Goal: Task Accomplishment & Management: Manage account settings

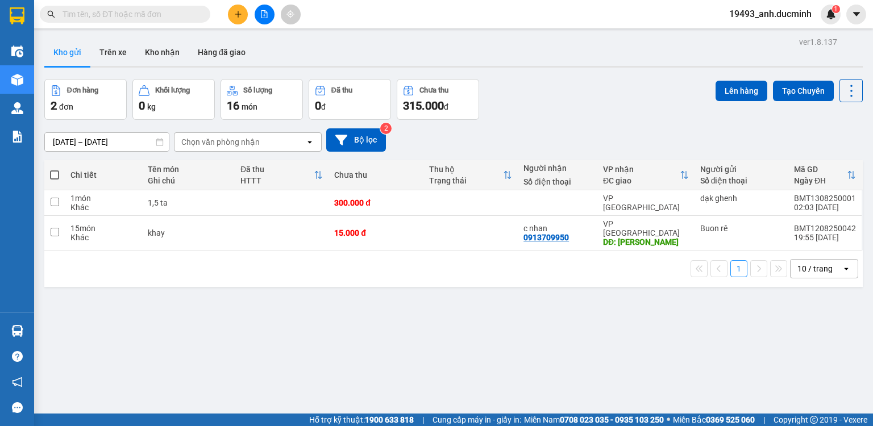
click at [54, 174] on span at bounding box center [54, 175] width 9 height 9
click at [55, 169] on input "checkbox" at bounding box center [55, 169] width 0 height 0
checkbox input "true"
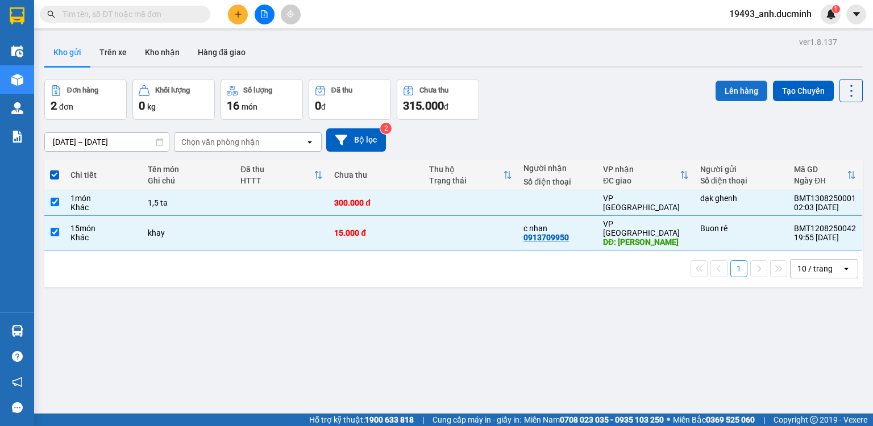
click at [744, 86] on button "Lên hàng" at bounding box center [742, 91] width 52 height 20
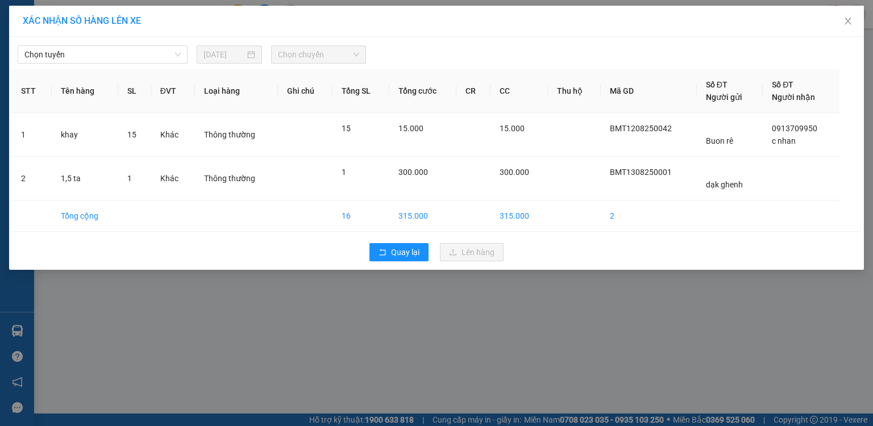
drag, startPoint x: 132, startPoint y: 57, endPoint x: 130, endPoint y: 69, distance: 11.6
click at [132, 59] on span "Chọn tuyến" at bounding box center [102, 54] width 156 height 17
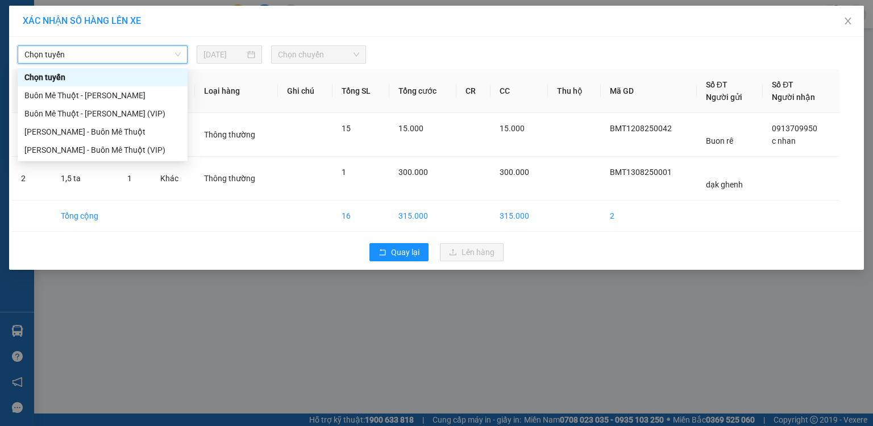
click at [117, 60] on span "Chọn tuyến" at bounding box center [102, 54] width 156 height 17
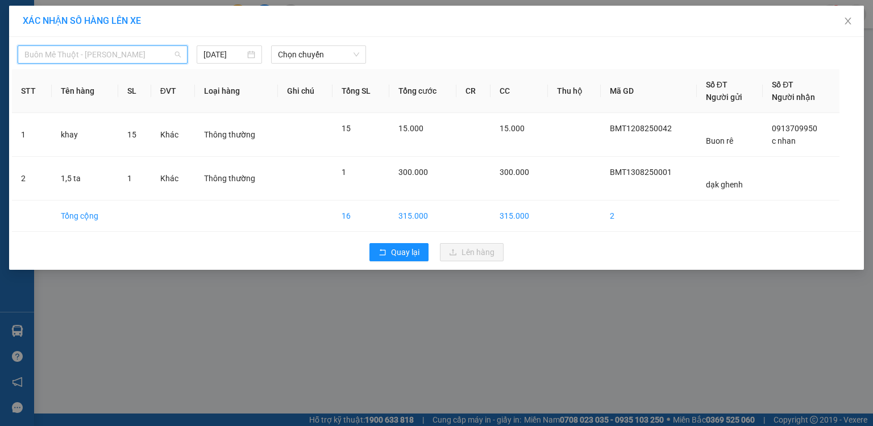
click at [114, 111] on th "Tên hàng" at bounding box center [85, 91] width 67 height 44
click at [228, 54] on input "[DATE]" at bounding box center [225, 54] width 42 height 13
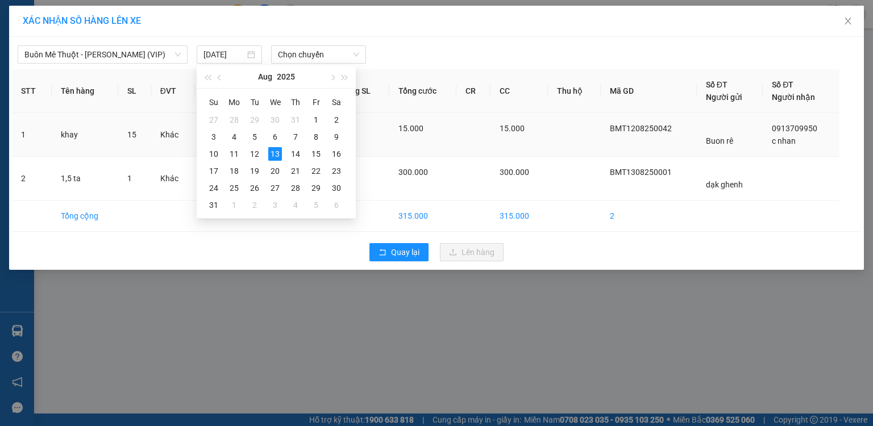
click at [253, 155] on td "Thông thường" at bounding box center [236, 135] width 83 height 44
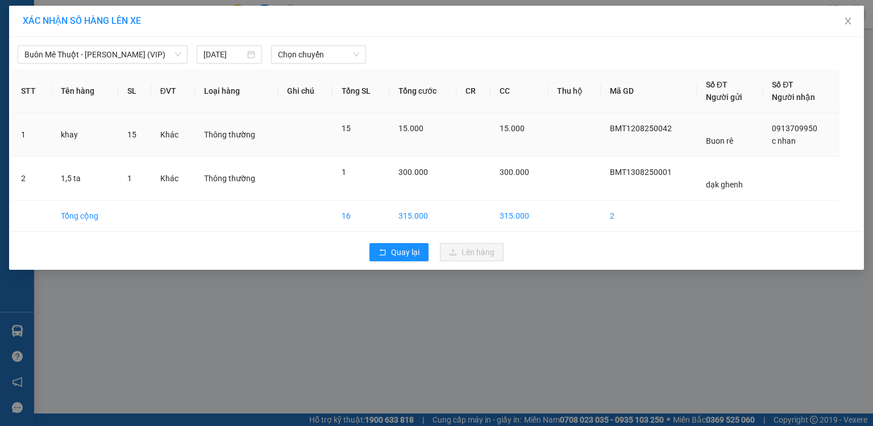
drag, startPoint x: 223, startPoint y: 57, endPoint x: 247, endPoint y: 142, distance: 88.7
click at [223, 59] on input "[DATE]" at bounding box center [225, 54] width 42 height 13
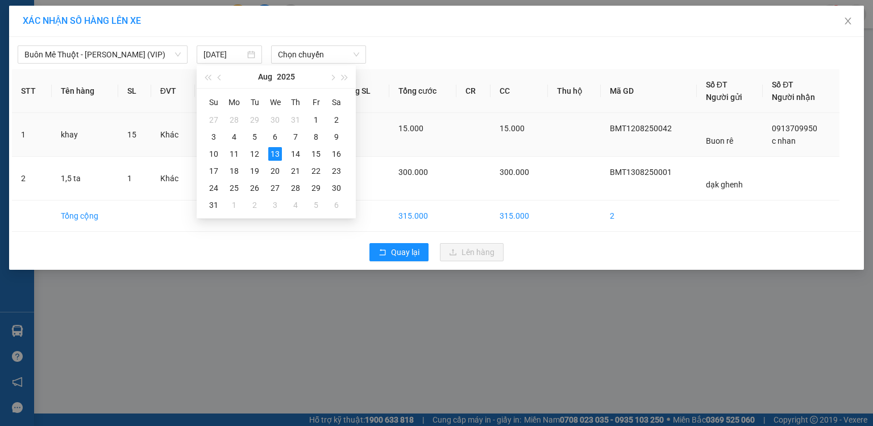
click at [253, 153] on td "Thông thường" at bounding box center [236, 135] width 83 height 44
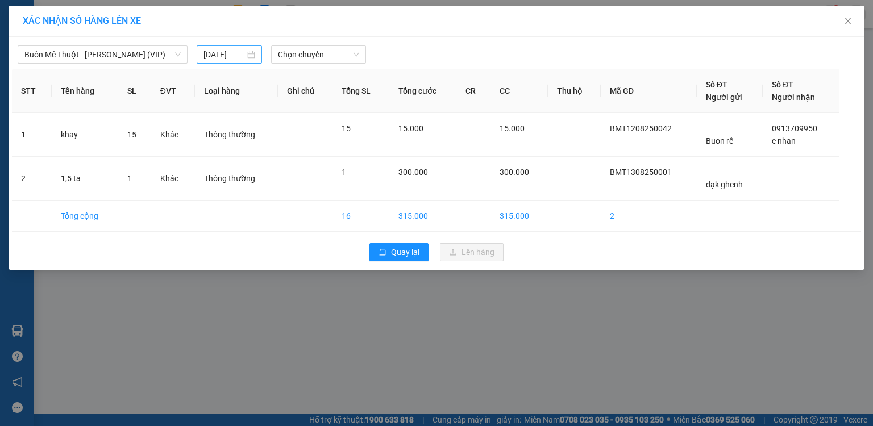
click at [230, 54] on input "[DATE]" at bounding box center [225, 54] width 42 height 13
click at [256, 151] on td "Thông thường" at bounding box center [236, 135] width 83 height 44
click at [234, 57] on input "[DATE]" at bounding box center [225, 54] width 42 height 13
click at [252, 151] on div "12" at bounding box center [255, 154] width 14 height 14
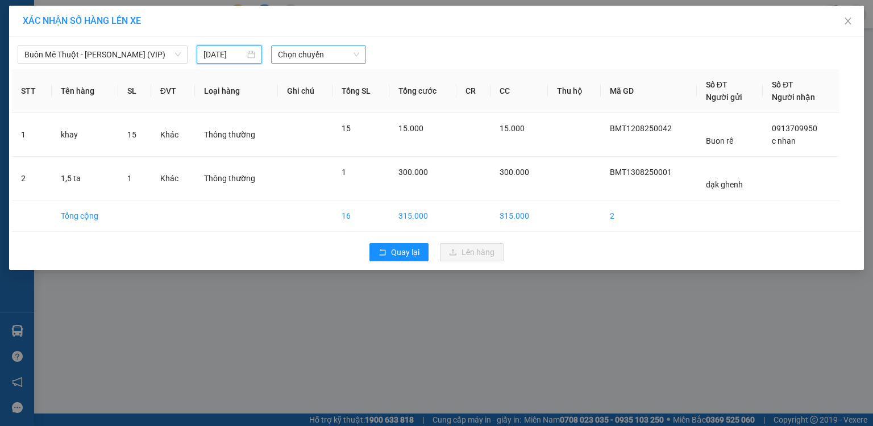
click at [317, 57] on span "Chọn chuyến" at bounding box center [319, 54] width 82 height 17
type input "[DATE]"
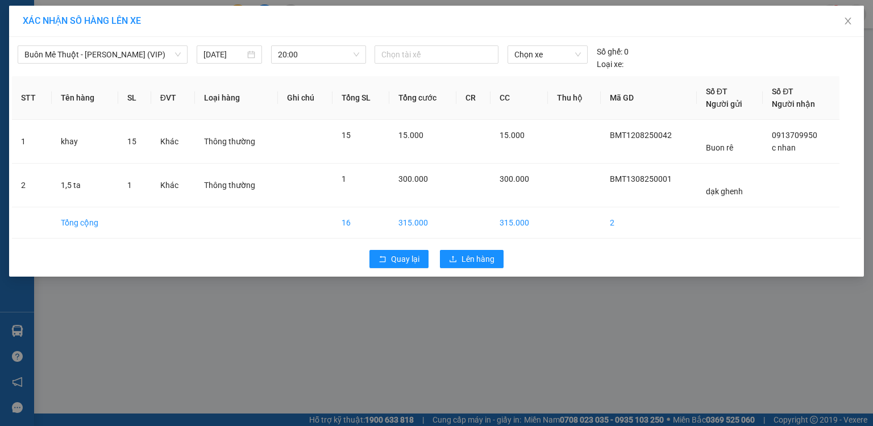
click at [308, 91] on th "Ghi chú" at bounding box center [305, 98] width 55 height 44
click at [470, 258] on span "Lên hàng" at bounding box center [478, 259] width 33 height 13
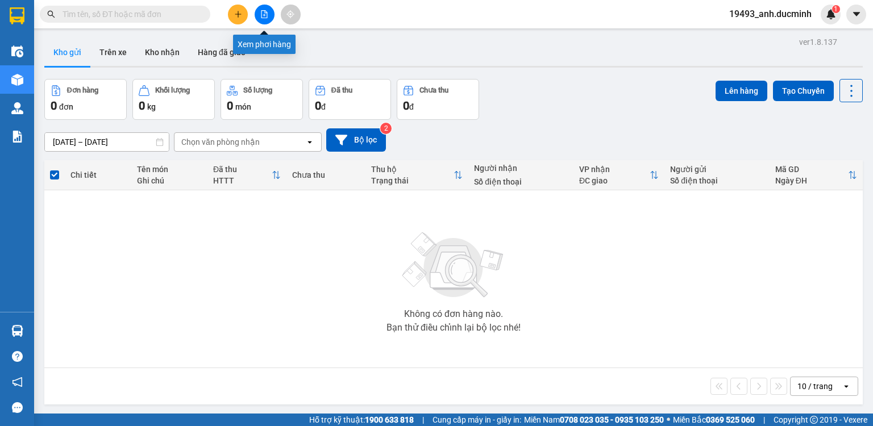
click at [263, 18] on icon "file-add" at bounding box center [265, 14] width 6 height 8
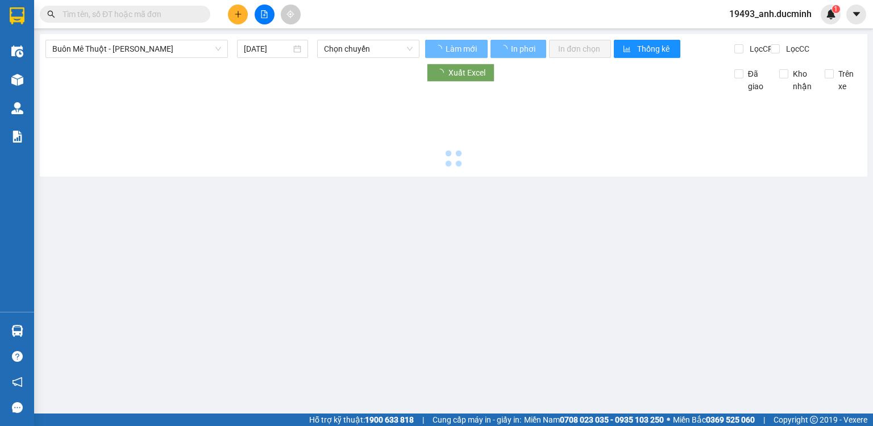
type input "[DATE]"
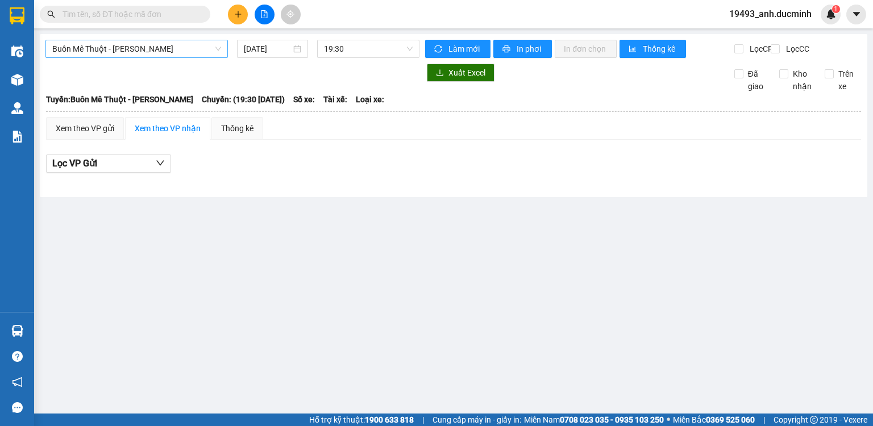
click at [154, 49] on span "Buôn Mê Thuột - [PERSON_NAME]" at bounding box center [136, 48] width 169 height 17
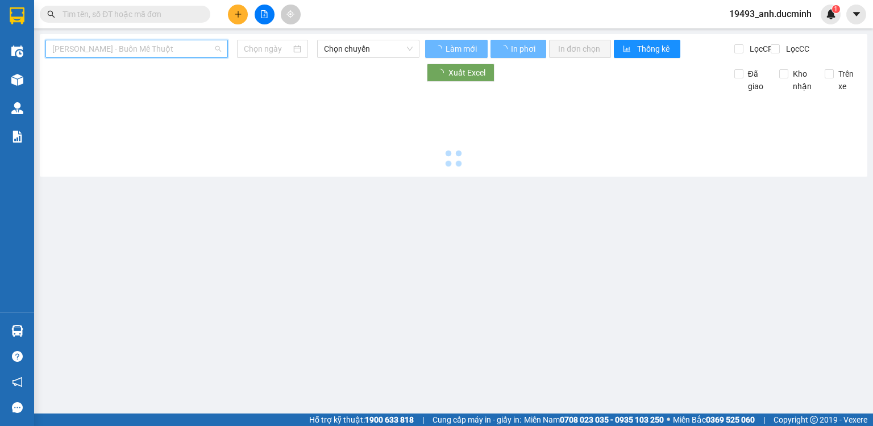
type input "[DATE]"
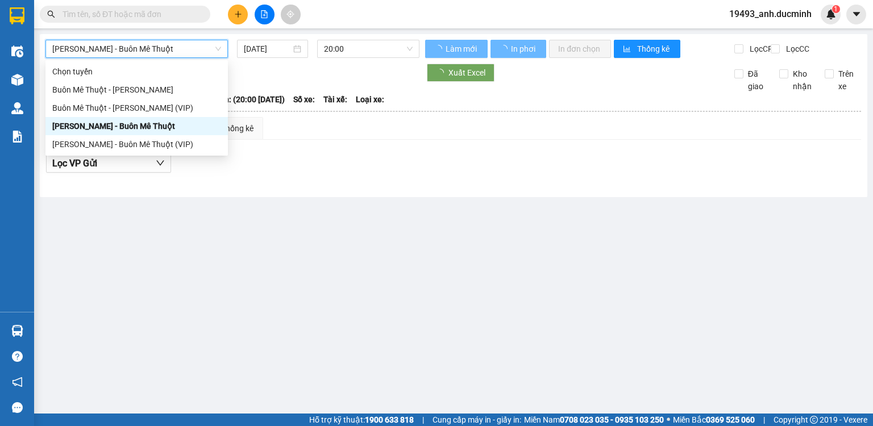
click at [123, 127] on div "[PERSON_NAME] - Buôn Mê Thuột" at bounding box center [136, 126] width 169 height 13
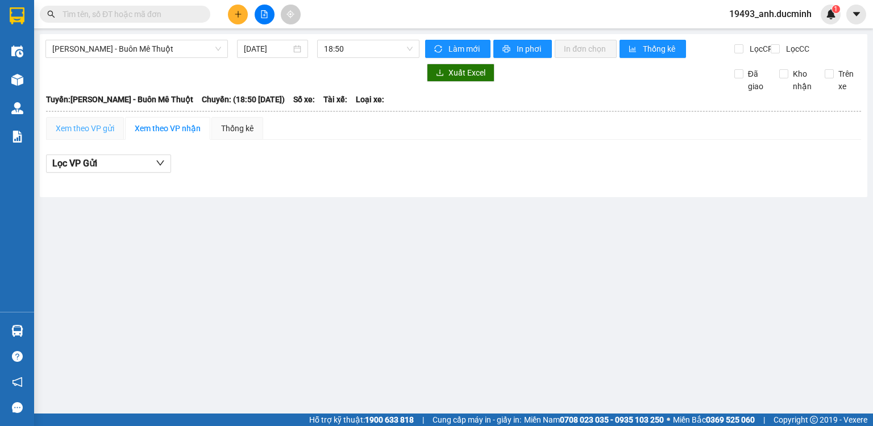
click at [123, 127] on div "Xem theo VP gửi" at bounding box center [85, 128] width 78 height 23
click at [270, 45] on input "[DATE]" at bounding box center [267, 49] width 47 height 13
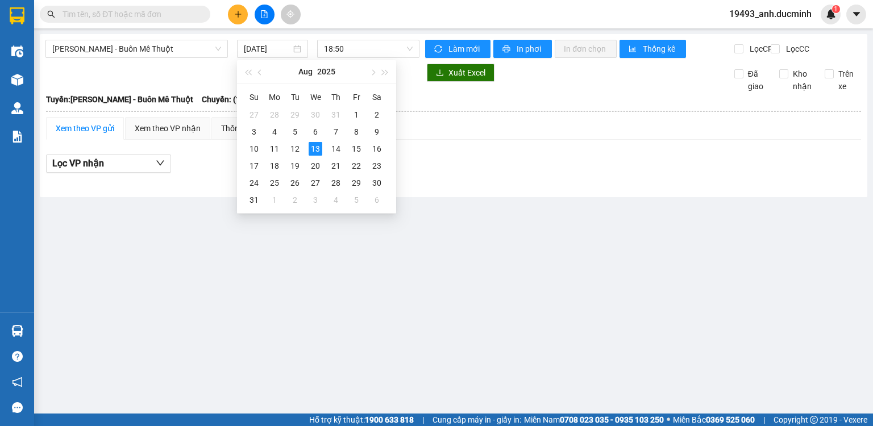
click at [295, 140] on div "Xem theo VP gửi Xem theo VP nhận Thống kê" at bounding box center [453, 128] width 815 height 23
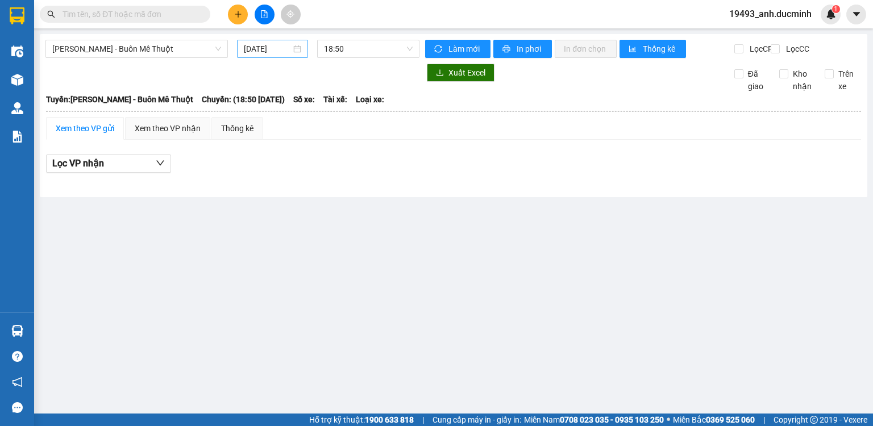
click at [260, 42] on div "[DATE]" at bounding box center [272, 49] width 71 height 18
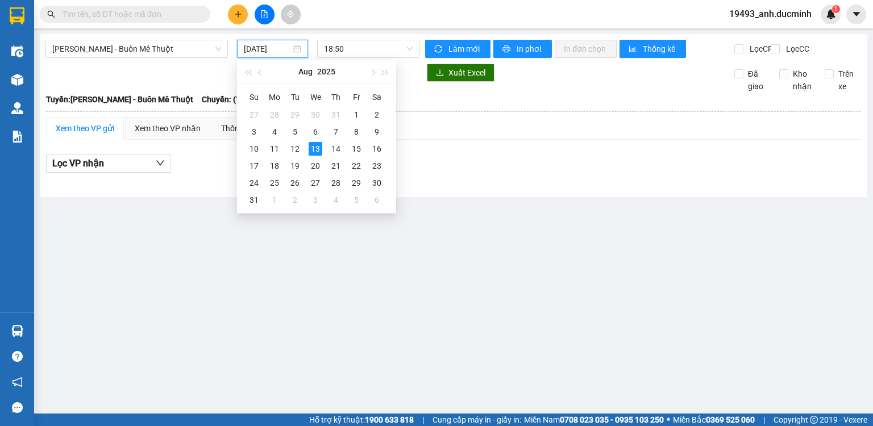
click at [270, 46] on input "[DATE]" at bounding box center [267, 49] width 47 height 13
click at [296, 147] on body "Kết quả tìm kiếm ( 0 ) Bộ lọc No Data 19493_anh.ducminh 1 Điều hành xe Kho hàng…" at bounding box center [436, 213] width 873 height 426
click at [296, 147] on div "12" at bounding box center [295, 149] width 14 height 14
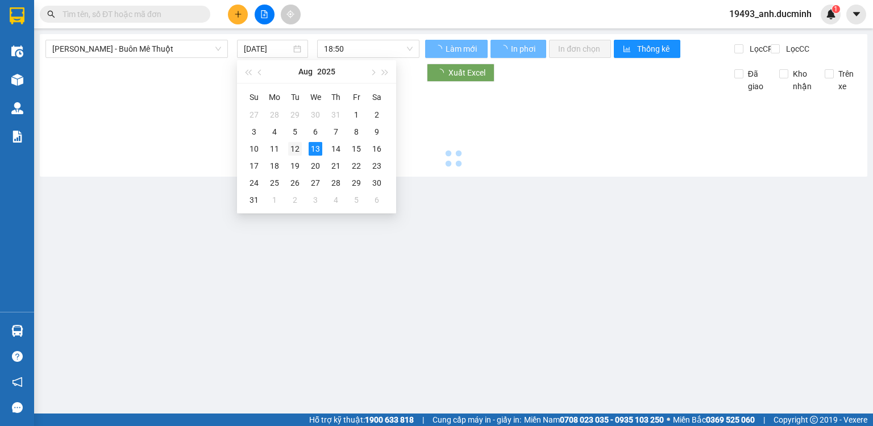
click at [296, 147] on div at bounding box center [453, 132] width 817 height 78
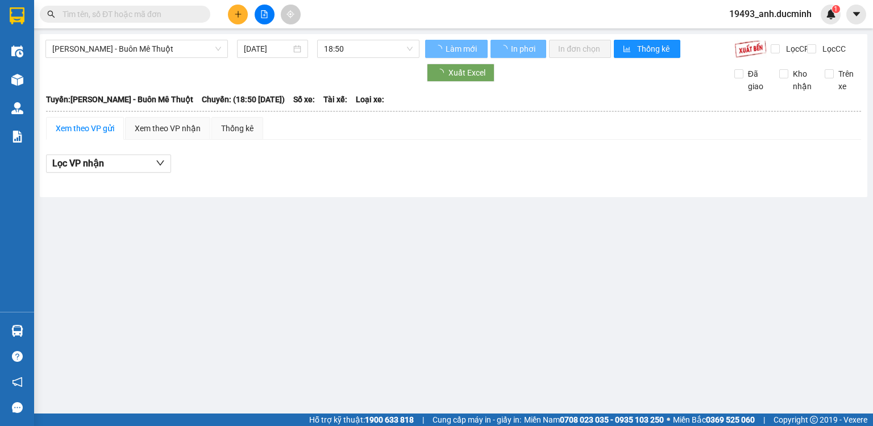
type input "[DATE]"
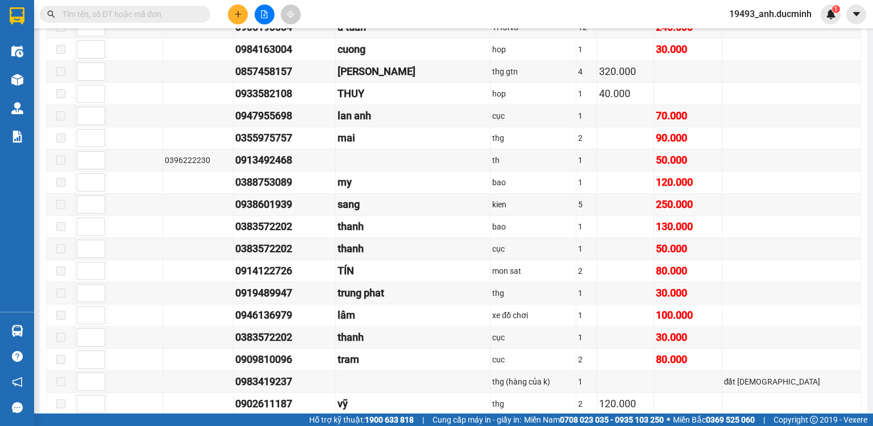
scroll to position [136, 0]
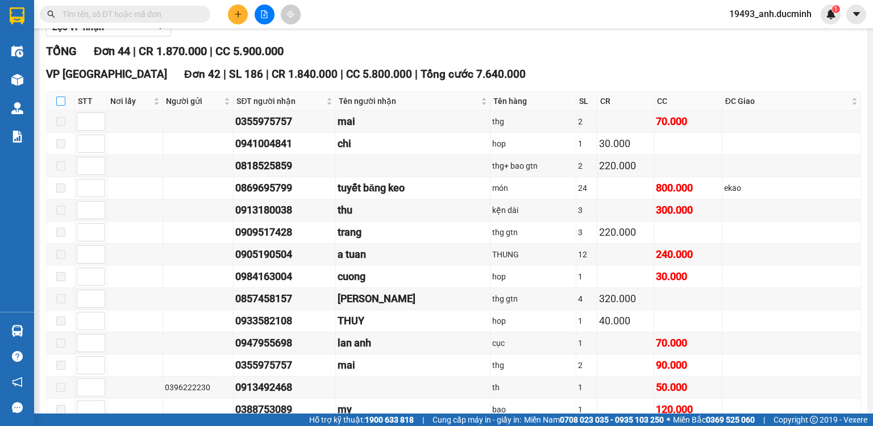
click at [61, 106] on input "checkbox" at bounding box center [60, 101] width 9 height 9
checkbox input "true"
click at [61, 106] on input "checkbox" at bounding box center [60, 101] width 9 height 9
checkbox input "false"
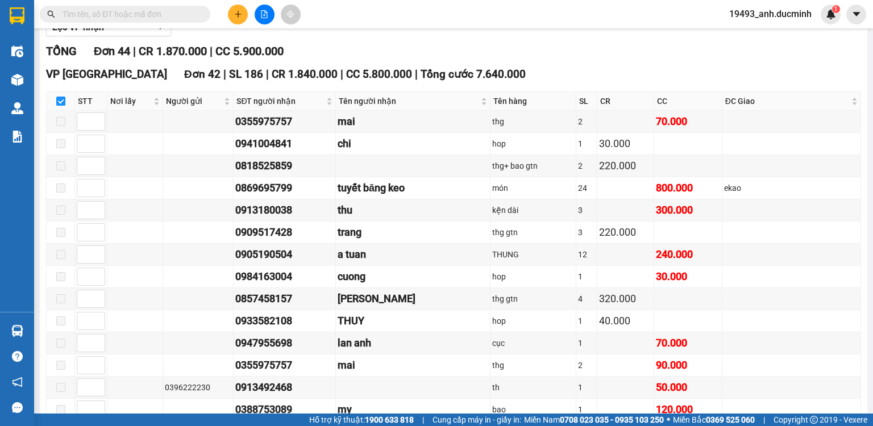
checkbox input "false"
click at [61, 106] on input "checkbox" at bounding box center [60, 101] width 9 height 9
checkbox input "true"
click at [61, 126] on span at bounding box center [60, 121] width 9 height 9
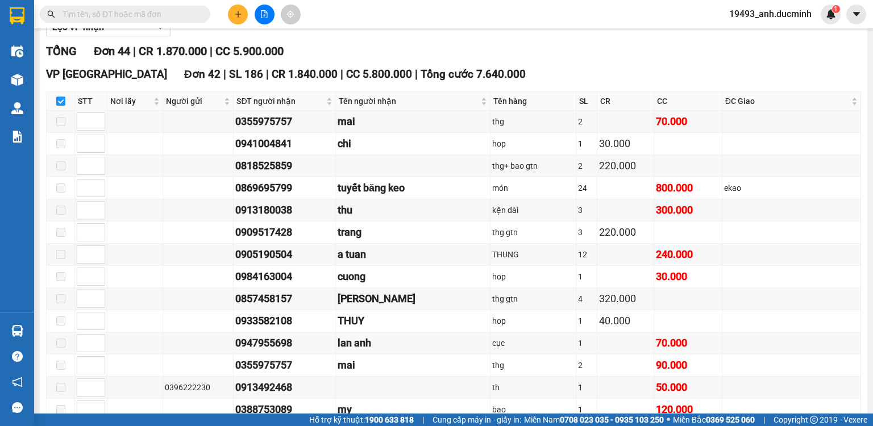
click at [62, 106] on input "checkbox" at bounding box center [60, 101] width 9 height 9
checkbox input "false"
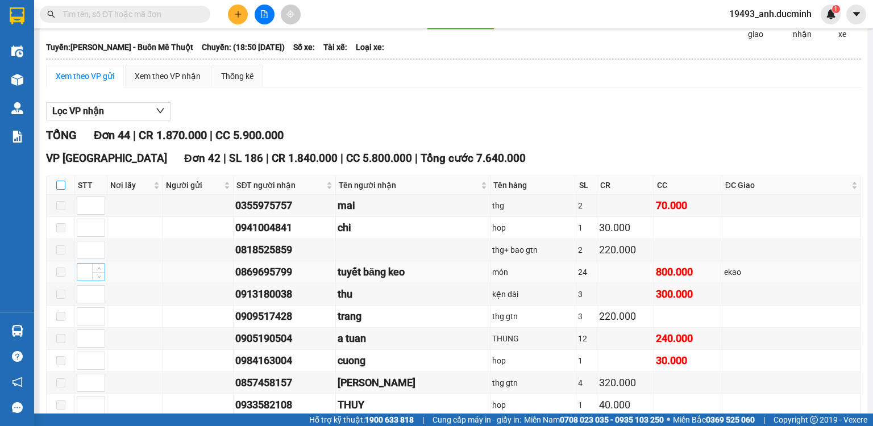
scroll to position [45, 0]
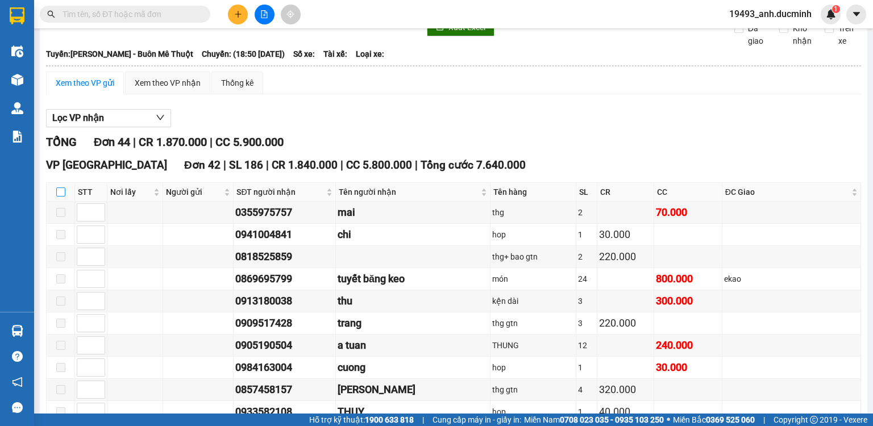
click at [59, 197] on input "checkbox" at bounding box center [60, 192] width 9 height 9
checkbox input "true"
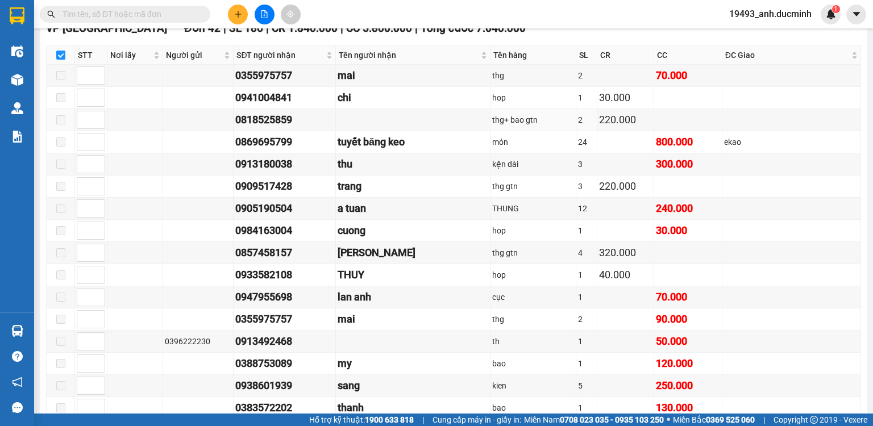
scroll to position [136, 0]
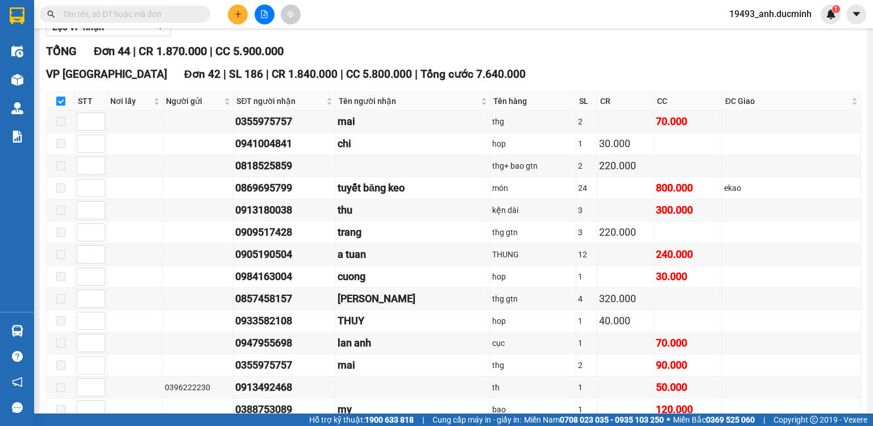
click at [59, 106] on input "checkbox" at bounding box center [60, 101] width 9 height 9
checkbox input "false"
click at [59, 106] on input "checkbox" at bounding box center [60, 101] width 9 height 9
checkbox input "true"
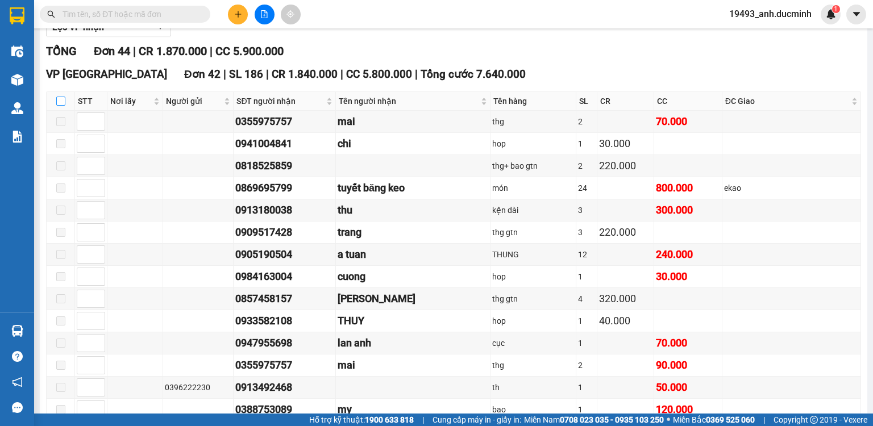
checkbox input "true"
click at [59, 106] on input "checkbox" at bounding box center [60, 101] width 9 height 9
checkbox input "false"
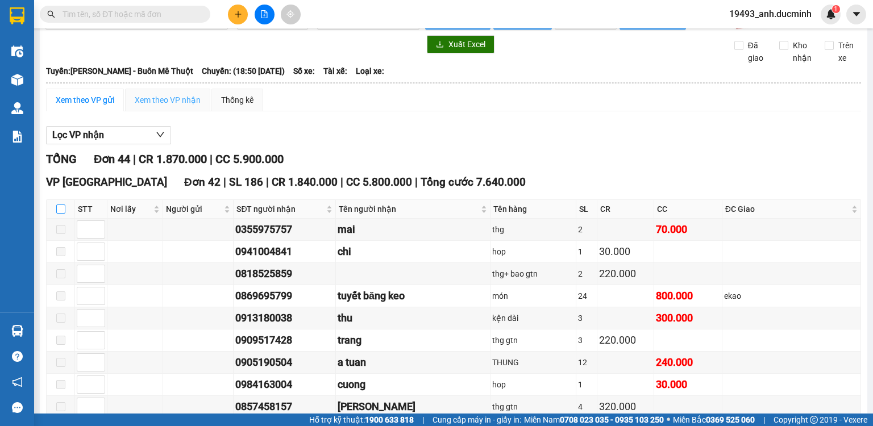
scroll to position [0, 0]
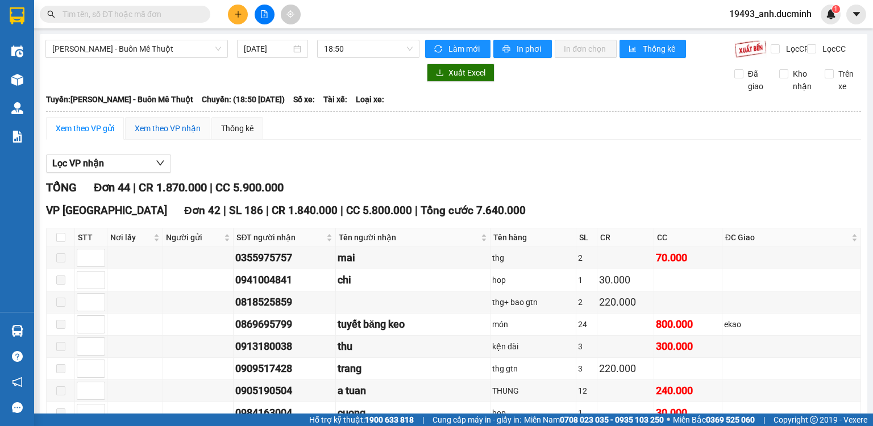
drag, startPoint x: 160, startPoint y: 134, endPoint x: 169, endPoint y: 140, distance: 10.7
click at [160, 134] on div "Xem theo VP nhận" at bounding box center [168, 128] width 66 height 13
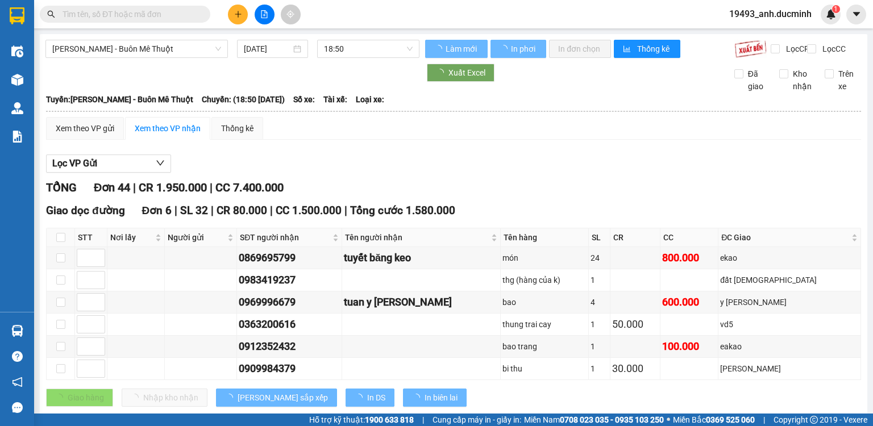
click at [171, 135] on div "Xem theo VP nhận" at bounding box center [168, 128] width 66 height 13
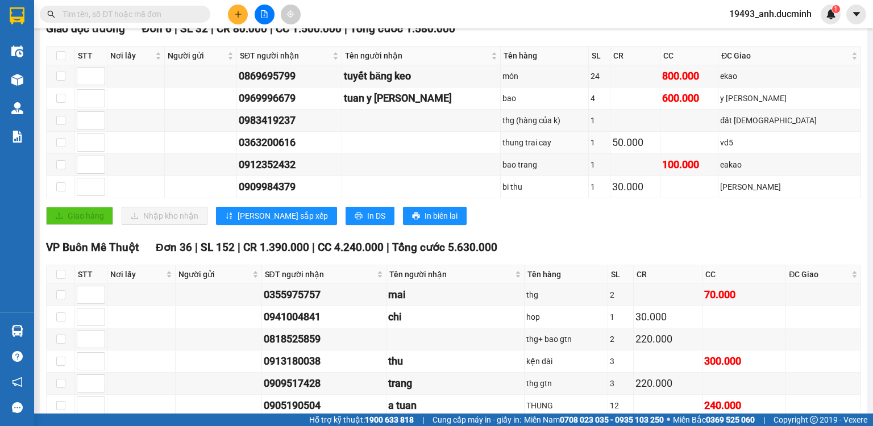
scroll to position [273, 0]
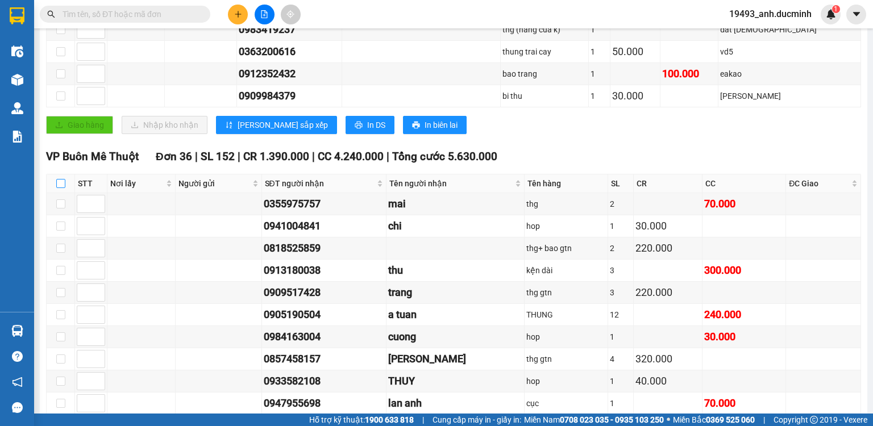
click at [58, 188] on input "checkbox" at bounding box center [60, 183] width 9 height 9
checkbox input "true"
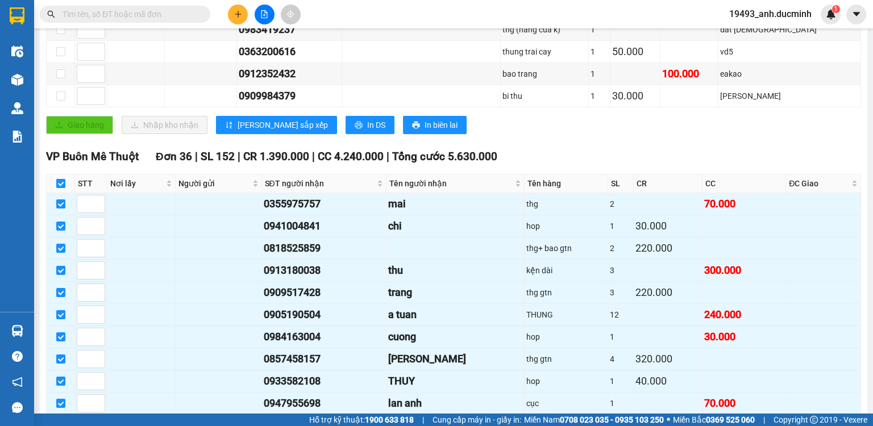
checkbox input "true"
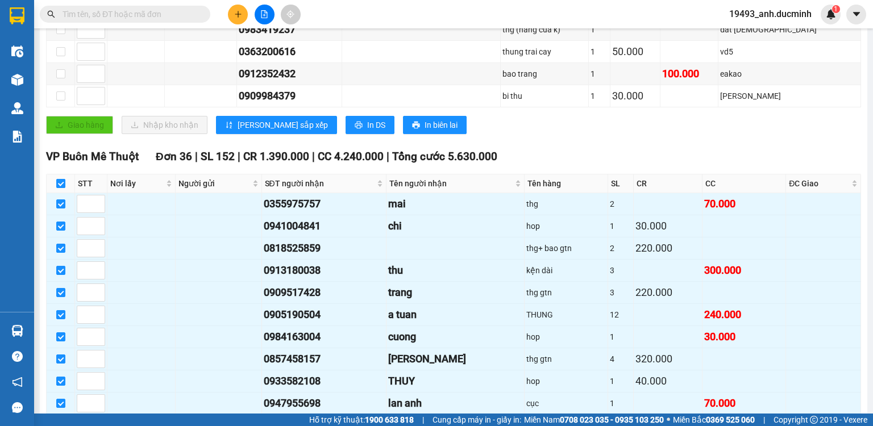
checkbox input "true"
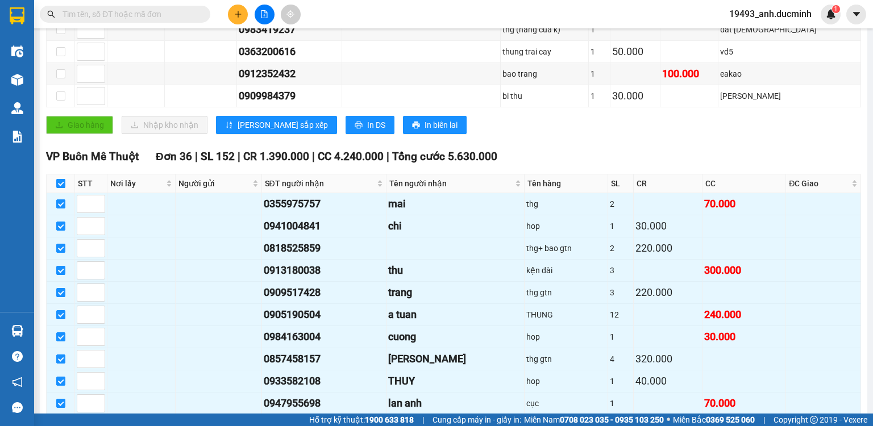
checkbox input "true"
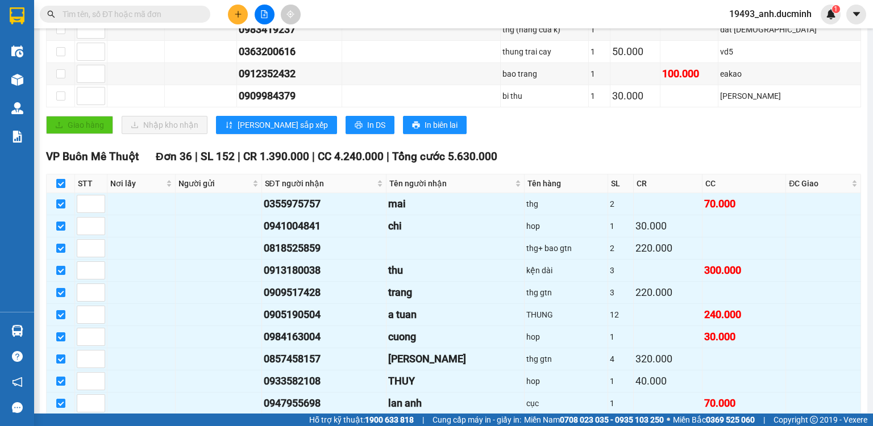
checkbox input "true"
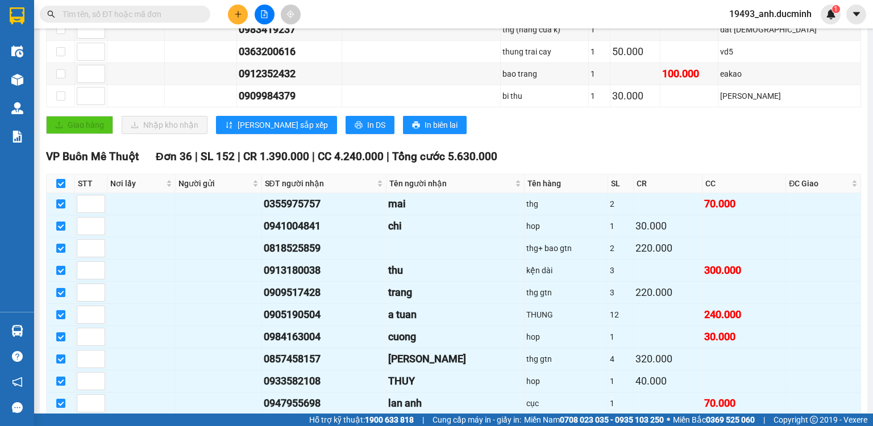
checkbox input "true"
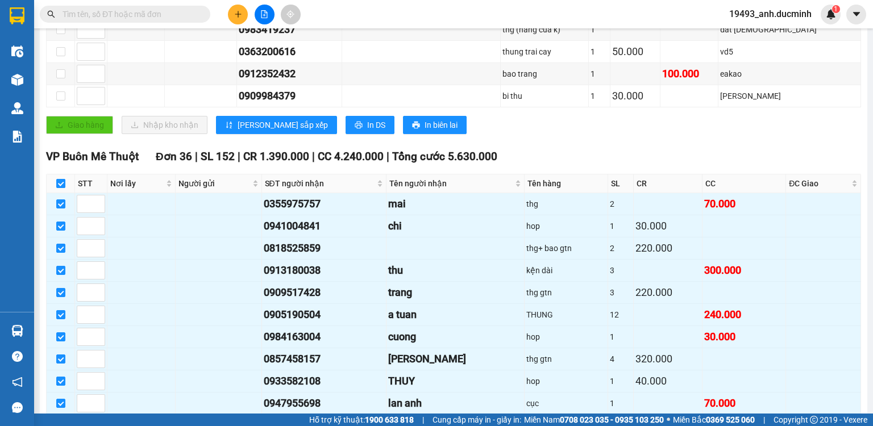
checkbox input "true"
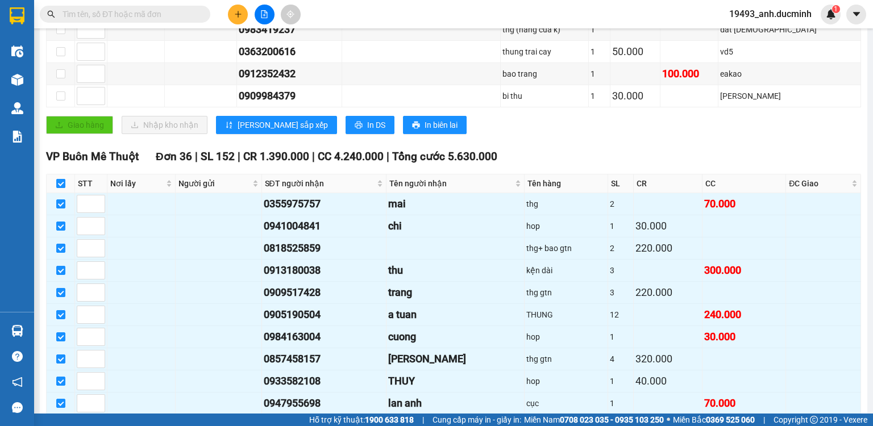
checkbox input "true"
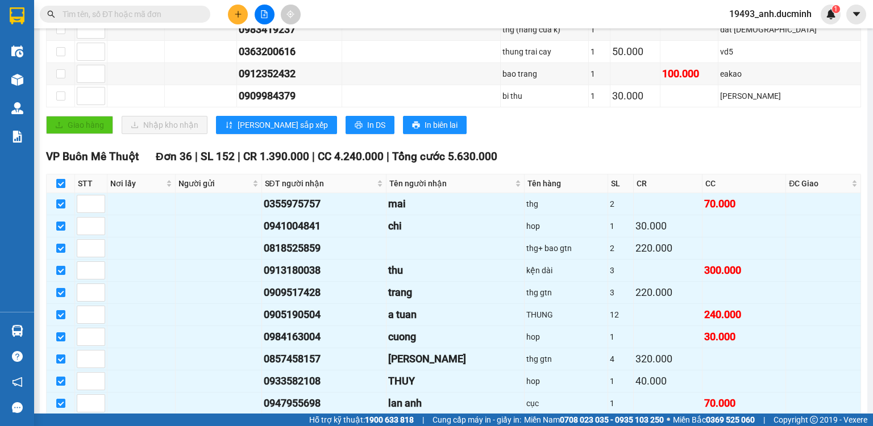
checkbox input "true"
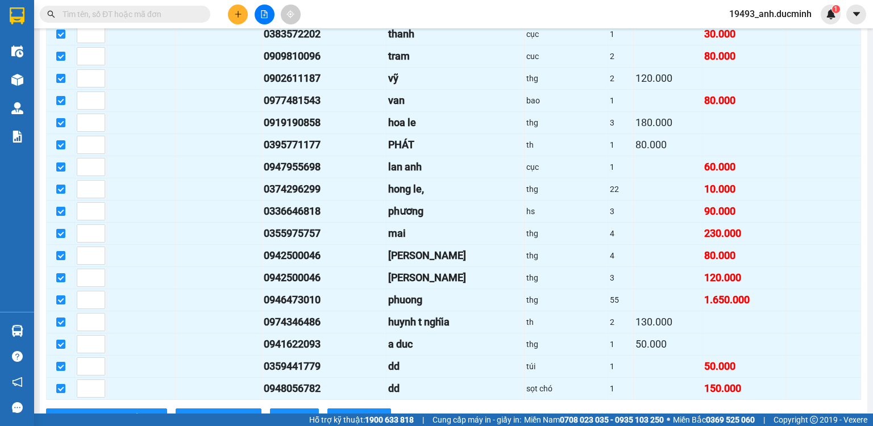
scroll to position [1011, 0]
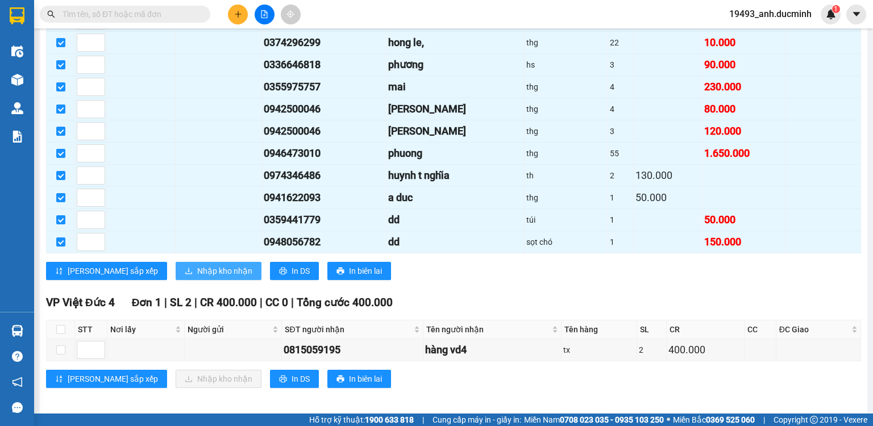
click at [197, 265] on span "Nhập kho nhận" at bounding box center [224, 271] width 55 height 13
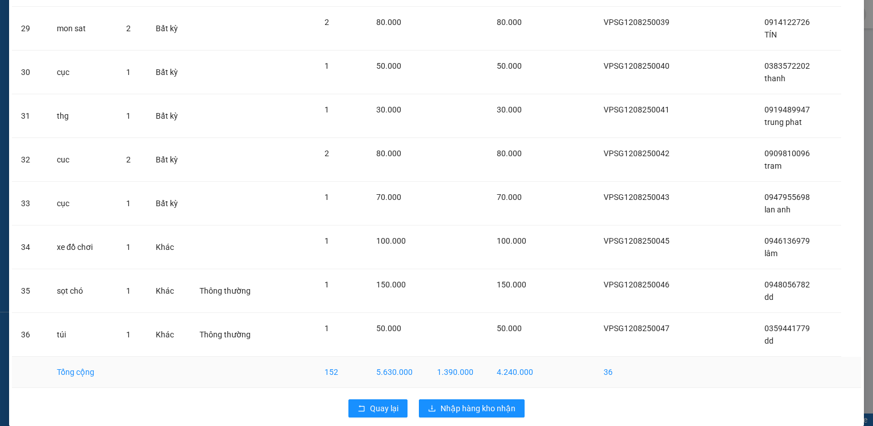
scroll to position [1299, 0]
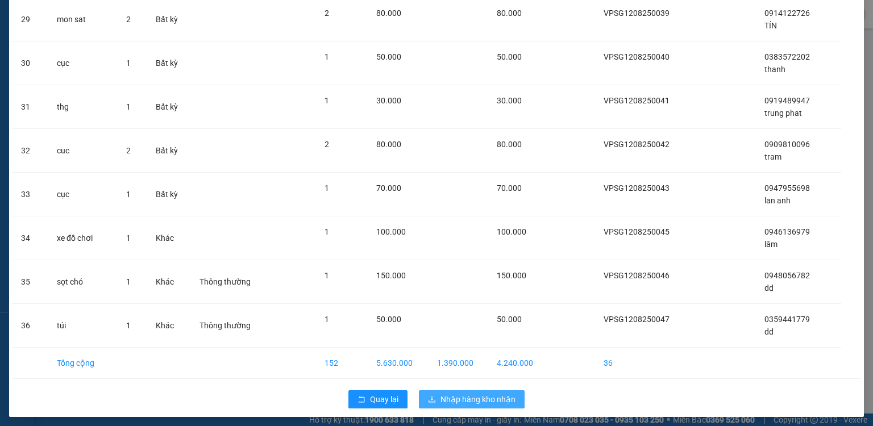
click at [467, 393] on span "Nhập hàng kho nhận" at bounding box center [478, 399] width 75 height 13
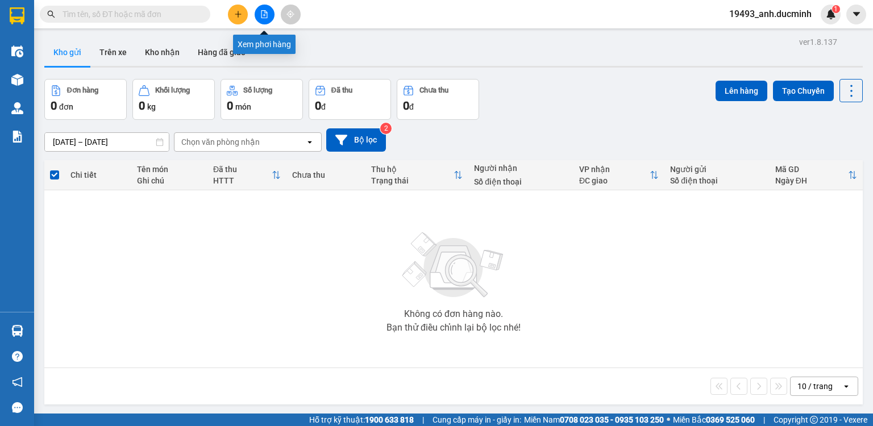
click at [266, 15] on icon "file-add" at bounding box center [265, 14] width 6 height 8
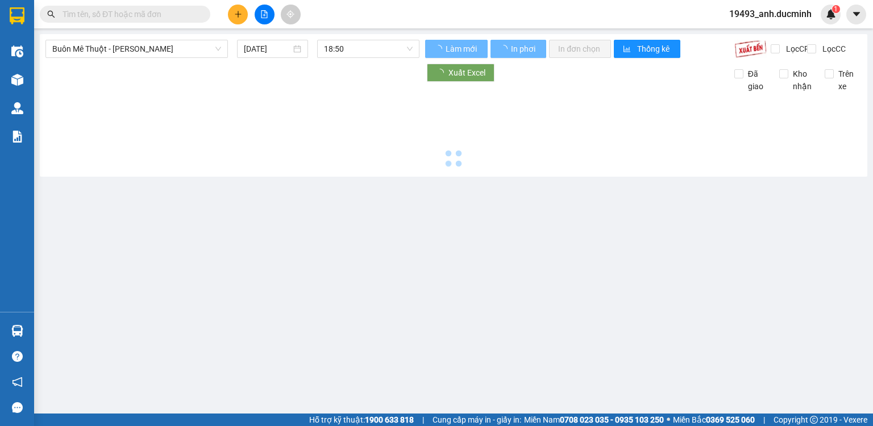
type input "[DATE]"
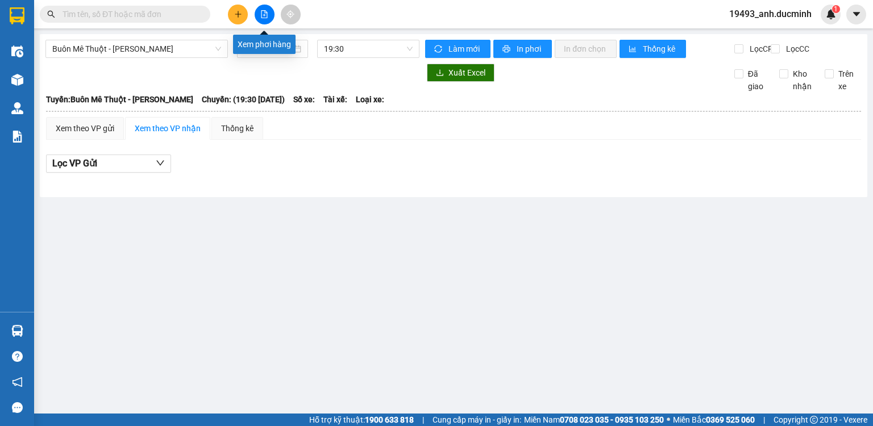
click at [266, 11] on icon "file-add" at bounding box center [264, 14] width 8 height 8
click at [155, 55] on span "Buôn Mê Thuột - [PERSON_NAME]" at bounding box center [136, 48] width 169 height 17
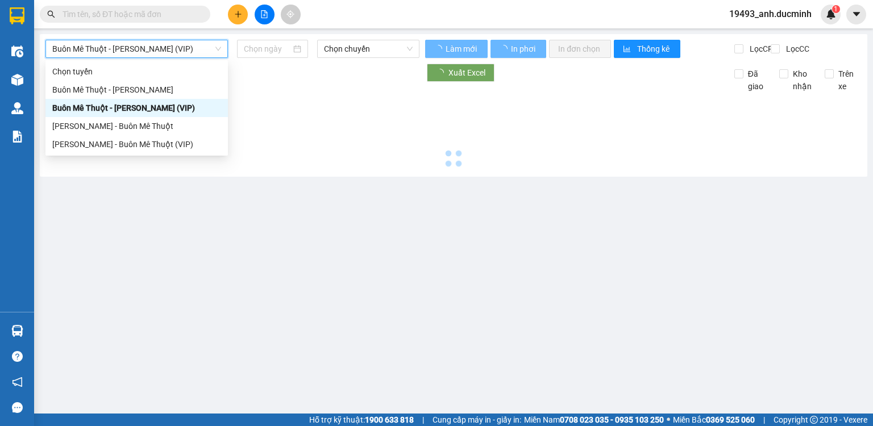
type input "[DATE]"
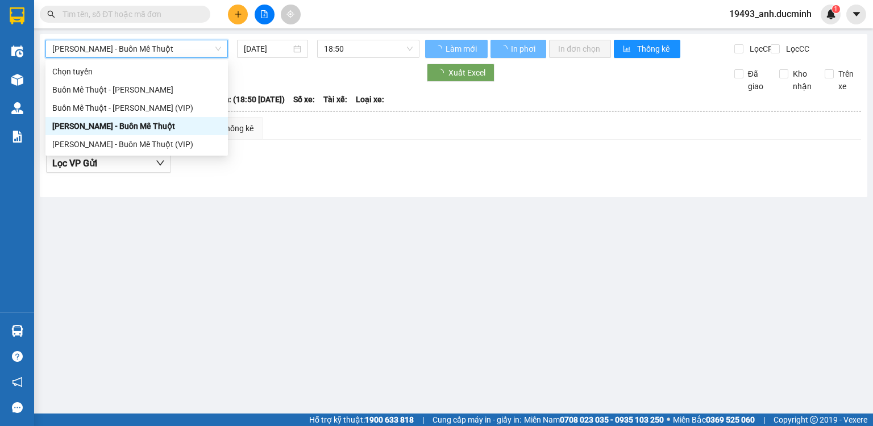
click at [120, 130] on div "Xem theo VP gửi" at bounding box center [85, 128] width 78 height 23
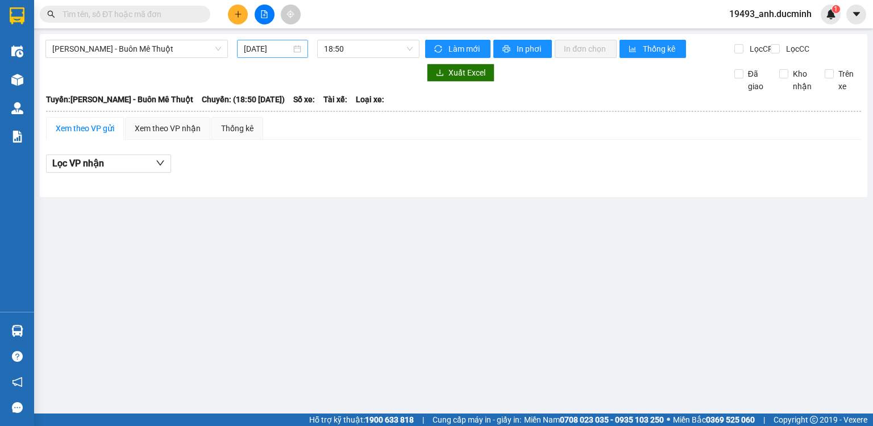
click at [280, 45] on input "[DATE]" at bounding box center [267, 49] width 47 height 13
click at [293, 151] on div "12" at bounding box center [295, 149] width 14 height 14
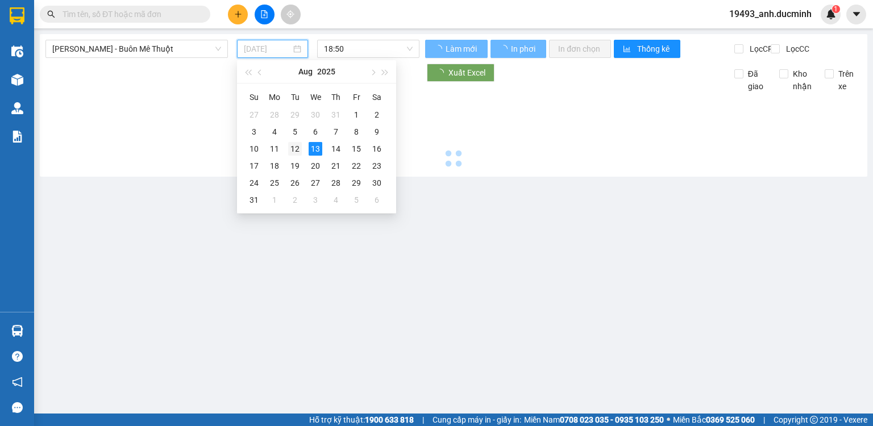
click at [293, 151] on div "12" at bounding box center [295, 149] width 14 height 14
click at [292, 146] on body "Kết quả tìm kiếm ( 0 ) Bộ lọc No Data 19493_anh.ducminh 1 Điều hành xe Kho hàng…" at bounding box center [436, 213] width 873 height 426
click at [293, 148] on div at bounding box center [453, 132] width 817 height 78
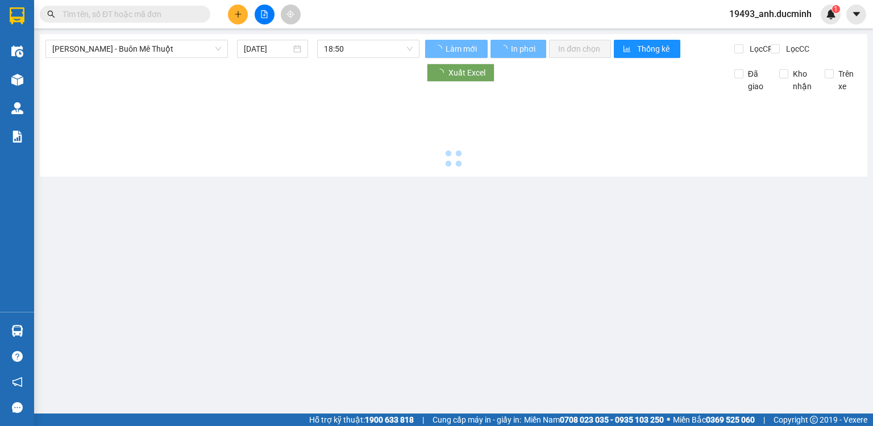
type input "[DATE]"
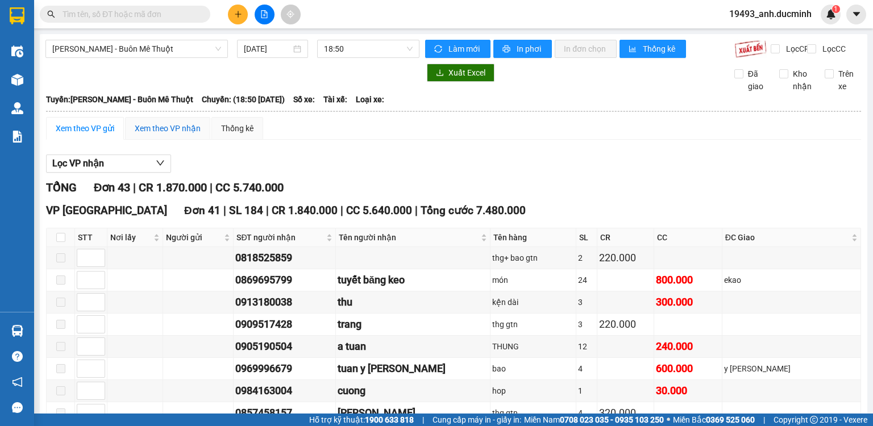
click at [172, 135] on div "Xem theo VP nhận" at bounding box center [168, 128] width 66 height 13
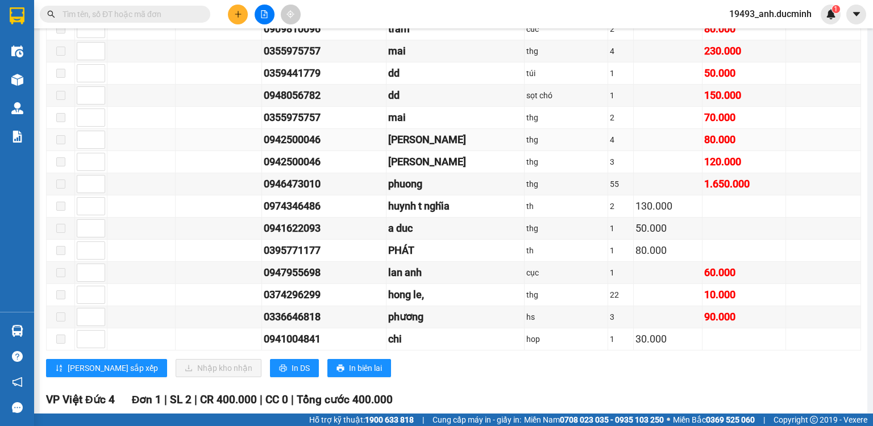
scroll to position [864, 0]
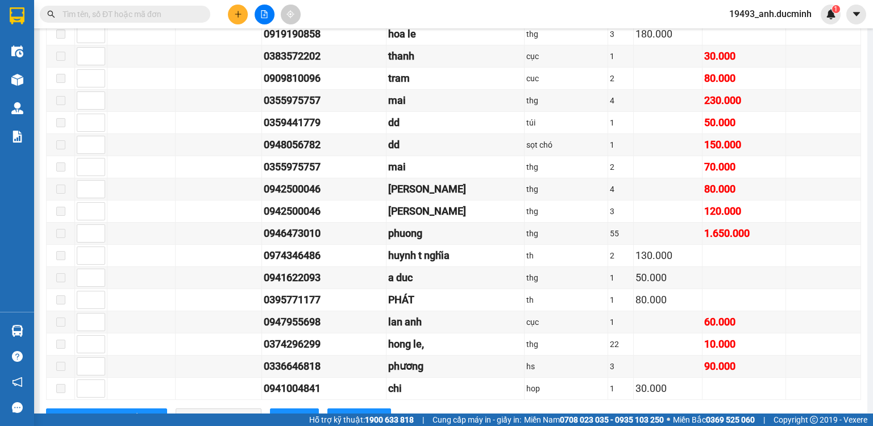
click at [171, 11] on input "text" at bounding box center [130, 14] width 134 height 13
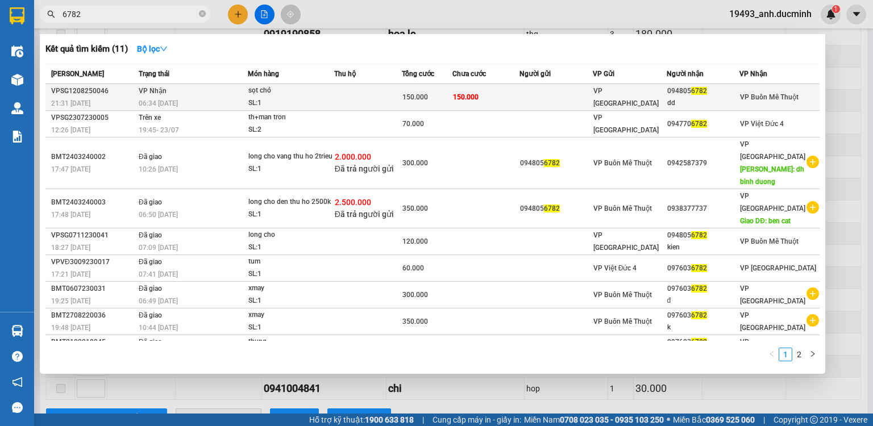
type input "6782"
click at [280, 100] on div "SL: 1" at bounding box center [290, 103] width 85 height 13
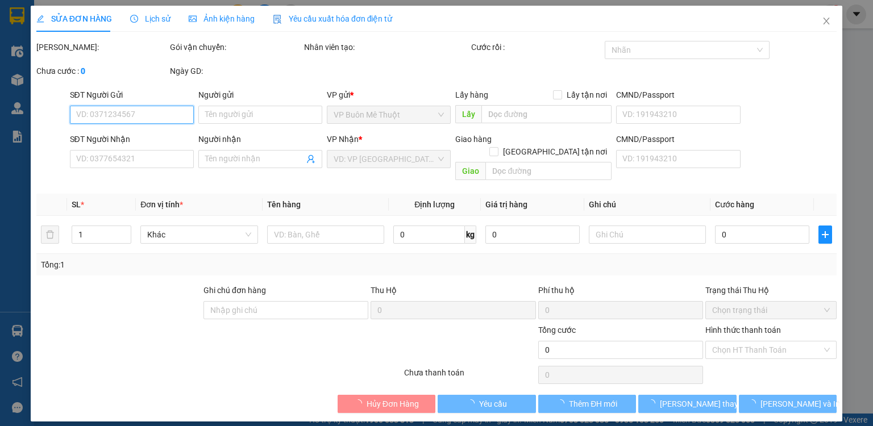
type input "0948056782"
type input "dd"
type input "150.000"
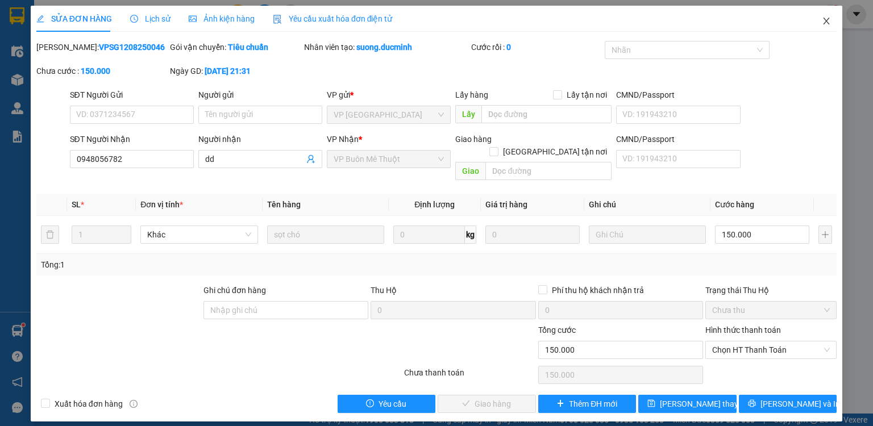
click at [827, 21] on icon "close" at bounding box center [827, 21] width 6 height 7
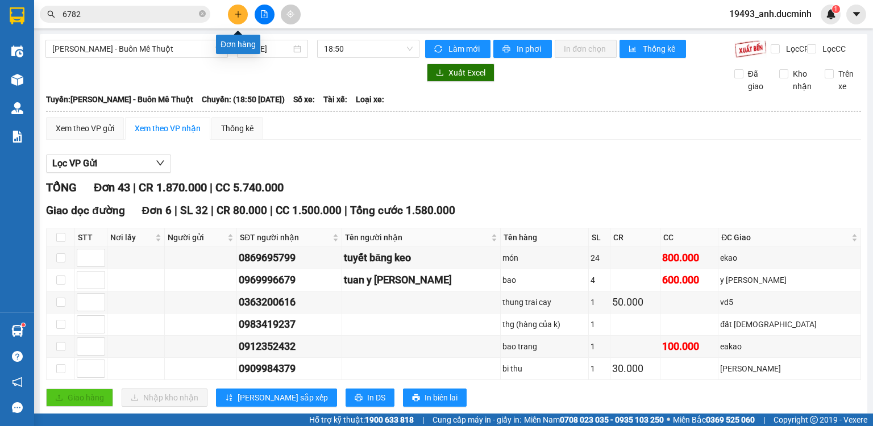
click at [234, 15] on icon "plus" at bounding box center [238, 14] width 8 height 8
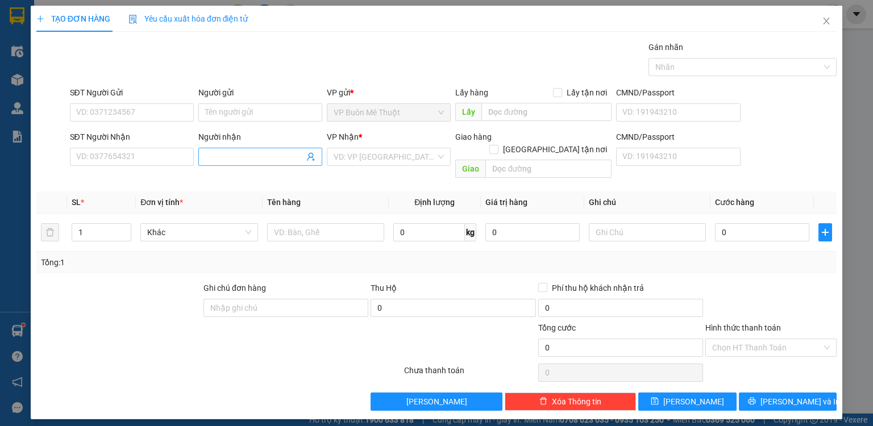
click at [235, 152] on input "Người nhận" at bounding box center [254, 157] width 99 height 13
click at [214, 151] on input "damin" at bounding box center [254, 157] width 99 height 13
type input "dakmin"
click at [127, 224] on span "Increase Value" at bounding box center [124, 229] width 13 height 10
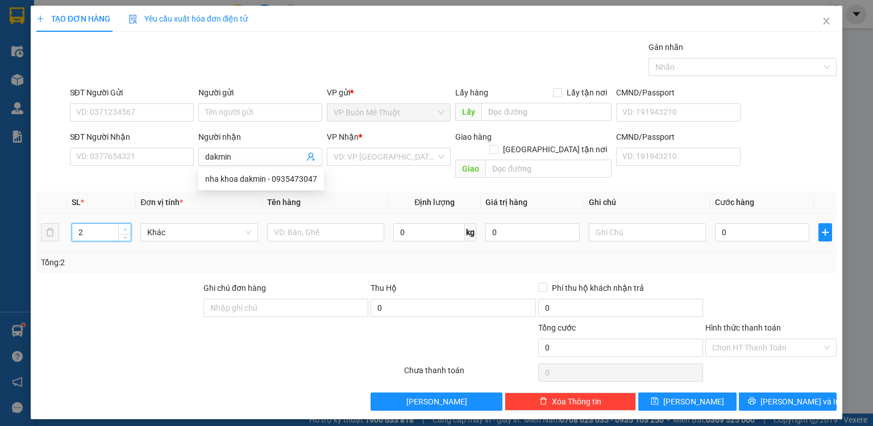
type input "3"
click at [127, 224] on span "Increase Value" at bounding box center [124, 229] width 13 height 10
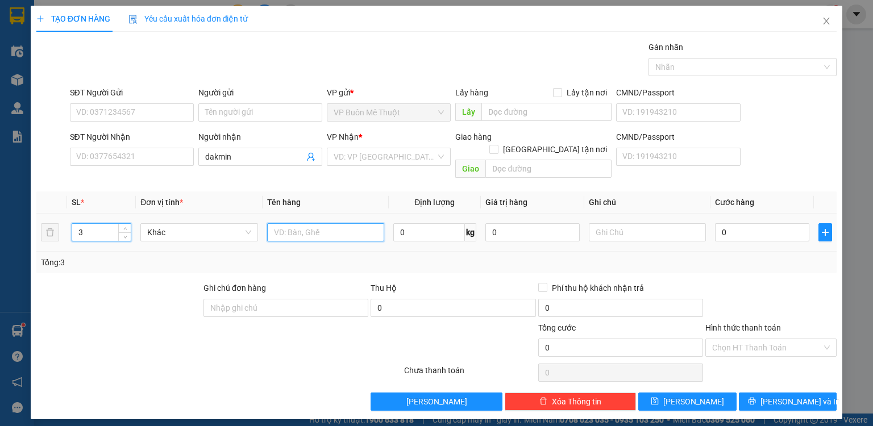
click at [288, 223] on input "text" at bounding box center [325, 232] width 117 height 18
type input "mon"
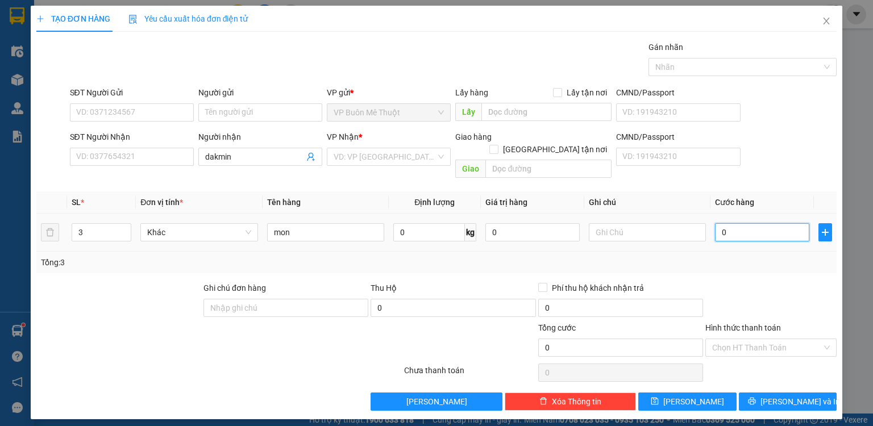
click at [740, 223] on input "0" at bounding box center [762, 232] width 94 height 18
type input "2"
type input "20"
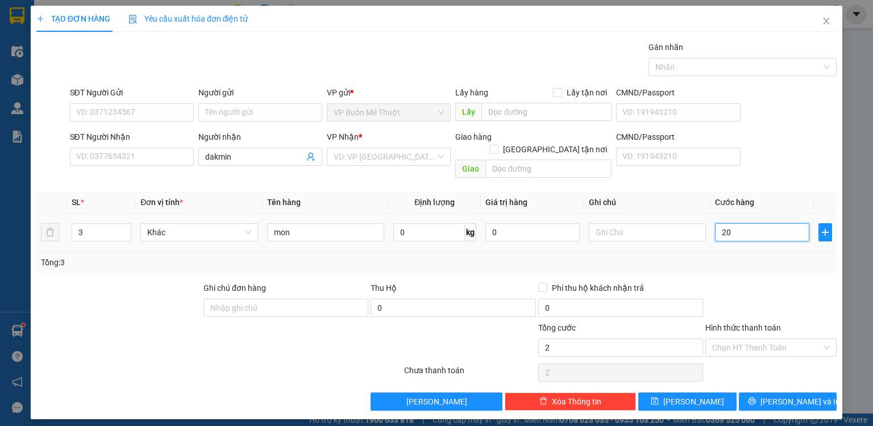
type input "20"
type input "200"
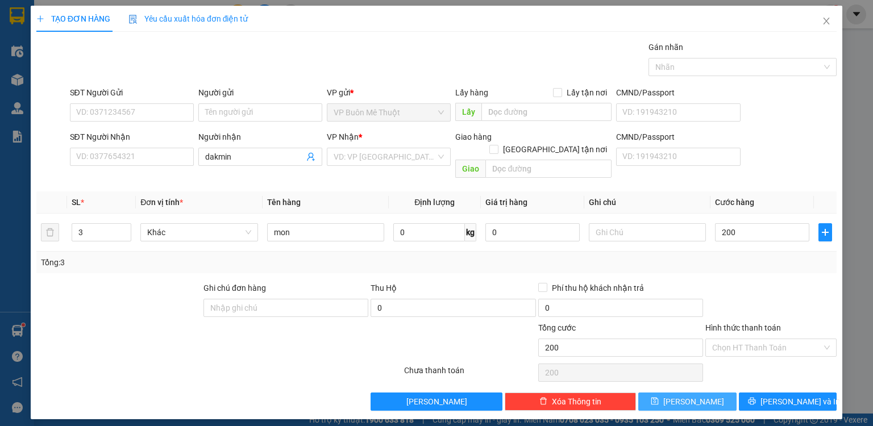
type input "200.000"
drag, startPoint x: 687, startPoint y: 387, endPoint x: 817, endPoint y: 39, distance: 371.4
click at [689, 396] on span "[PERSON_NAME]" at bounding box center [694, 402] width 61 height 13
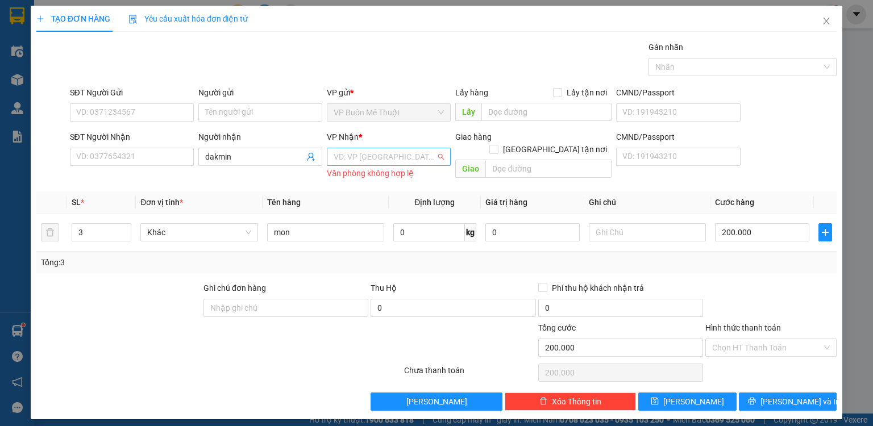
click at [380, 152] on input "search" at bounding box center [385, 156] width 102 height 17
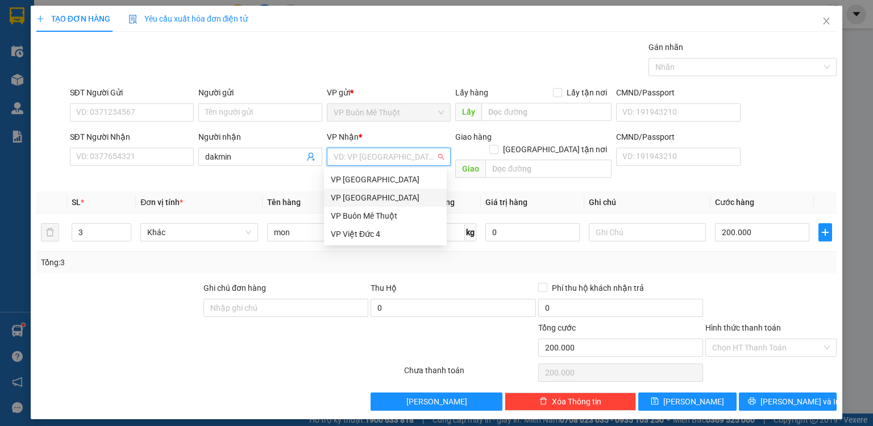
click at [362, 198] on div "VP [GEOGRAPHIC_DATA]" at bounding box center [385, 198] width 109 height 13
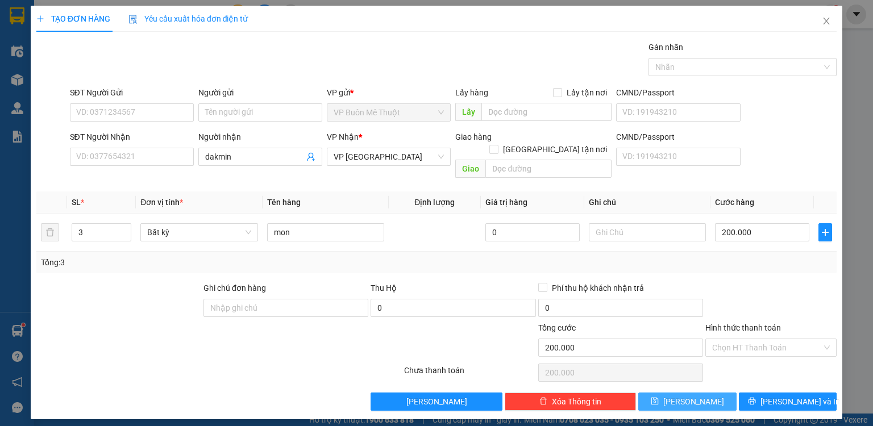
click at [701, 393] on button "[PERSON_NAME]" at bounding box center [688, 402] width 98 height 18
type input "1"
type input "0"
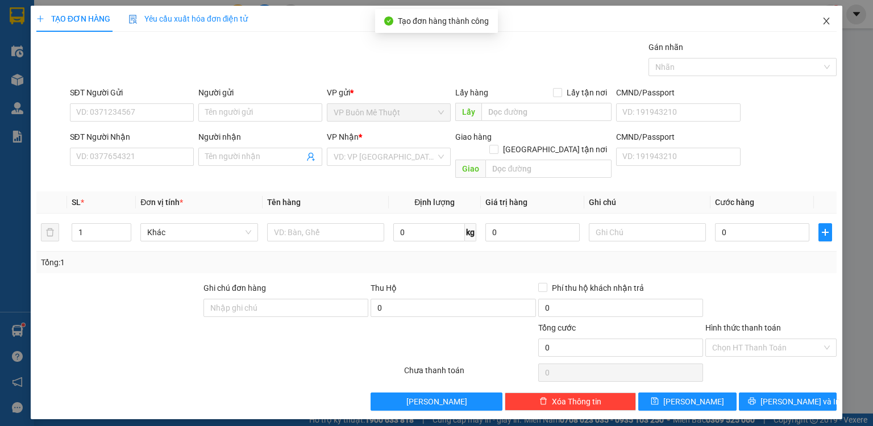
drag, startPoint x: 826, startPoint y: 19, endPoint x: 720, endPoint y: 2, distance: 107.0
click at [826, 19] on icon "close" at bounding box center [826, 20] width 9 height 9
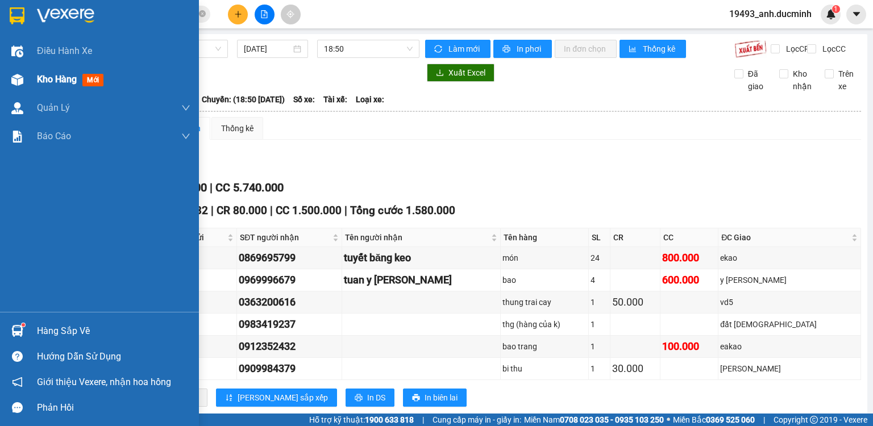
click at [54, 78] on span "Kho hàng" at bounding box center [57, 79] width 40 height 11
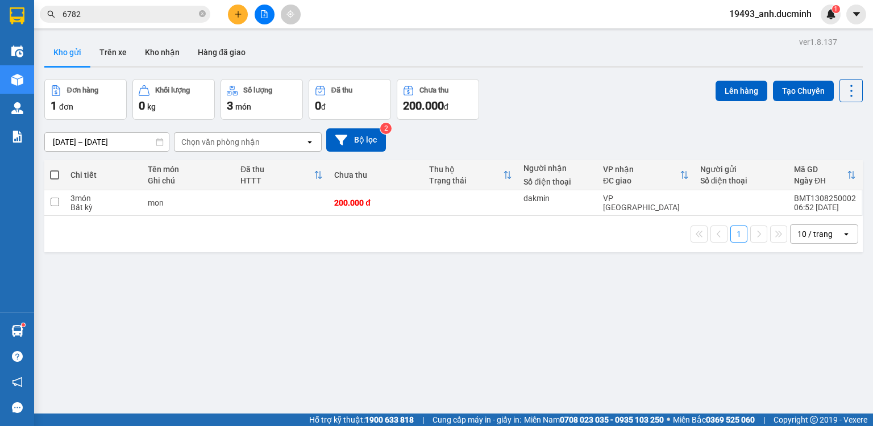
drag, startPoint x: 55, startPoint y: 173, endPoint x: 122, endPoint y: 155, distance: 70.2
click at [55, 173] on span at bounding box center [54, 175] width 9 height 9
click at [55, 169] on input "checkbox" at bounding box center [55, 169] width 0 height 0
checkbox input "true"
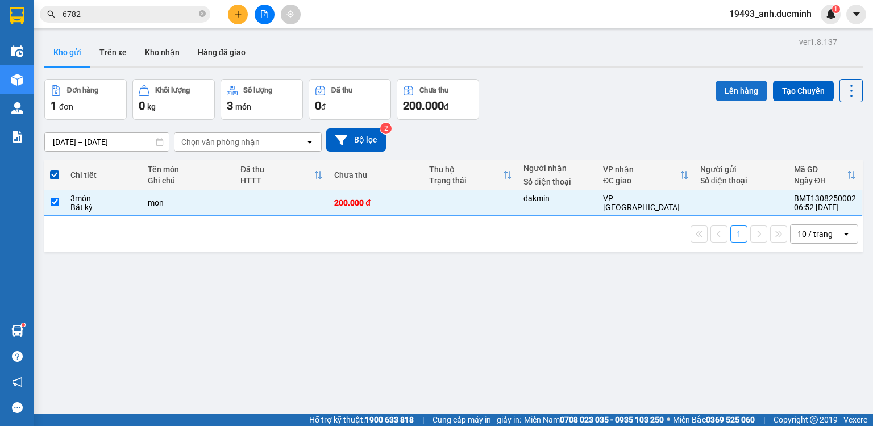
click at [716, 97] on button "Lên hàng" at bounding box center [742, 91] width 52 height 20
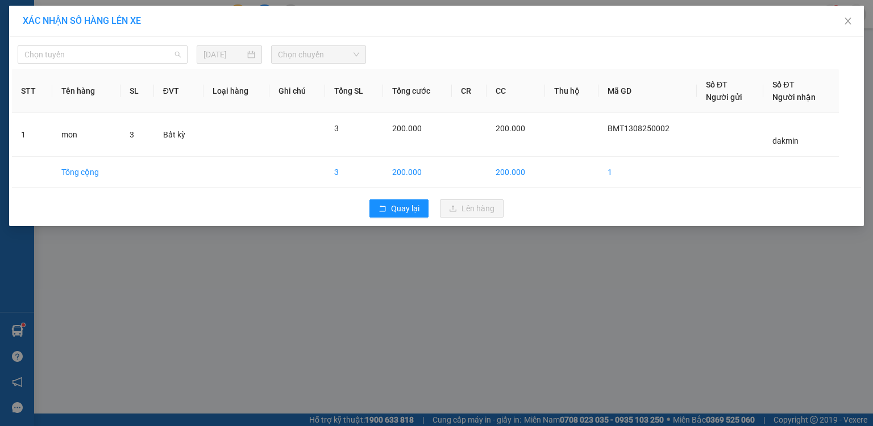
drag, startPoint x: 127, startPoint y: 54, endPoint x: 108, endPoint y: 88, distance: 38.7
click at [127, 54] on span "Chọn tuyến" at bounding box center [102, 54] width 156 height 17
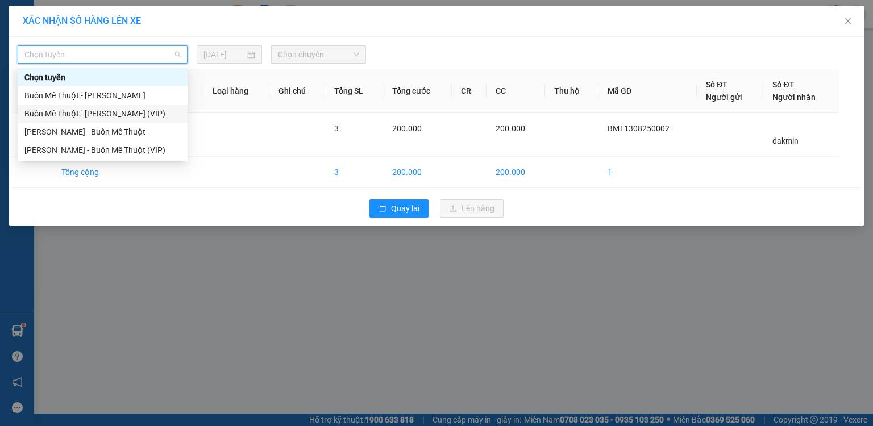
drag, startPoint x: 98, startPoint y: 116, endPoint x: 262, endPoint y: 78, distance: 167.5
click at [100, 116] on div "Buôn Mê Thuột - [PERSON_NAME] (VIP)" at bounding box center [102, 113] width 156 height 13
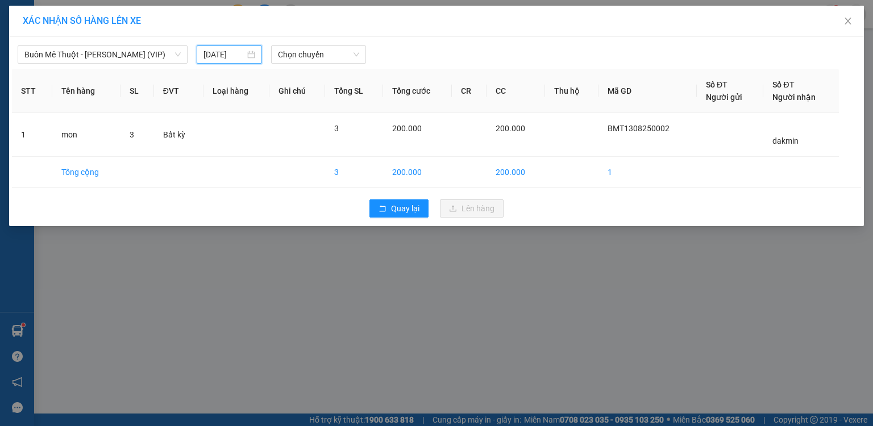
click at [221, 55] on input "[DATE]" at bounding box center [225, 54] width 42 height 13
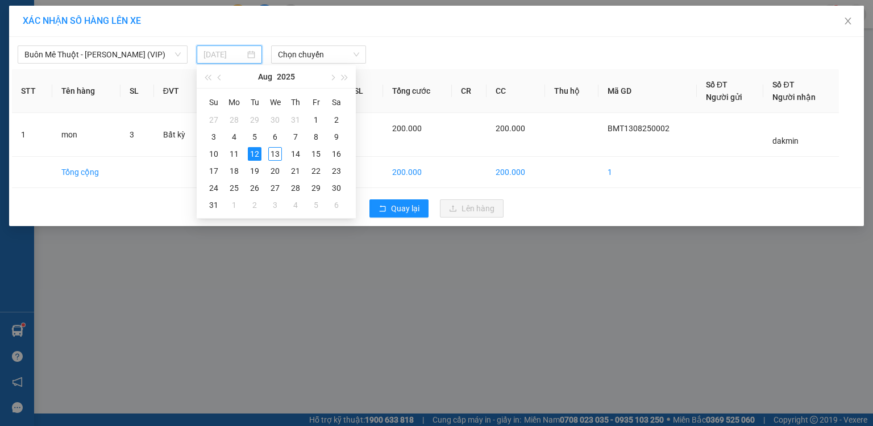
type input "[DATE]"
drag, startPoint x: 252, startPoint y: 154, endPoint x: 258, endPoint y: 142, distance: 13.2
click at [252, 153] on div "12" at bounding box center [255, 154] width 14 height 14
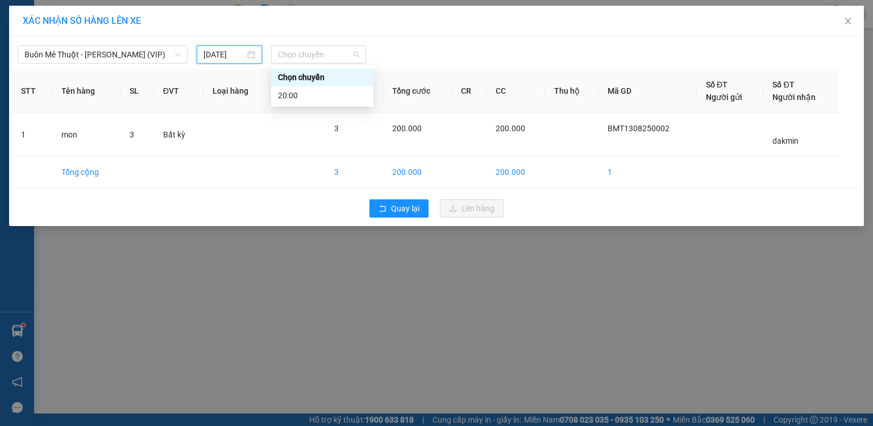
drag, startPoint x: 300, startPoint y: 59, endPoint x: 299, endPoint y: 76, distance: 16.5
click at [301, 59] on span "Chọn chuyến" at bounding box center [319, 54] width 82 height 17
click at [297, 94] on div "20:00" at bounding box center [322, 95] width 89 height 13
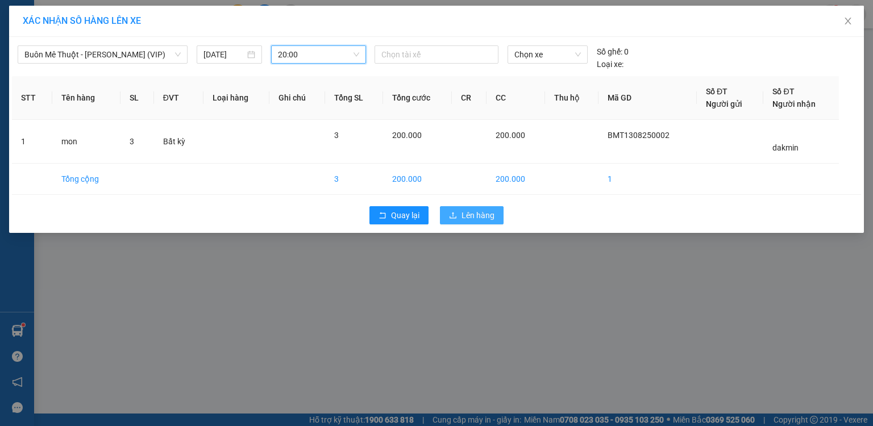
click at [475, 216] on span "Lên hàng" at bounding box center [478, 215] width 33 height 13
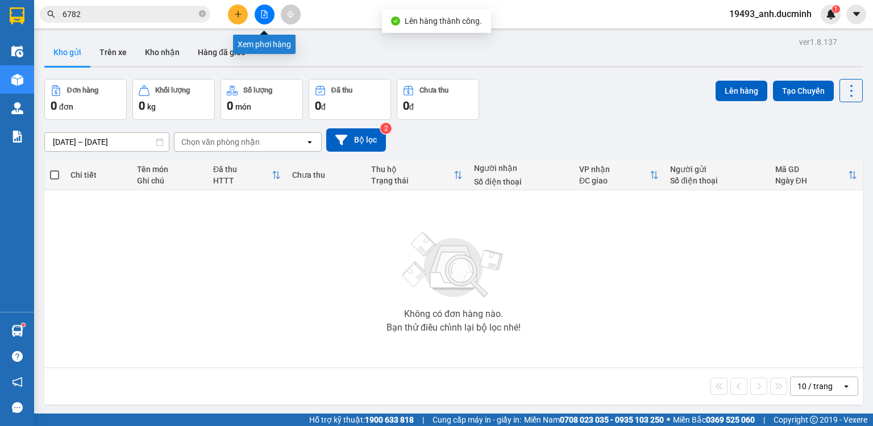
click at [260, 13] on icon "file-add" at bounding box center [264, 14] width 8 height 8
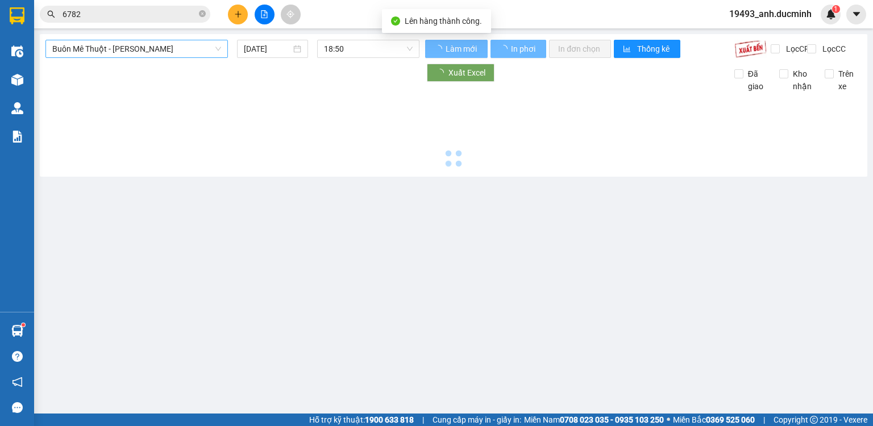
type input "[DATE]"
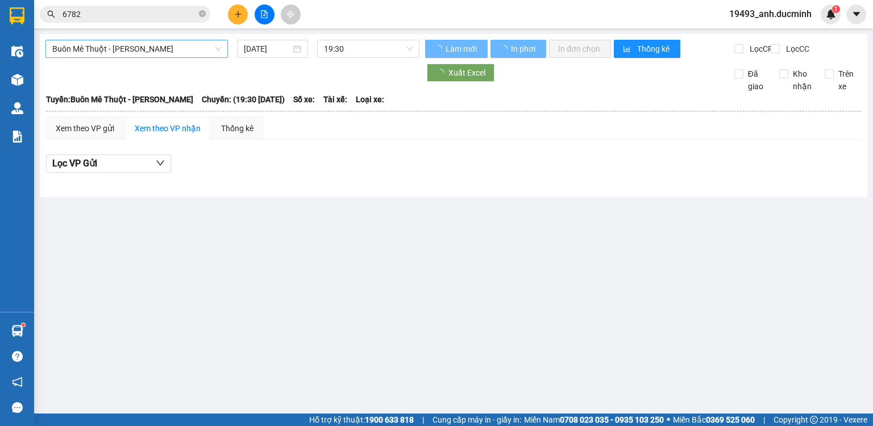
click at [105, 48] on span "Buôn Mê Thuột - [PERSON_NAME]" at bounding box center [136, 48] width 169 height 17
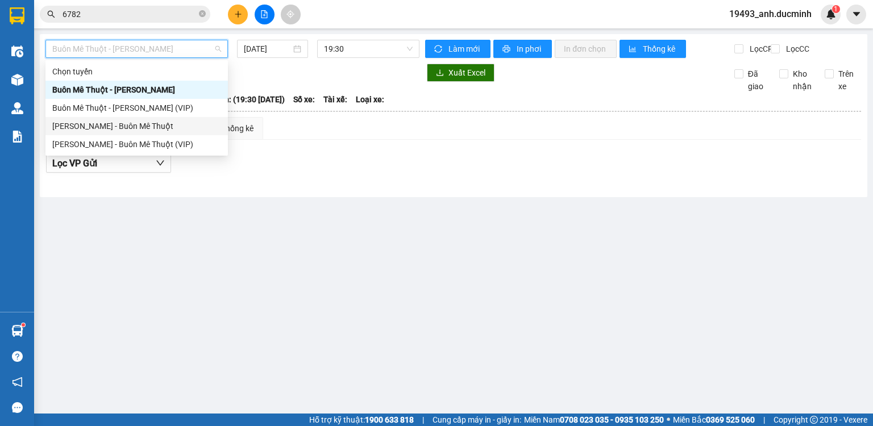
drag, startPoint x: 108, startPoint y: 127, endPoint x: 232, endPoint y: 71, distance: 136.4
click at [116, 120] on div "[PERSON_NAME] - Buôn Mê Thuột" at bounding box center [136, 126] width 169 height 13
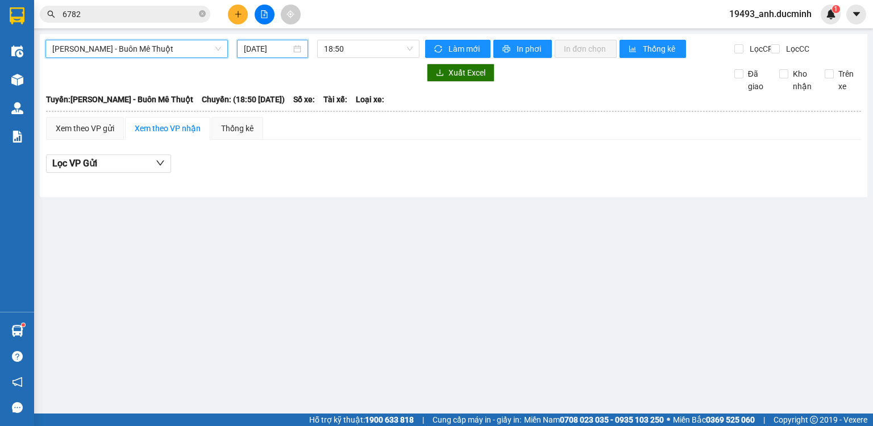
click at [279, 44] on input "[DATE]" at bounding box center [267, 49] width 47 height 13
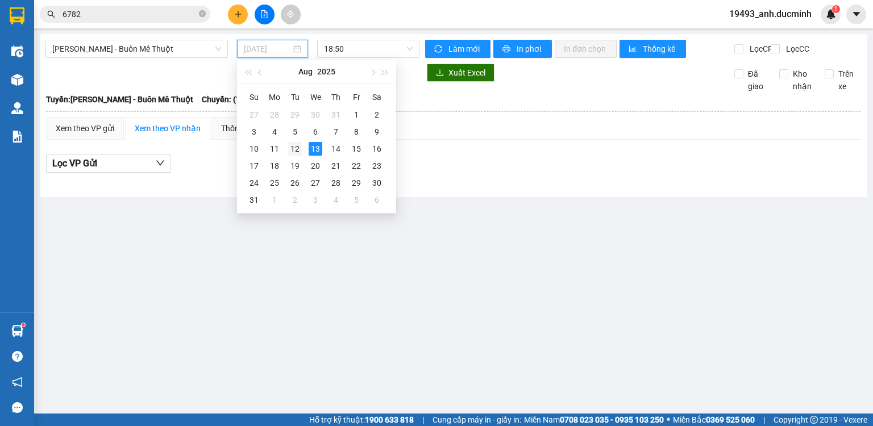
click at [298, 153] on div "12" at bounding box center [295, 149] width 14 height 14
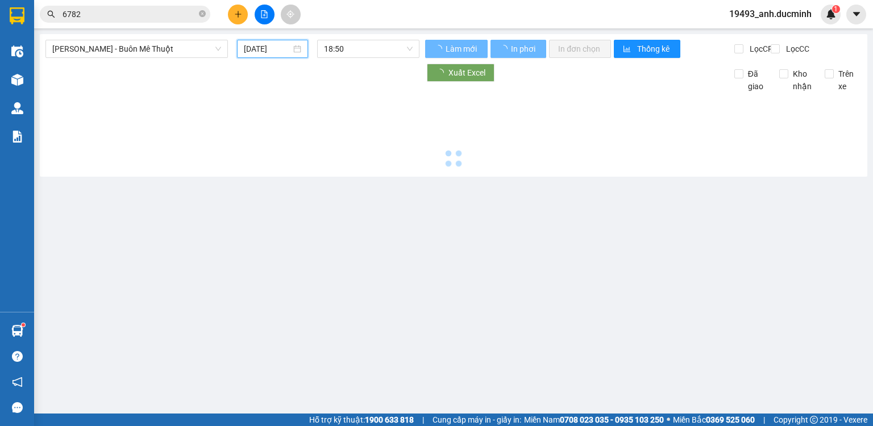
type input "[DATE]"
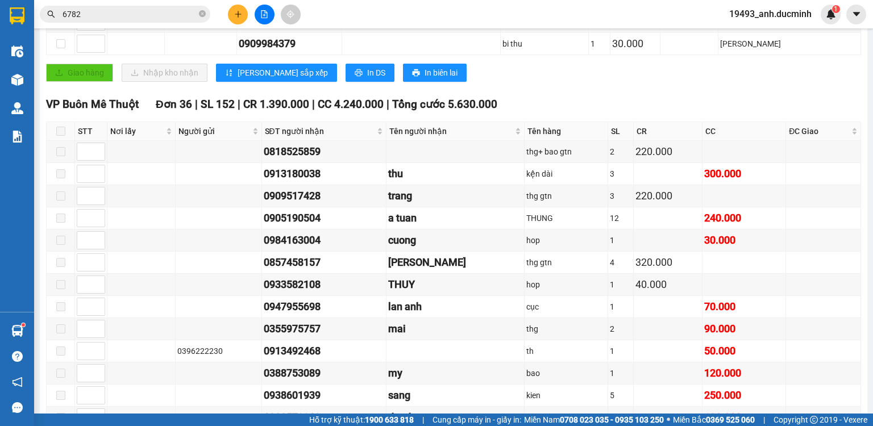
scroll to position [364, 0]
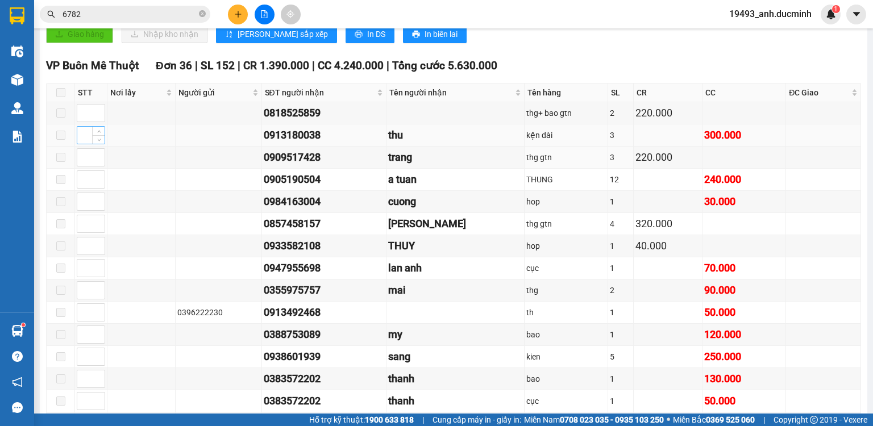
drag, startPoint x: 90, startPoint y: 166, endPoint x: 85, endPoint y: 135, distance: 31.7
click at [88, 159] on input at bounding box center [90, 157] width 27 height 17
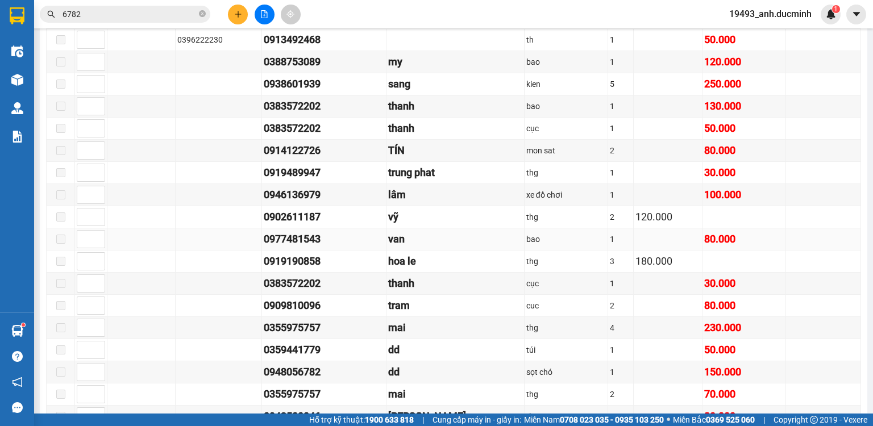
scroll to position [682, 0]
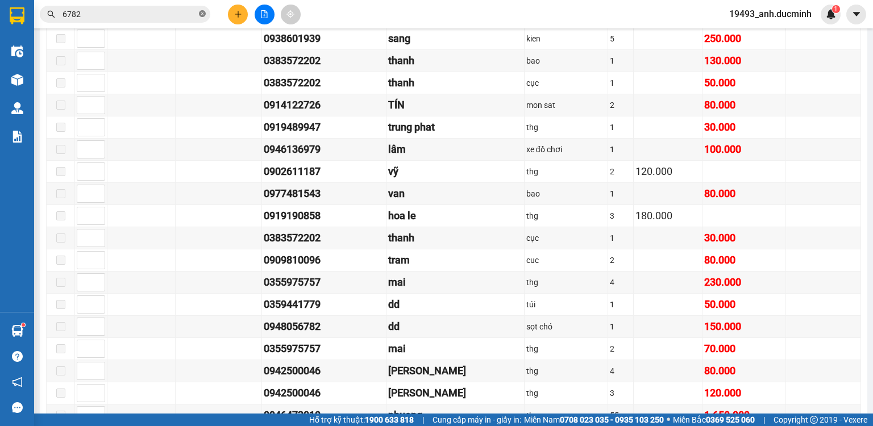
type input "1"
click at [202, 13] on span at bounding box center [202, 14] width 7 height 11
click at [172, 14] on input "text" at bounding box center [130, 14] width 134 height 13
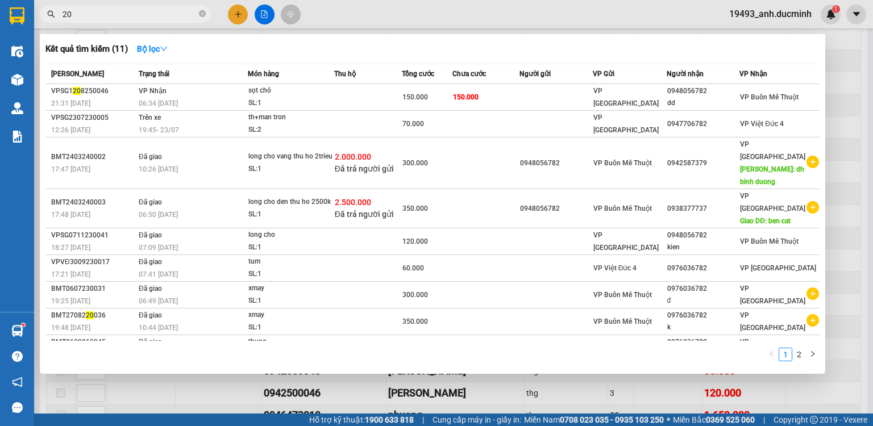
type input "202"
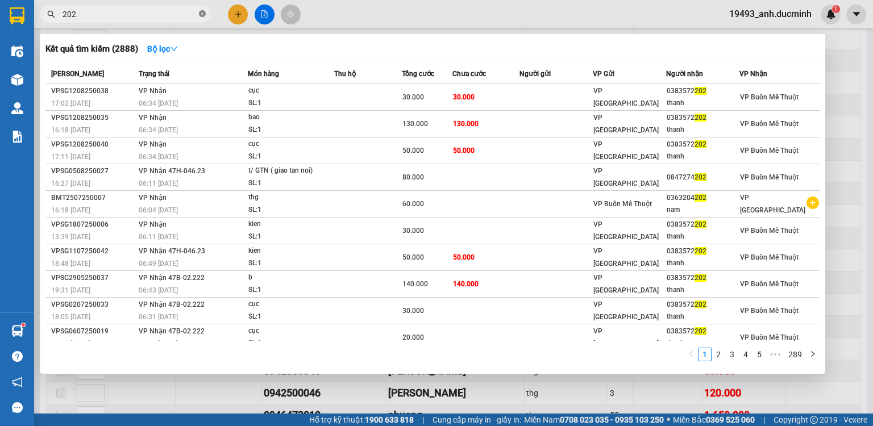
click at [202, 11] on icon "close-circle" at bounding box center [202, 13] width 7 height 7
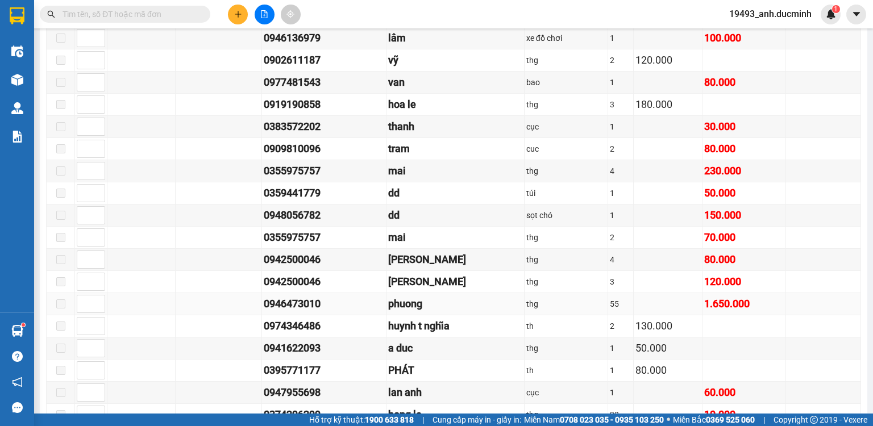
scroll to position [819, 0]
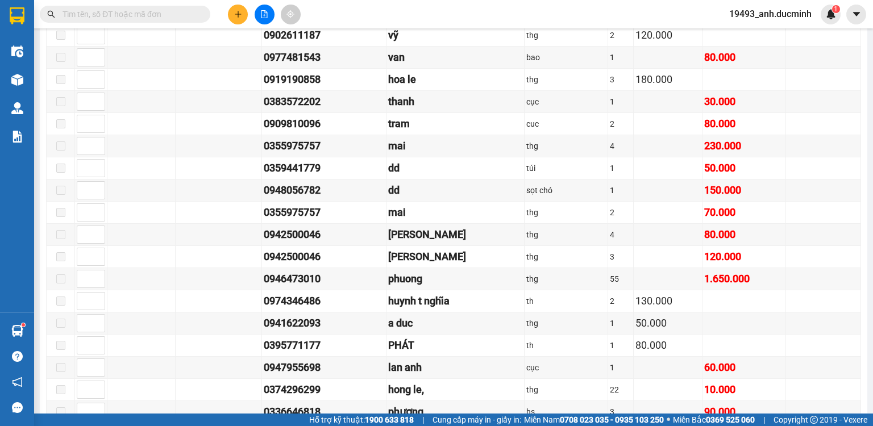
click at [173, 9] on input "text" at bounding box center [130, 14] width 134 height 13
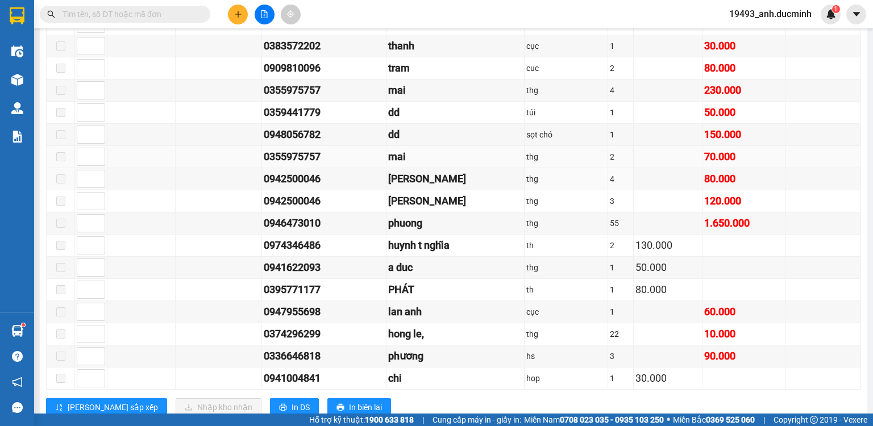
scroll to position [910, 0]
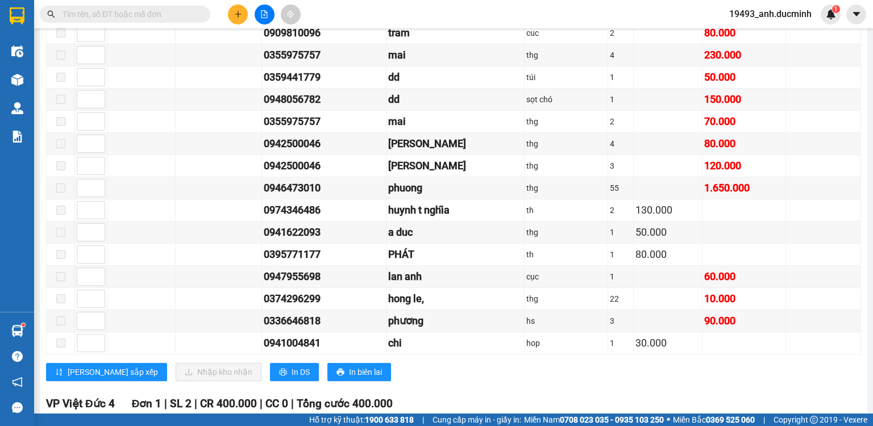
click at [175, 13] on input "text" at bounding box center [130, 14] width 134 height 13
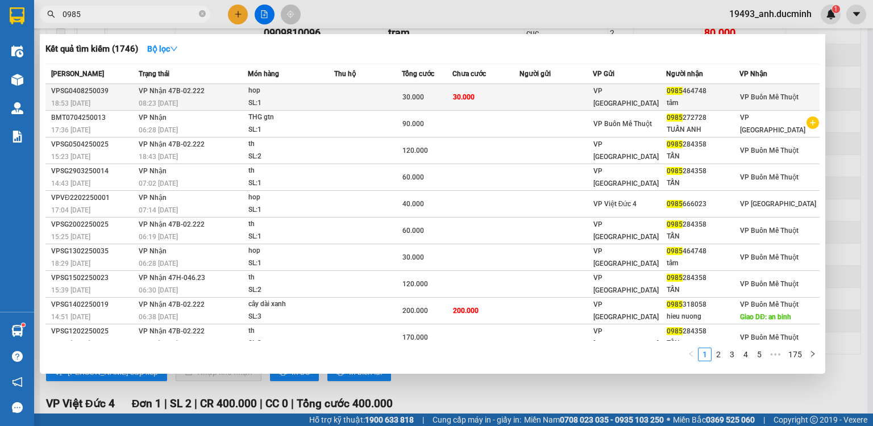
type input "0985"
click at [333, 102] on div "SL: 1" at bounding box center [290, 103] width 85 height 13
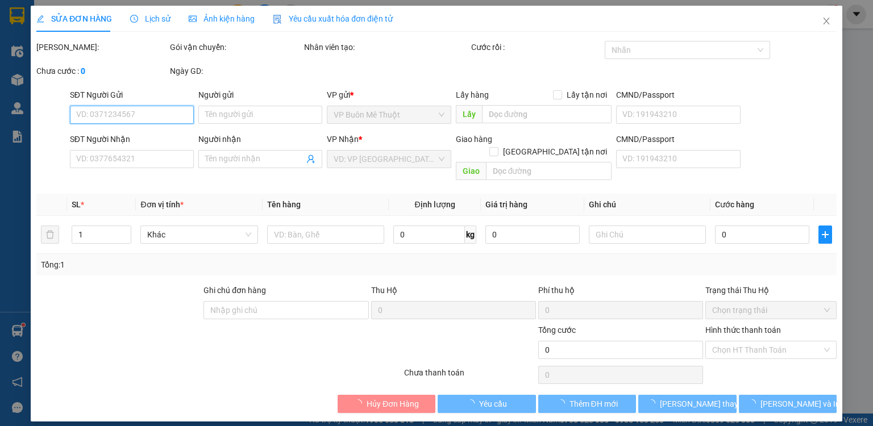
type input "0985464748"
type input "tâm"
type input "30.000"
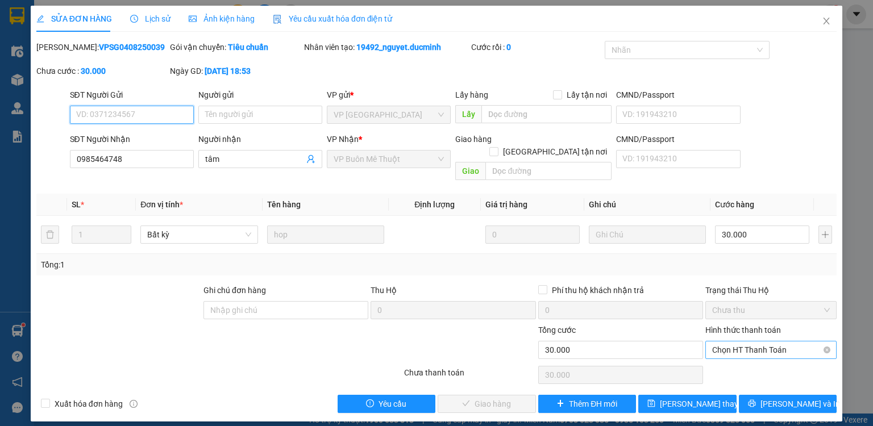
click at [728, 342] on span "Chọn HT Thanh Toán" at bounding box center [771, 350] width 118 height 17
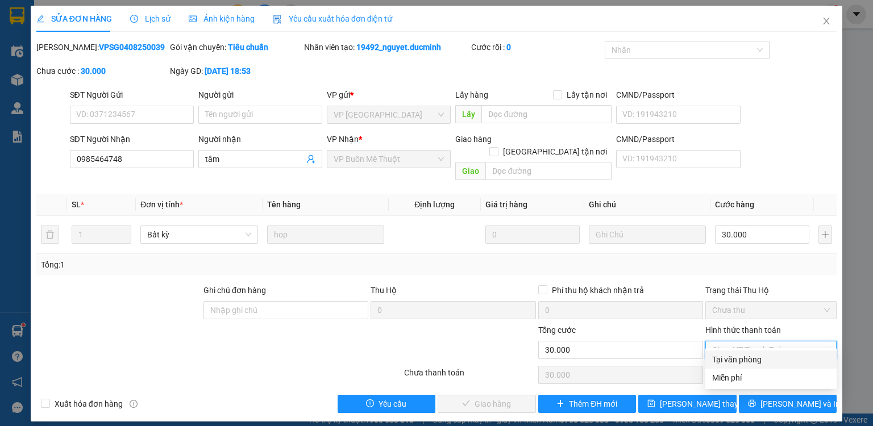
click at [736, 358] on div "Tại văn phòng" at bounding box center [771, 360] width 118 height 13
type input "0"
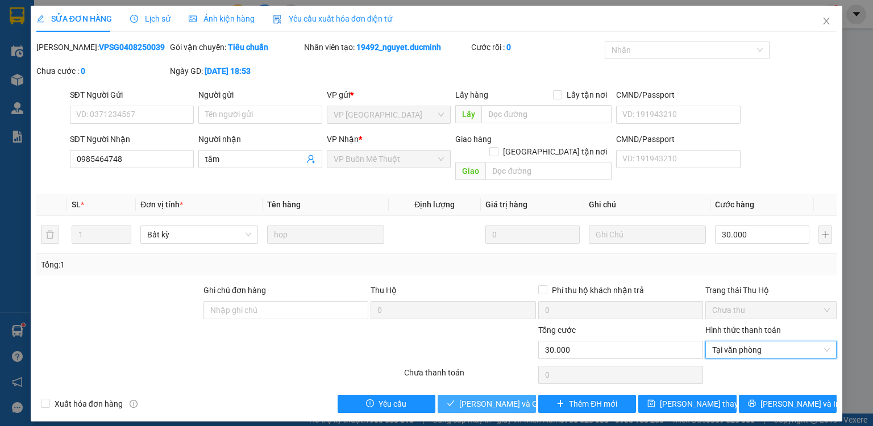
drag, startPoint x: 459, startPoint y: 396, endPoint x: 839, endPoint y: 81, distance: 493.5
click at [459, 396] on button "[PERSON_NAME] và Giao hàng" at bounding box center [487, 404] width 98 height 18
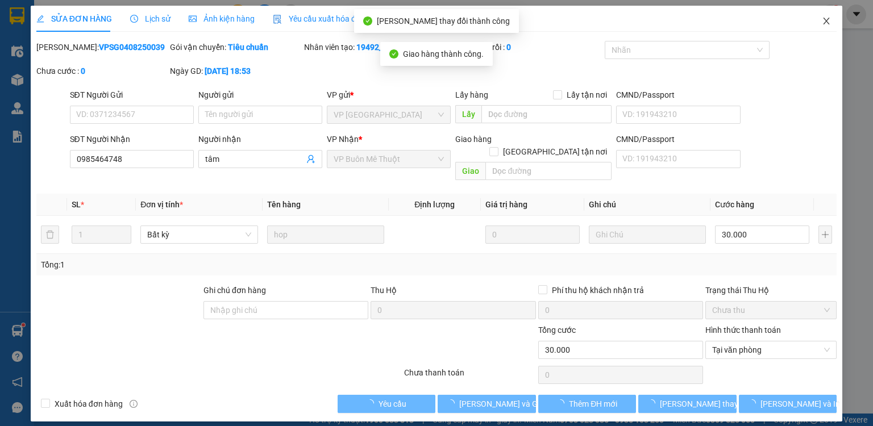
click at [826, 20] on icon "close" at bounding box center [826, 20] width 9 height 9
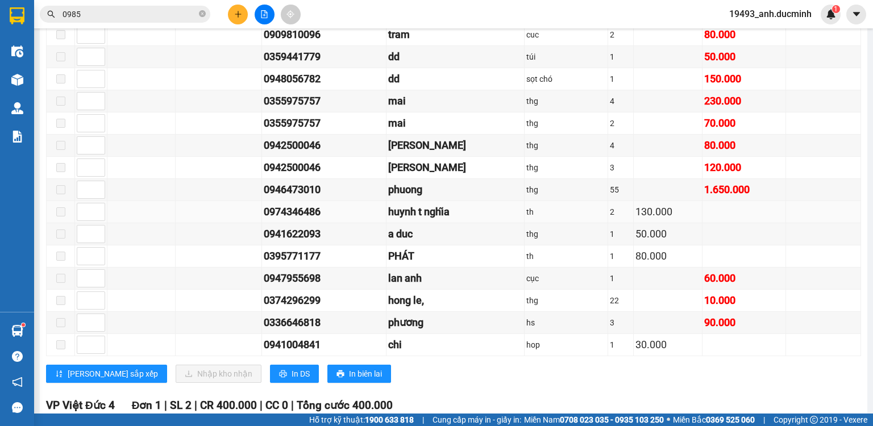
scroll to position [910, 0]
click at [202, 9] on span "0985" at bounding box center [125, 14] width 171 height 17
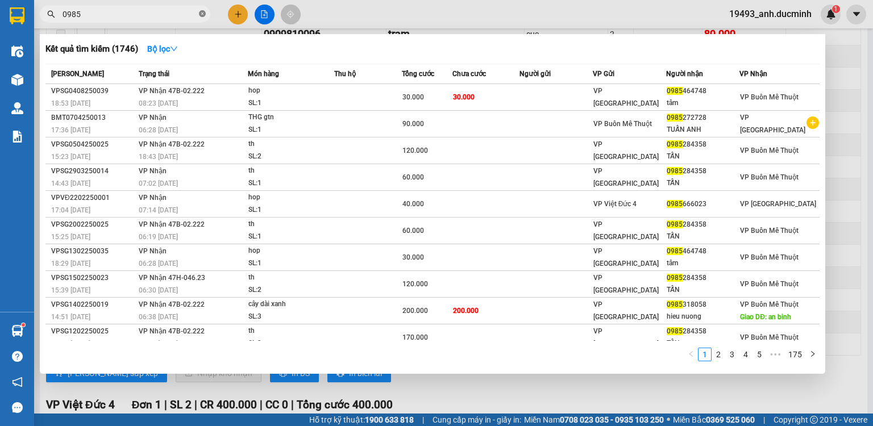
click at [202, 14] on icon "close-circle" at bounding box center [202, 13] width 7 height 7
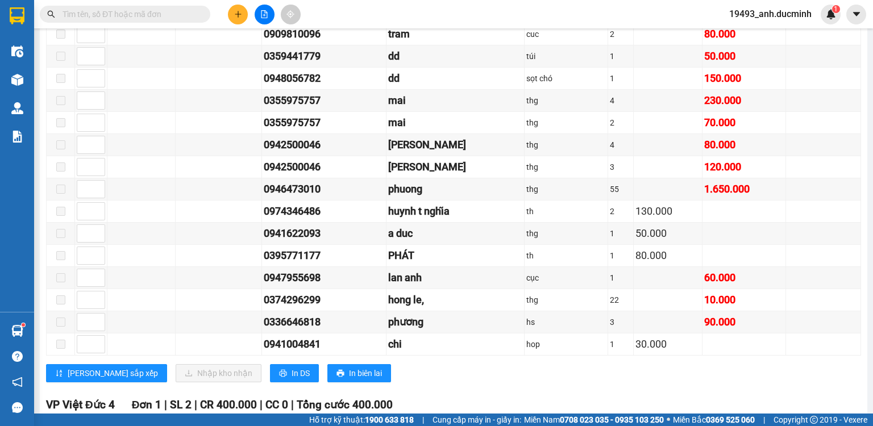
click at [189, 14] on input "text" at bounding box center [130, 14] width 134 height 13
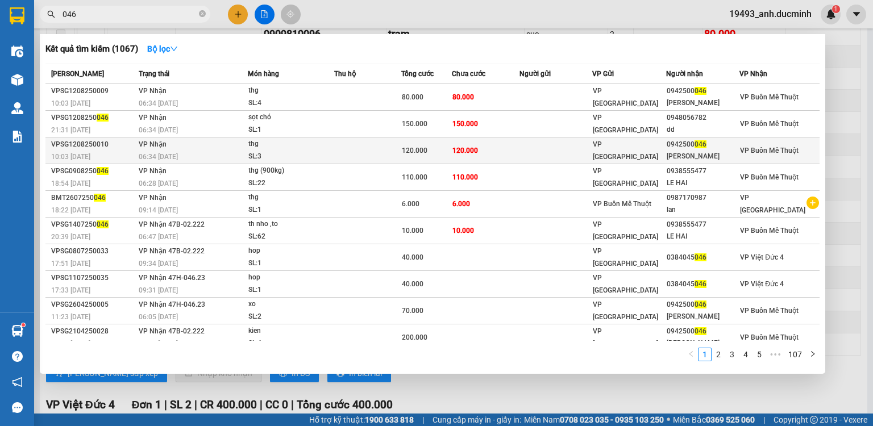
type input "046"
click at [287, 147] on div "thg" at bounding box center [290, 144] width 85 height 13
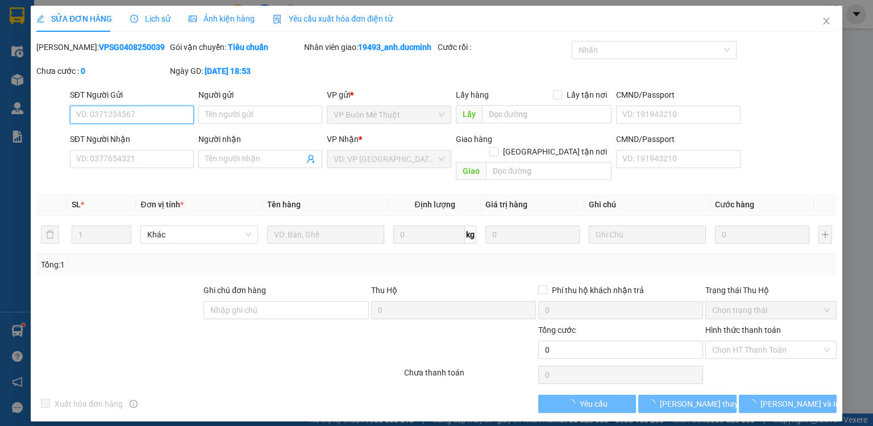
type input "0942500046"
type input "[PERSON_NAME]"
type input "120.000"
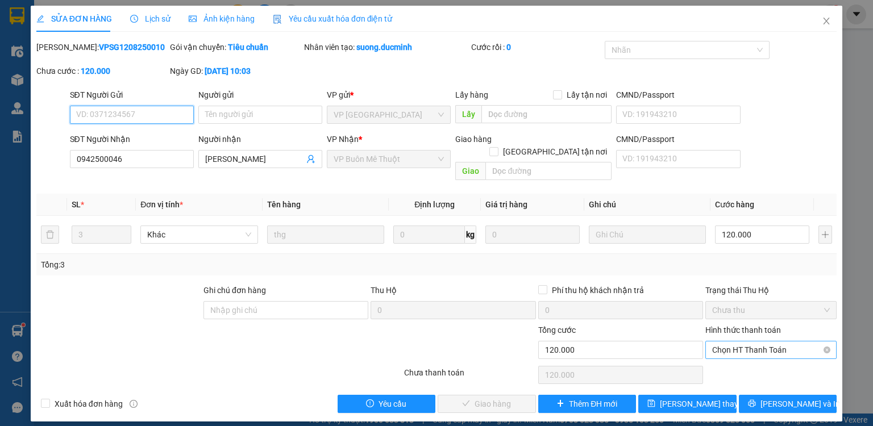
click at [770, 342] on span "Chọn HT Thanh Toán" at bounding box center [771, 350] width 118 height 17
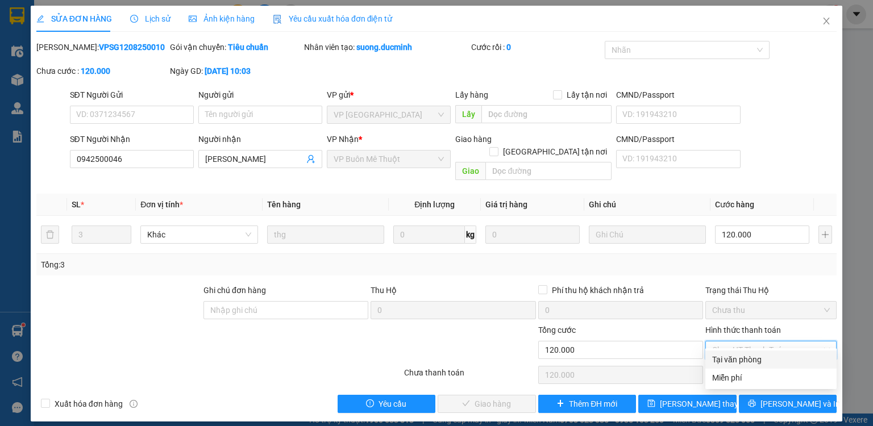
click at [753, 360] on div "Tại văn phòng" at bounding box center [771, 360] width 118 height 13
type input "0"
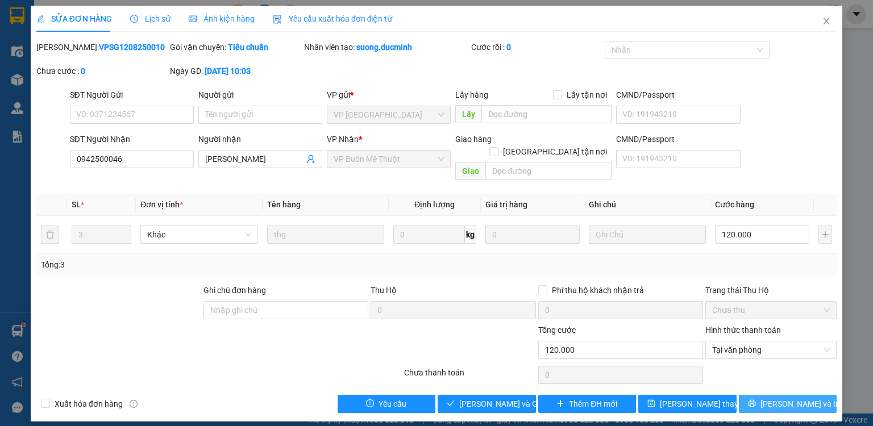
click at [756, 400] on icon "printer" at bounding box center [752, 404] width 8 height 8
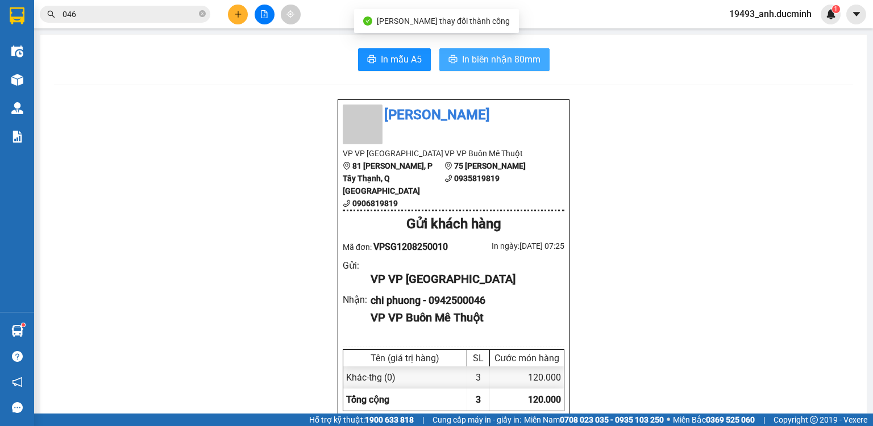
click at [470, 55] on span "In biên nhận 80mm" at bounding box center [501, 59] width 78 height 14
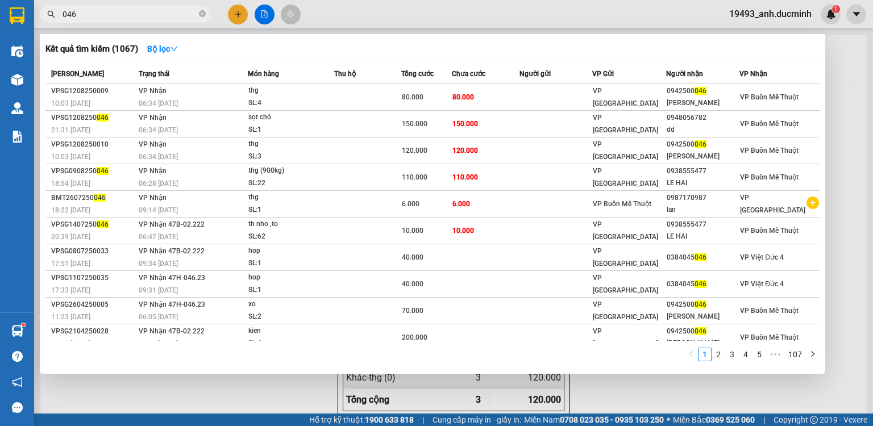
click at [167, 10] on input "046" at bounding box center [130, 14] width 134 height 13
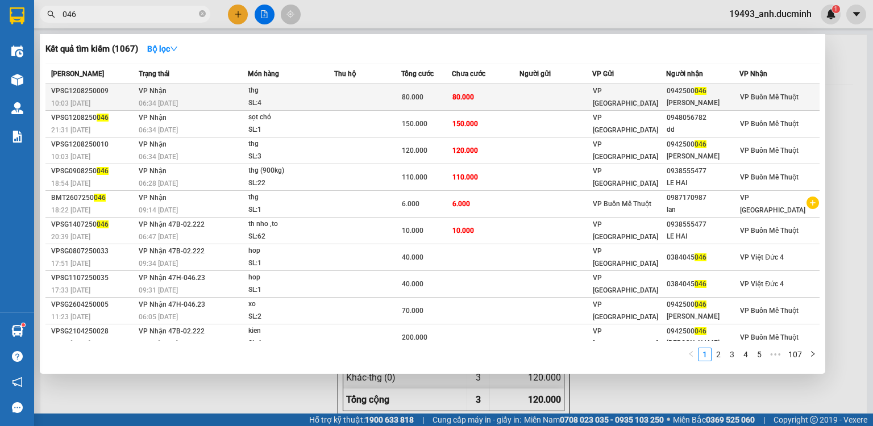
click at [298, 94] on div "thg" at bounding box center [290, 91] width 85 height 13
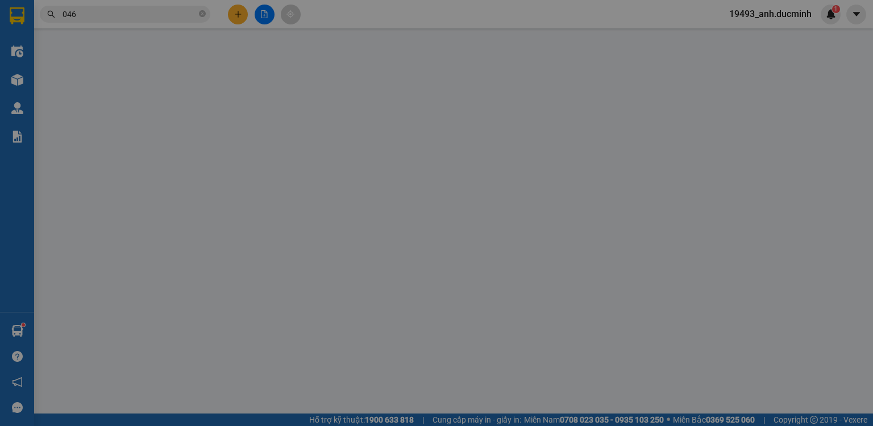
type input "0942500046"
type input "[PERSON_NAME]"
type input "80.000"
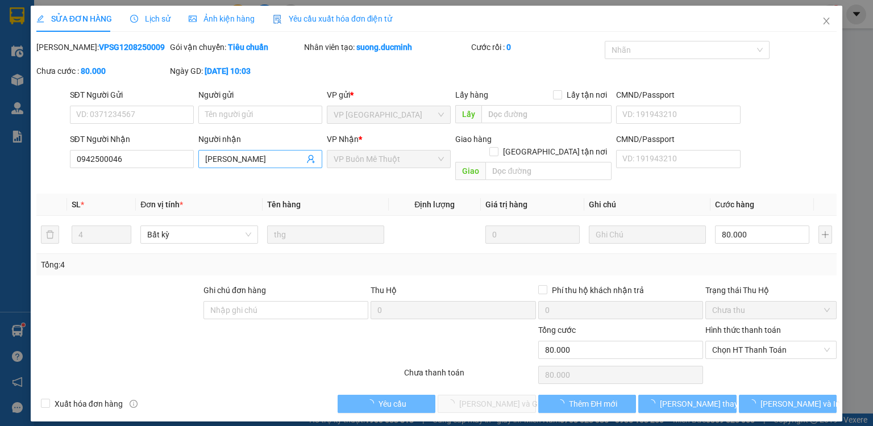
click at [280, 159] on input "[PERSON_NAME]" at bounding box center [254, 159] width 99 height 13
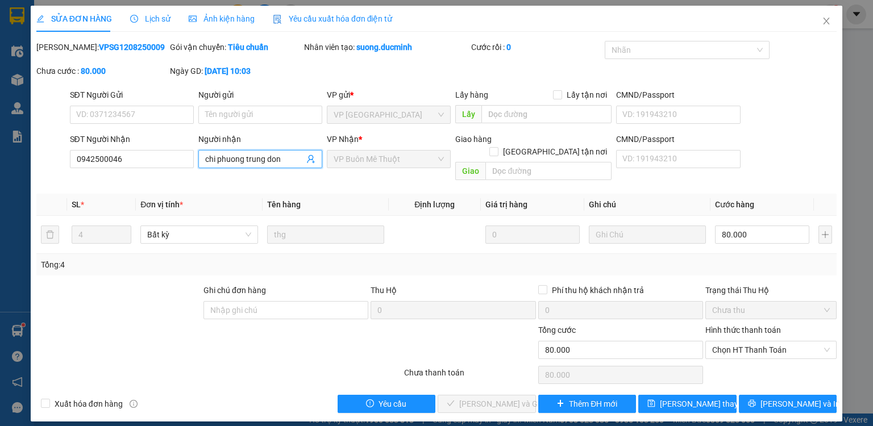
type input "chi phuong trung don"
click at [666, 404] on div "SỬA ĐƠN HÀNG Lịch sử Ảnh kiện hàng Yêu cầu xuất hóa đơn điện tử Total Paid Fee …" at bounding box center [437, 214] width 812 height 416
click at [665, 398] on button "[PERSON_NAME] thay đổi" at bounding box center [688, 404] width 98 height 18
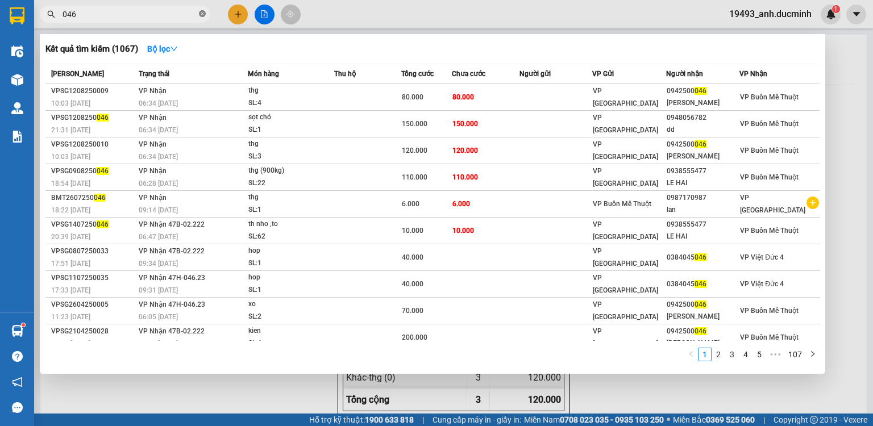
click at [204, 14] on icon "close-circle" at bounding box center [202, 13] width 7 height 7
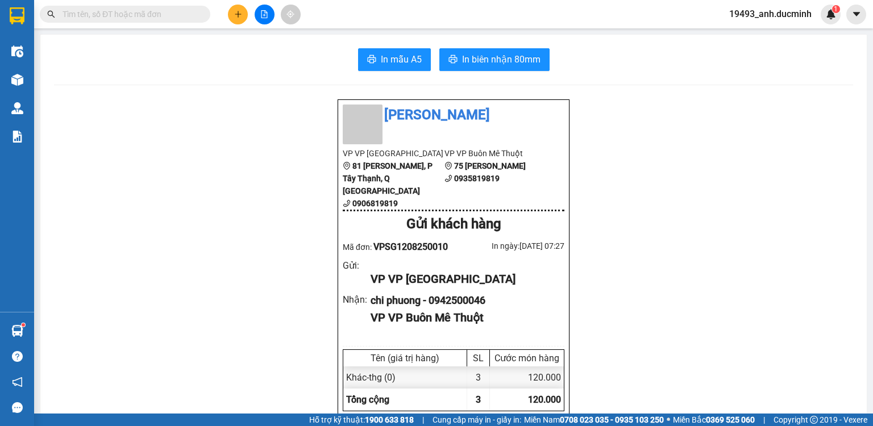
click at [194, 16] on input "text" at bounding box center [130, 14] width 134 height 13
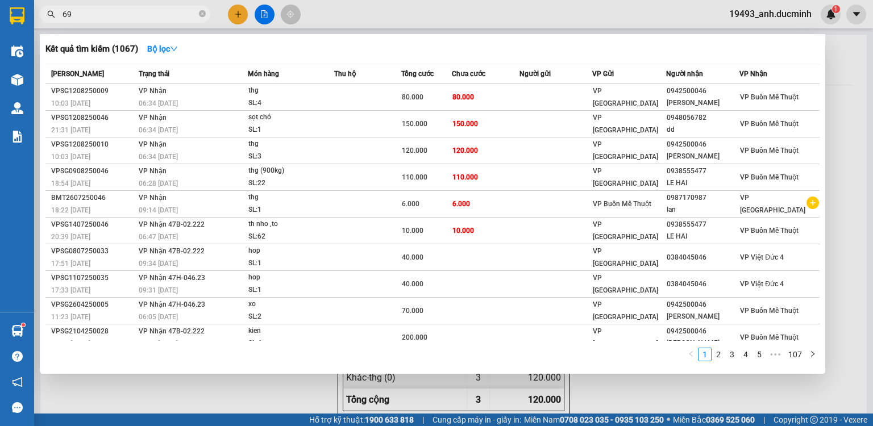
type input "698"
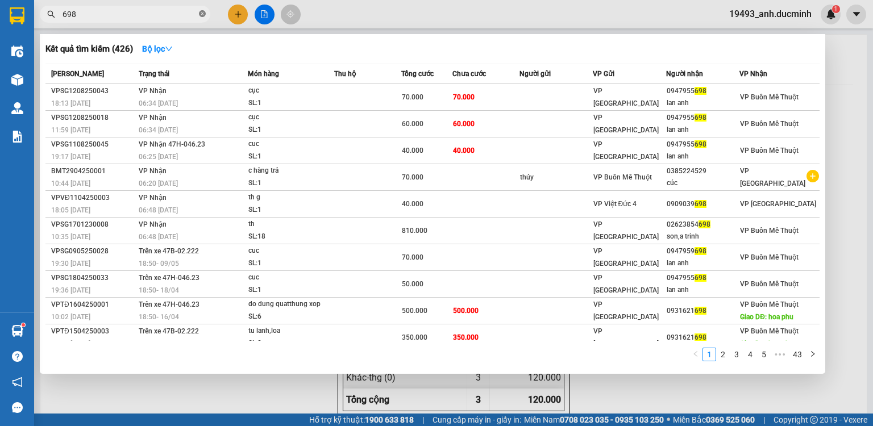
click at [202, 15] on icon "close-circle" at bounding box center [202, 13] width 7 height 7
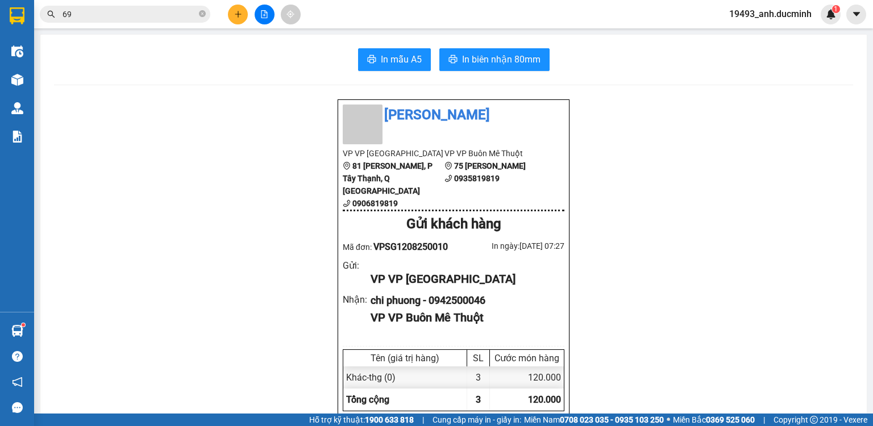
type input "698"
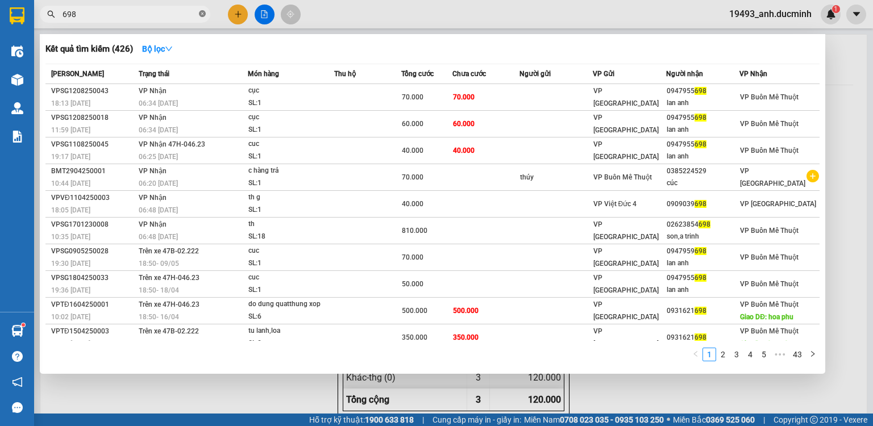
click at [201, 11] on icon "close-circle" at bounding box center [202, 13] width 7 height 7
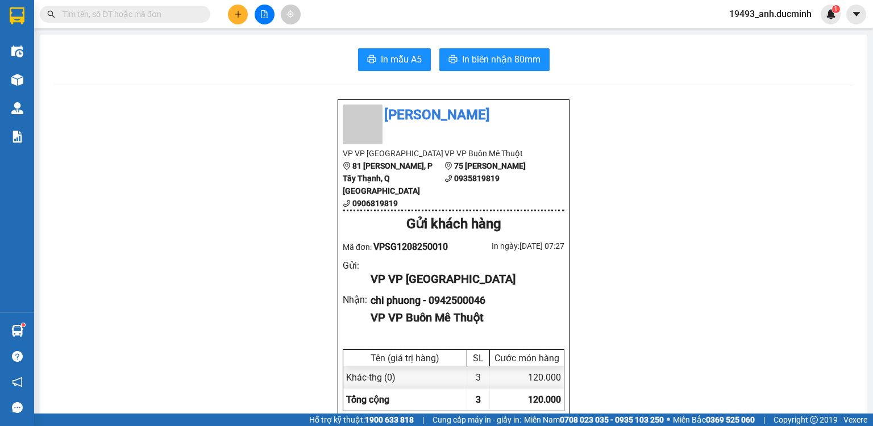
click at [199, 11] on span at bounding box center [202, 14] width 7 height 13
click at [162, 18] on input "text" at bounding box center [130, 14] width 134 height 13
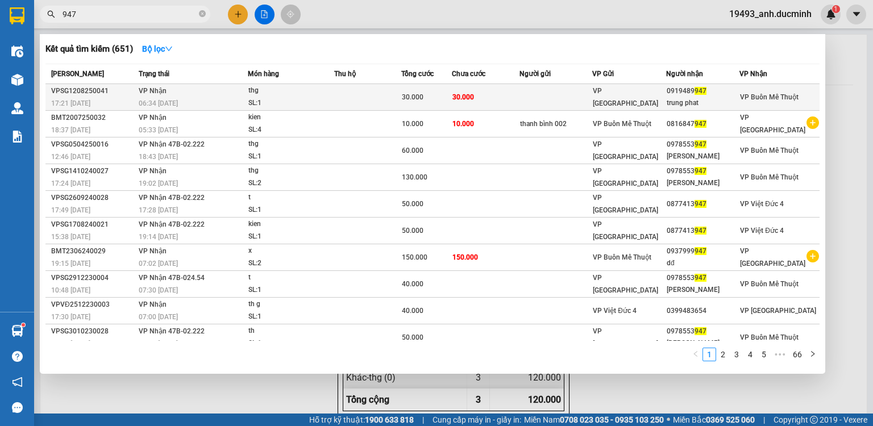
type input "947"
click at [330, 99] on span "thg SL: 1" at bounding box center [290, 97] width 85 height 24
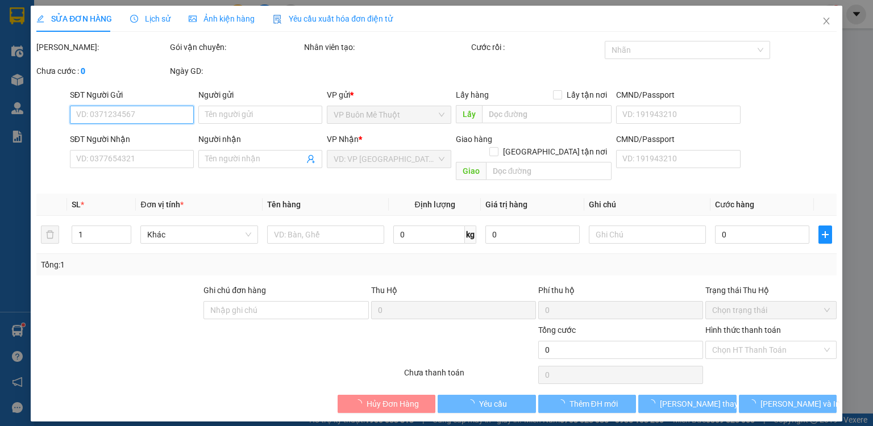
type input "0919489947"
type input "trung phat"
type input "30.000"
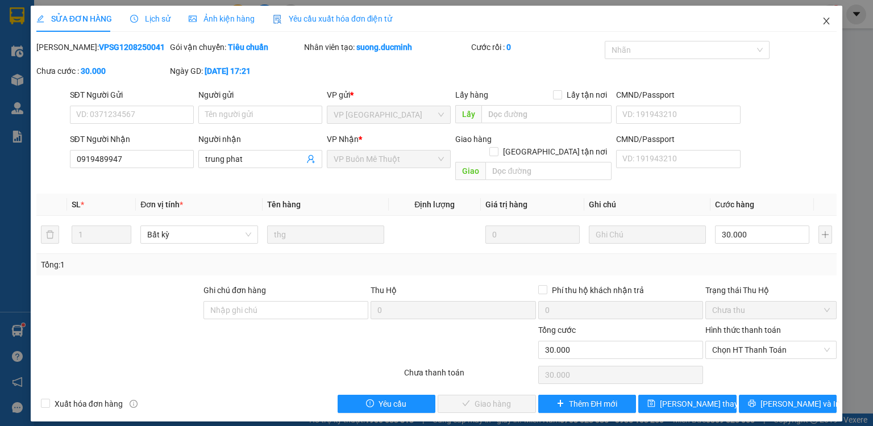
click at [822, 20] on icon "close" at bounding box center [826, 20] width 9 height 9
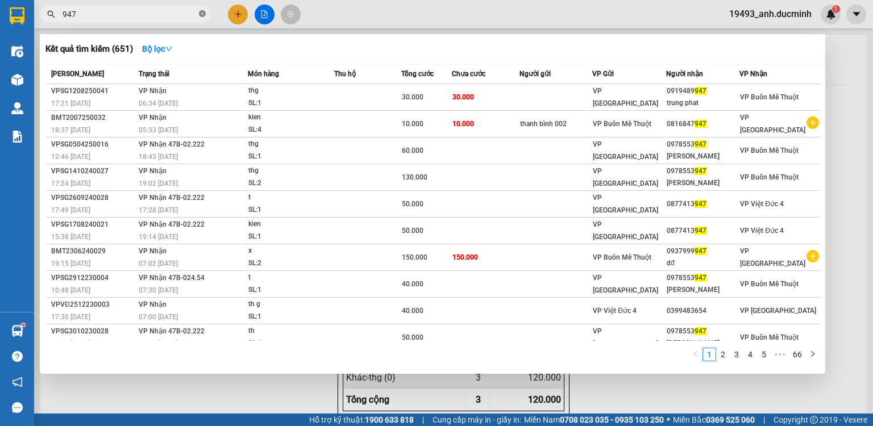
click at [202, 14] on icon "close-circle" at bounding box center [202, 13] width 7 height 7
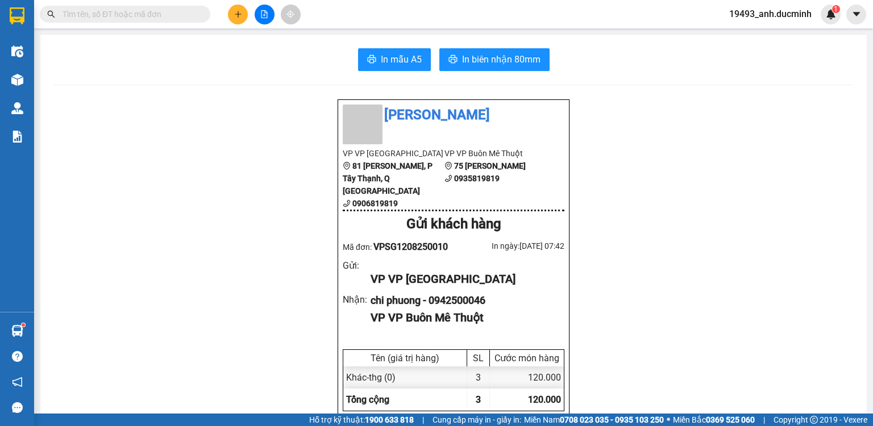
click at [173, 17] on input "text" at bounding box center [130, 14] width 134 height 13
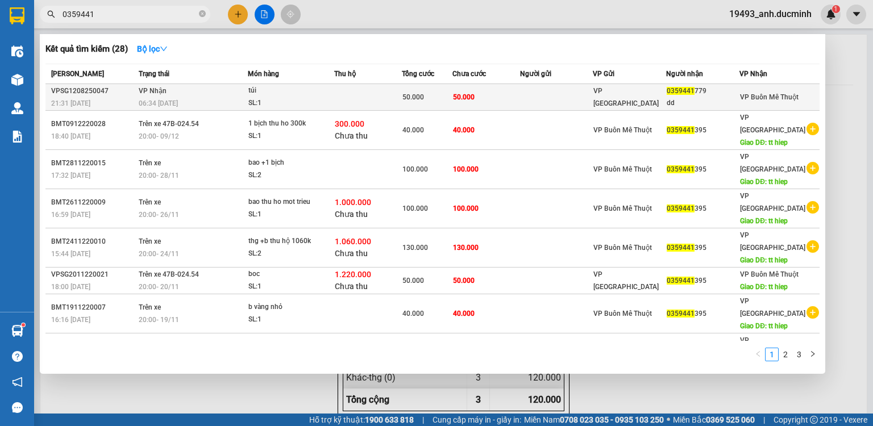
type input "0359441"
click at [363, 97] on td at bounding box center [368, 97] width 68 height 27
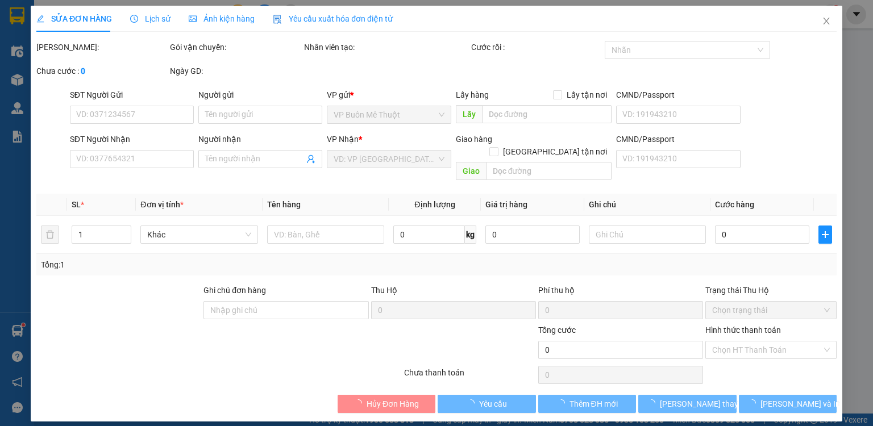
click at [733, 350] on div "SỬA ĐƠN HÀNG Lịch sử Ảnh kiện hàng Yêu cầu xuất hóa đơn điện tử Total Paid Fee …" at bounding box center [436, 213] width 873 height 426
type input "0359441779"
type input "dd"
type input "50.000"
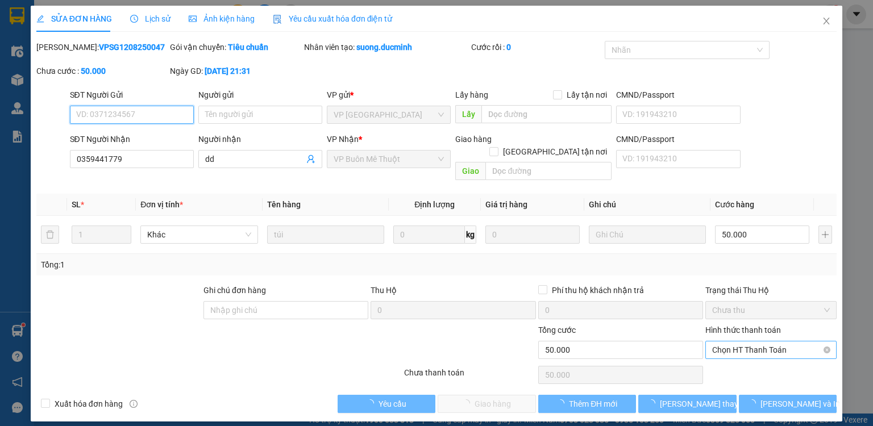
click at [740, 342] on span "Chọn HT Thanh Toán" at bounding box center [771, 350] width 118 height 17
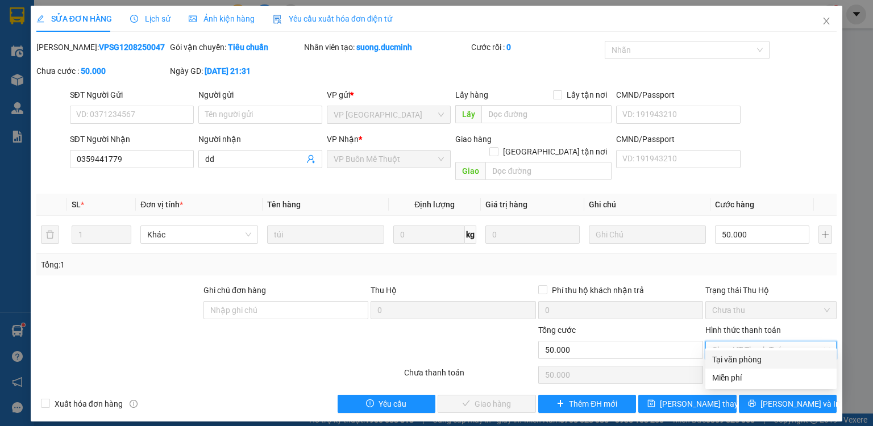
click at [737, 363] on div "Tại văn phòng" at bounding box center [771, 360] width 118 height 13
type input "0"
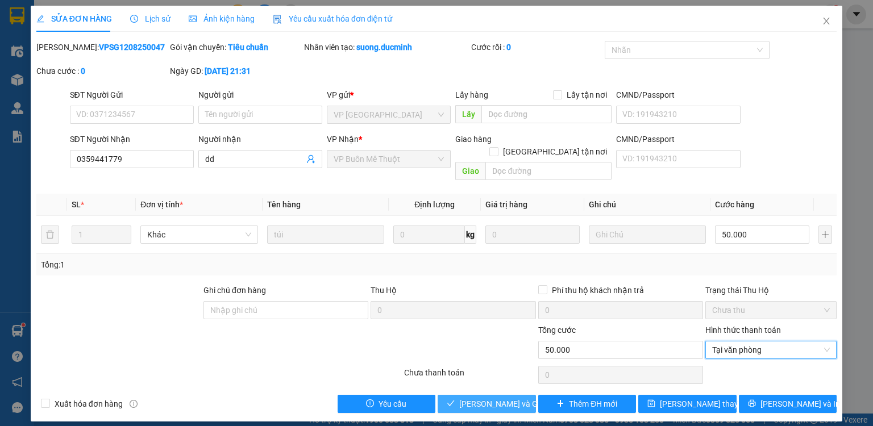
drag, startPoint x: 478, startPoint y: 390, endPoint x: 778, endPoint y: 153, distance: 383.0
click at [479, 398] on span "[PERSON_NAME] và Giao hàng" at bounding box center [513, 404] width 109 height 13
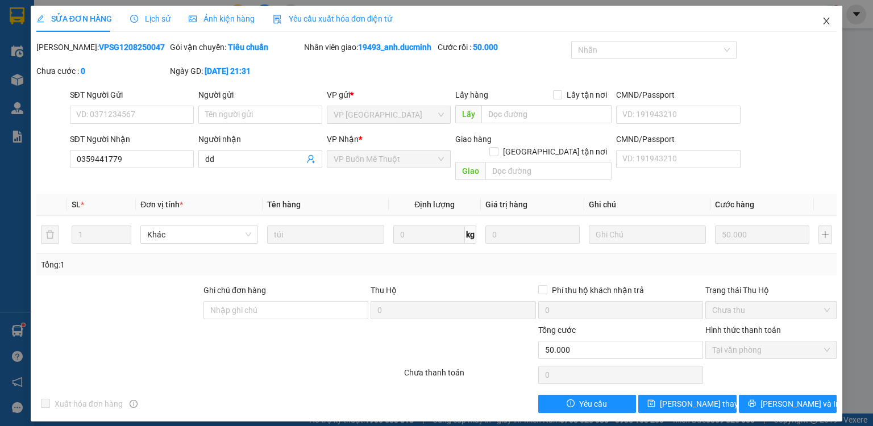
click at [828, 20] on icon "close" at bounding box center [827, 21] width 6 height 7
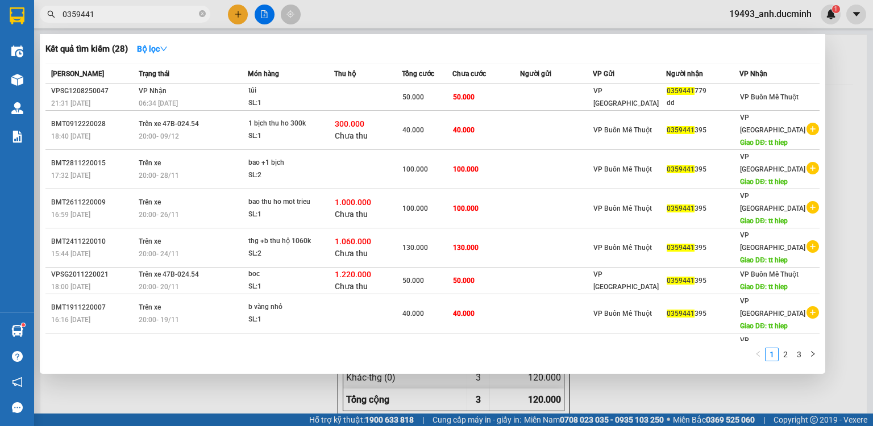
drag, startPoint x: 204, startPoint y: 12, endPoint x: 181, endPoint y: 14, distance: 22.8
click at [204, 12] on icon "close-circle" at bounding box center [202, 13] width 7 height 7
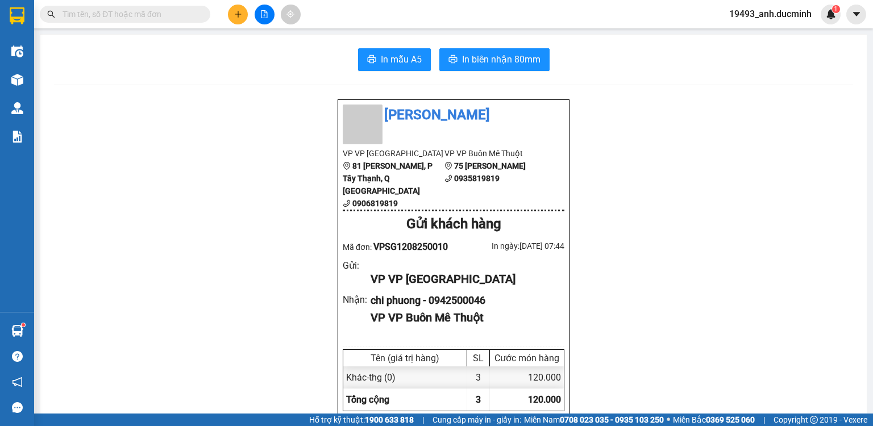
click at [181, 14] on input "text" at bounding box center [130, 14] width 134 height 13
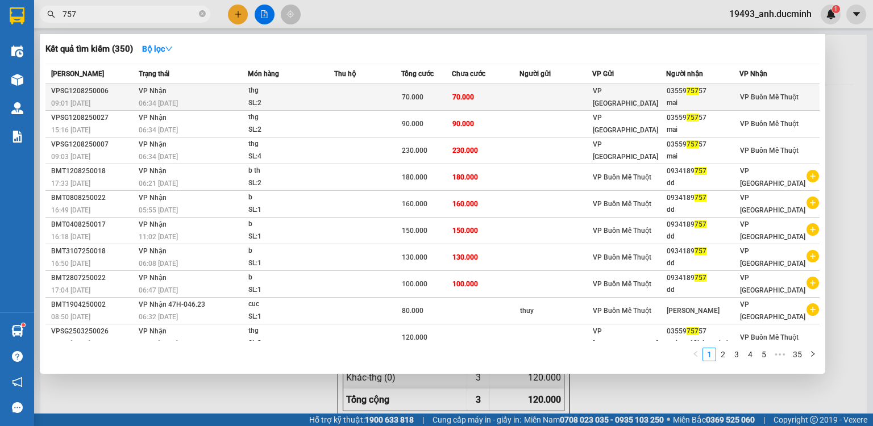
type input "757"
click at [385, 96] on td at bounding box center [367, 97] width 67 height 27
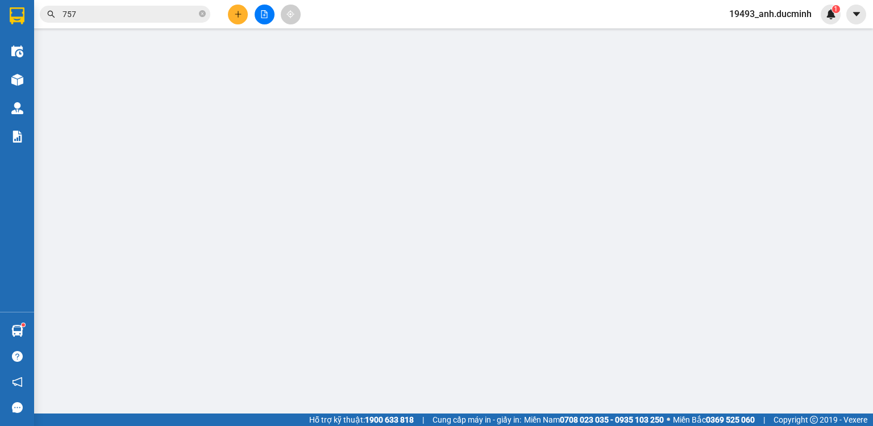
type input "0355975757"
type input "mai"
type input "70.000"
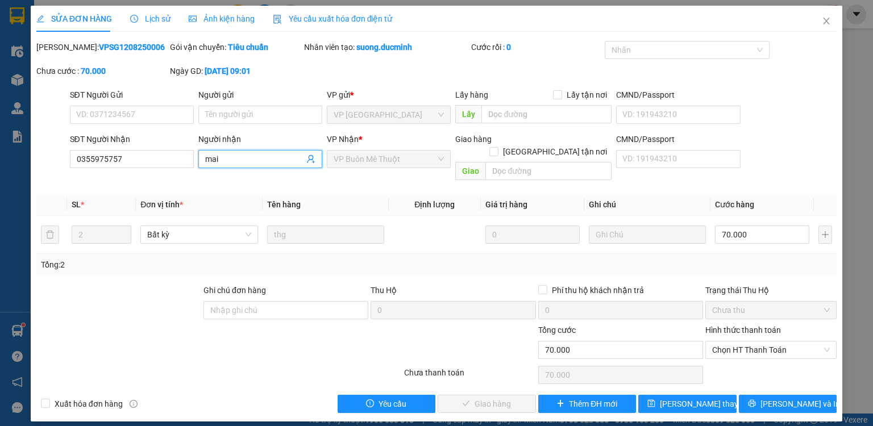
click at [273, 161] on input "mai" at bounding box center [254, 159] width 99 height 13
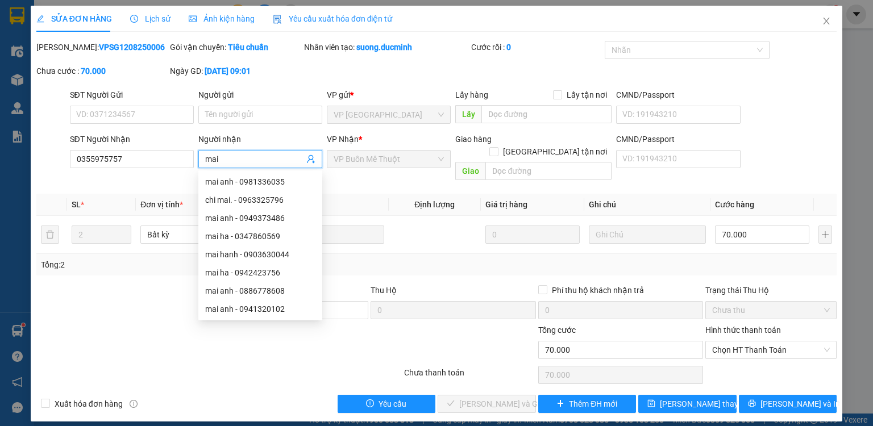
type input "mai"
click at [775, 259] on div "Tổng: 2" at bounding box center [437, 265] width 792 height 13
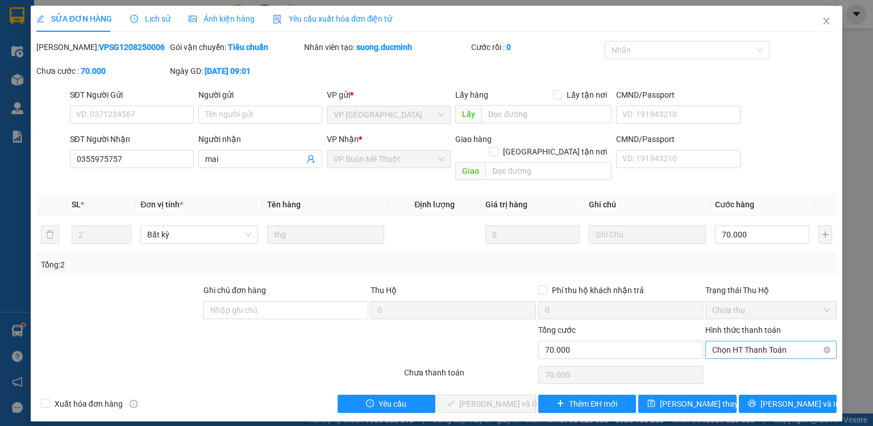
click at [743, 342] on span "Chọn HT Thanh Toán" at bounding box center [771, 350] width 118 height 17
drag, startPoint x: 740, startPoint y: 358, endPoint x: 532, endPoint y: 376, distance: 208.3
click at [737, 359] on div "Tại văn phòng" at bounding box center [771, 360] width 118 height 13
type input "0"
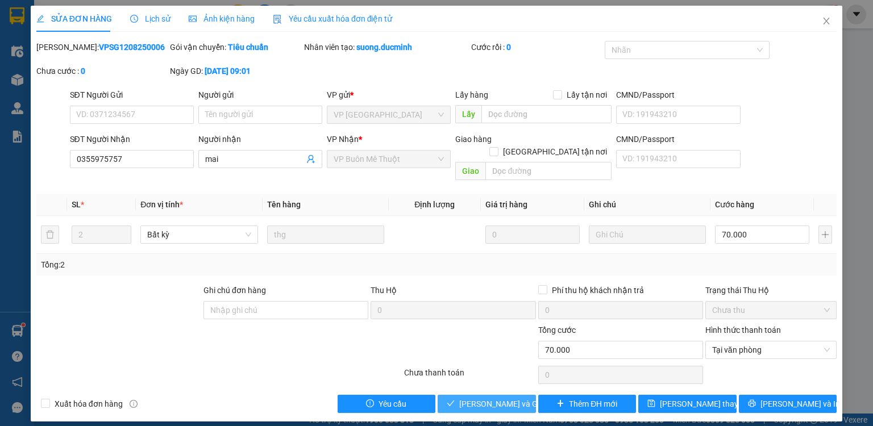
drag, startPoint x: 479, startPoint y: 389, endPoint x: 631, endPoint y: 245, distance: 209.5
click at [480, 398] on span "[PERSON_NAME] và Giao hàng" at bounding box center [513, 404] width 109 height 13
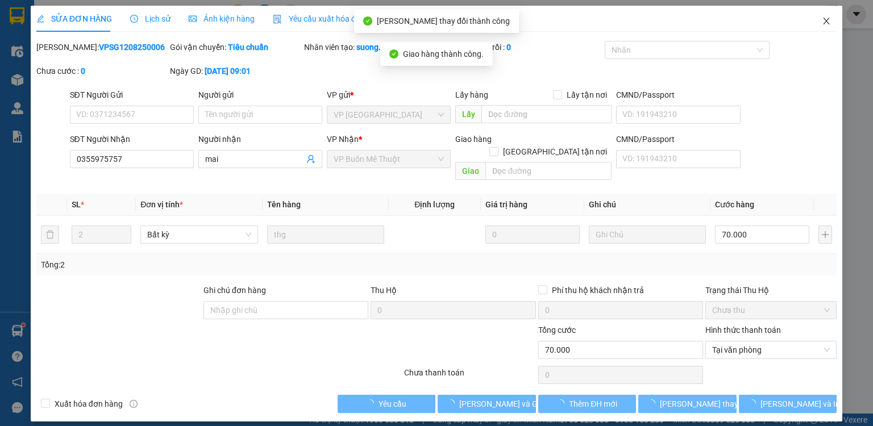
click at [827, 20] on icon "close" at bounding box center [826, 20] width 9 height 9
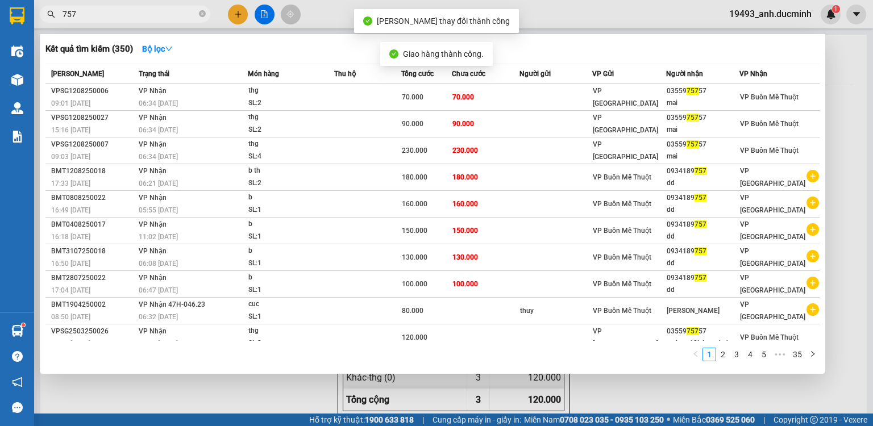
drag, startPoint x: 204, startPoint y: 11, endPoint x: 193, endPoint y: 13, distance: 10.9
click at [202, 11] on icon "close-circle" at bounding box center [202, 13] width 7 height 7
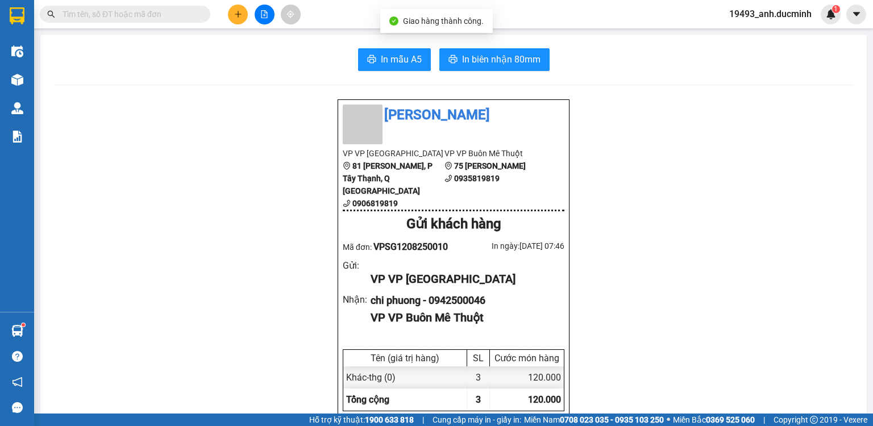
click at [187, 14] on input "text" at bounding box center [130, 14] width 134 height 13
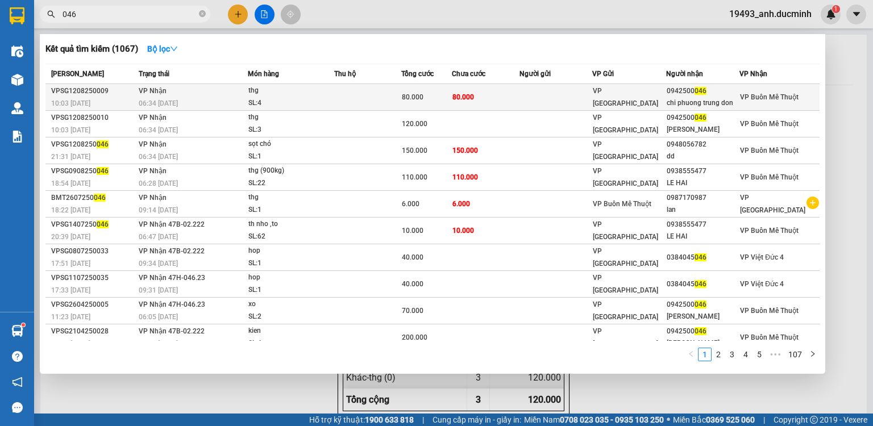
type input "046"
click at [513, 101] on td "80.000" at bounding box center [486, 97] width 68 height 27
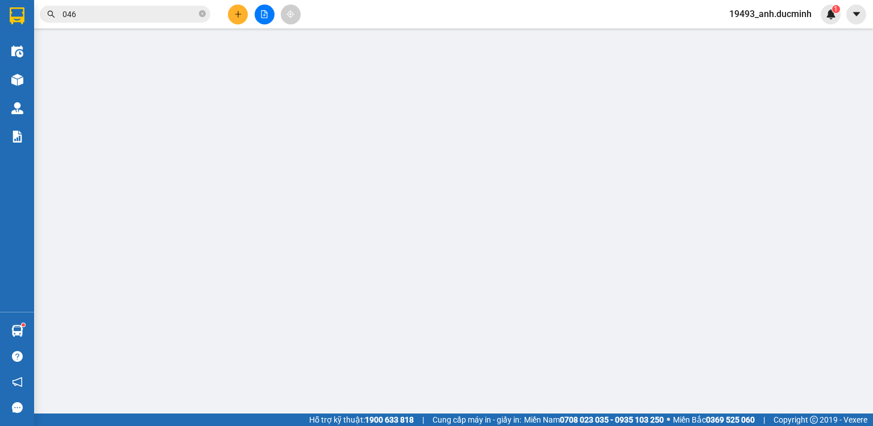
type input "0942500046"
type input "chi phuong trung don"
type input "80.000"
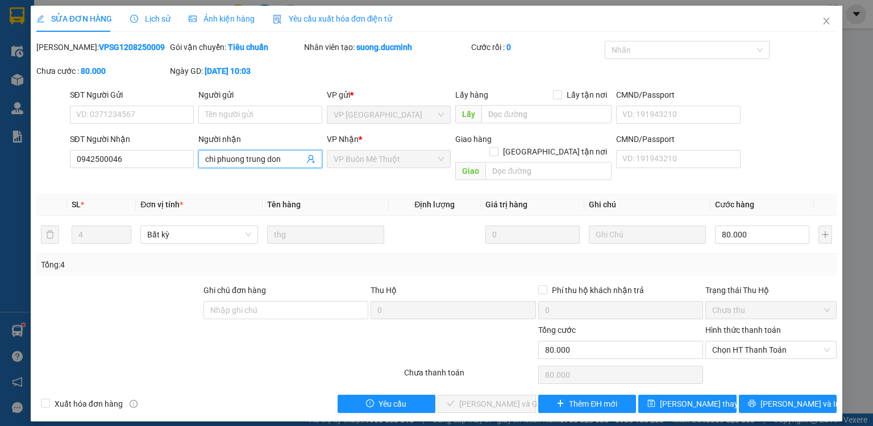
drag, startPoint x: 285, startPoint y: 161, endPoint x: 291, endPoint y: 159, distance: 6.1
click at [289, 159] on input "chi phuong trung don" at bounding box center [254, 159] width 99 height 13
drag, startPoint x: 777, startPoint y: 339, endPoint x: 772, endPoint y: 351, distance: 12.8
click at [776, 342] on span "Chọn HT Thanh Toán" at bounding box center [771, 350] width 118 height 17
type input "[PERSON_NAME]"
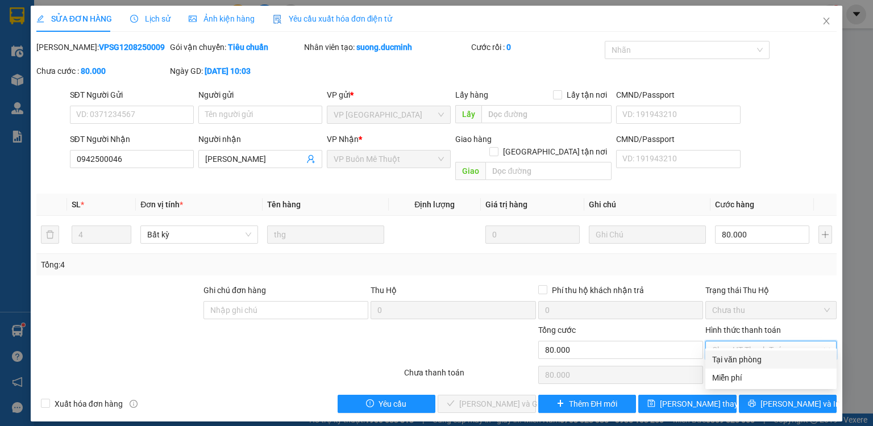
drag, startPoint x: 764, startPoint y: 362, endPoint x: 739, endPoint y: 368, distance: 25.8
click at [763, 363] on div "Tại văn phòng" at bounding box center [771, 360] width 118 height 13
type input "0"
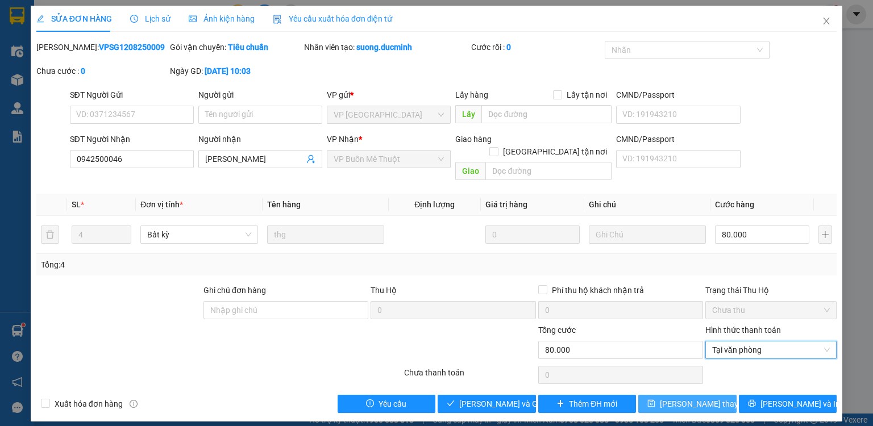
click at [652, 395] on button "[PERSON_NAME] thay đổi" at bounding box center [688, 404] width 98 height 18
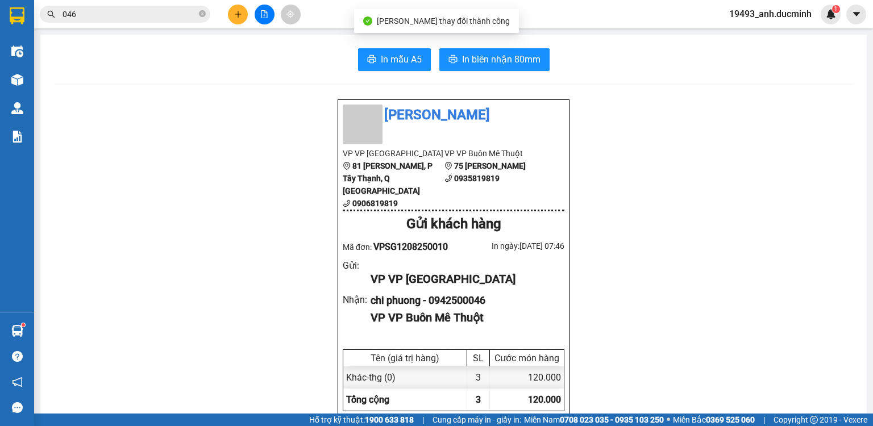
click at [168, 16] on input "046" at bounding box center [130, 14] width 134 height 13
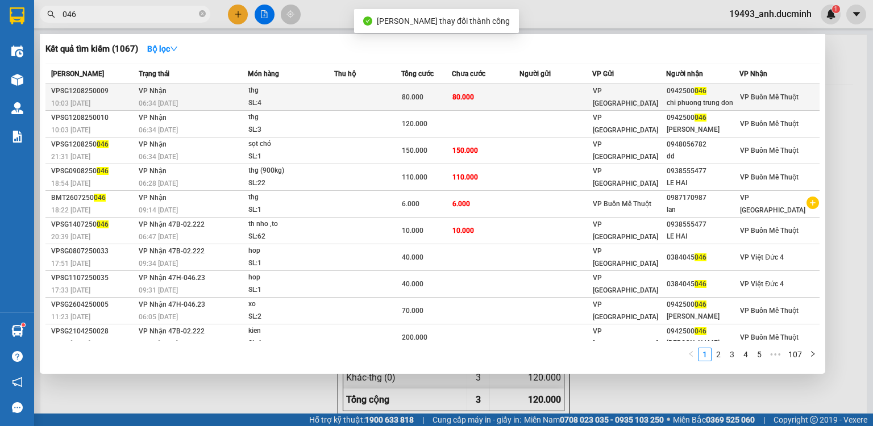
click at [425, 96] on div "80.000" at bounding box center [426, 97] width 49 height 13
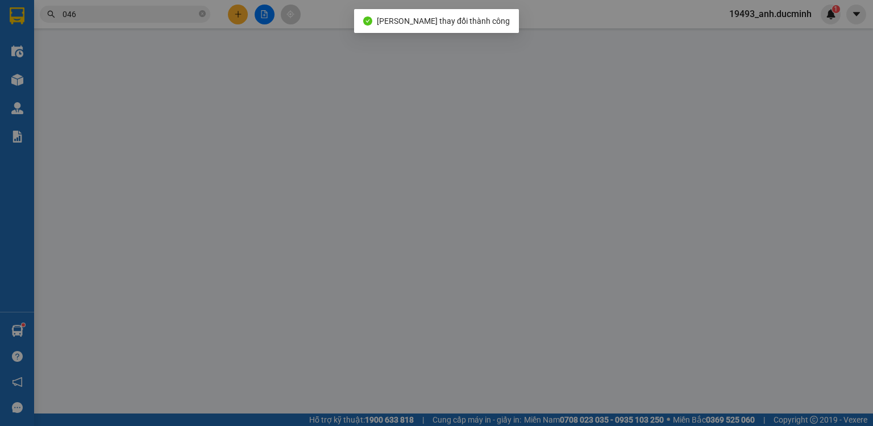
type input "0942500046"
type input "[PERSON_NAME]"
type input "80.000"
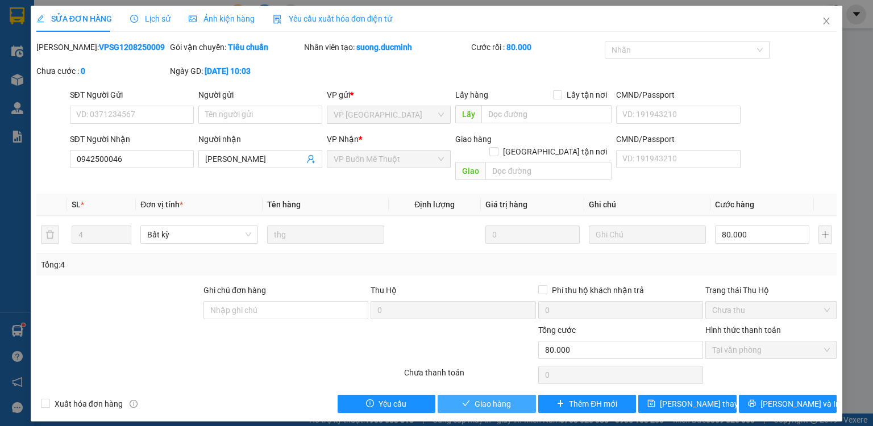
click at [480, 398] on span "Giao hàng" at bounding box center [493, 404] width 36 height 13
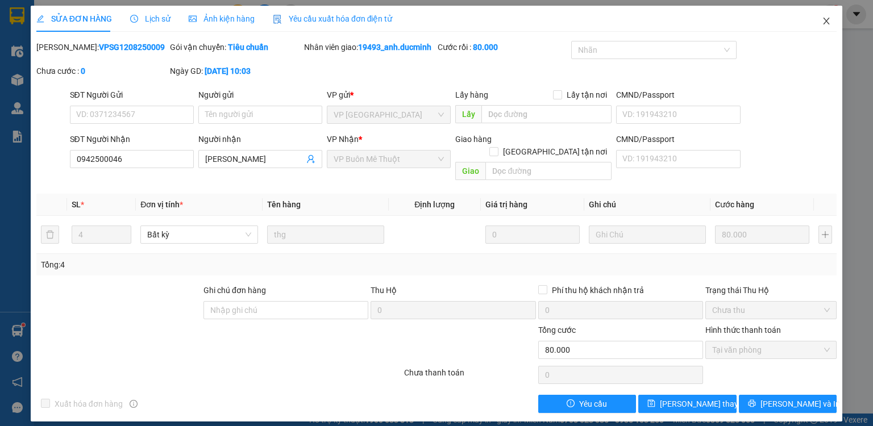
click at [825, 18] on icon "close" at bounding box center [826, 20] width 9 height 9
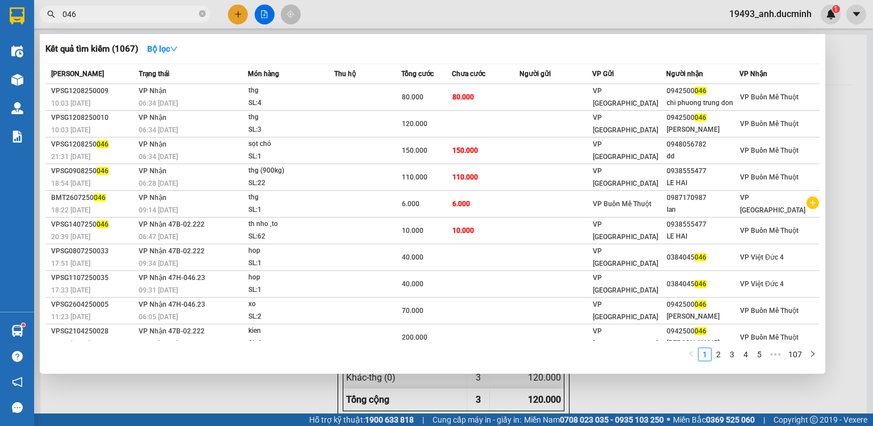
drag, startPoint x: 204, startPoint y: 11, endPoint x: 193, endPoint y: 15, distance: 11.5
click at [204, 11] on icon "close-circle" at bounding box center [202, 13] width 7 height 7
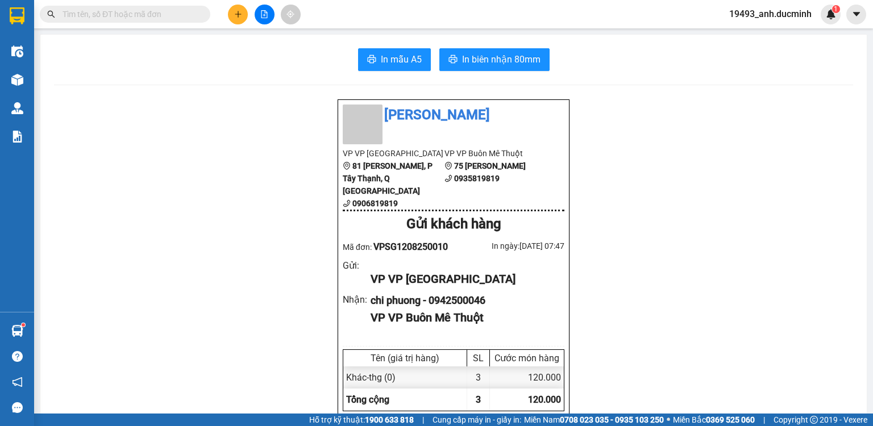
click at [190, 17] on input "text" at bounding box center [130, 14] width 134 height 13
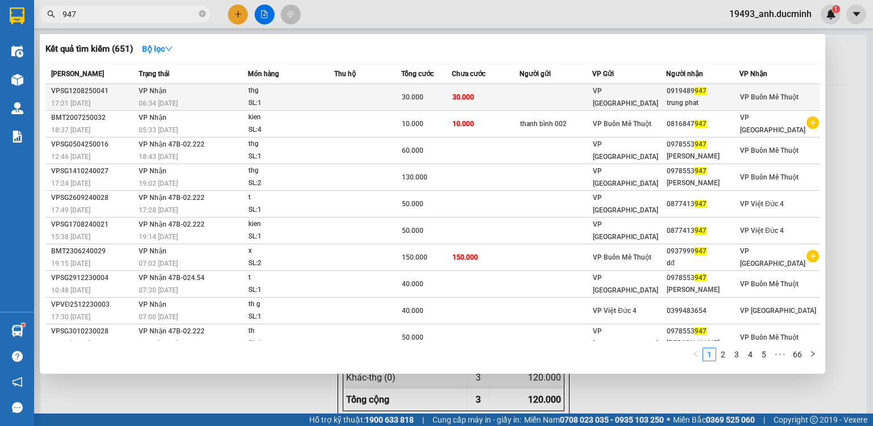
type input "947"
click at [481, 92] on td "30.000" at bounding box center [486, 97] width 68 height 27
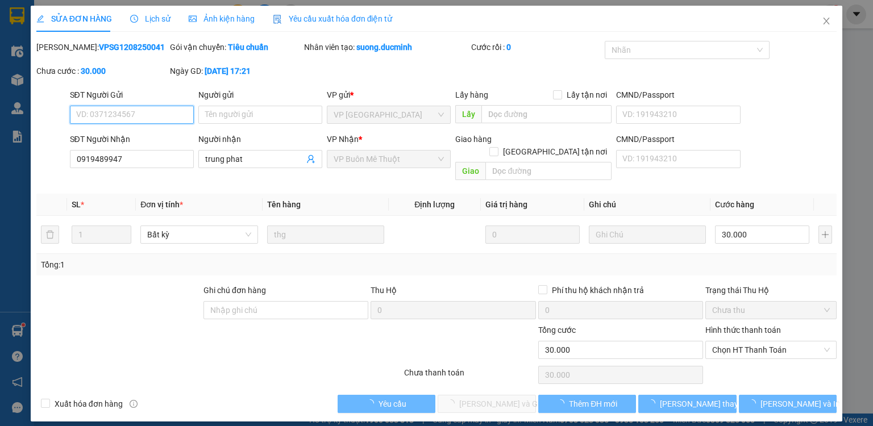
type input "0919489947"
type input "trung phat"
type input "30.000"
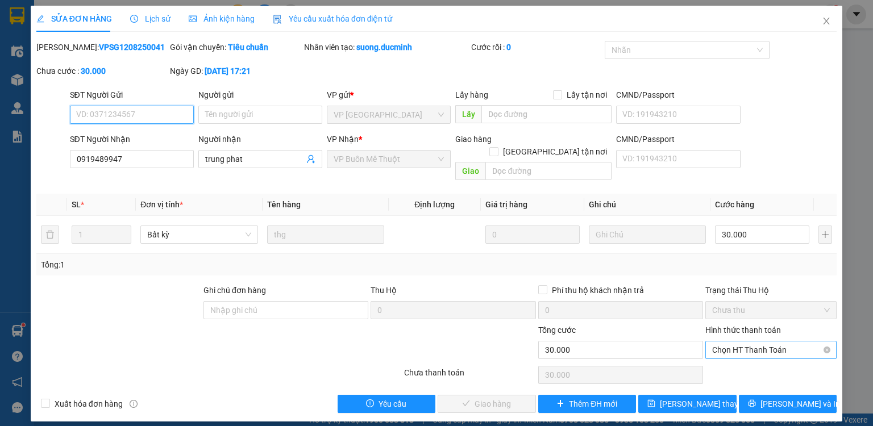
drag, startPoint x: 730, startPoint y: 339, endPoint x: 731, endPoint y: 345, distance: 5.7
click at [730, 342] on span "Chọn HT Thanh Toán" at bounding box center [771, 350] width 118 height 17
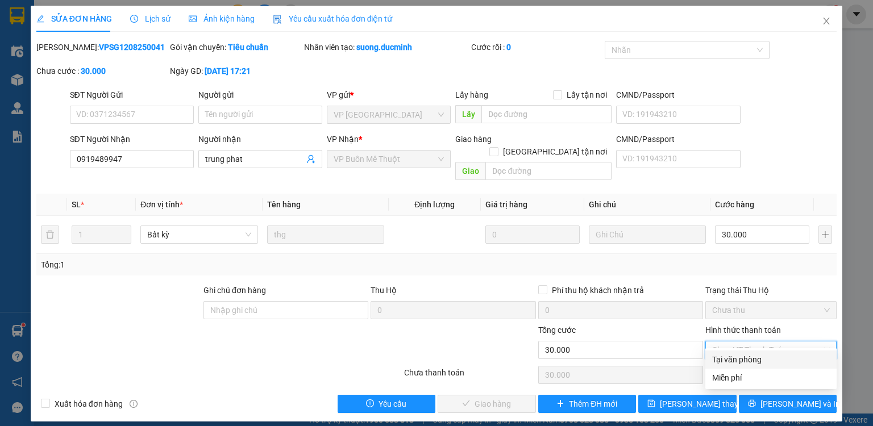
drag, startPoint x: 731, startPoint y: 357, endPoint x: 635, endPoint y: 378, distance: 97.8
click at [728, 358] on div "Tại văn phòng" at bounding box center [771, 360] width 118 height 13
type input "0"
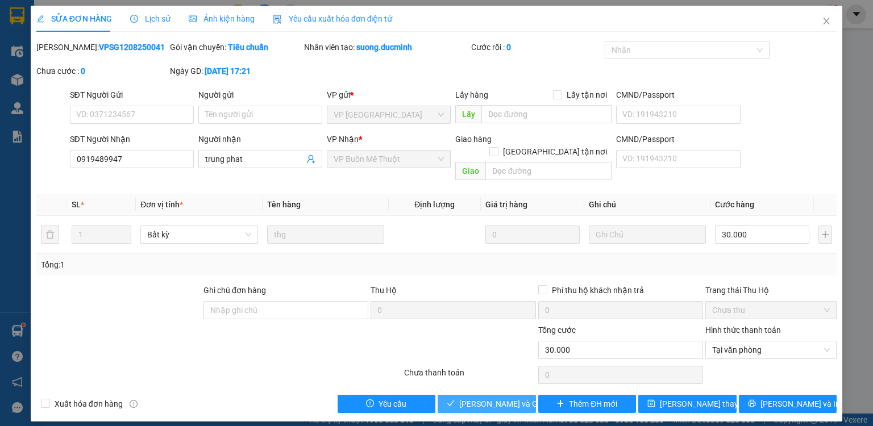
drag, startPoint x: 507, startPoint y: 386, endPoint x: 796, endPoint y: 113, distance: 397.8
click at [507, 398] on span "[PERSON_NAME] và Giao hàng" at bounding box center [513, 404] width 109 height 13
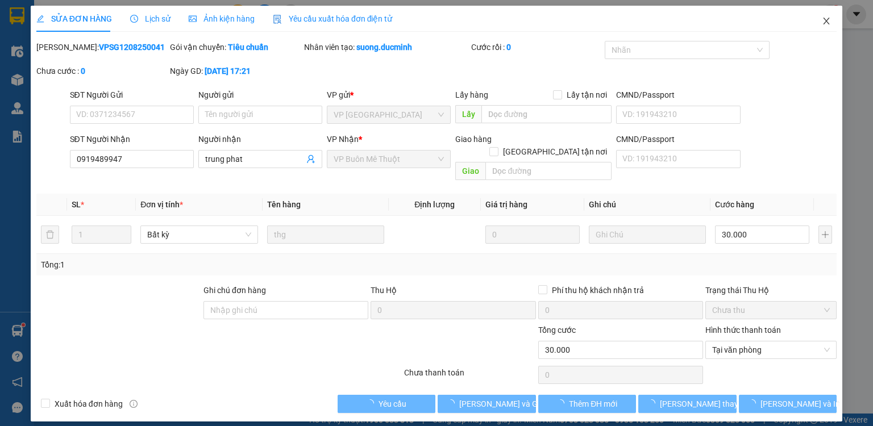
click at [828, 19] on icon "close" at bounding box center [826, 20] width 9 height 9
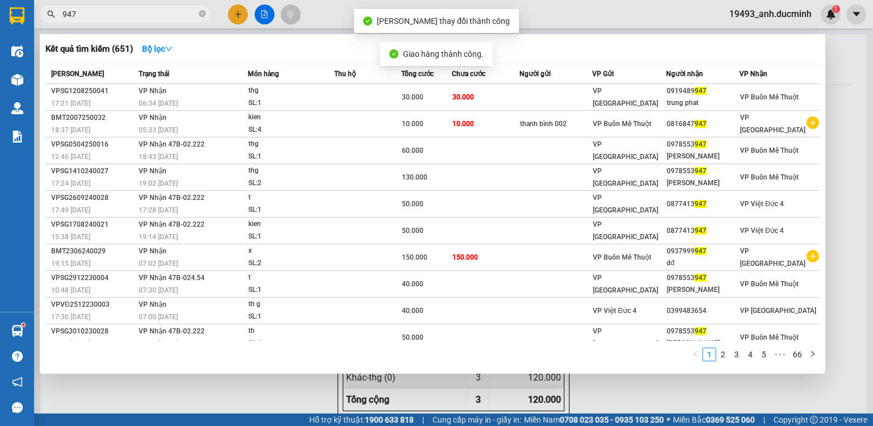
drag, startPoint x: 201, startPoint y: 14, endPoint x: 177, endPoint y: 14, distance: 23.9
click at [201, 14] on icon "close-circle" at bounding box center [202, 13] width 7 height 7
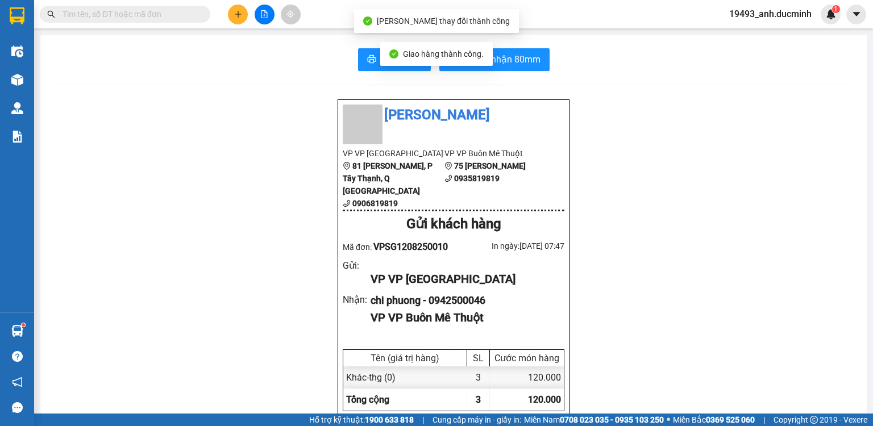
click at [173, 14] on input "text" at bounding box center [130, 14] width 134 height 13
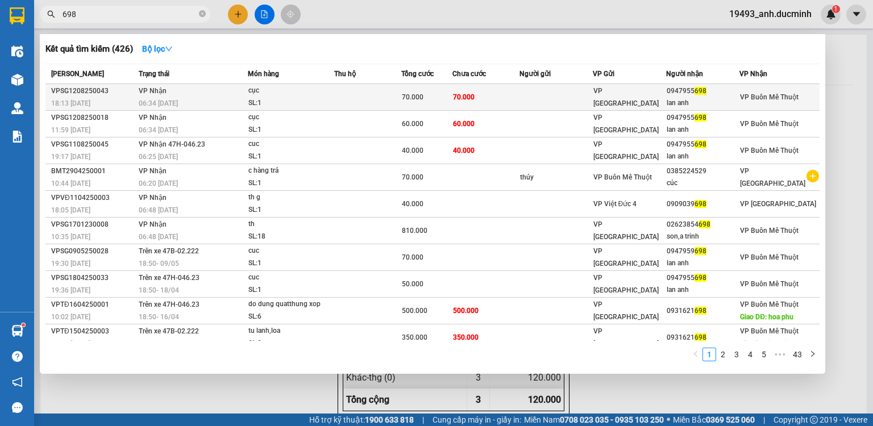
type input "698"
click at [373, 91] on td at bounding box center [367, 97] width 67 height 27
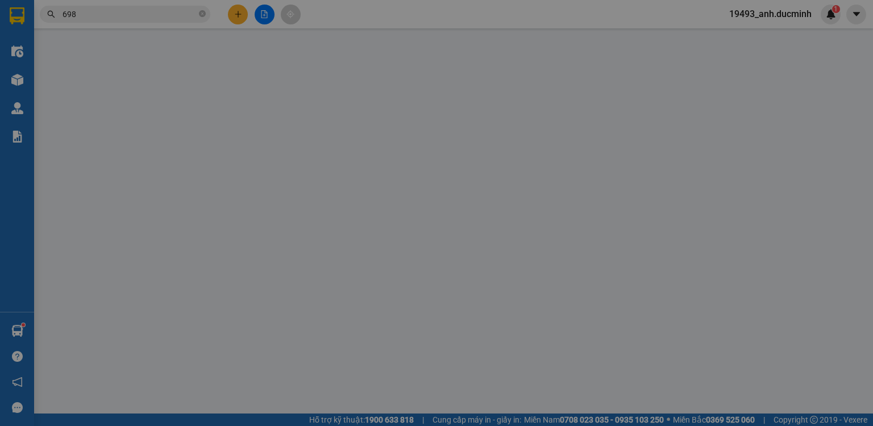
type input "0947955698"
type input "lan anh"
type input "70.000"
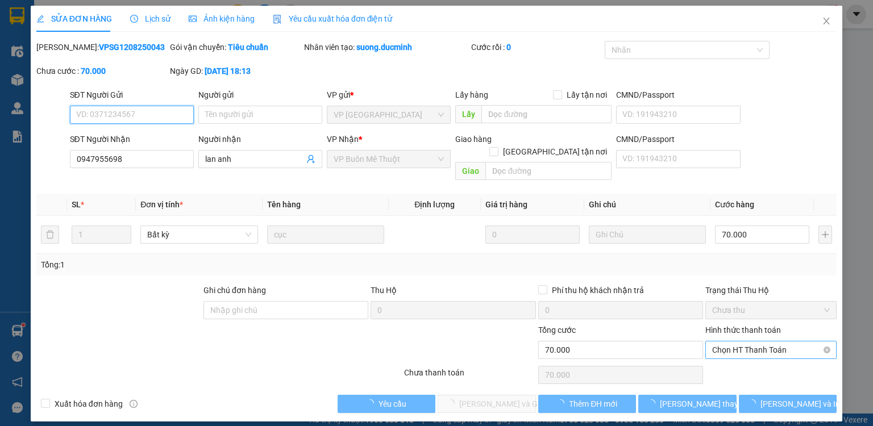
click at [739, 342] on span "Chọn HT Thanh Toán" at bounding box center [771, 350] width 118 height 17
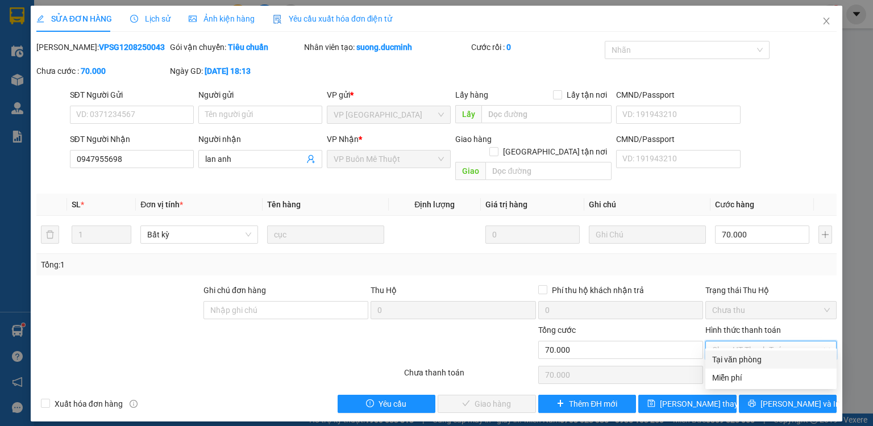
drag, startPoint x: 737, startPoint y: 361, endPoint x: 679, endPoint y: 381, distance: 61.5
click at [736, 363] on div "Tại văn phòng" at bounding box center [771, 360] width 118 height 13
type input "0"
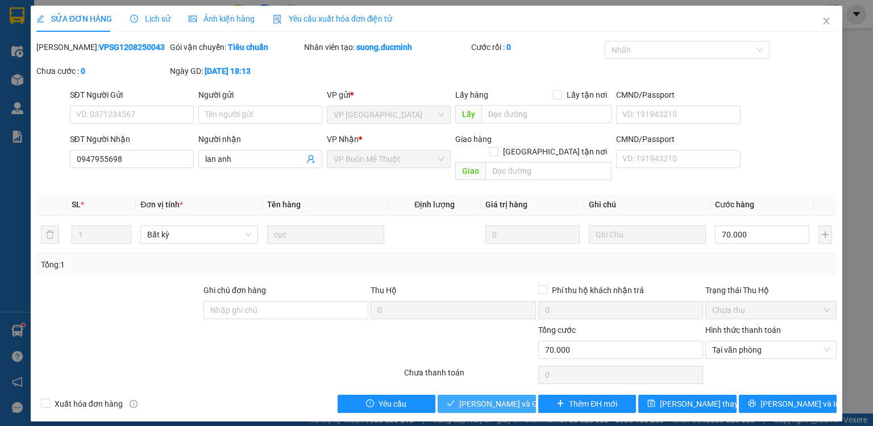
drag, startPoint x: 483, startPoint y: 389, endPoint x: 799, endPoint y: 39, distance: 471.4
click at [483, 398] on span "[PERSON_NAME] và Giao hàng" at bounding box center [513, 404] width 109 height 13
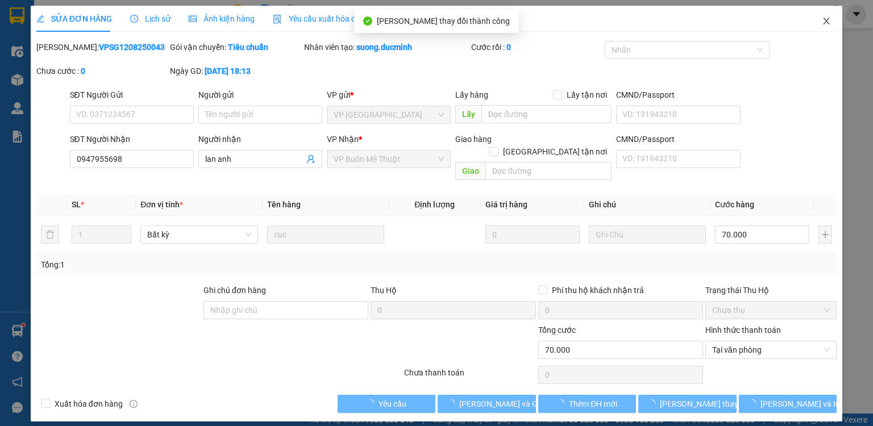
click at [825, 16] on span "Close" at bounding box center [827, 22] width 32 height 32
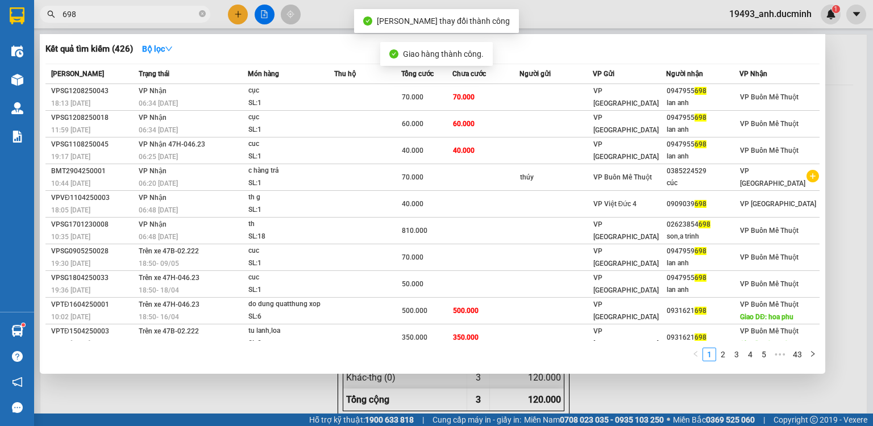
click at [152, 14] on input "698" at bounding box center [130, 14] width 134 height 13
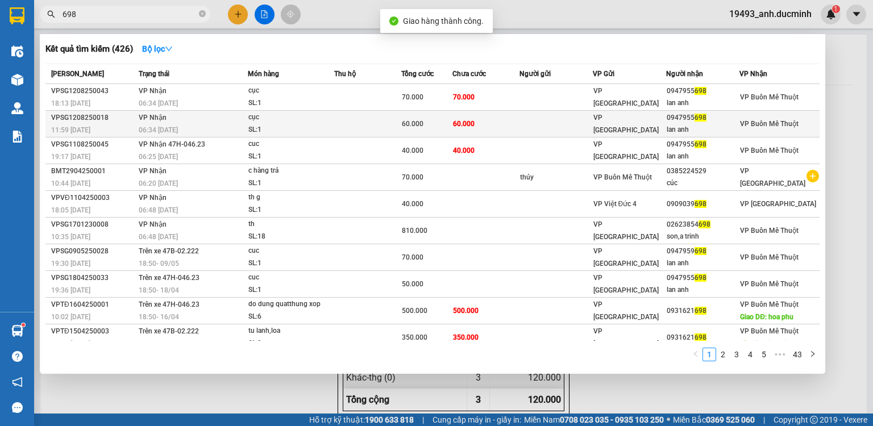
click at [373, 116] on td at bounding box center [367, 124] width 67 height 27
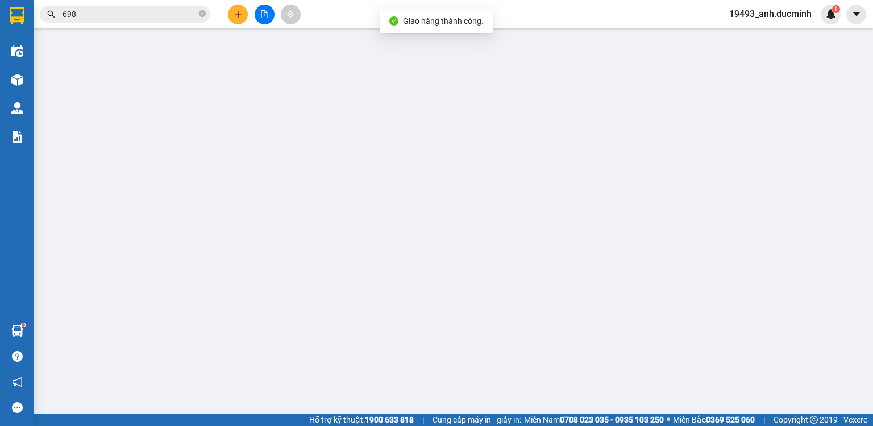
type input "0947955698"
type input "lan anh"
type input "60.000"
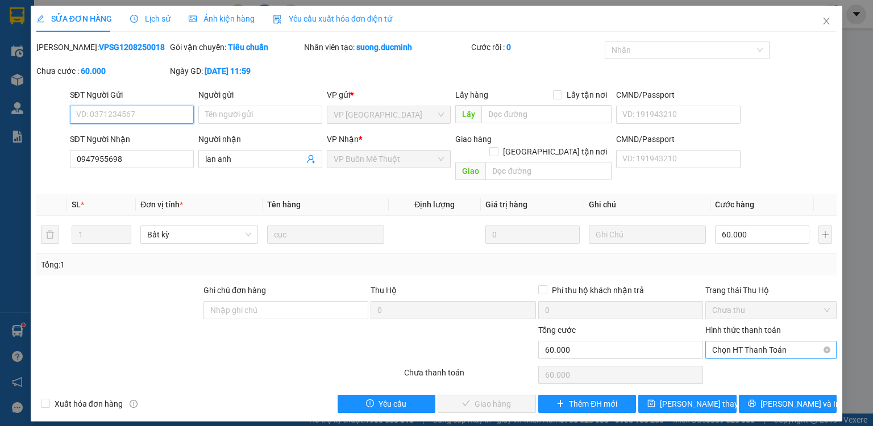
click at [730, 342] on span "Chọn HT Thanh Toán" at bounding box center [771, 350] width 118 height 17
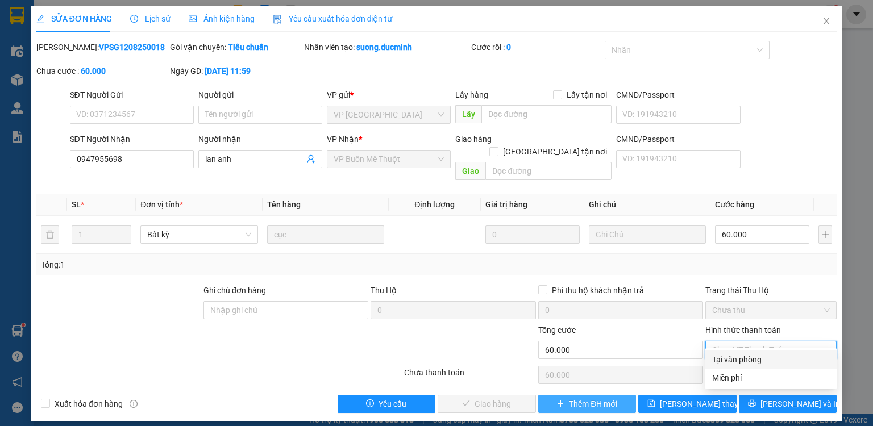
drag, startPoint x: 727, startPoint y: 362, endPoint x: 587, endPoint y: 395, distance: 143.3
click at [718, 364] on div "Tại văn phòng" at bounding box center [771, 360] width 118 height 13
type input "0"
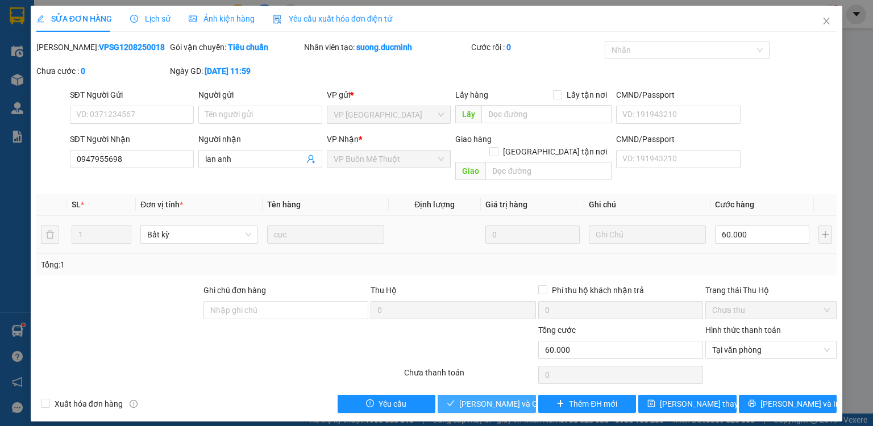
drag, startPoint x: 480, startPoint y: 392, endPoint x: 648, endPoint y: 240, distance: 226.6
click at [482, 398] on span "[PERSON_NAME] và Giao hàng" at bounding box center [513, 404] width 109 height 13
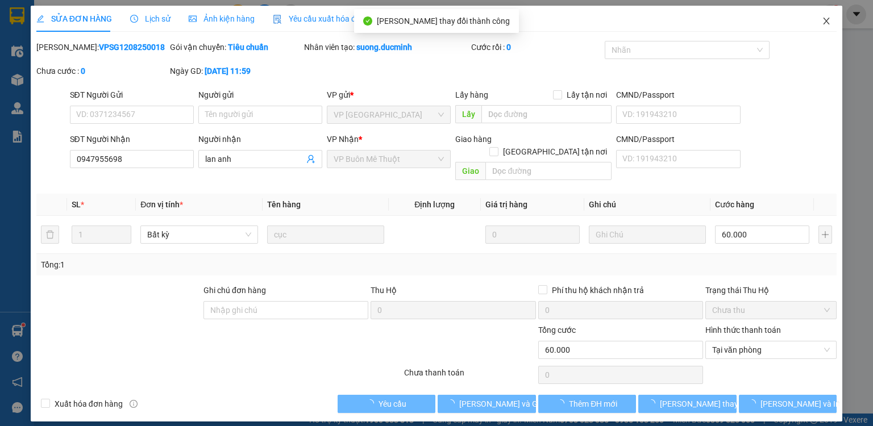
click at [824, 22] on icon "close" at bounding box center [826, 20] width 9 height 9
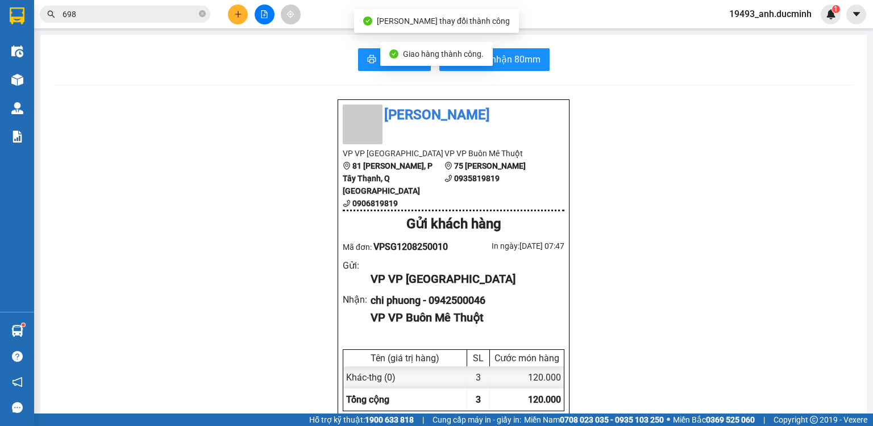
click at [155, 16] on input "698" at bounding box center [130, 14] width 134 height 13
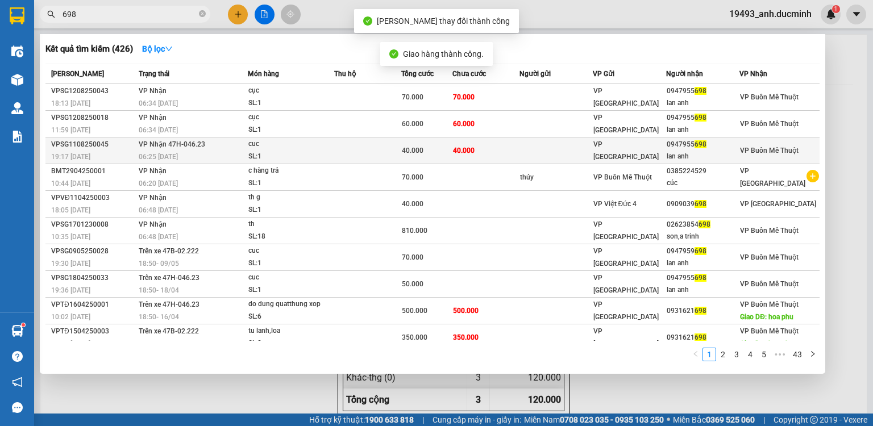
click at [414, 148] on span "40.000" at bounding box center [413, 151] width 22 height 8
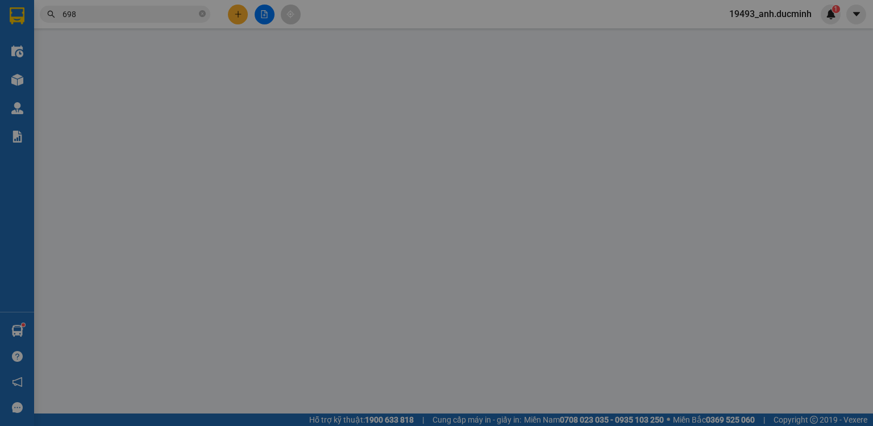
type input "0947955698"
type input "lan anh"
type input "40.000"
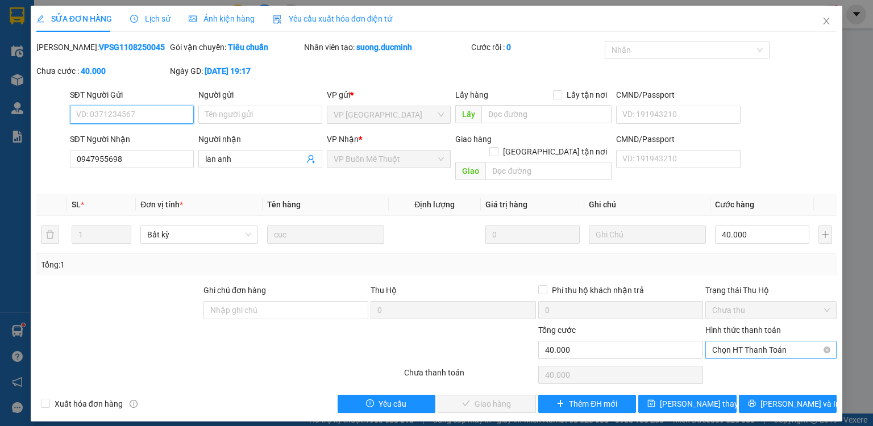
click at [744, 343] on span "Chọn HT Thanh Toán" at bounding box center [771, 350] width 118 height 17
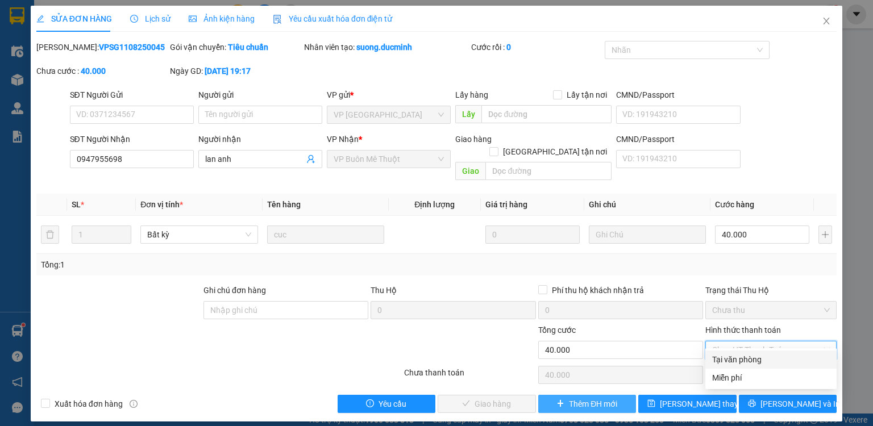
drag, startPoint x: 741, startPoint y: 364, endPoint x: 633, endPoint y: 384, distance: 110.0
click at [740, 365] on div "Tại văn phòng" at bounding box center [771, 360] width 118 height 13
type input "0"
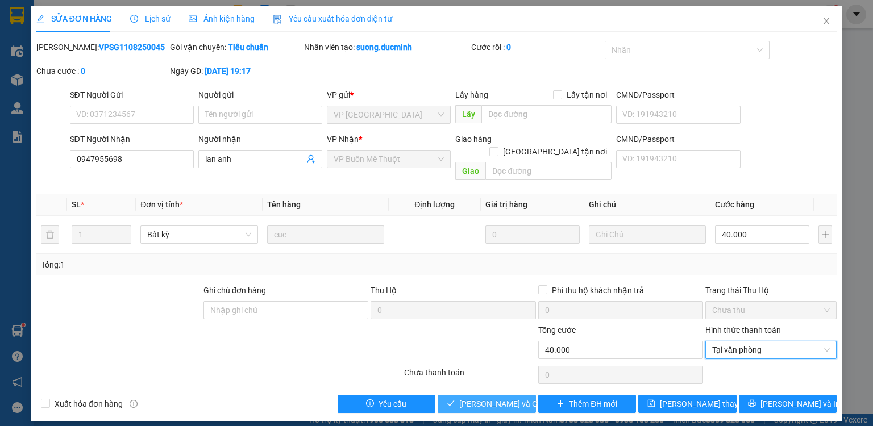
drag, startPoint x: 474, startPoint y: 393, endPoint x: 572, endPoint y: 300, distance: 135.5
click at [475, 398] on span "[PERSON_NAME] và Giao hàng" at bounding box center [513, 404] width 109 height 13
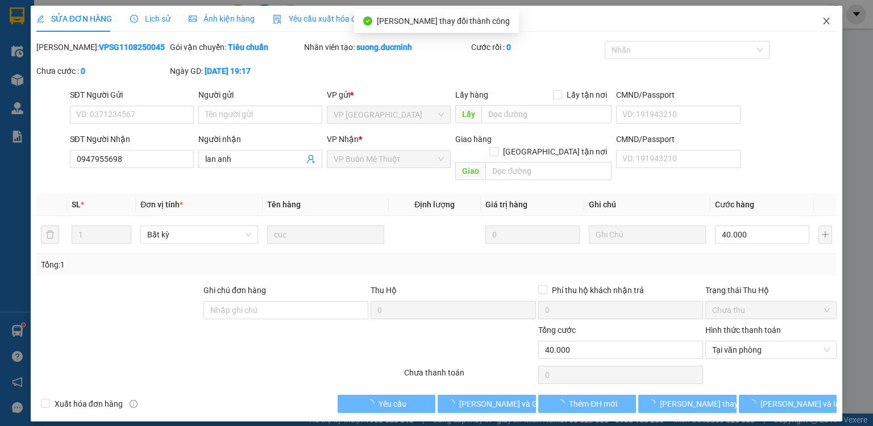
click at [823, 23] on icon "close" at bounding box center [826, 20] width 9 height 9
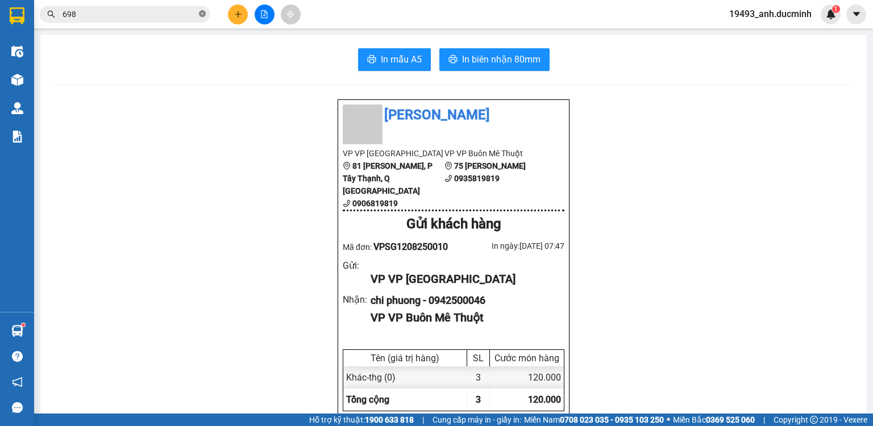
click at [204, 14] on icon "close-circle" at bounding box center [202, 13] width 7 height 7
click at [266, 16] on icon "file-add" at bounding box center [264, 14] width 8 height 8
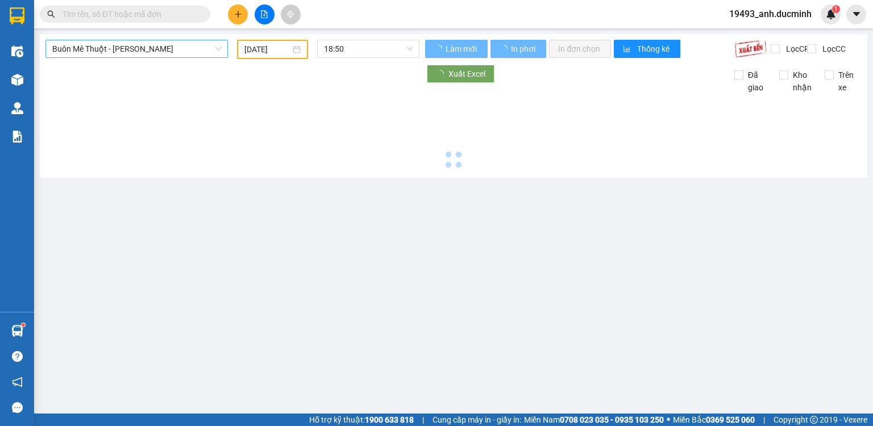
type input "[DATE]"
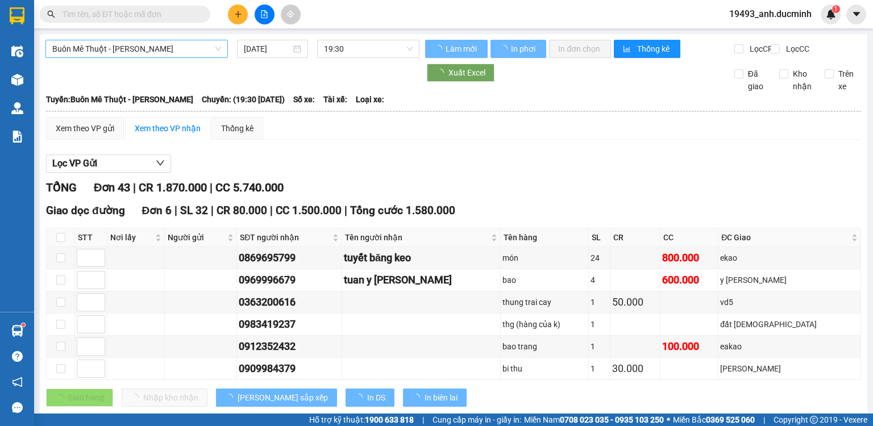
click at [156, 47] on span "Buôn Mê Thuột - [PERSON_NAME]" at bounding box center [136, 48] width 169 height 17
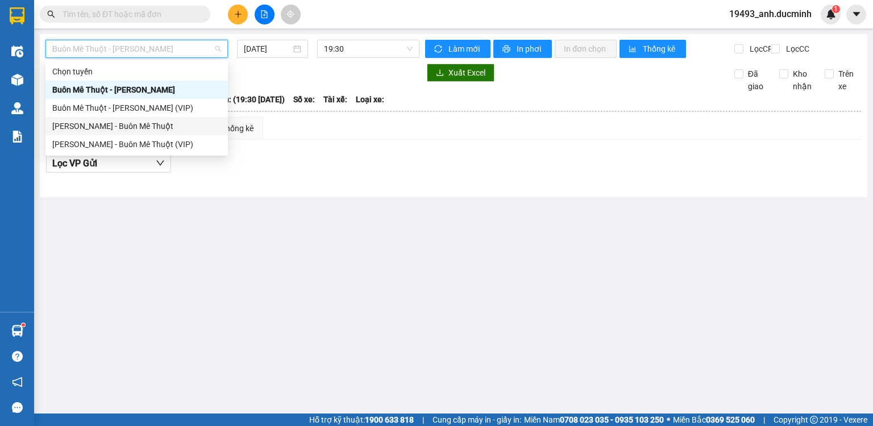
drag, startPoint x: 143, startPoint y: 127, endPoint x: 206, endPoint y: 90, distance: 73.4
click at [144, 127] on div "[PERSON_NAME] - Buôn Mê Thuột" at bounding box center [136, 126] width 169 height 13
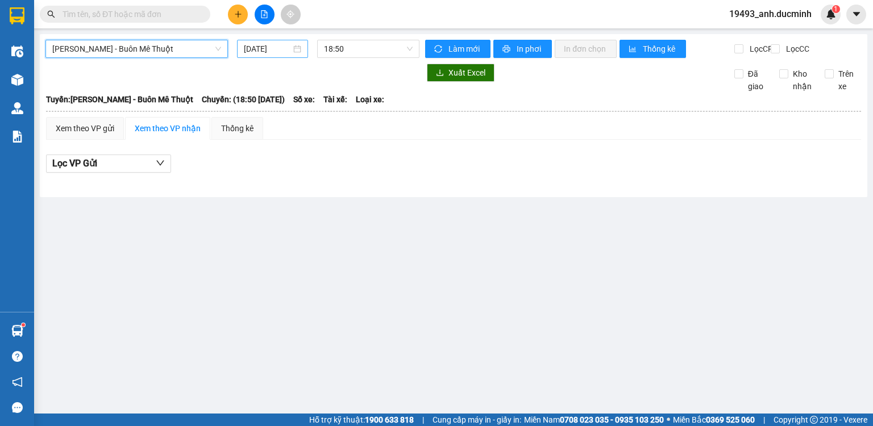
click at [264, 51] on input "[DATE]" at bounding box center [267, 49] width 47 height 13
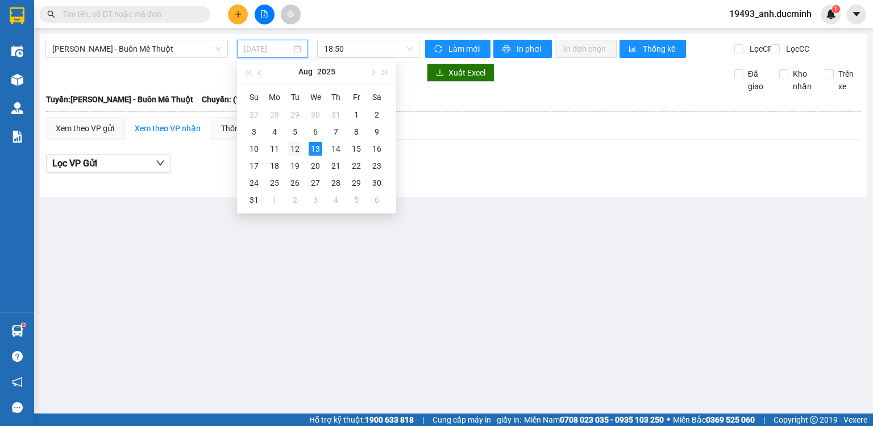
click at [290, 150] on div "12" at bounding box center [295, 149] width 14 height 14
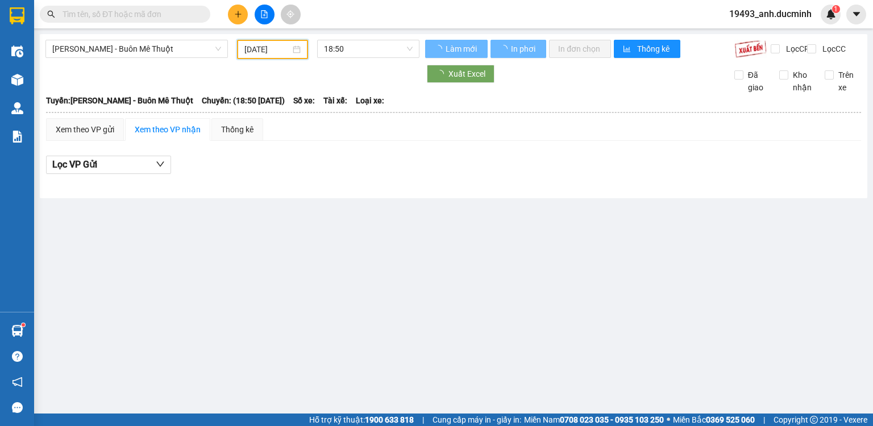
type input "[DATE]"
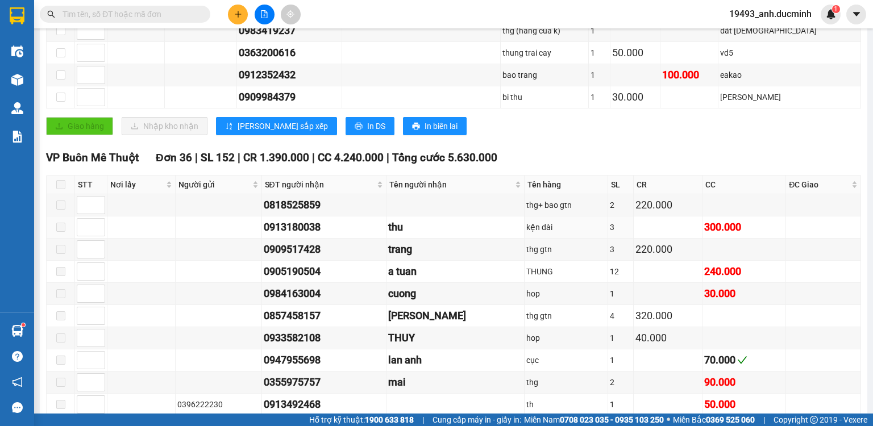
scroll to position [318, 0]
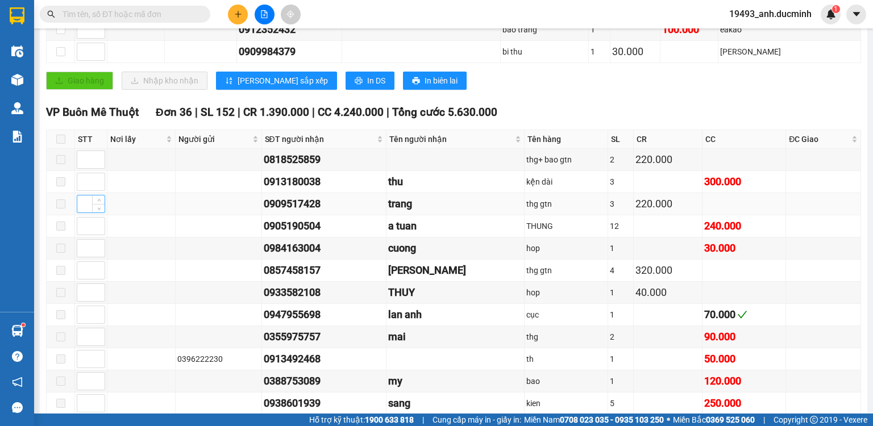
click at [86, 212] on input at bounding box center [90, 204] width 27 height 17
type input "1"
click at [77, 274] on div at bounding box center [91, 271] width 28 height 18
click at [81, 274] on input at bounding box center [90, 270] width 27 height 17
type input "1"
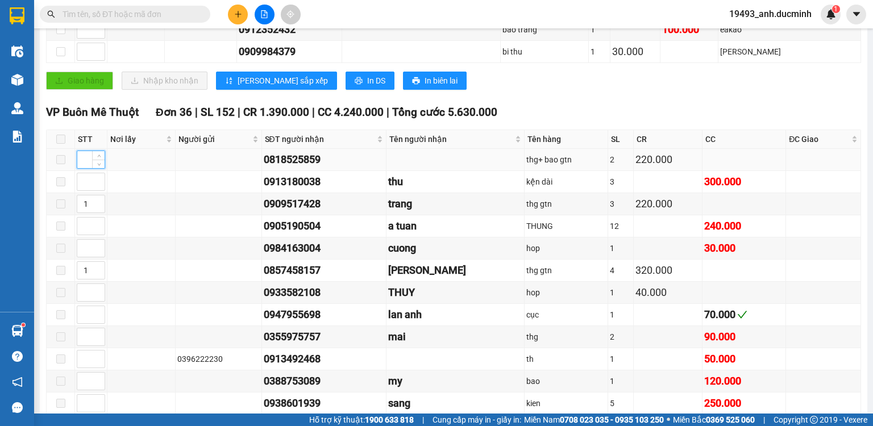
click at [84, 163] on input at bounding box center [90, 159] width 27 height 17
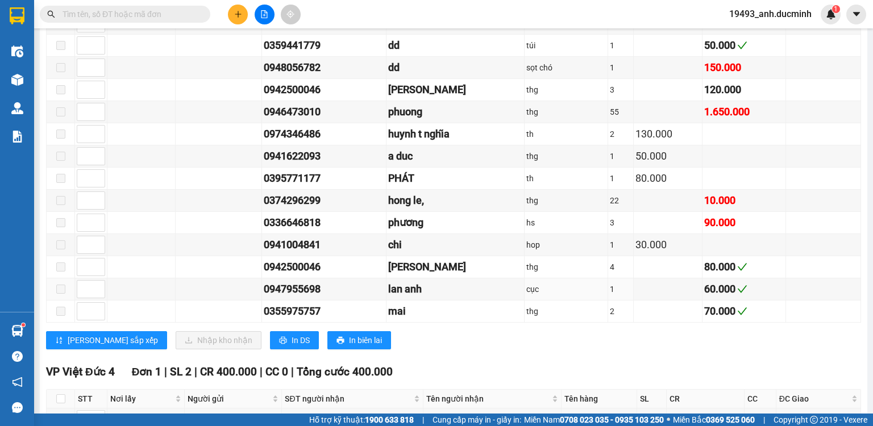
scroll to position [955, 0]
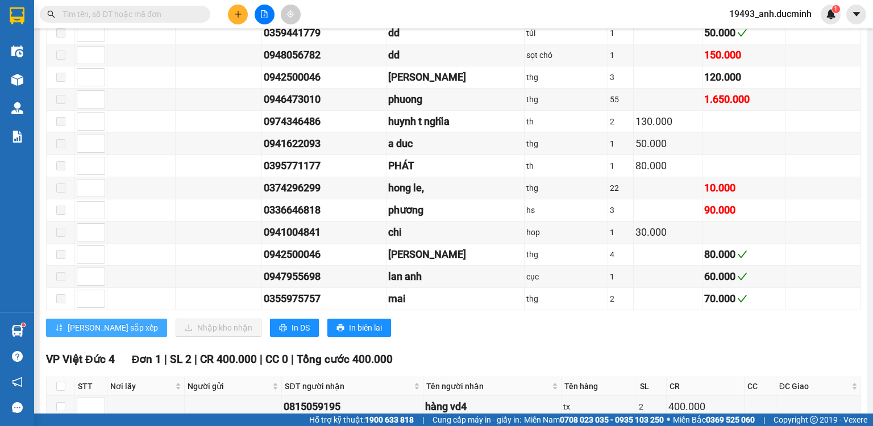
type input "1"
drag, startPoint x: 91, startPoint y: 325, endPoint x: 205, endPoint y: 335, distance: 114.1
click at [92, 325] on span "[PERSON_NAME] sắp xếp" at bounding box center [113, 328] width 90 height 13
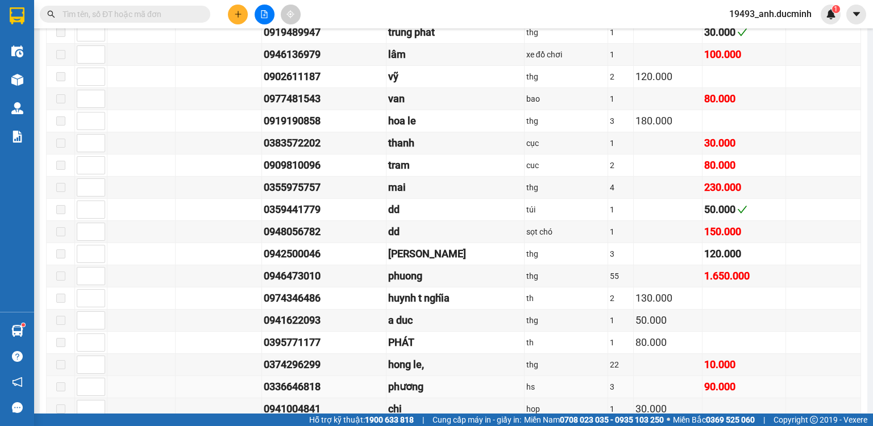
scroll to position [773, 0]
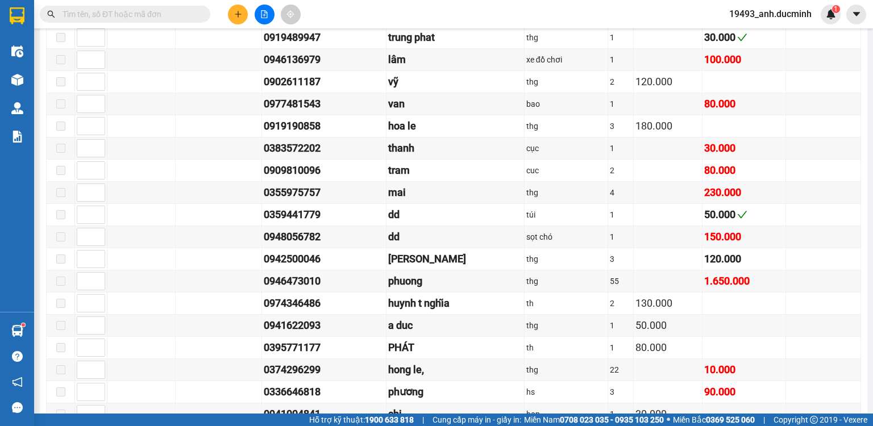
click at [172, 10] on input "text" at bounding box center [130, 14] width 134 height 13
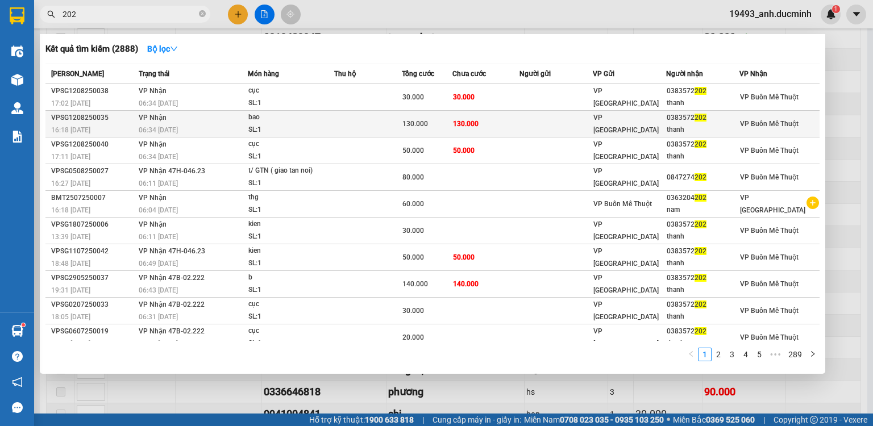
type input "202"
click at [520, 127] on td "130.000" at bounding box center [487, 124] width 68 height 27
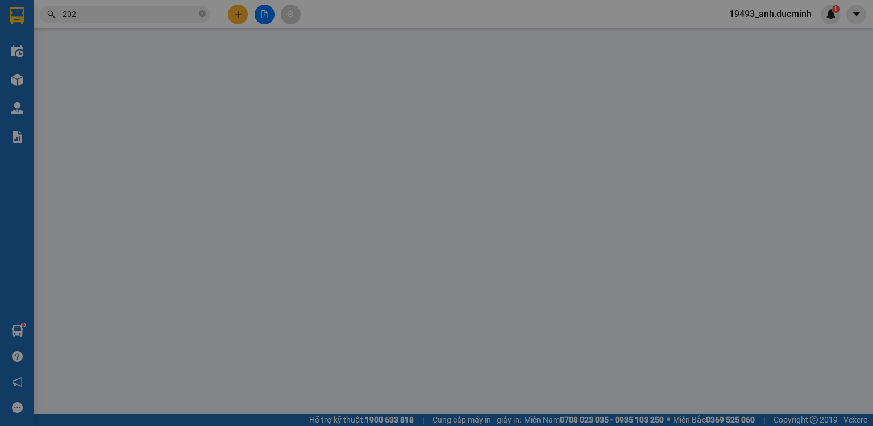
type input "0383572202"
type input "thanh"
type input "130.000"
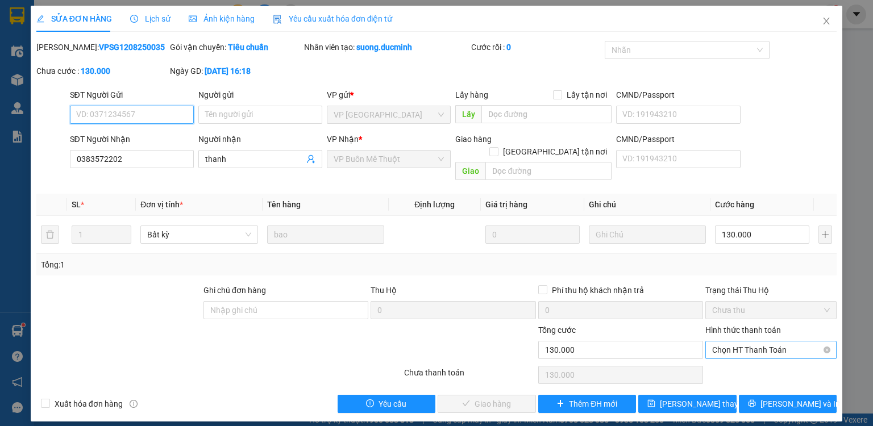
click at [748, 342] on span "Chọn HT Thanh Toán" at bounding box center [771, 350] width 118 height 17
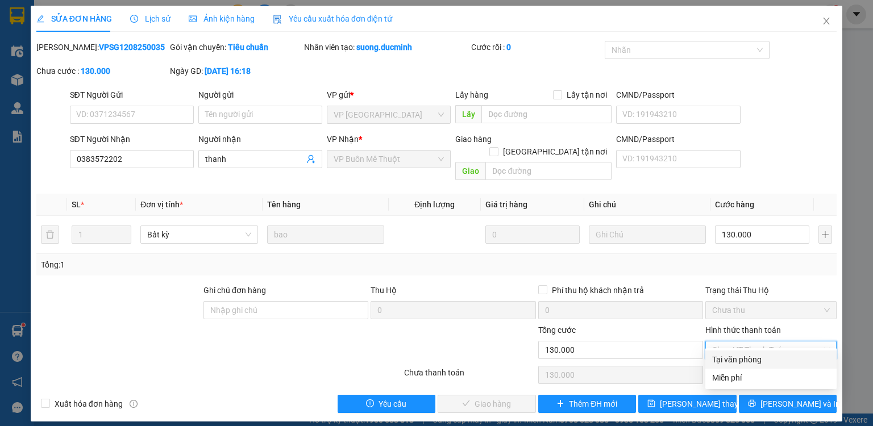
click at [742, 359] on div "Tại văn phòng" at bounding box center [771, 360] width 118 height 13
type input "0"
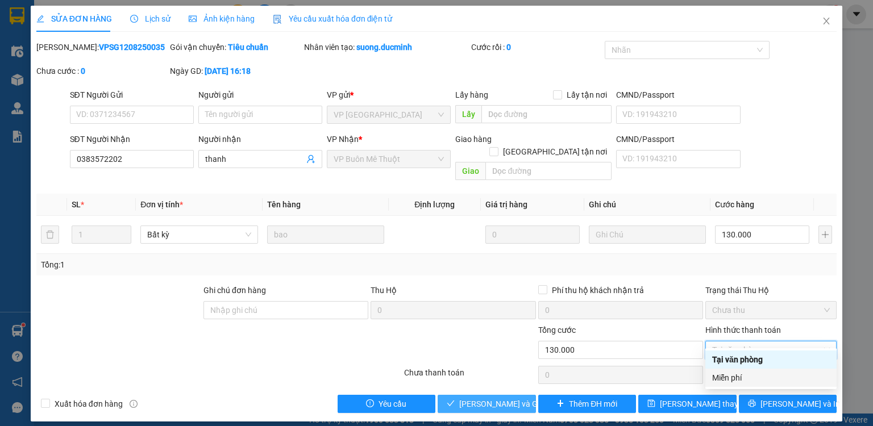
click at [503, 398] on span "[PERSON_NAME] và Giao hàng" at bounding box center [513, 404] width 109 height 13
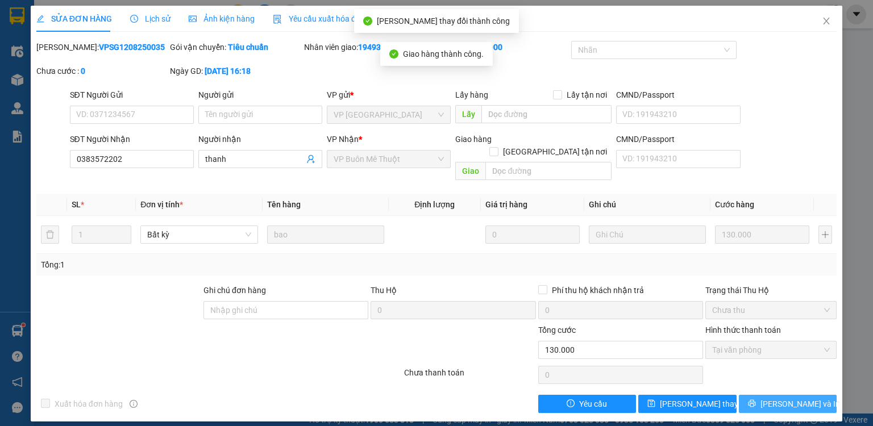
click at [776, 395] on button "[PERSON_NAME] và In" at bounding box center [788, 404] width 98 height 18
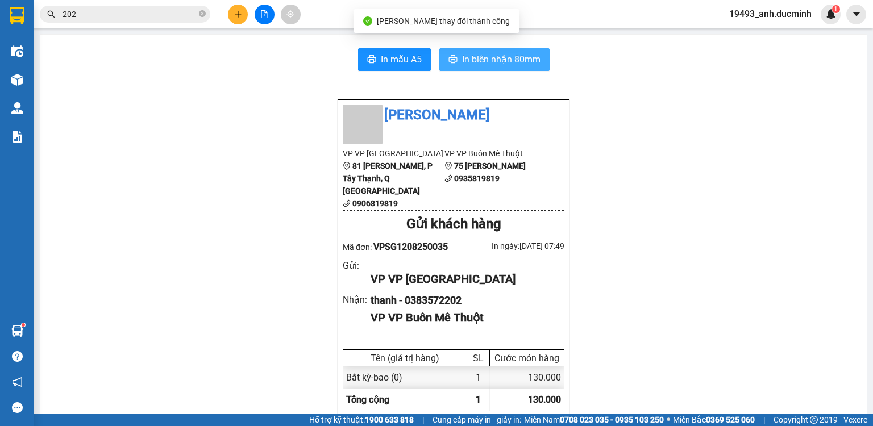
click at [505, 59] on span "In biên nhận 80mm" at bounding box center [501, 59] width 78 height 14
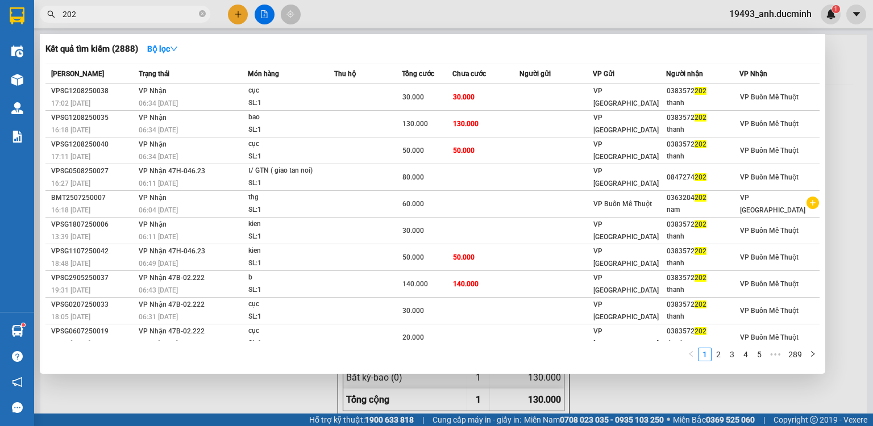
drag, startPoint x: 135, startPoint y: 14, endPoint x: 150, endPoint y: 22, distance: 17.3
click at [135, 16] on input "202" at bounding box center [130, 14] width 134 height 13
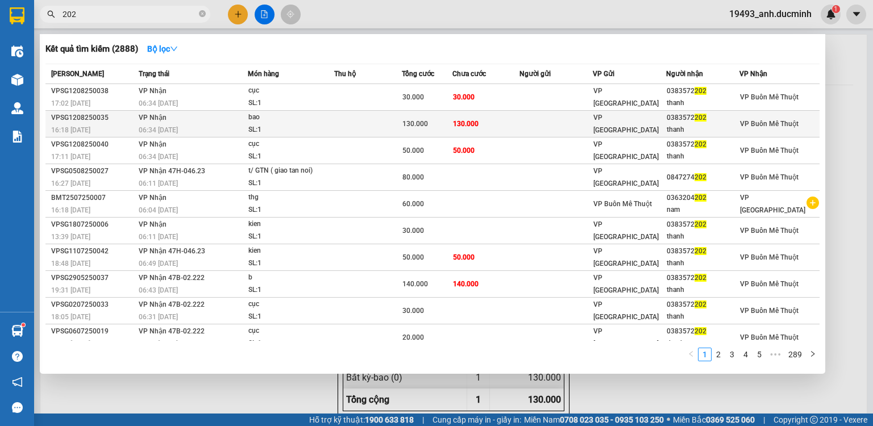
click at [403, 128] on div "130.000" at bounding box center [427, 124] width 49 height 13
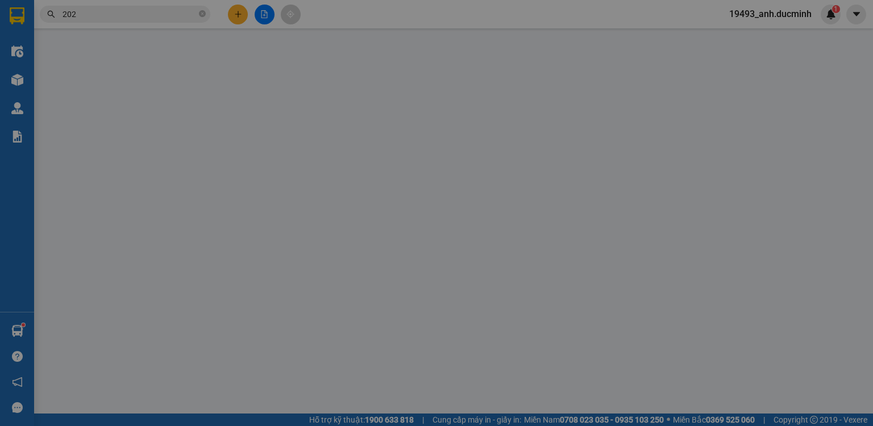
type input "0383572202"
type input "thanh"
type input "130.000"
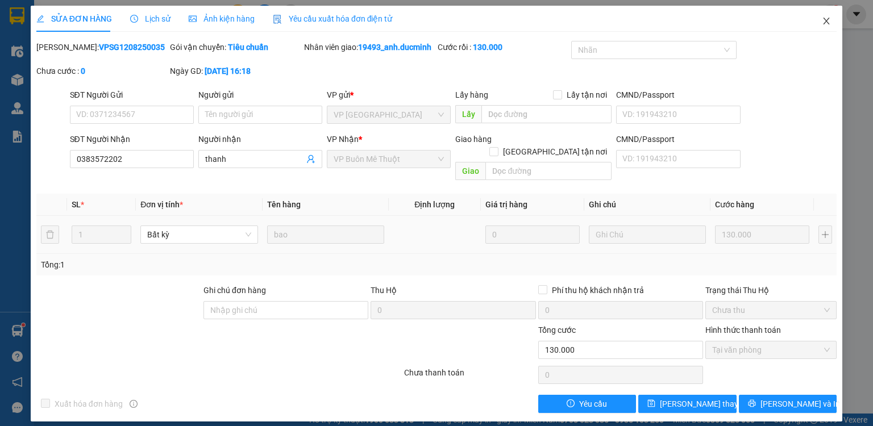
click at [826, 19] on icon "close" at bounding box center [826, 20] width 9 height 9
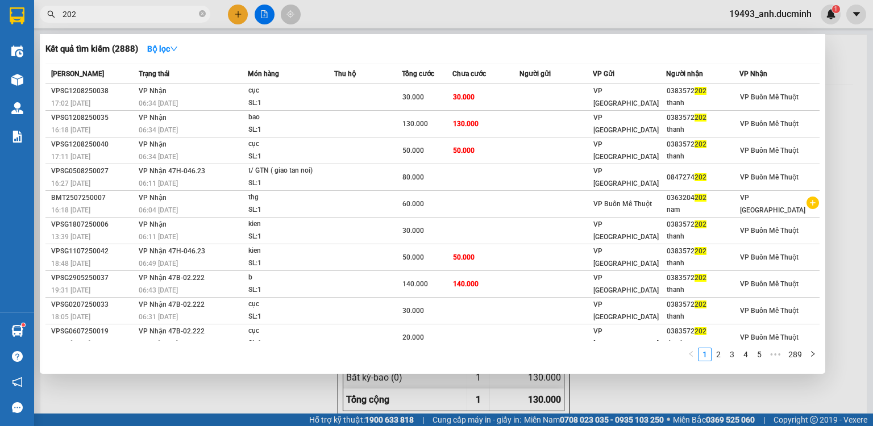
click at [114, 14] on input "202" at bounding box center [130, 14] width 134 height 13
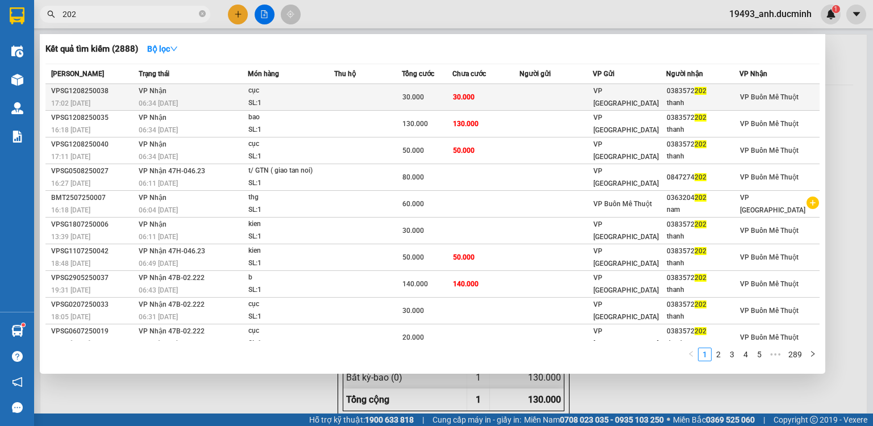
click at [463, 101] on span "30.000" at bounding box center [464, 97] width 22 height 8
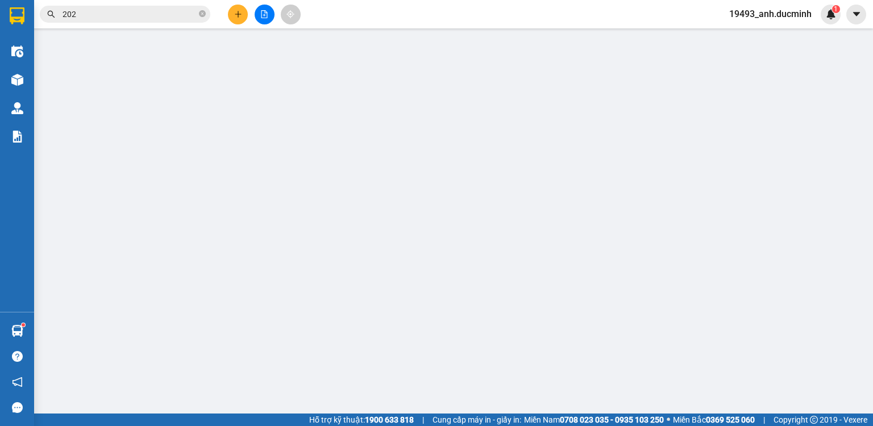
type input "0383572202"
type input "thanh"
type input "30.000"
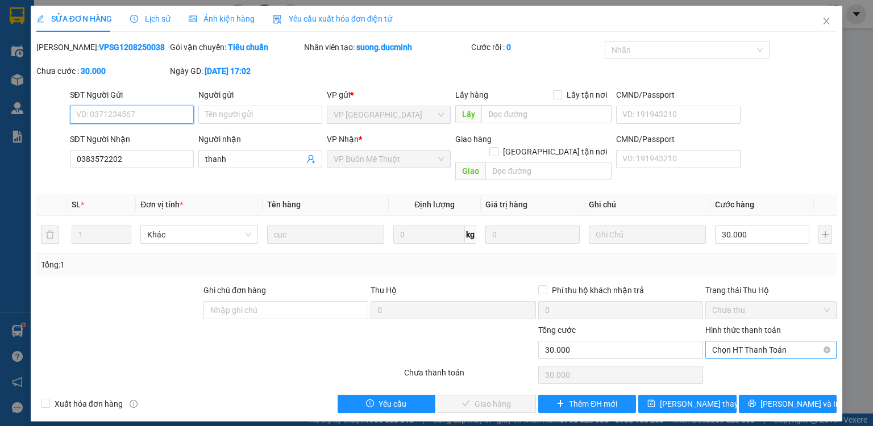
click at [747, 343] on span "Chọn HT Thanh Toán" at bounding box center [771, 350] width 118 height 17
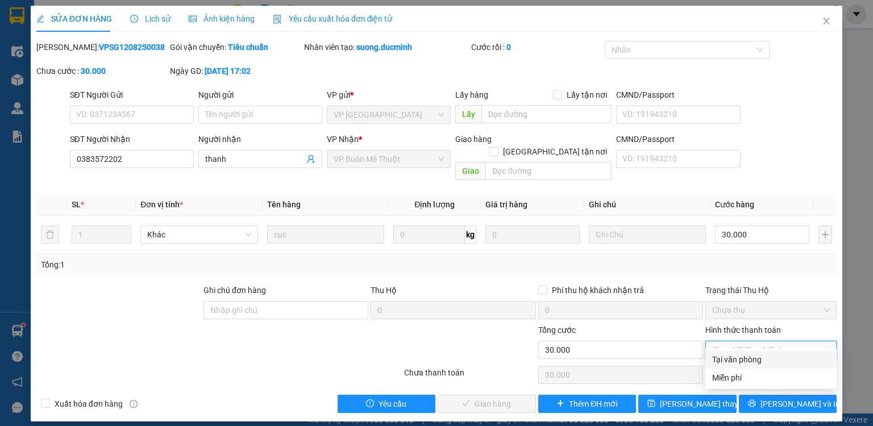
drag, startPoint x: 747, startPoint y: 361, endPoint x: 646, endPoint y: 392, distance: 105.6
click at [746, 361] on div "Tại văn phòng" at bounding box center [771, 360] width 118 height 13
type input "0"
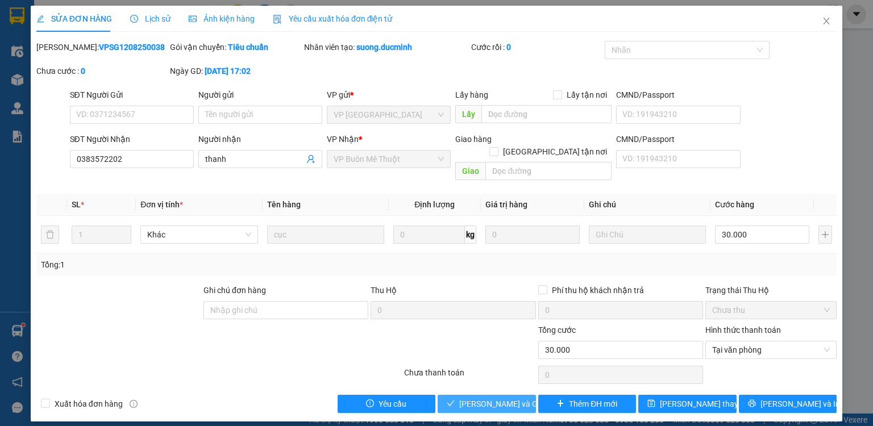
click at [496, 398] on span "[PERSON_NAME] và Giao hàng" at bounding box center [513, 404] width 109 height 13
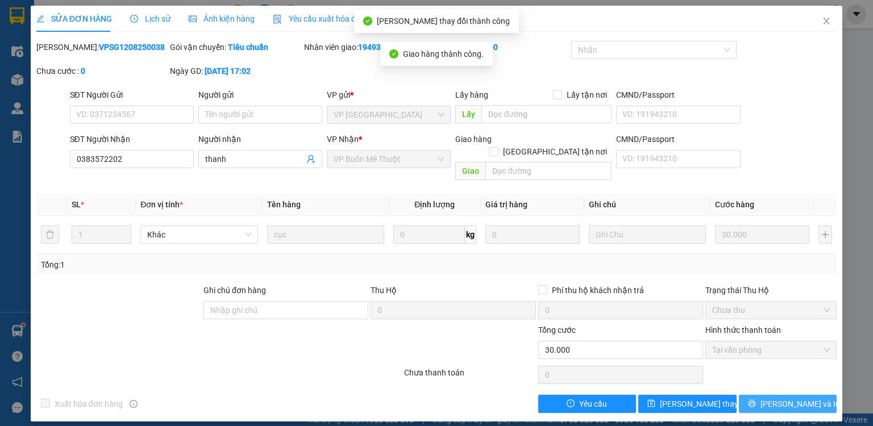
click at [805, 398] on span "[PERSON_NAME] và In" at bounding box center [801, 404] width 80 height 13
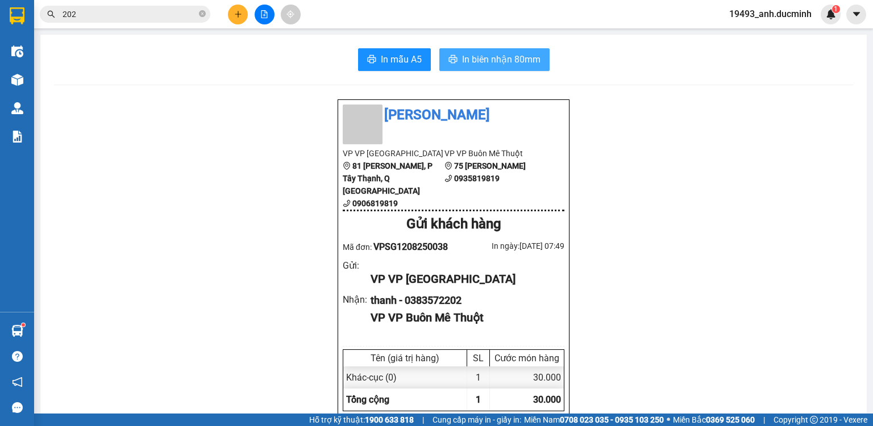
click at [504, 61] on span "In biên nhận 80mm" at bounding box center [501, 59] width 78 height 14
click at [153, 17] on input "202" at bounding box center [130, 14] width 134 height 13
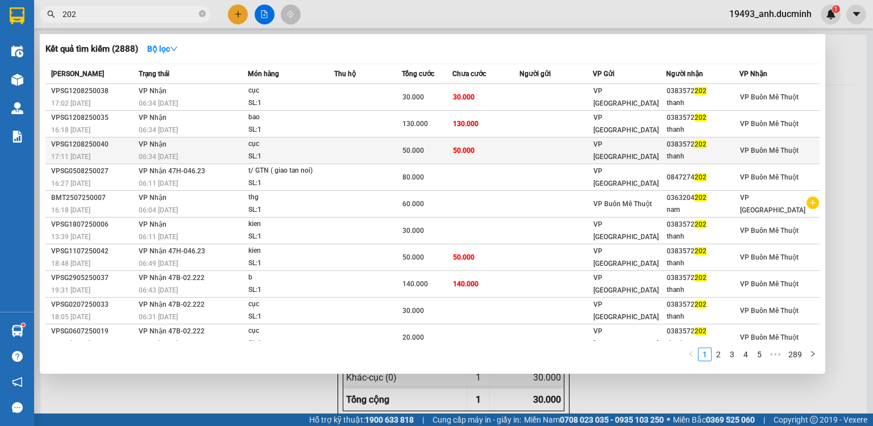
click at [445, 157] on td "50.000" at bounding box center [427, 151] width 51 height 27
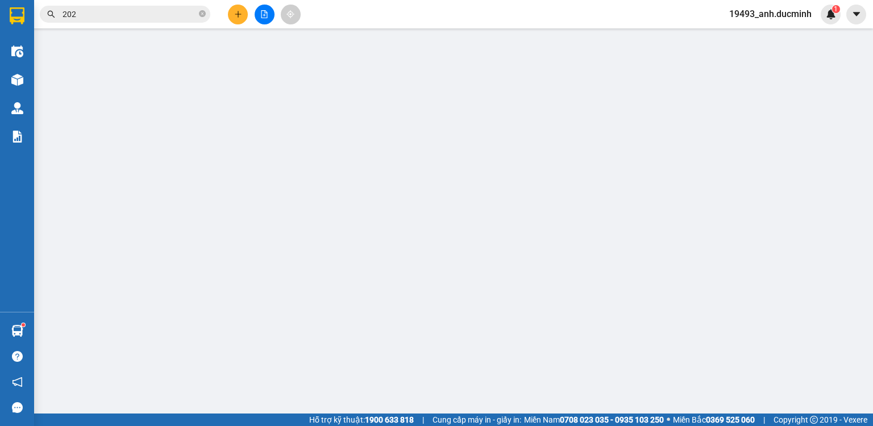
type input "0383572202"
type input "thanh"
type input "50.000"
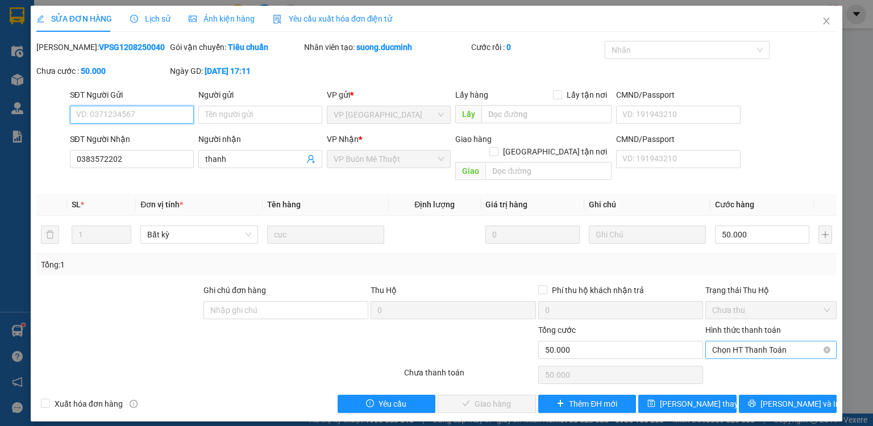
click at [753, 342] on span "Chọn HT Thanh Toán" at bounding box center [771, 350] width 118 height 17
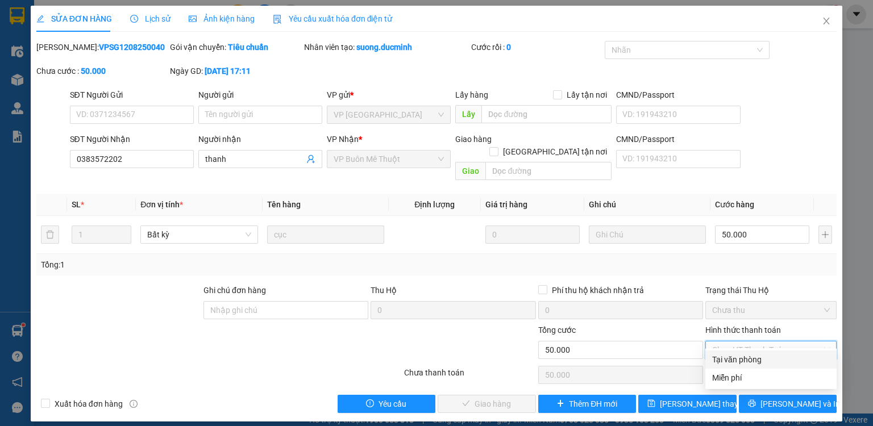
drag, startPoint x: 751, startPoint y: 358, endPoint x: 719, endPoint y: 362, distance: 32.7
click at [751, 358] on div "Tại văn phòng" at bounding box center [771, 360] width 118 height 13
type input "0"
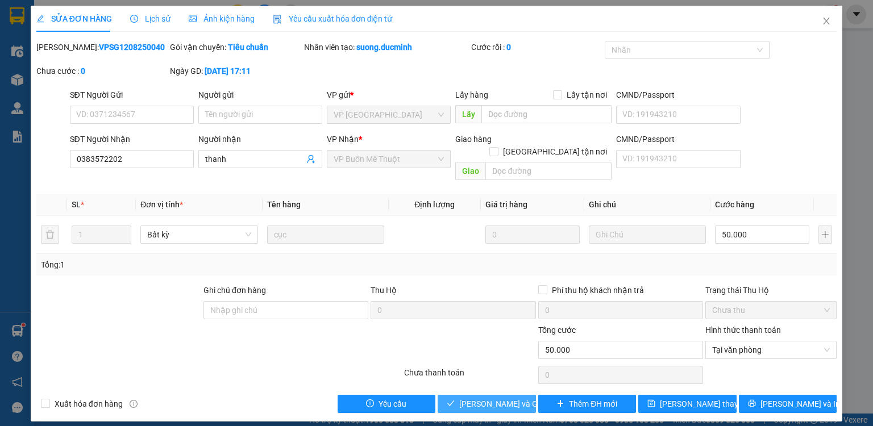
click at [511, 398] on span "[PERSON_NAME] và Giao hàng" at bounding box center [513, 404] width 109 height 13
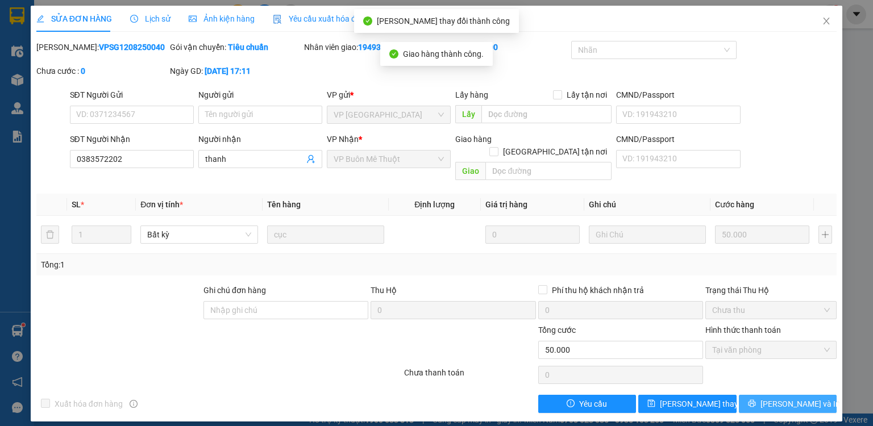
click at [781, 398] on span "[PERSON_NAME] và In" at bounding box center [801, 404] width 80 height 13
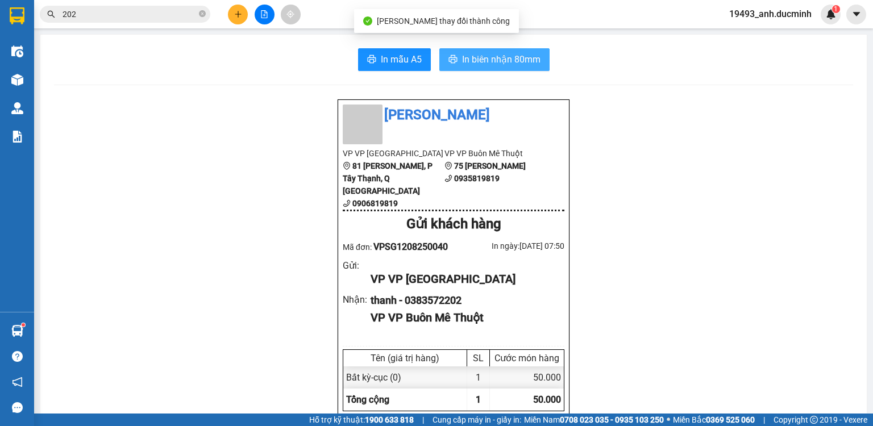
click at [522, 59] on span "In biên nhận 80mm" at bounding box center [501, 59] width 78 height 14
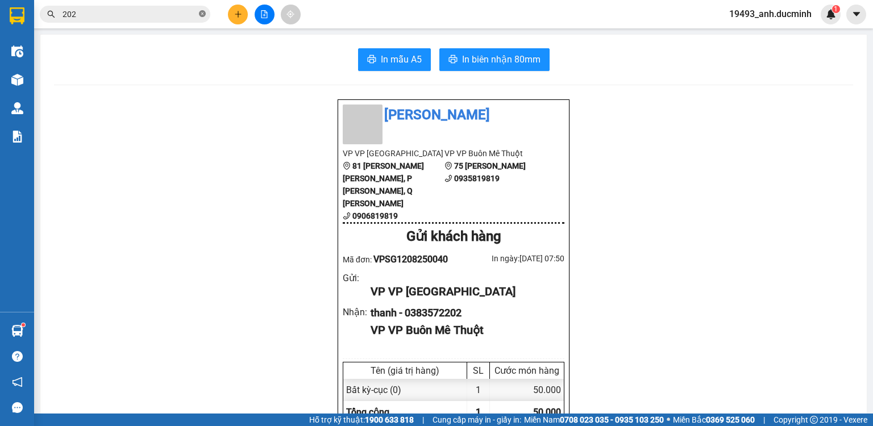
click at [200, 14] on icon "close-circle" at bounding box center [202, 13] width 7 height 7
click at [267, 14] on icon "file-add" at bounding box center [265, 14] width 6 height 8
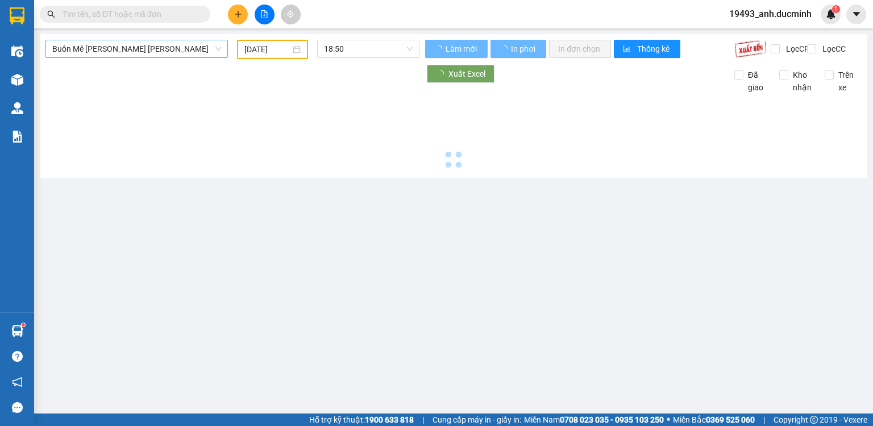
type input "[DATE]"
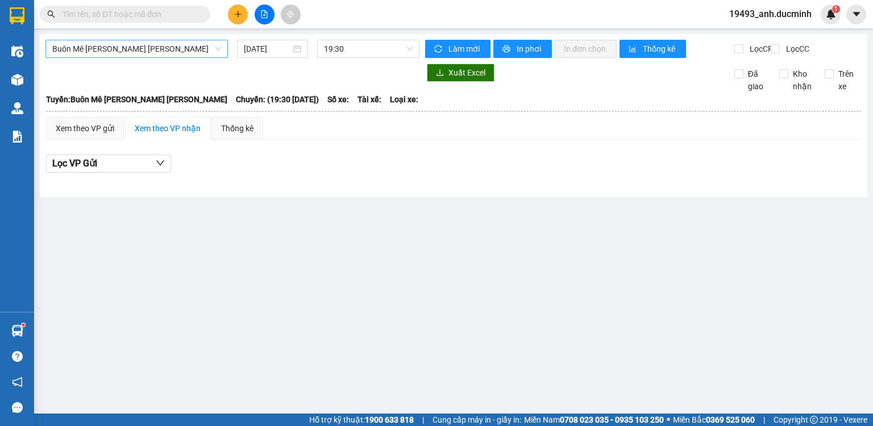
click at [152, 47] on span "Buôn Mê Thuột - [PERSON_NAME]" at bounding box center [136, 48] width 169 height 17
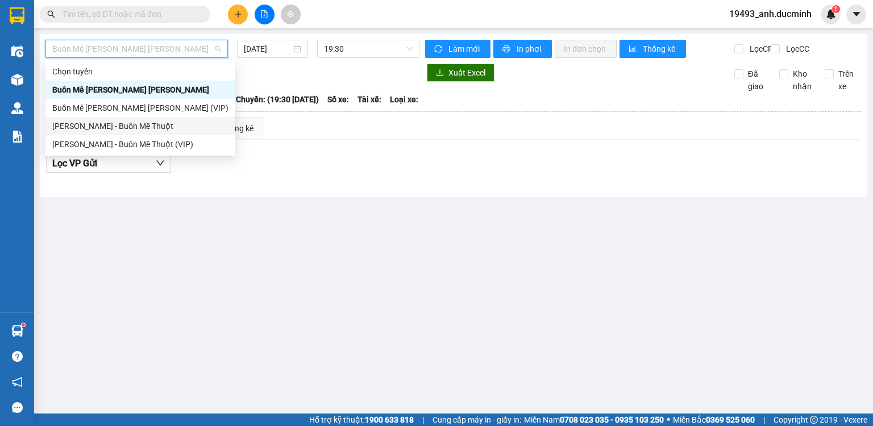
drag, startPoint x: 151, startPoint y: 123, endPoint x: 246, endPoint y: 63, distance: 111.7
click at [152, 123] on div "[PERSON_NAME] - Buôn Mê Thuột" at bounding box center [140, 126] width 176 height 13
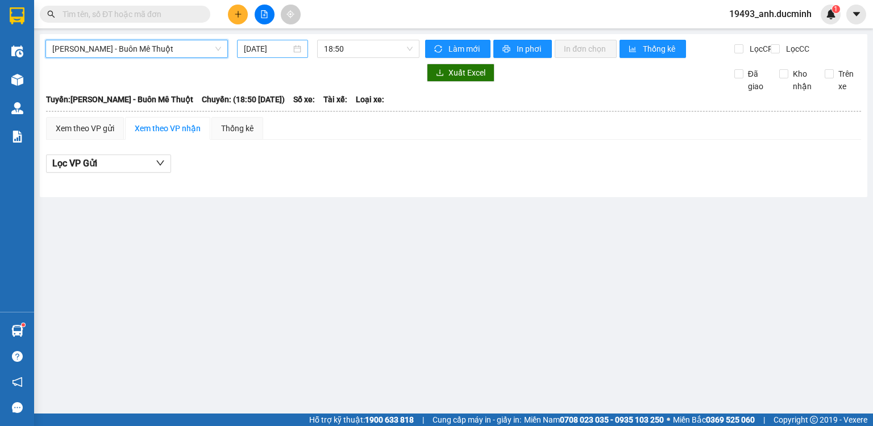
click at [264, 49] on input "[DATE]" at bounding box center [267, 49] width 47 height 13
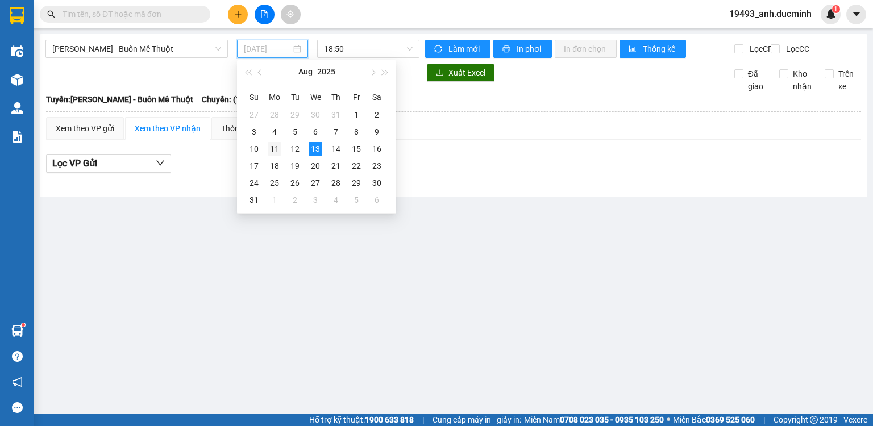
click at [276, 150] on div "11" at bounding box center [275, 149] width 14 height 14
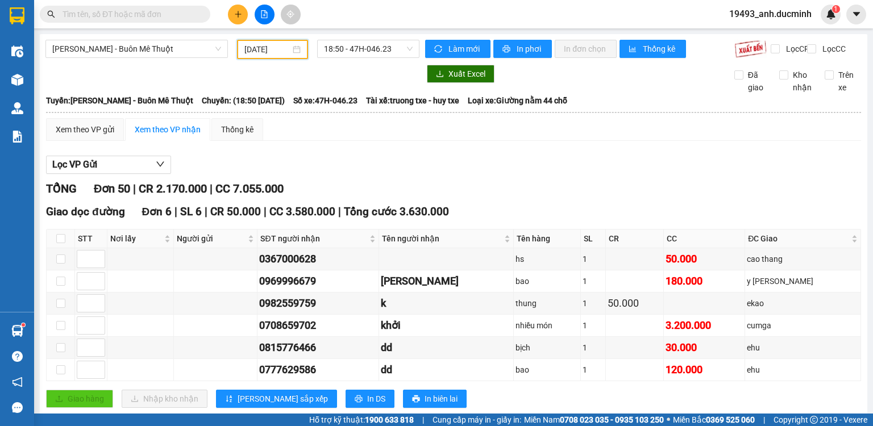
click at [275, 47] on input "[DATE]" at bounding box center [267, 49] width 45 height 13
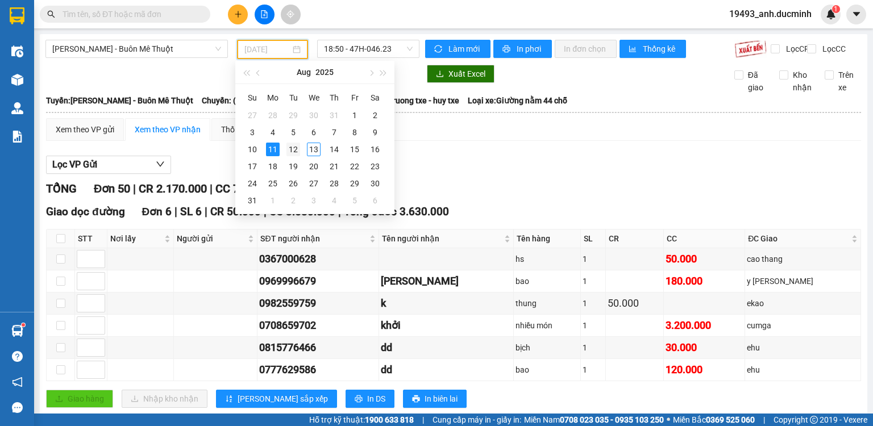
click at [291, 150] on div "12" at bounding box center [294, 150] width 14 height 14
type input "[DATE]"
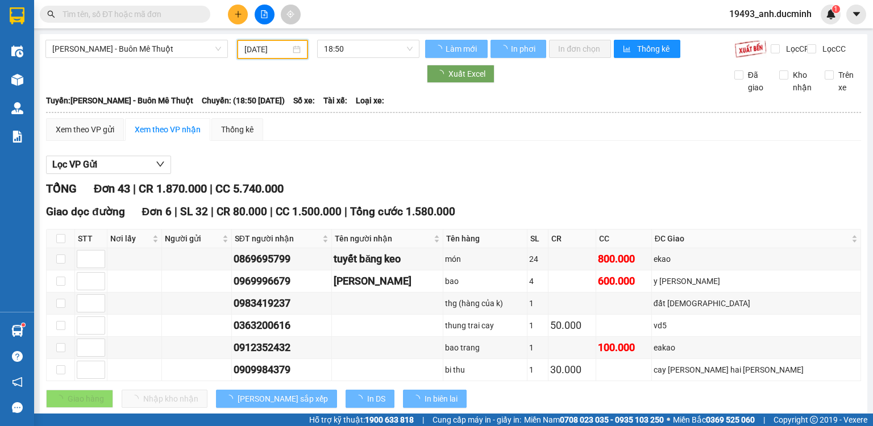
scroll to position [318, 0]
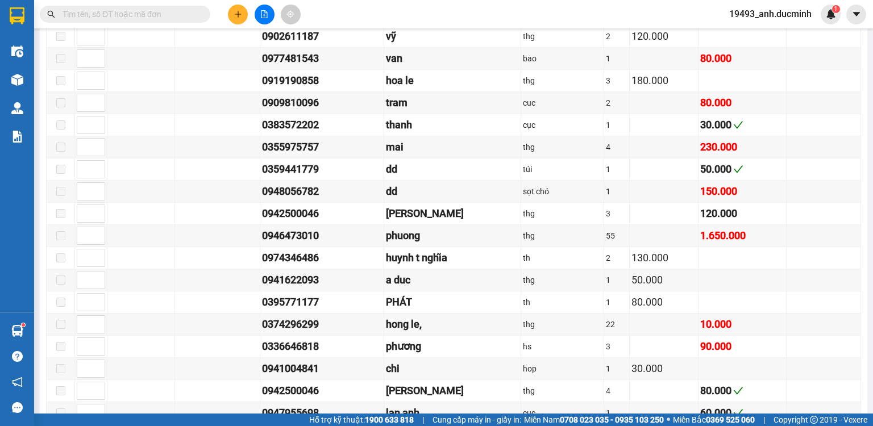
scroll to position [637, 0]
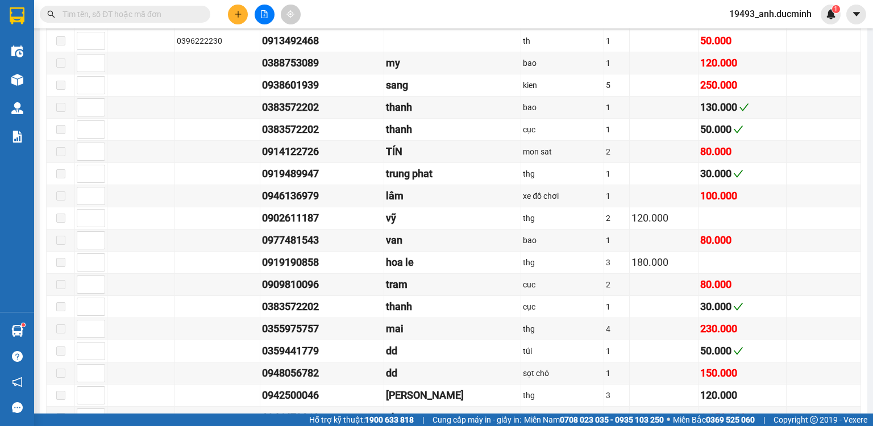
click at [157, 16] on input "text" at bounding box center [130, 14] width 134 height 13
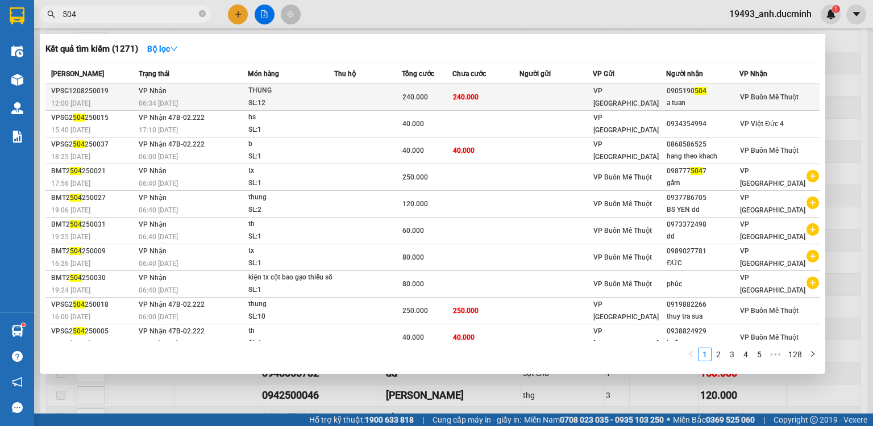
type input "504"
click at [429, 101] on div "240.000" at bounding box center [427, 97] width 49 height 13
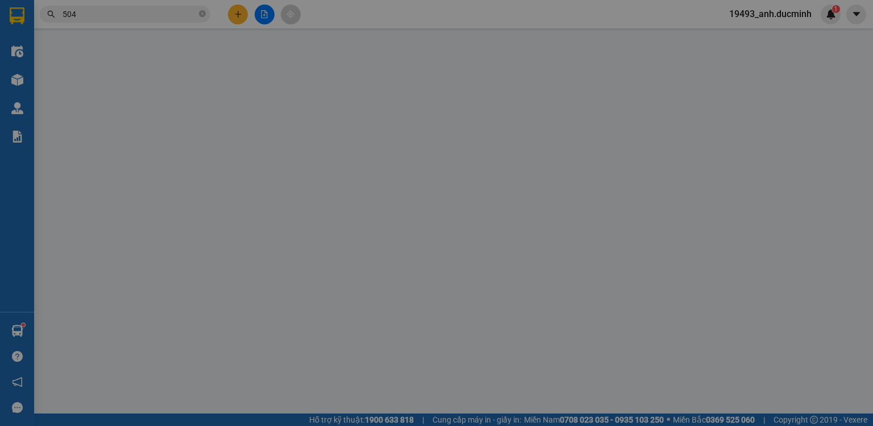
type input "0905190504"
type input "a tuan"
type input "240.000"
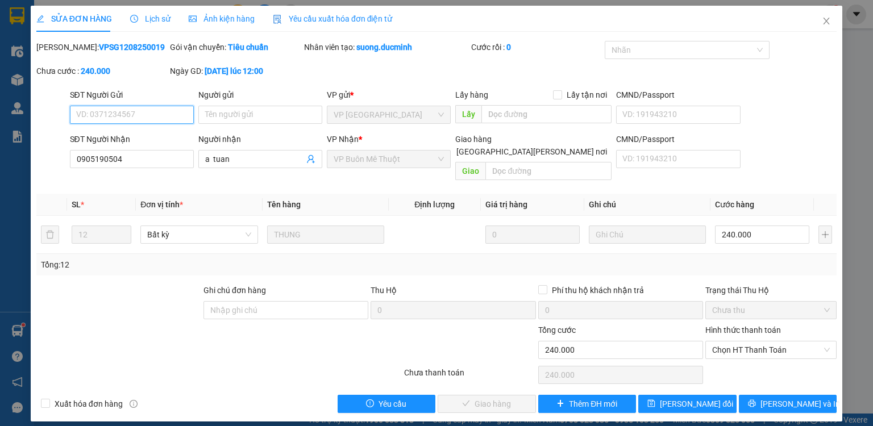
click at [735, 342] on span "Chọn HT Thanh Toán" at bounding box center [771, 350] width 118 height 17
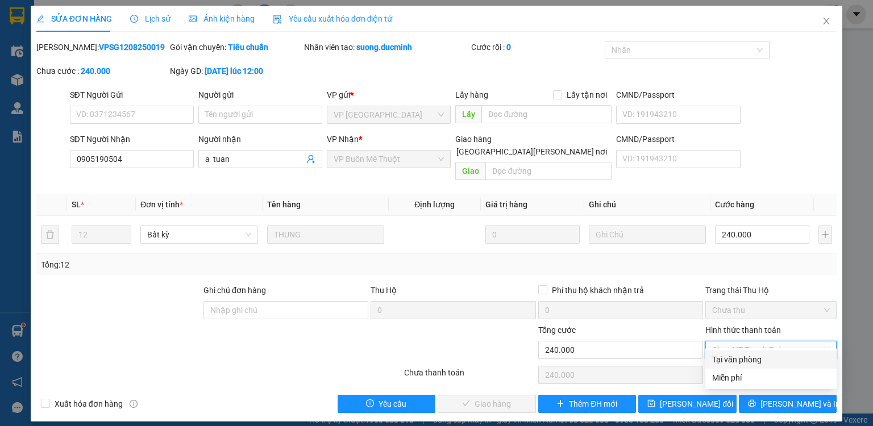
click at [735, 361] on div "Tại văn phòng" at bounding box center [771, 360] width 118 height 13
type input "0"
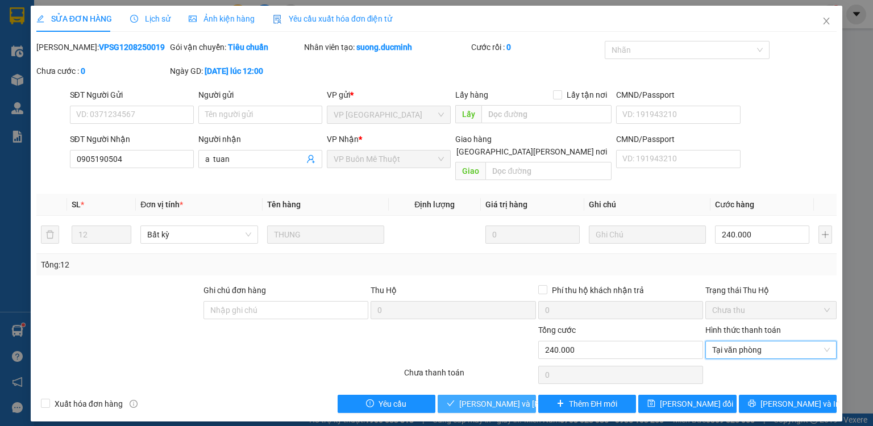
click at [501, 398] on span "[PERSON_NAME] và Giao hàng" at bounding box center [536, 404] width 154 height 13
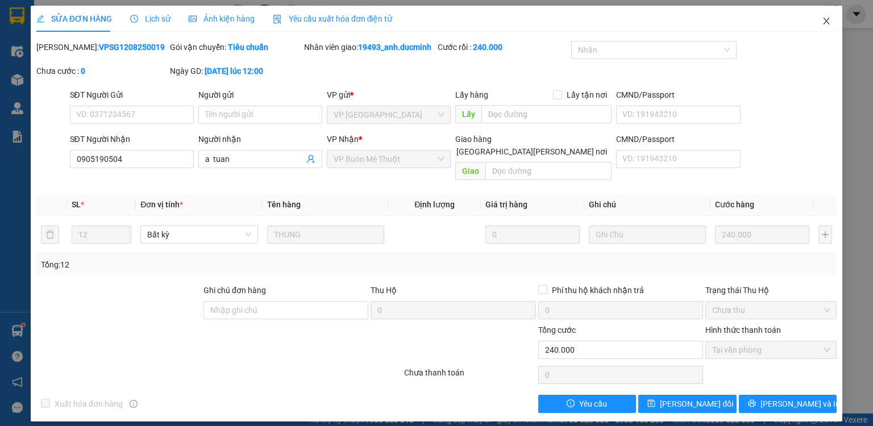
drag, startPoint x: 828, startPoint y: 25, endPoint x: 810, endPoint y: 9, distance: 24.2
click at [827, 25] on icon "close" at bounding box center [826, 20] width 9 height 9
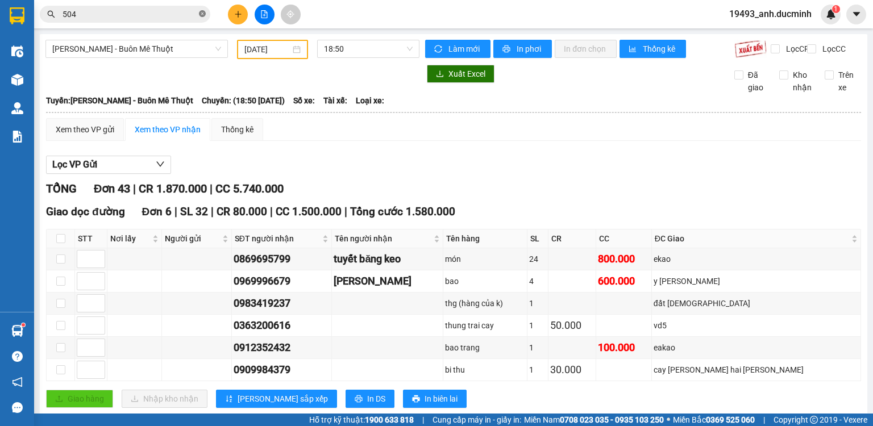
click at [200, 14] on icon "close-circle" at bounding box center [202, 13] width 7 height 7
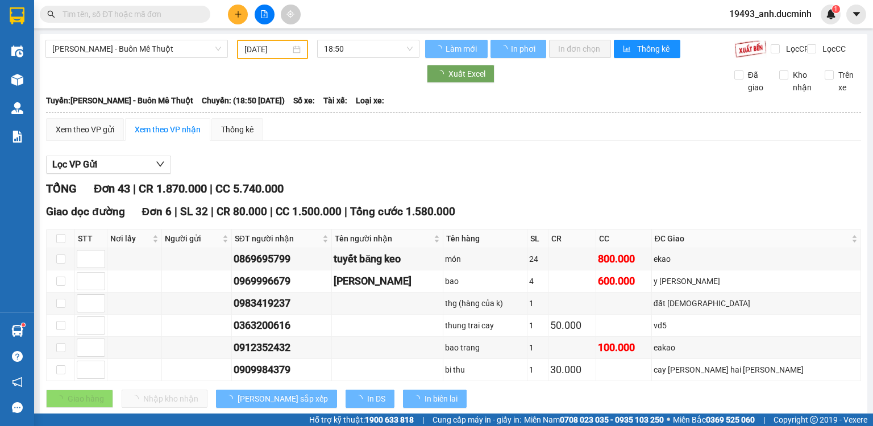
click at [190, 14] on input "text" at bounding box center [130, 14] width 134 height 13
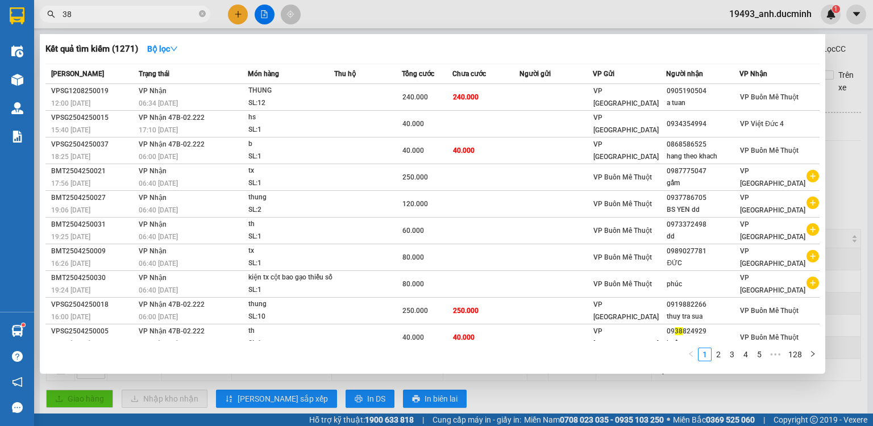
type input "383"
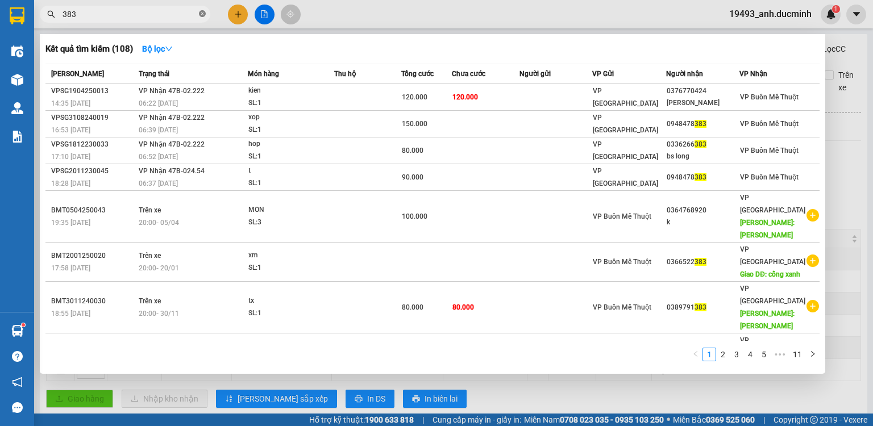
click at [204, 14] on icon "close-circle" at bounding box center [202, 13] width 7 height 7
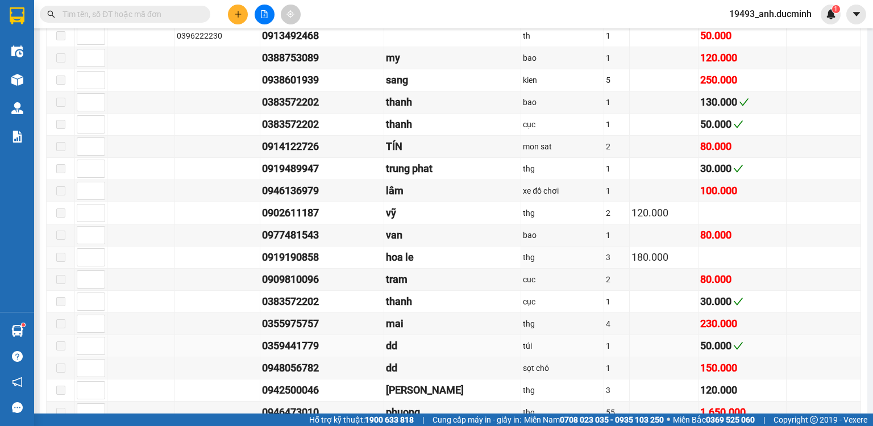
scroll to position [637, 0]
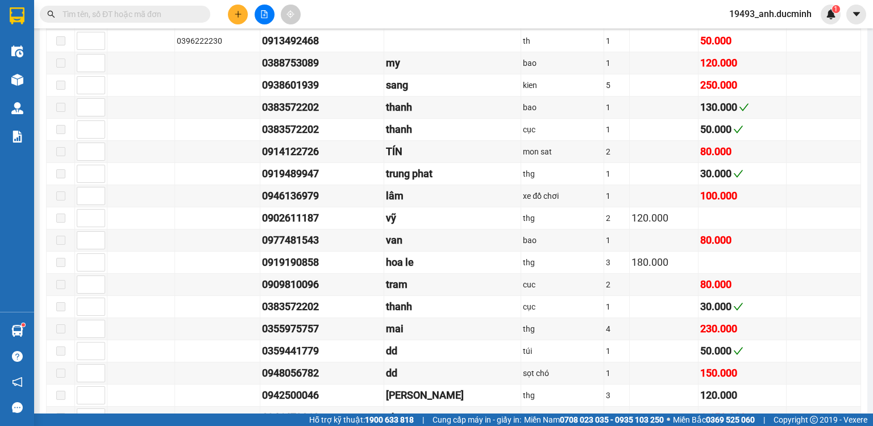
click at [131, 18] on input "text" at bounding box center [130, 14] width 134 height 13
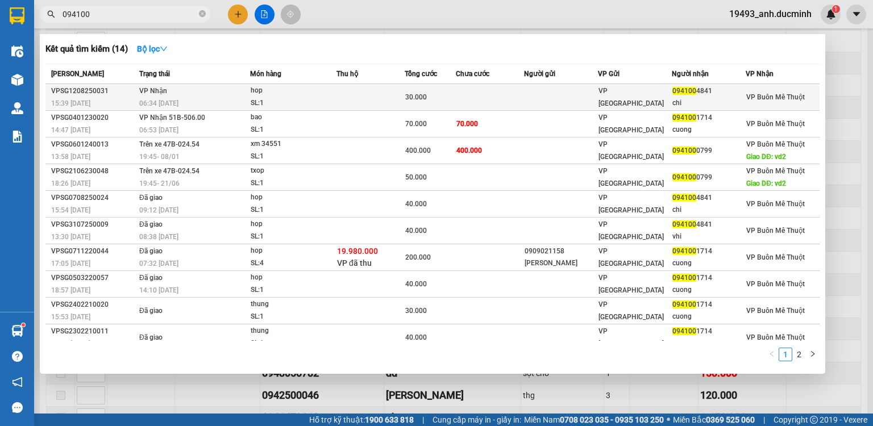
type input "094100"
click at [260, 92] on div "hop" at bounding box center [293, 91] width 85 height 13
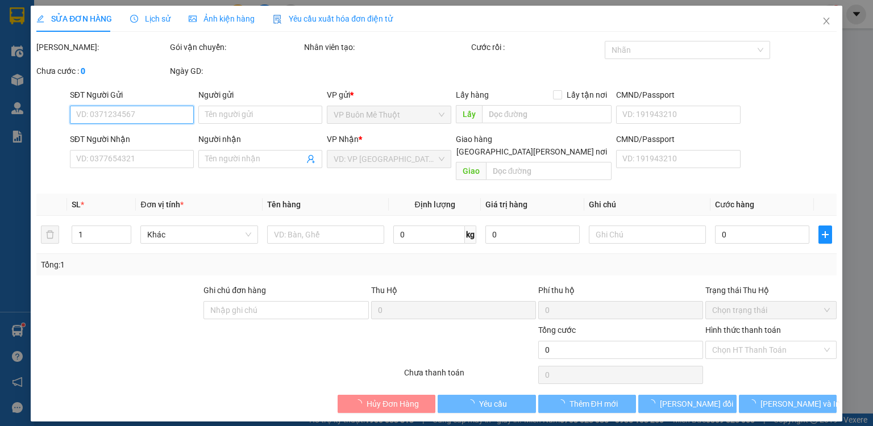
type input "0941004841"
type input "chi"
type input "30.000"
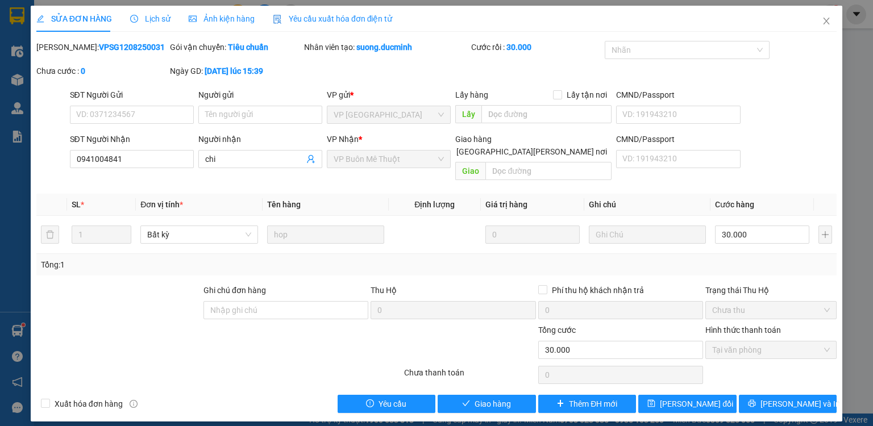
click at [476, 403] on div "SỬA ĐƠN HÀNG Lịch sử Ảnh kiện hàng Yêu cầu xuất hóa đơn điện tử Total Paid Fee …" at bounding box center [437, 214] width 812 height 416
click at [476, 398] on span "Giao hàng" at bounding box center [493, 404] width 36 height 13
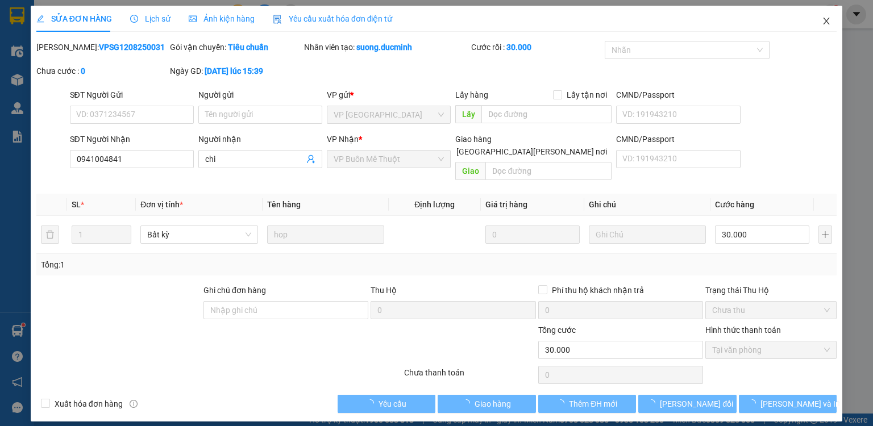
click at [826, 18] on icon "close" at bounding box center [826, 20] width 9 height 9
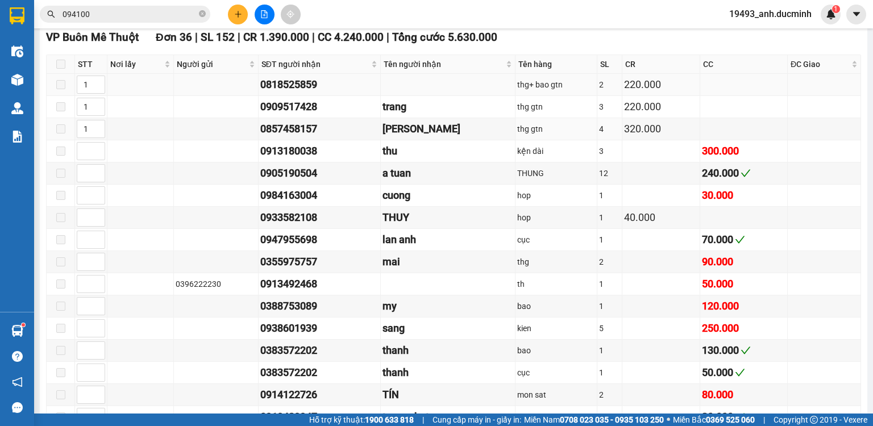
scroll to position [455, 0]
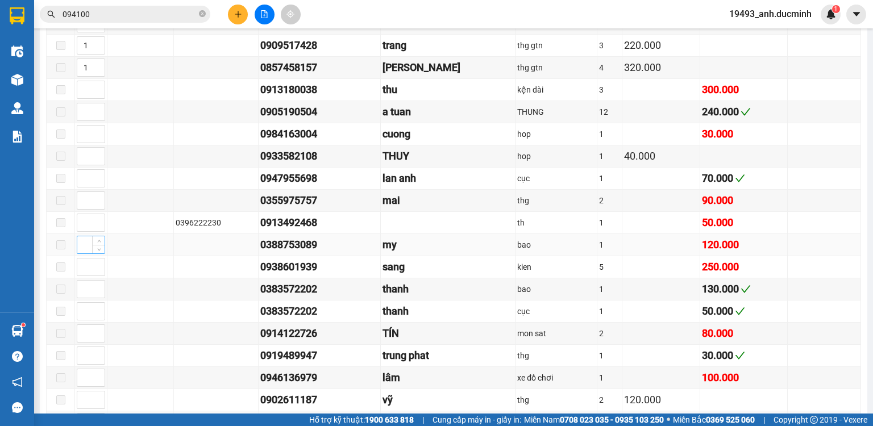
click at [83, 250] on input at bounding box center [90, 245] width 27 height 17
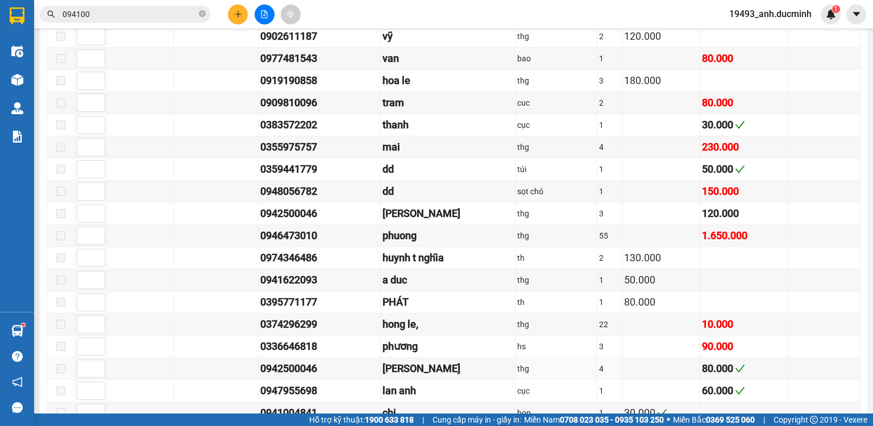
scroll to position [910, 0]
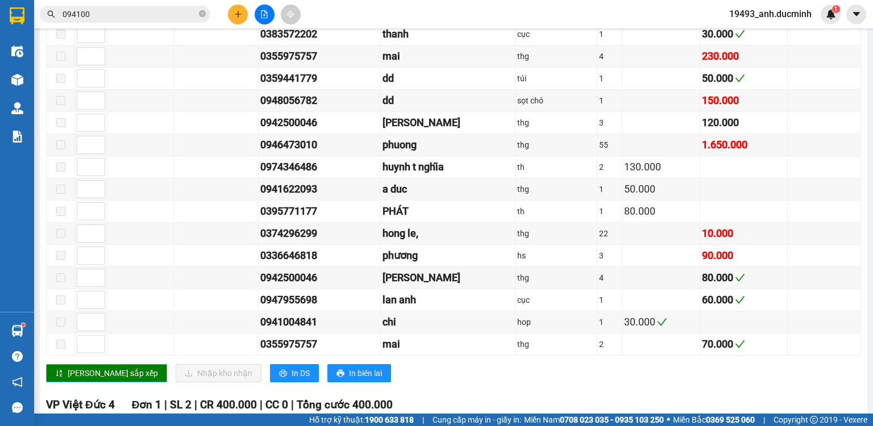
type input "1"
click at [92, 367] on span "[PERSON_NAME] sắp xếp" at bounding box center [113, 373] width 90 height 13
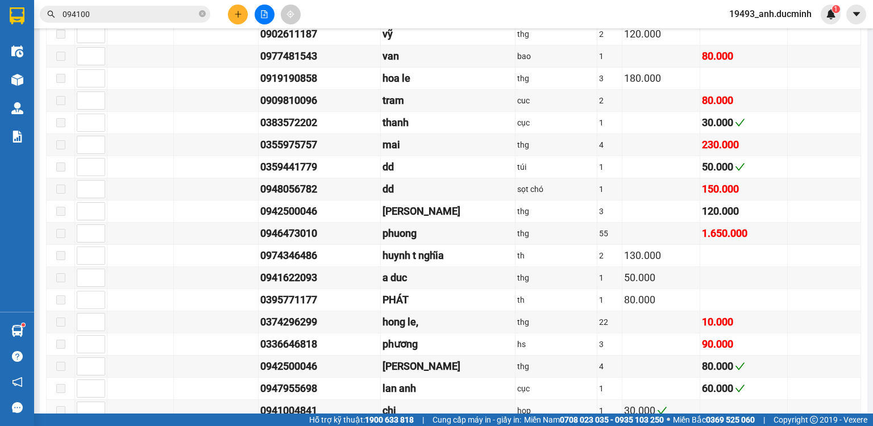
scroll to position [819, 0]
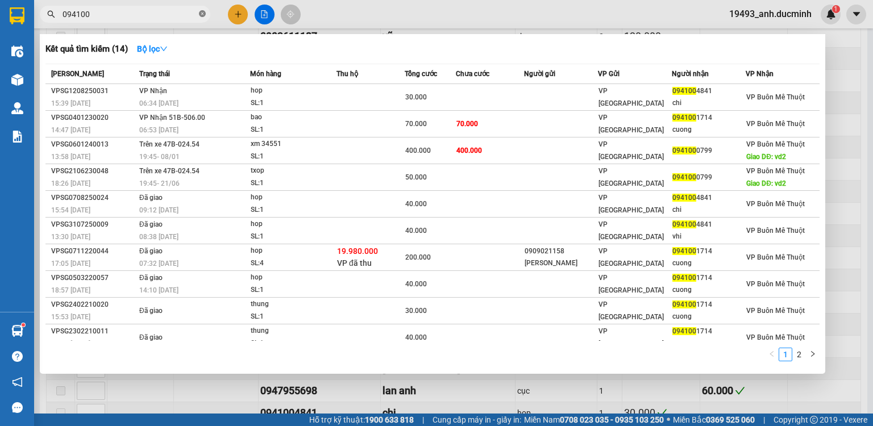
click at [201, 13] on icon "close-circle" at bounding box center [202, 13] width 7 height 7
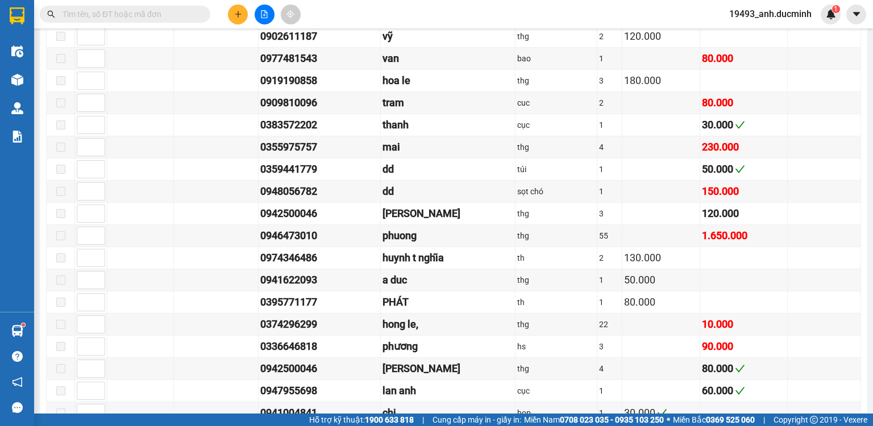
click at [189, 16] on input "text" at bounding box center [130, 14] width 134 height 13
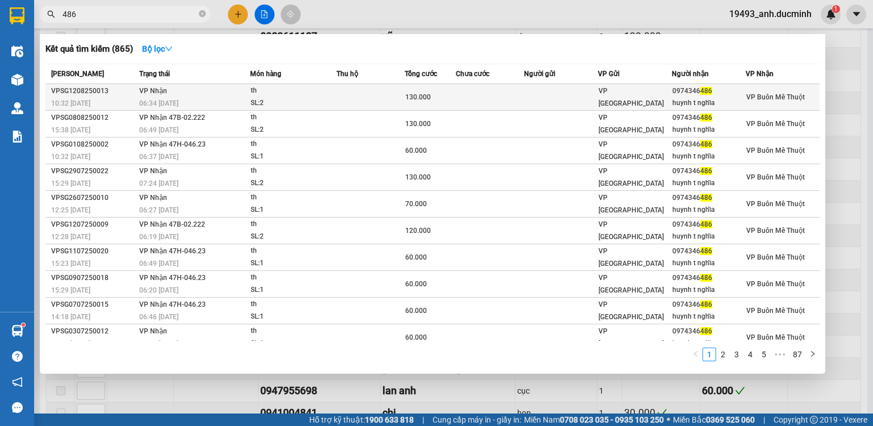
type input "486"
click at [613, 94] on span "VP [GEOGRAPHIC_DATA]" at bounding box center [631, 97] width 65 height 20
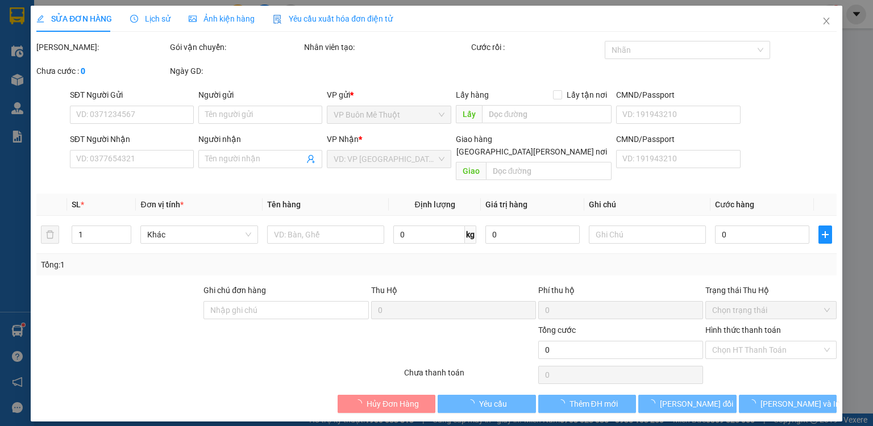
type input "0974346486"
type input "huynh t nghĩa"
type input "130.000"
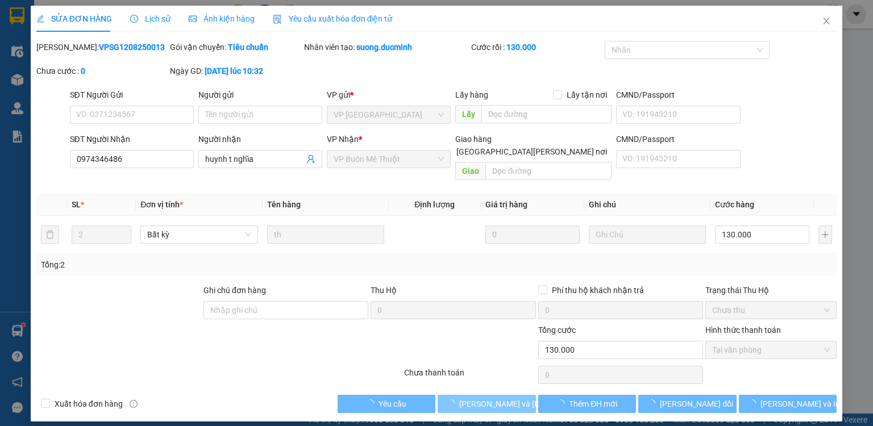
click at [515, 395] on button "[PERSON_NAME] và Giao hàng" at bounding box center [487, 404] width 98 height 18
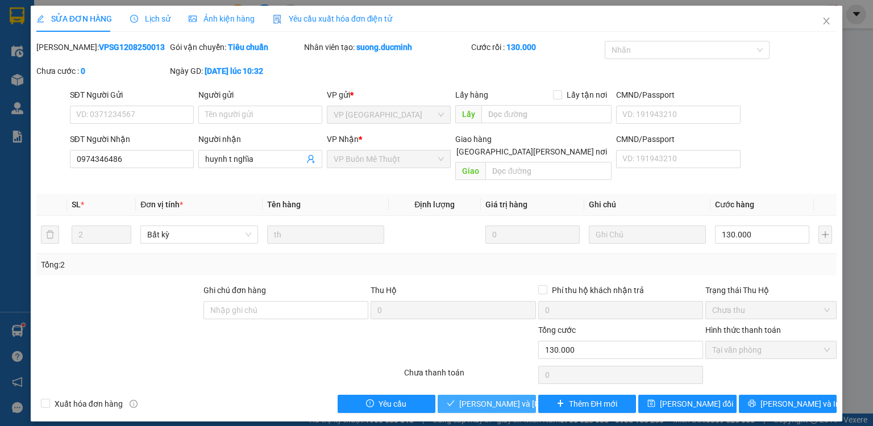
click at [515, 398] on span "[PERSON_NAME] và Giao hàng" at bounding box center [536, 404] width 154 height 13
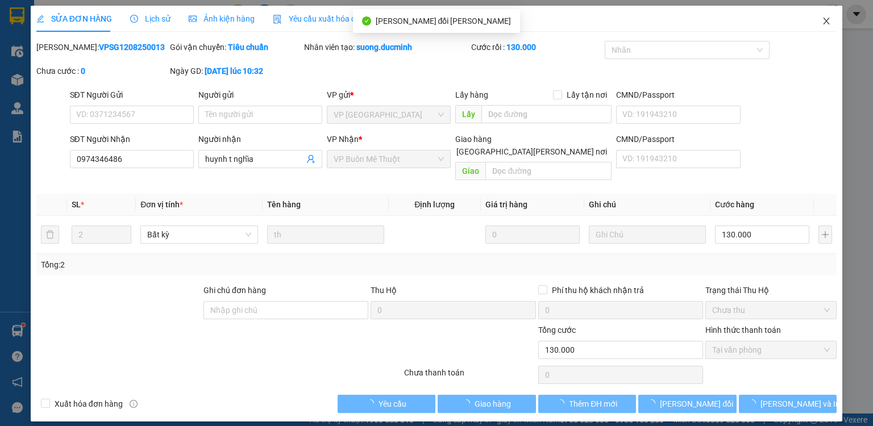
click at [827, 22] on icon "close" at bounding box center [827, 21] width 6 height 7
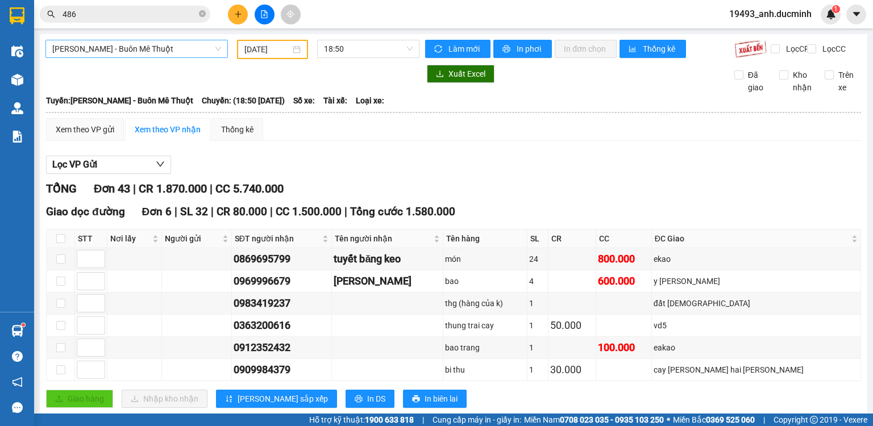
click at [131, 49] on span "[PERSON_NAME] - Buôn Mê Thuột" at bounding box center [136, 48] width 169 height 17
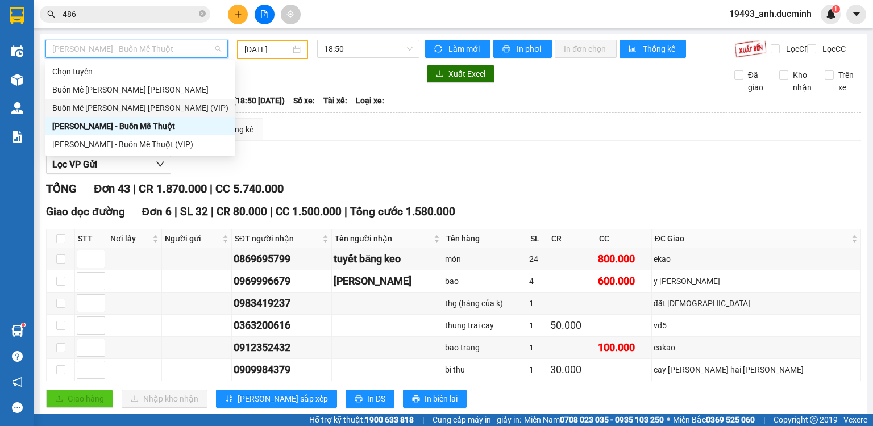
drag, startPoint x: 130, startPoint y: 107, endPoint x: 237, endPoint y: 79, distance: 110.6
click at [130, 107] on div "Buôn Mê Thuột - [PERSON_NAME] (VIP)" at bounding box center [140, 108] width 176 height 13
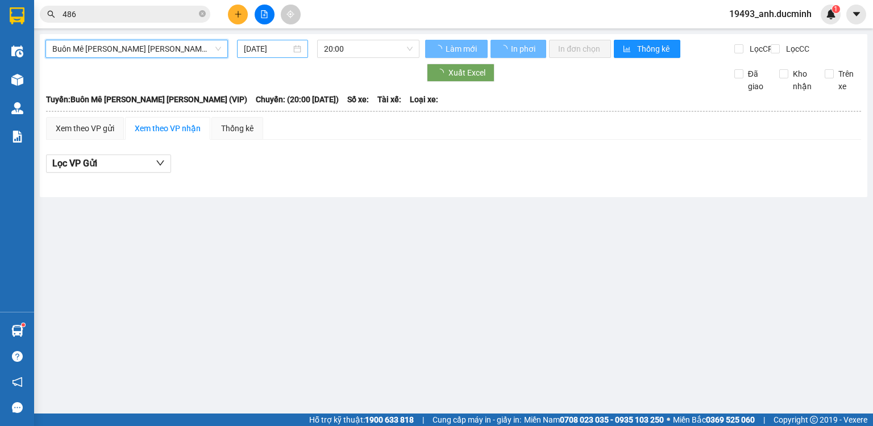
click at [262, 49] on input "[DATE]" at bounding box center [267, 49] width 47 height 13
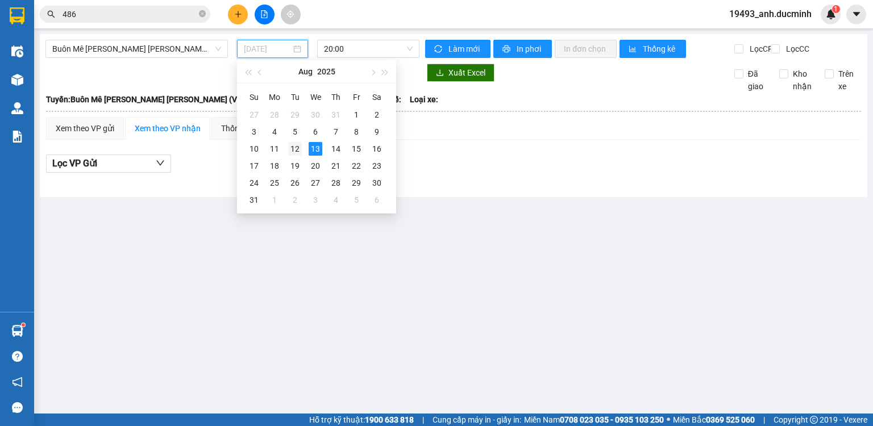
click at [291, 150] on div "12" at bounding box center [295, 149] width 14 height 14
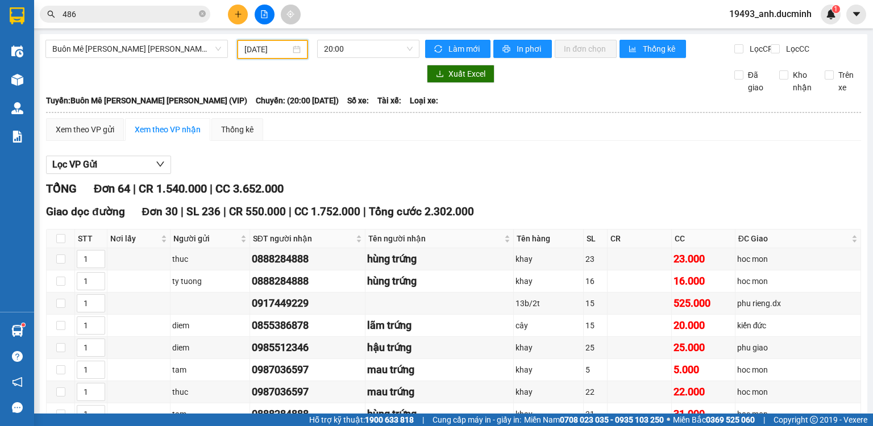
click at [266, 49] on input "[DATE]" at bounding box center [267, 49] width 45 height 13
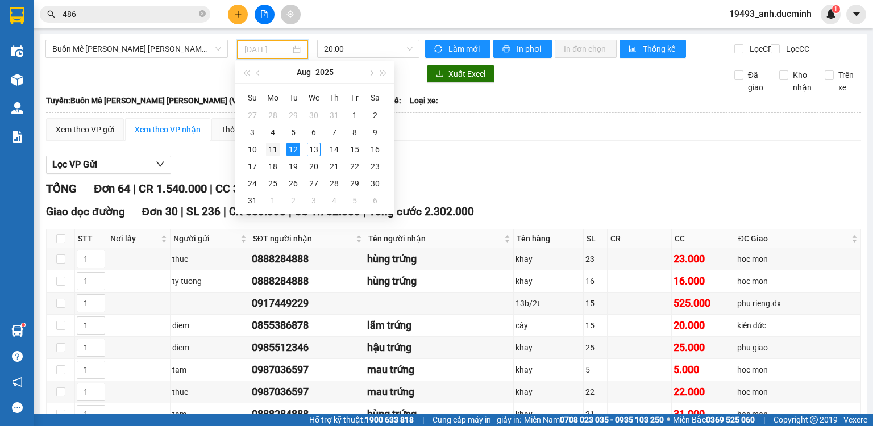
click at [273, 148] on div "11" at bounding box center [273, 150] width 14 height 14
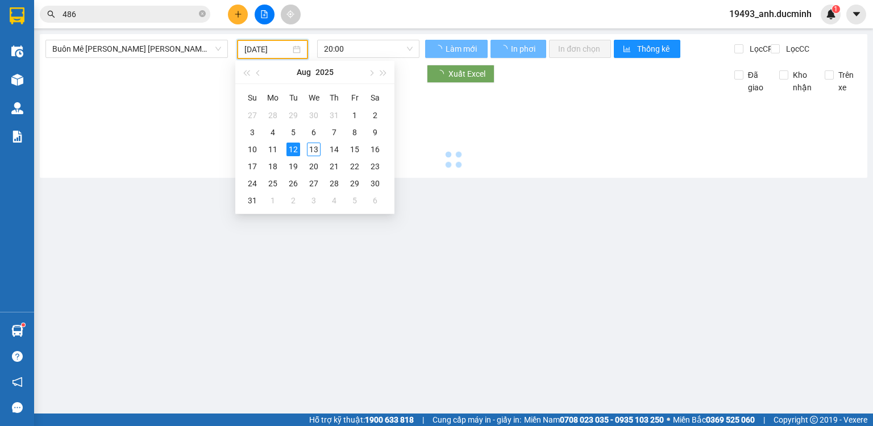
type input "[DATE]"
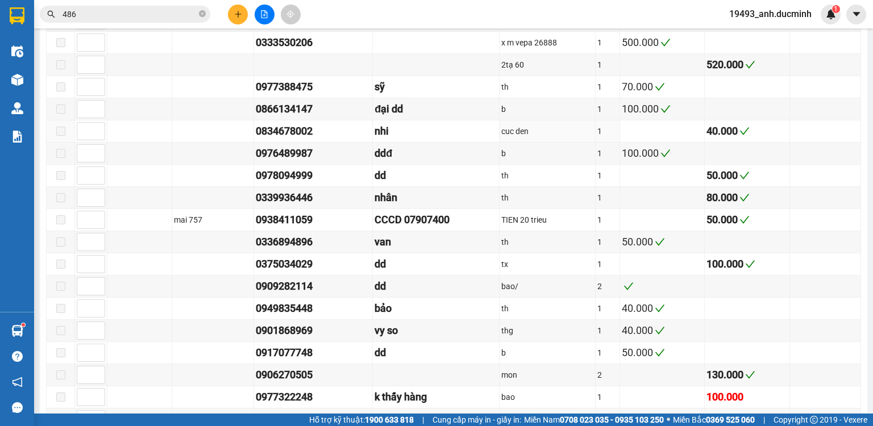
scroll to position [1228, 0]
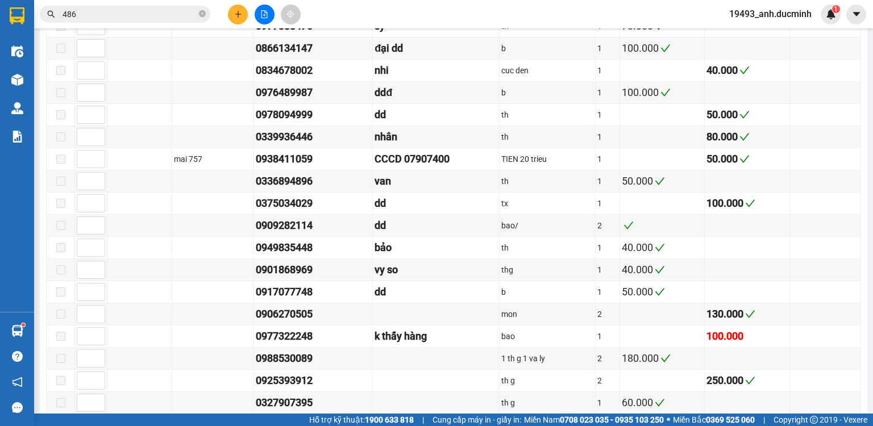
drag, startPoint x: 202, startPoint y: 13, endPoint x: 174, endPoint y: 19, distance: 28.6
click at [202, 13] on icon "close-circle" at bounding box center [202, 13] width 7 height 7
click at [173, 19] on input "text" at bounding box center [130, 14] width 134 height 13
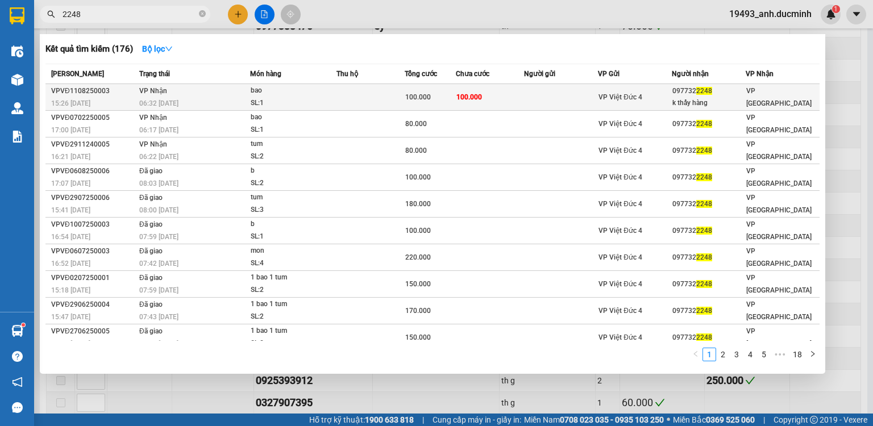
type input "2248"
click at [282, 97] on div "SL: 1" at bounding box center [293, 103] width 85 height 13
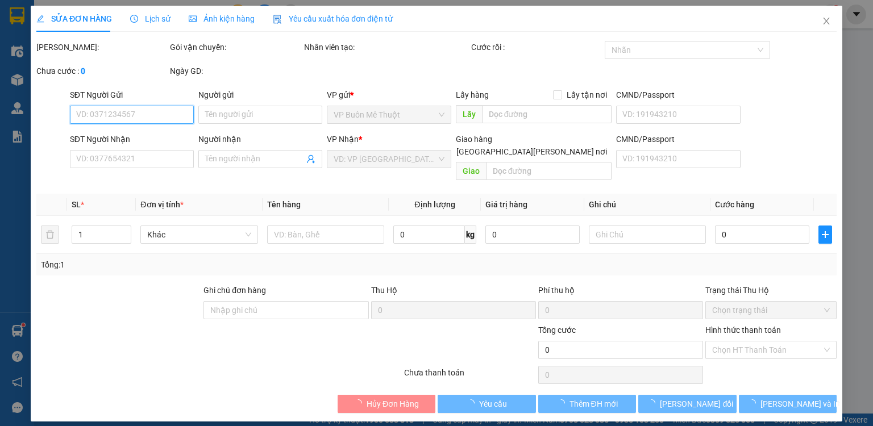
type input "0977322248"
type input "k thấy hàng"
type input "100.000"
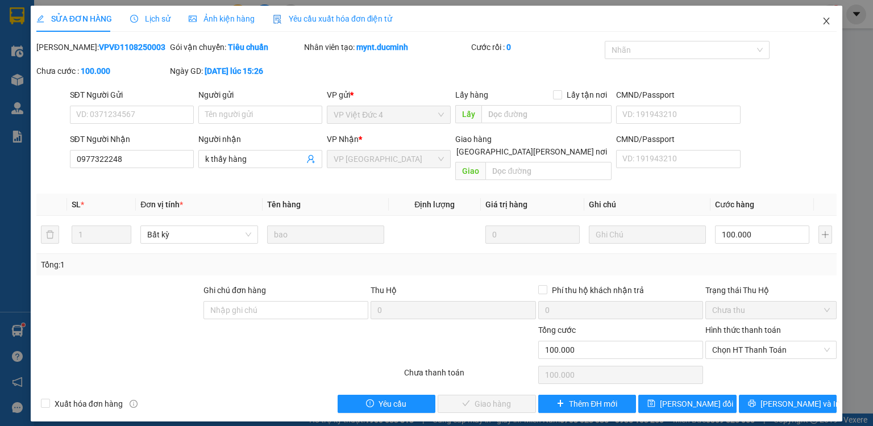
click at [827, 19] on icon "close" at bounding box center [826, 20] width 9 height 9
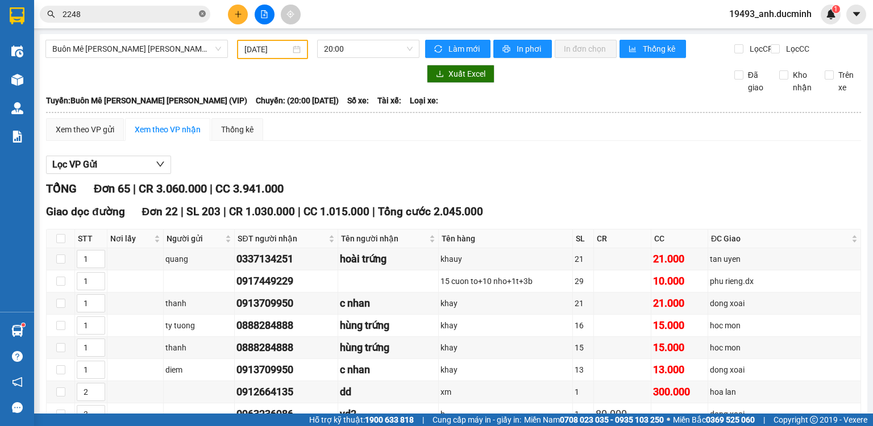
click at [201, 13] on icon "close-circle" at bounding box center [202, 13] width 7 height 7
click at [194, 14] on input "text" at bounding box center [130, 14] width 134 height 13
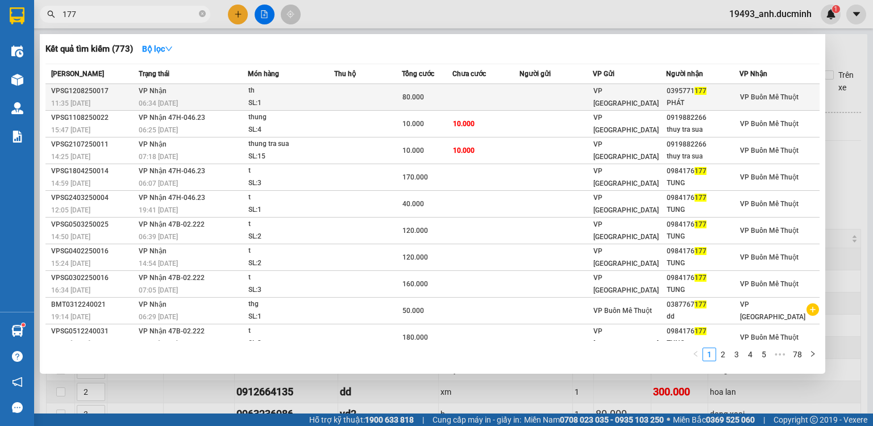
type input "177"
click at [425, 101] on div "80.000" at bounding box center [427, 97] width 49 height 13
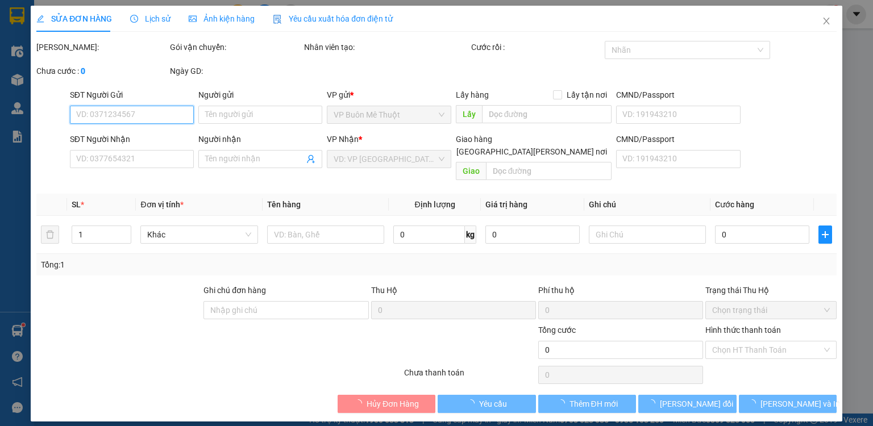
type input "0395771177"
type input "PHÁT"
type input "80.000"
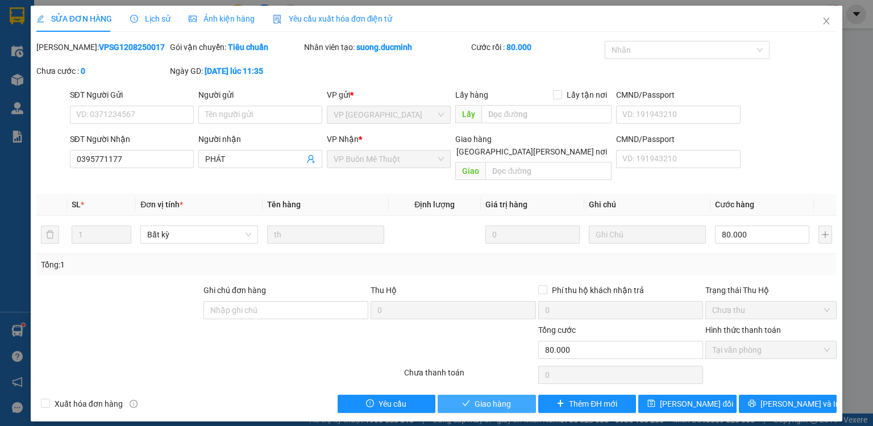
click at [471, 395] on button "Giao hàng" at bounding box center [487, 404] width 98 height 18
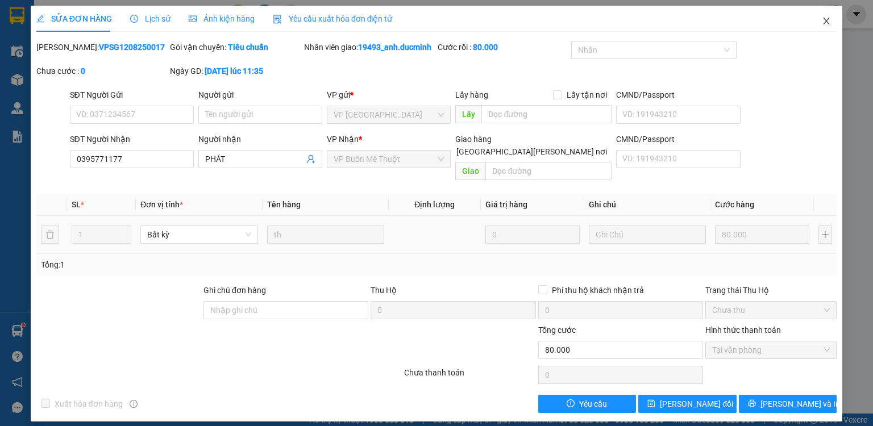
click at [827, 16] on span "Close" at bounding box center [827, 22] width 32 height 32
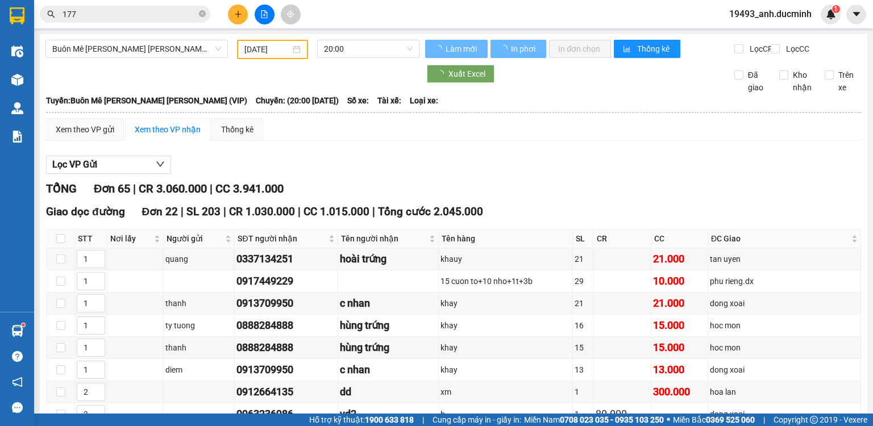
click at [200, 15] on icon "close-circle" at bounding box center [202, 13] width 7 height 7
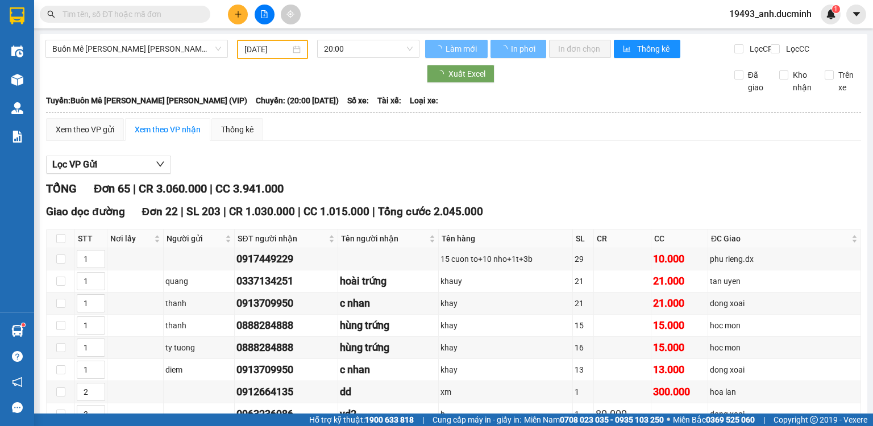
click at [184, 16] on input "text" at bounding box center [130, 14] width 134 height 13
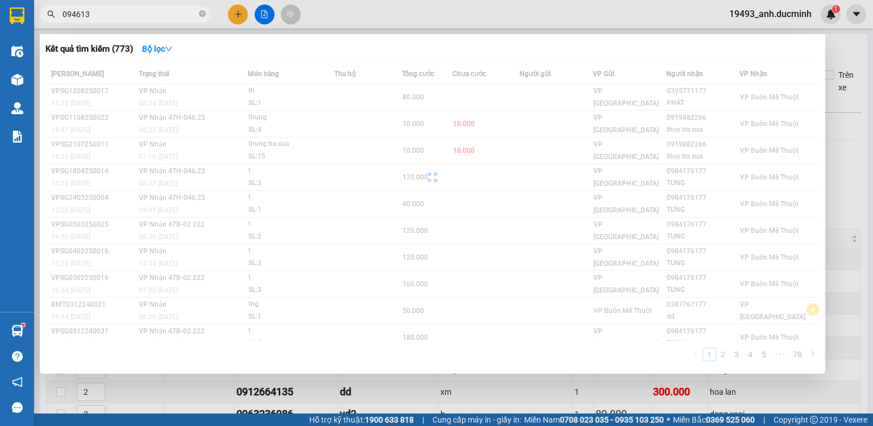
type input "0946136"
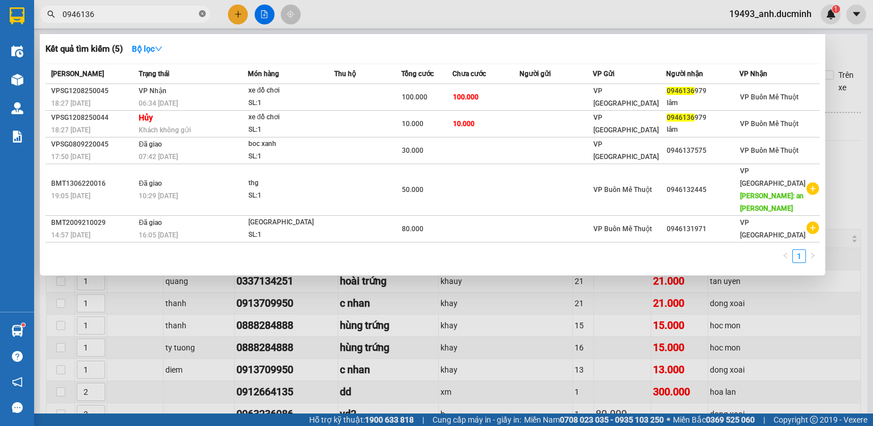
click at [200, 16] on icon "close-circle" at bounding box center [202, 13] width 7 height 7
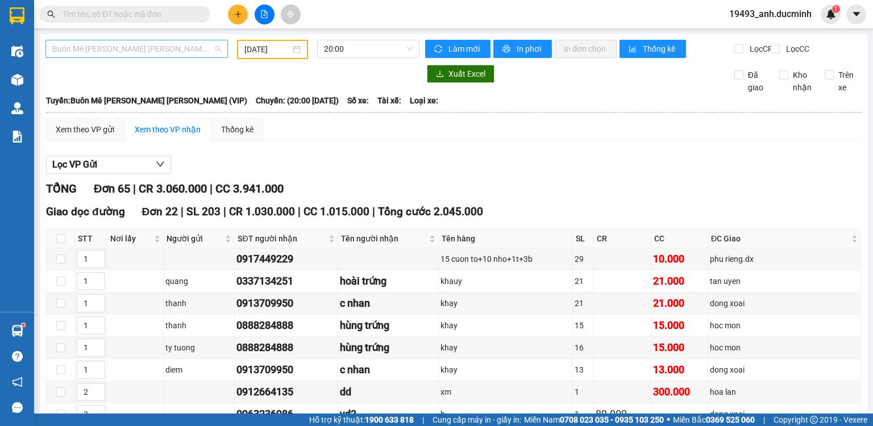
click at [120, 42] on span "Buôn Mê Thuột - [PERSON_NAME] (VIP)" at bounding box center [136, 48] width 169 height 17
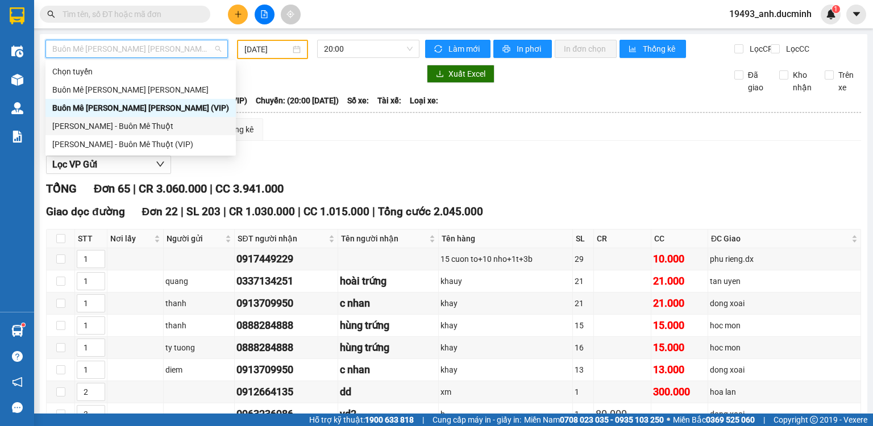
click at [134, 129] on div "[PERSON_NAME] - Buôn Mê Thuột" at bounding box center [140, 126] width 177 height 13
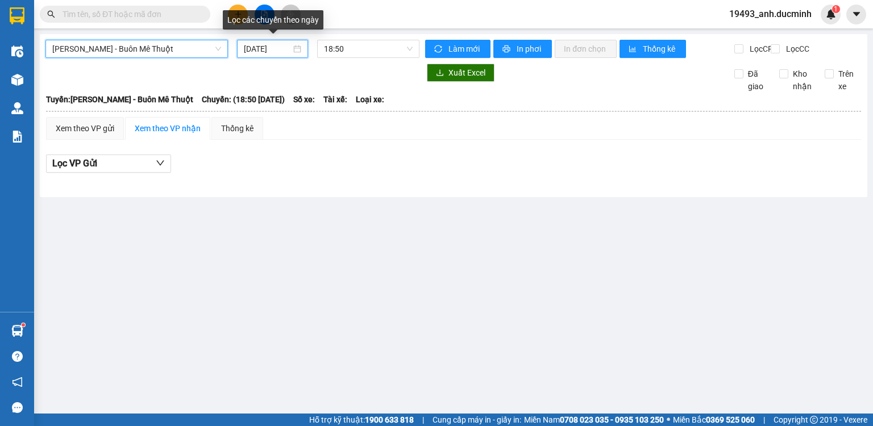
click at [270, 49] on input "[DATE]" at bounding box center [267, 49] width 47 height 13
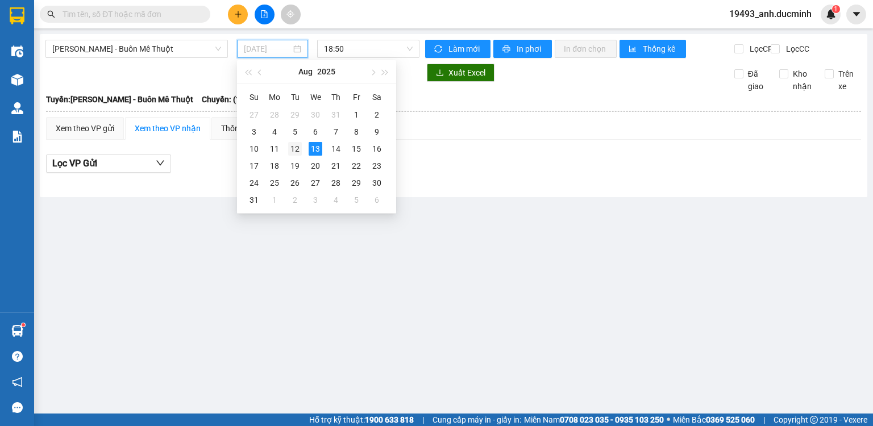
click at [295, 147] on div "12" at bounding box center [295, 149] width 14 height 14
type input "[DATE]"
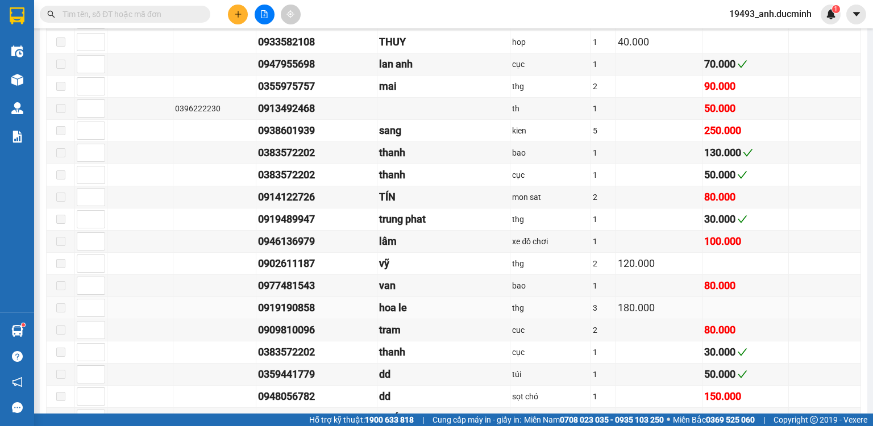
scroll to position [637, 0]
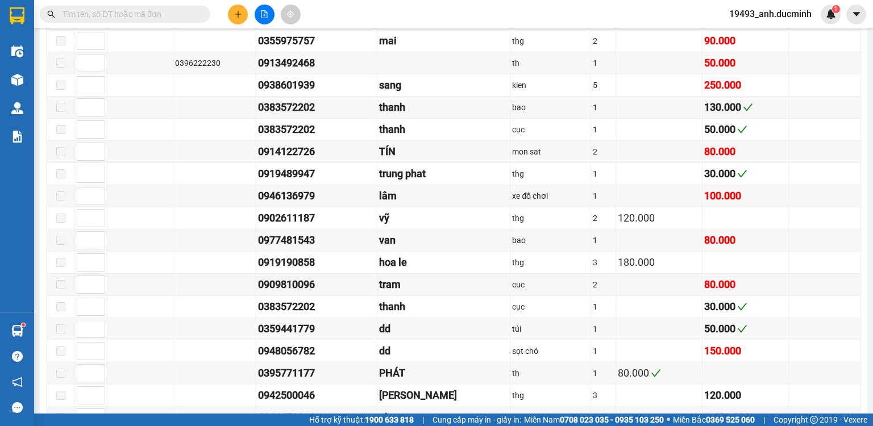
click at [148, 7] on span at bounding box center [125, 14] width 171 height 17
click at [148, 11] on input "text" at bounding box center [130, 14] width 134 height 13
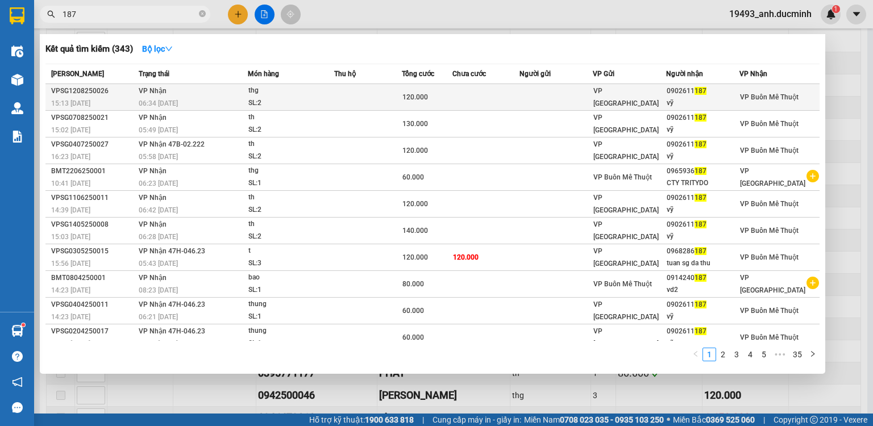
type input "187"
click at [502, 96] on td at bounding box center [487, 97] width 68 height 27
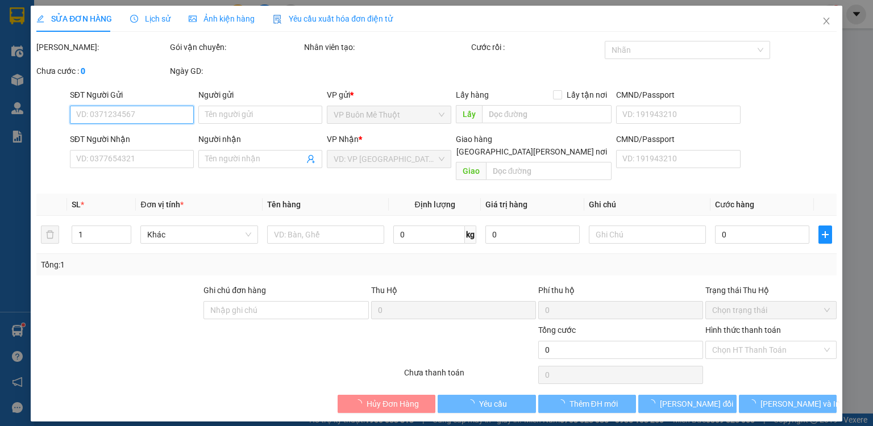
type input "0902611187"
type input "vỹ"
type input "120.000"
type input "0"
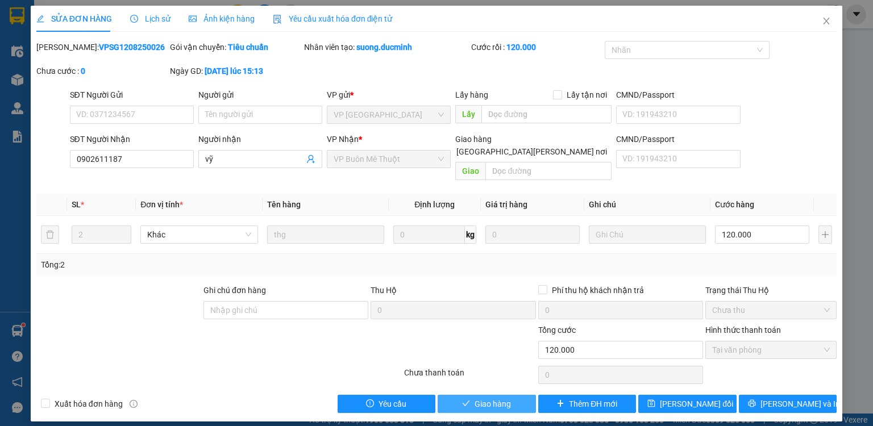
click at [501, 398] on span "Giao hàng" at bounding box center [493, 404] width 36 height 13
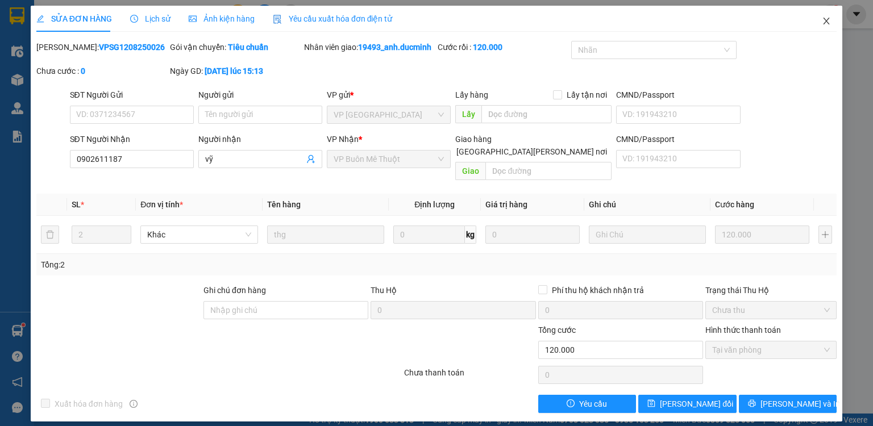
click at [828, 21] on icon "close" at bounding box center [826, 20] width 9 height 9
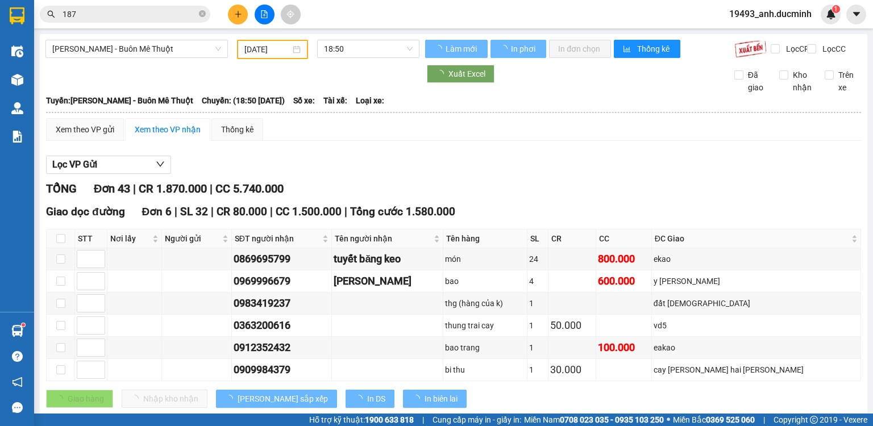
click at [201, 12] on icon "close-circle" at bounding box center [202, 13] width 7 height 7
click at [184, 14] on input "187" at bounding box center [130, 14] width 134 height 13
type input "335"
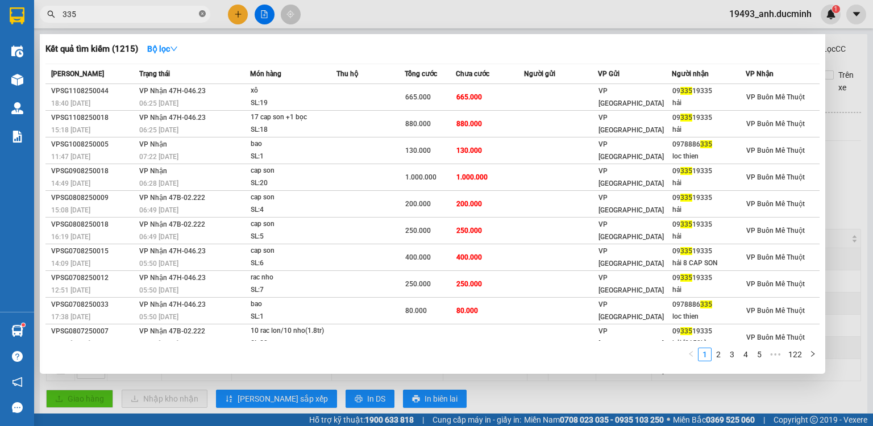
click at [202, 12] on icon "close-circle" at bounding box center [202, 13] width 7 height 7
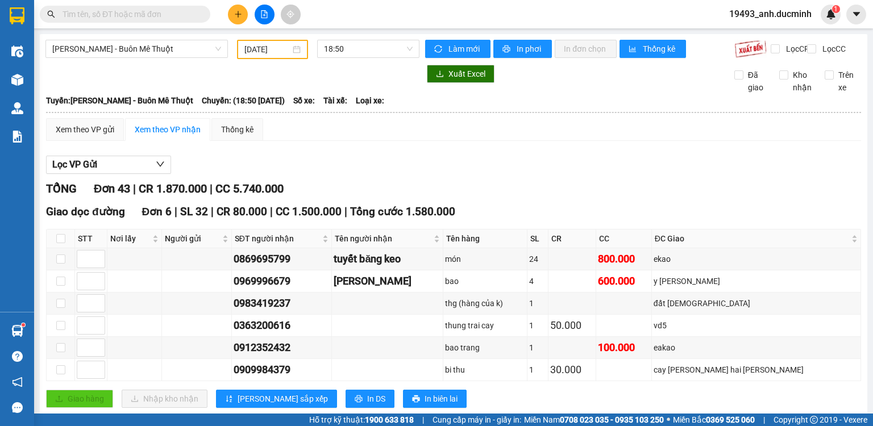
click at [179, 14] on input "text" at bounding box center [130, 14] width 134 height 13
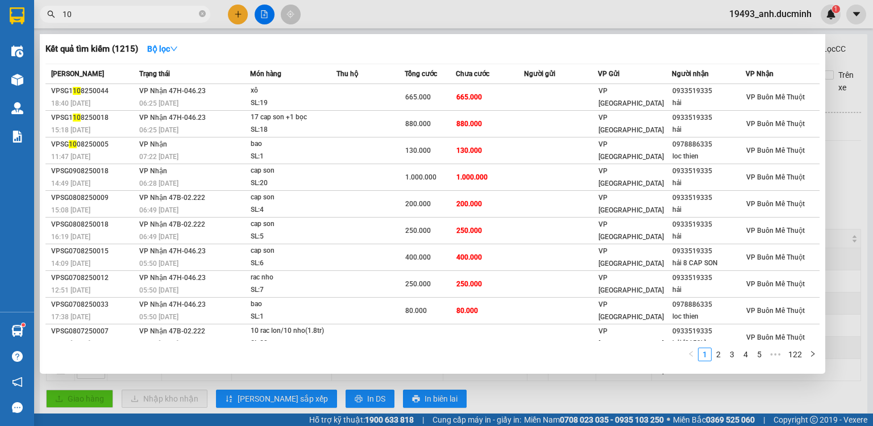
type input "108"
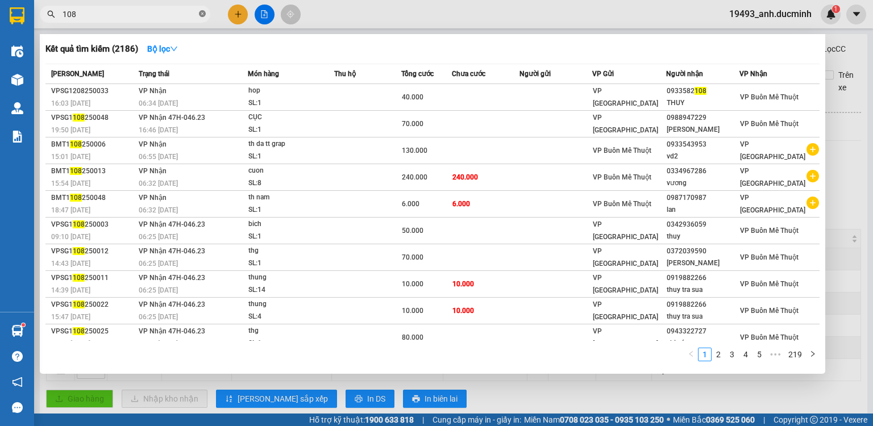
click at [200, 13] on icon "close-circle" at bounding box center [202, 13] width 7 height 7
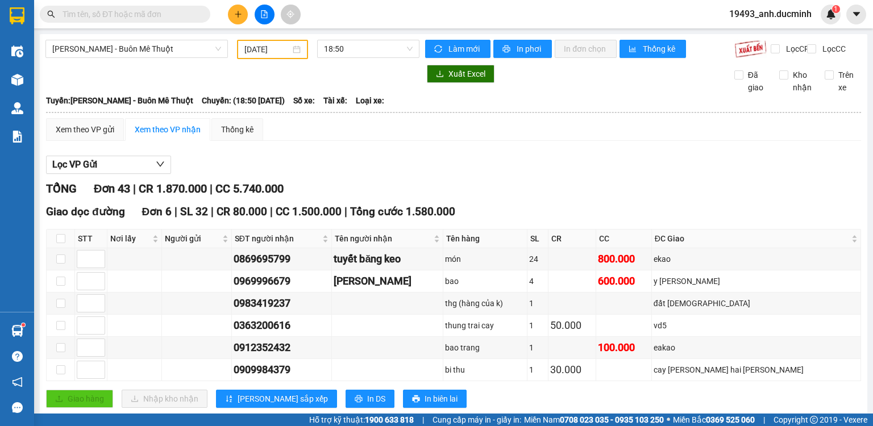
click at [177, 14] on input "text" at bounding box center [130, 14] width 134 height 13
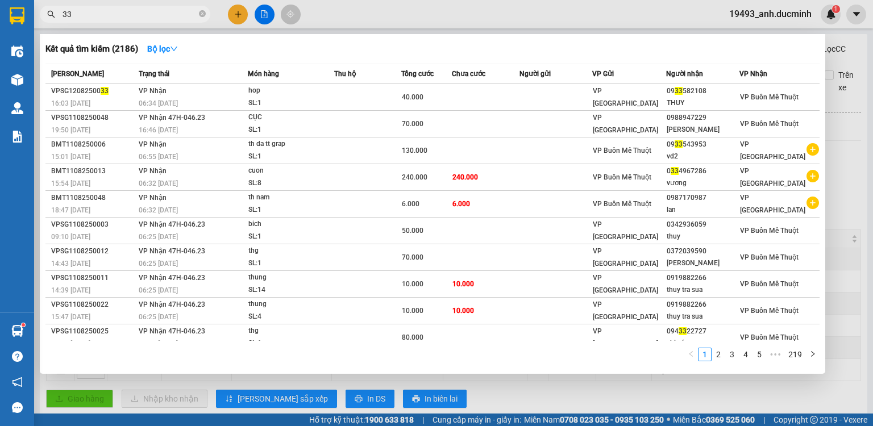
type input "335"
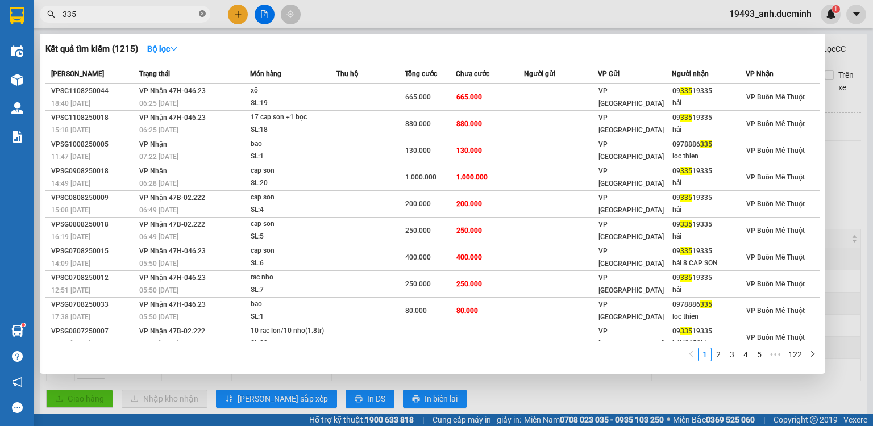
click at [201, 15] on icon "close-circle" at bounding box center [202, 13] width 7 height 7
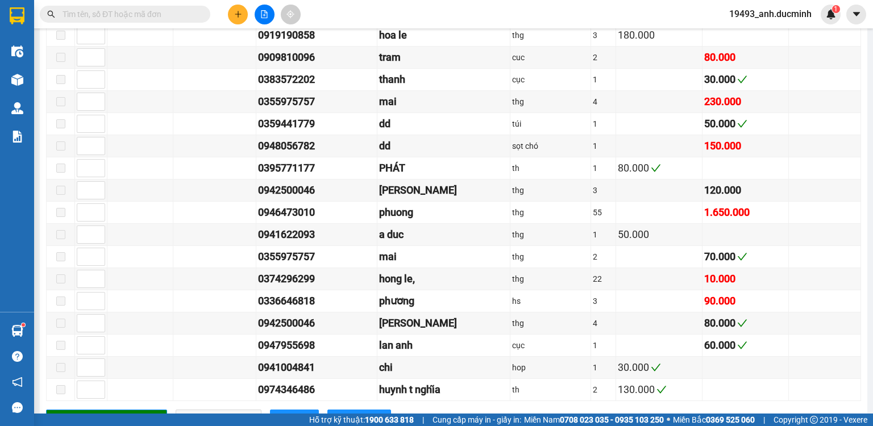
scroll to position [637, 0]
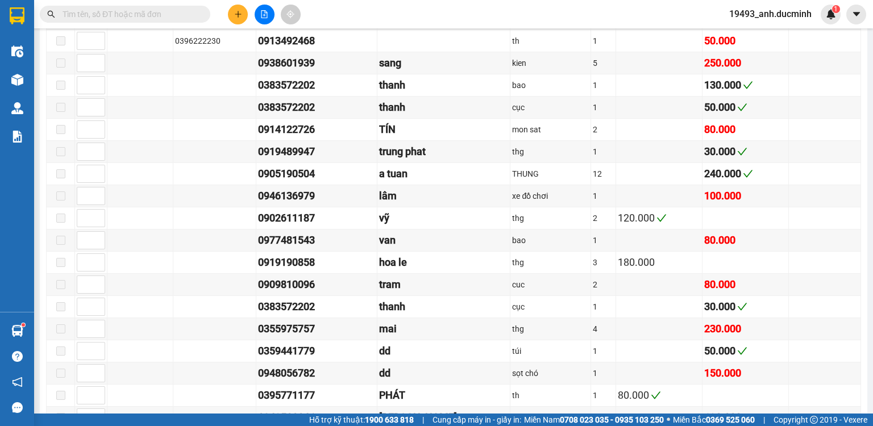
click at [165, 7] on span at bounding box center [125, 14] width 171 height 17
click at [164, 9] on input "text" at bounding box center [130, 14] width 134 height 13
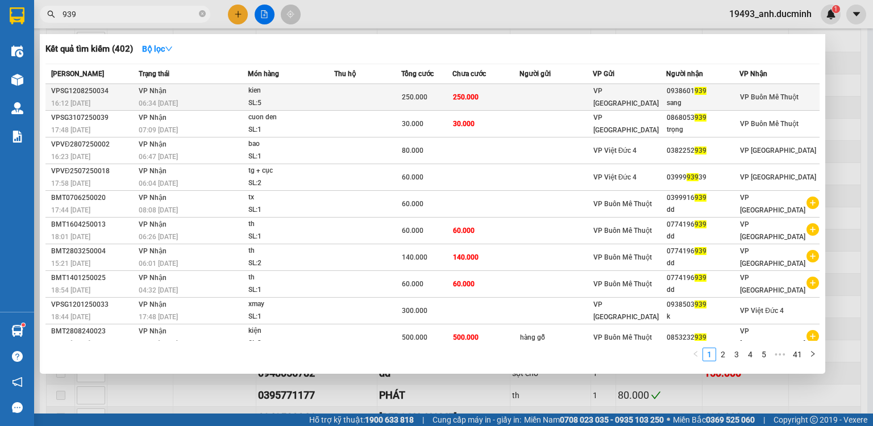
type input "939"
click at [553, 100] on td at bounding box center [556, 97] width 73 height 27
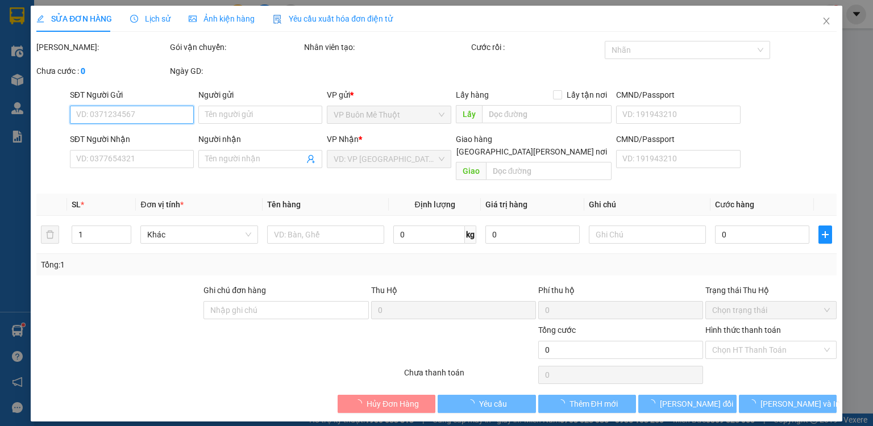
type input "0938601939"
type input "sang"
type input "250.000"
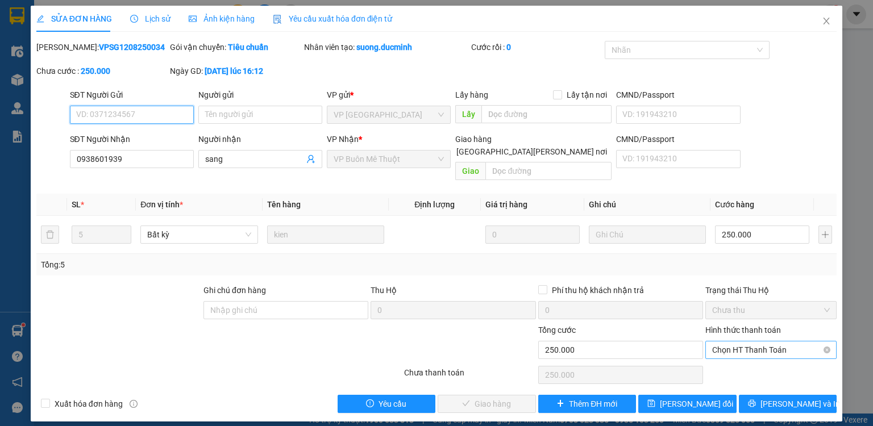
click at [752, 342] on span "Chọn HT Thanh Toán" at bounding box center [771, 350] width 118 height 17
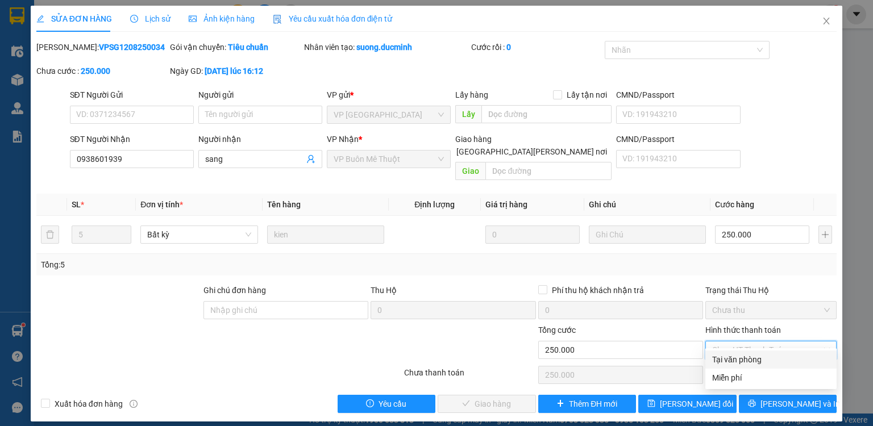
drag, startPoint x: 744, startPoint y: 363, endPoint x: 623, endPoint y: 407, distance: 128.4
click at [741, 366] on div "Tại văn phòng" at bounding box center [771, 360] width 131 height 18
type input "0"
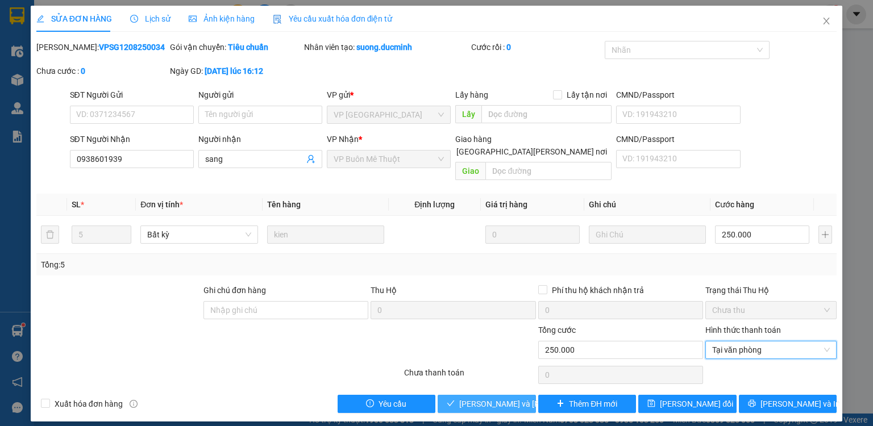
click at [511, 398] on span "[PERSON_NAME] và Giao hàng" at bounding box center [536, 404] width 154 height 13
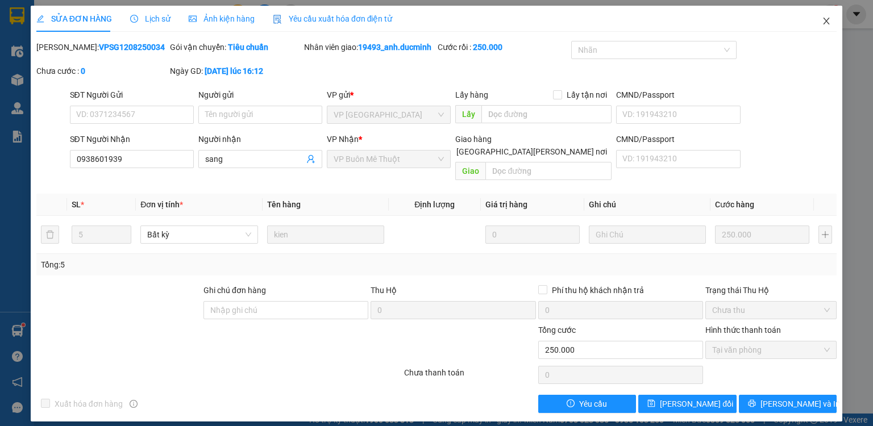
click at [830, 22] on icon "close" at bounding box center [826, 20] width 9 height 9
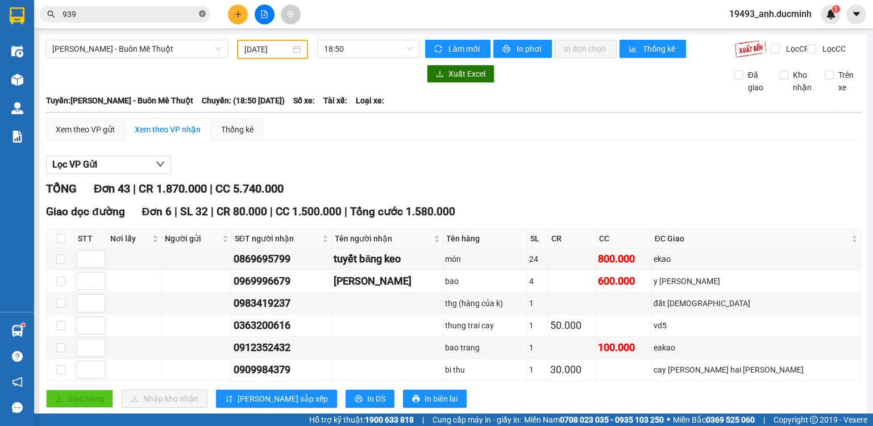
click at [199, 13] on icon "close-circle" at bounding box center [202, 13] width 7 height 7
click at [177, 11] on input "text" at bounding box center [130, 14] width 134 height 13
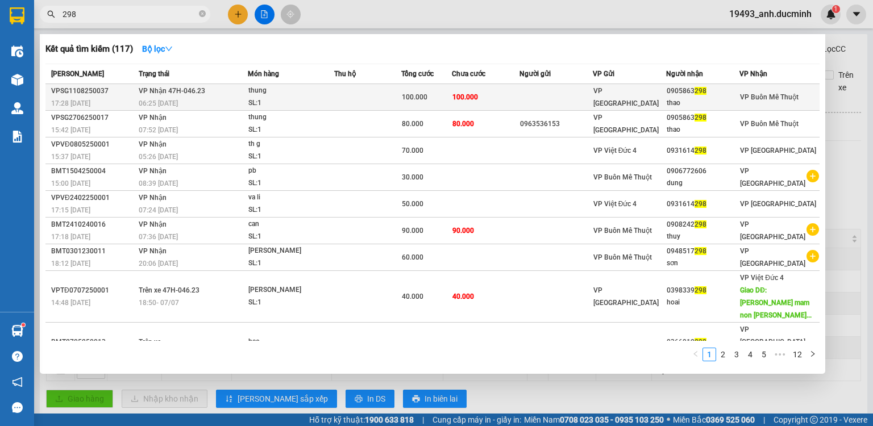
type input "298"
click at [440, 93] on div "100.000" at bounding box center [426, 97] width 49 height 13
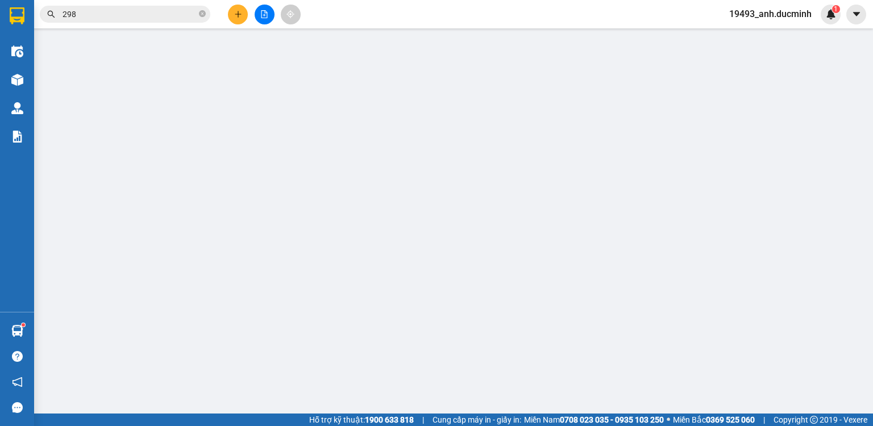
type input "0905863298"
type input "thao"
type input "100.000"
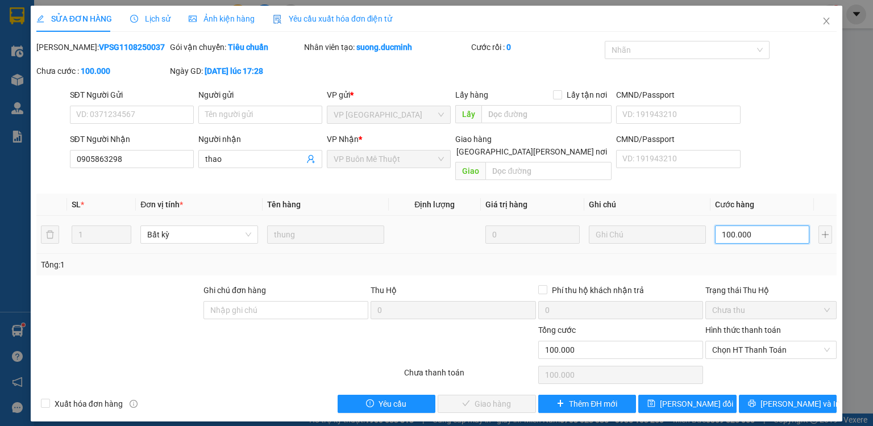
click at [757, 226] on input "100.000" at bounding box center [762, 235] width 94 height 18
type input "8"
type input "80"
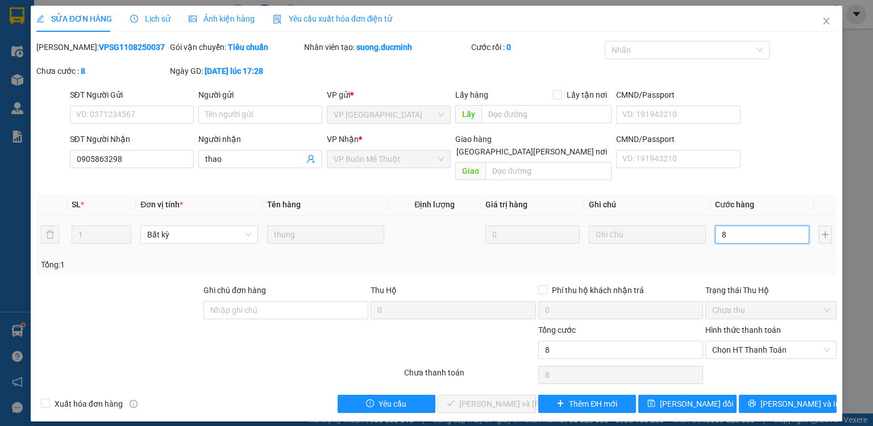
type input "80"
type input "80.000"
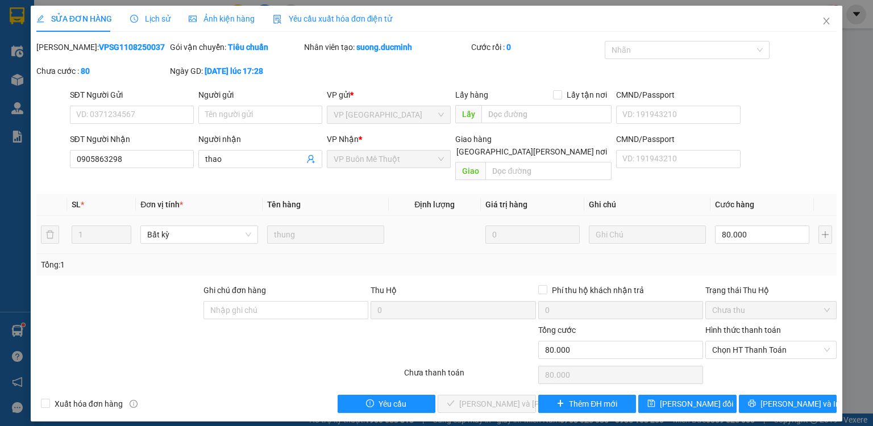
click at [751, 239] on td "80.000" at bounding box center [762, 235] width 103 height 38
click at [739, 343] on span "Chọn HT Thanh Toán" at bounding box center [771, 350] width 118 height 17
drag, startPoint x: 739, startPoint y: 362, endPoint x: 695, endPoint y: 380, distance: 47.7
click at [738, 363] on div "Tại văn phòng" at bounding box center [771, 360] width 118 height 13
type input "0"
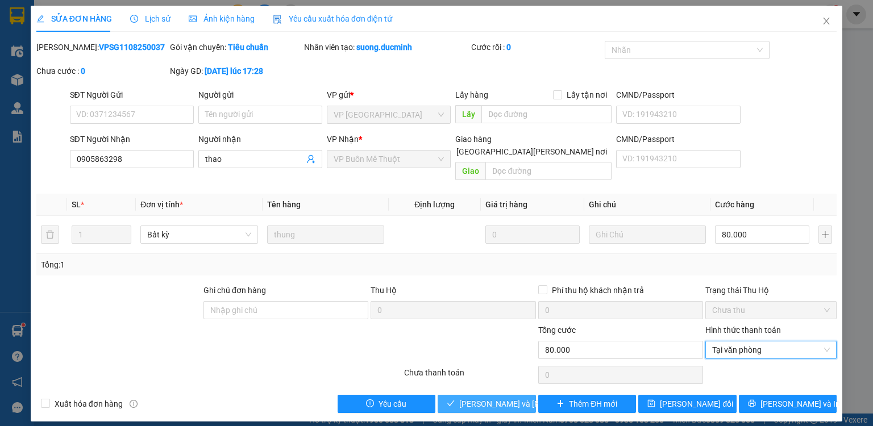
drag, startPoint x: 509, startPoint y: 391, endPoint x: 707, endPoint y: 187, distance: 284.7
click at [510, 398] on span "[PERSON_NAME] và Giao hàng" at bounding box center [536, 404] width 154 height 13
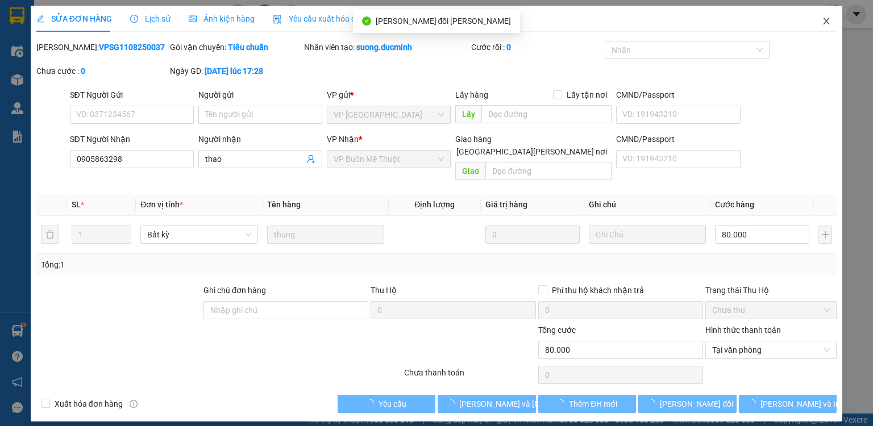
click at [823, 22] on icon "close" at bounding box center [826, 20] width 9 height 9
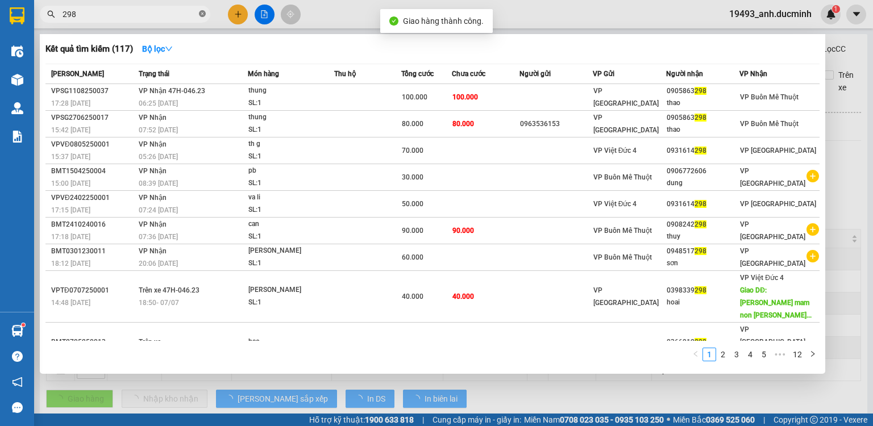
click at [200, 13] on icon "close-circle" at bounding box center [202, 13] width 7 height 7
click at [187, 17] on input "298" at bounding box center [130, 14] width 134 height 13
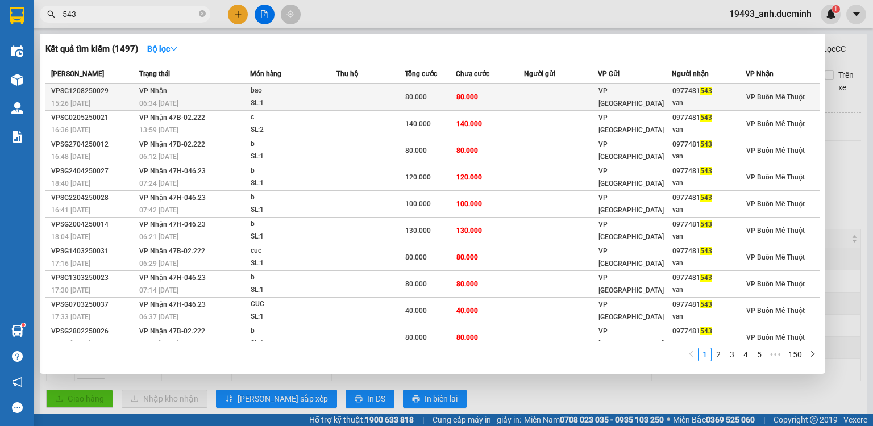
type input "543"
click at [502, 91] on td "80.000" at bounding box center [490, 97] width 68 height 27
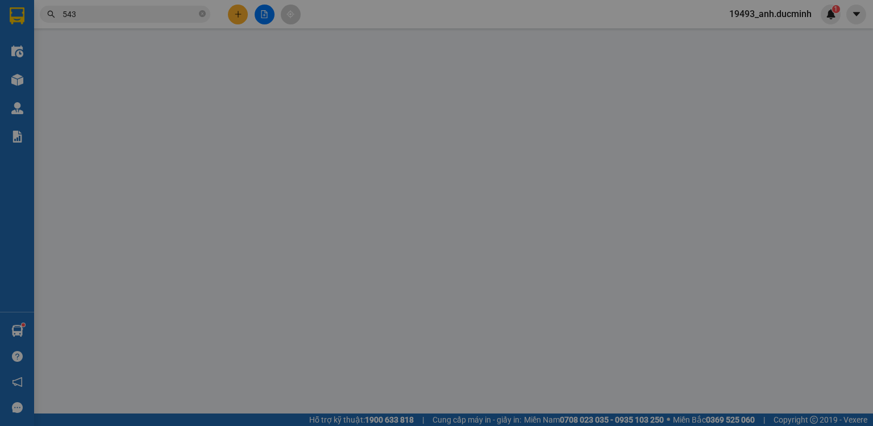
type input "0977481543"
type input "van"
type input "80.000"
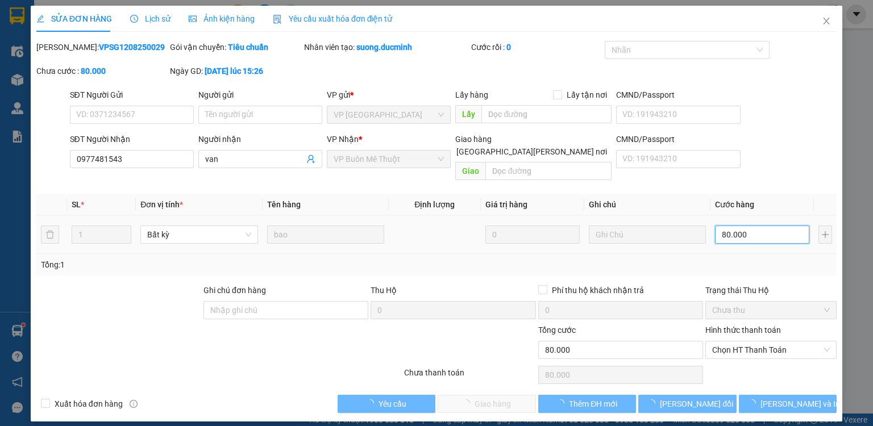
click at [769, 226] on input "80.000" at bounding box center [762, 235] width 94 height 18
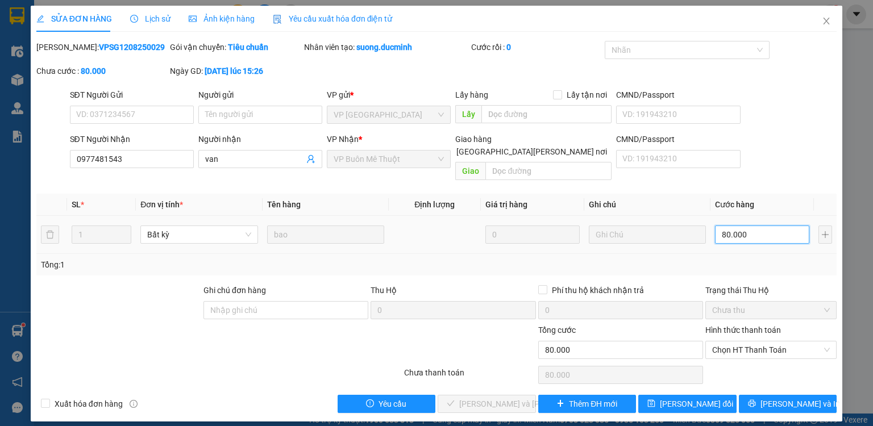
type input "7"
type input "70"
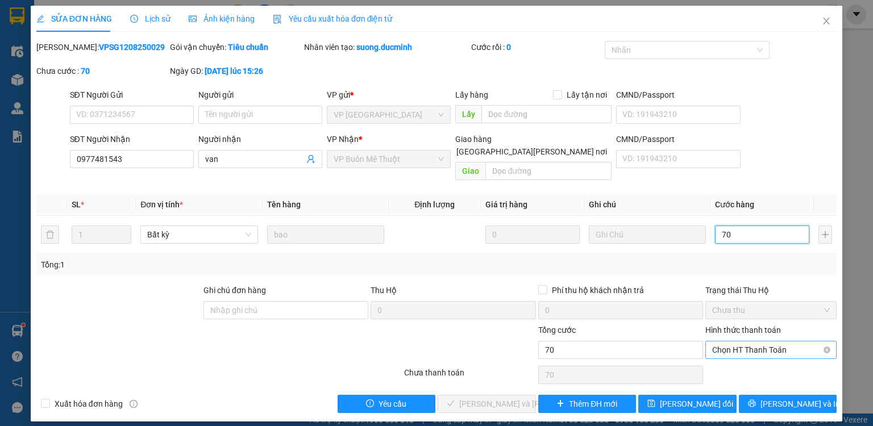
click at [743, 342] on span "Chọn HT Thanh Toán" at bounding box center [771, 350] width 118 height 17
type input "70"
type input "70.000"
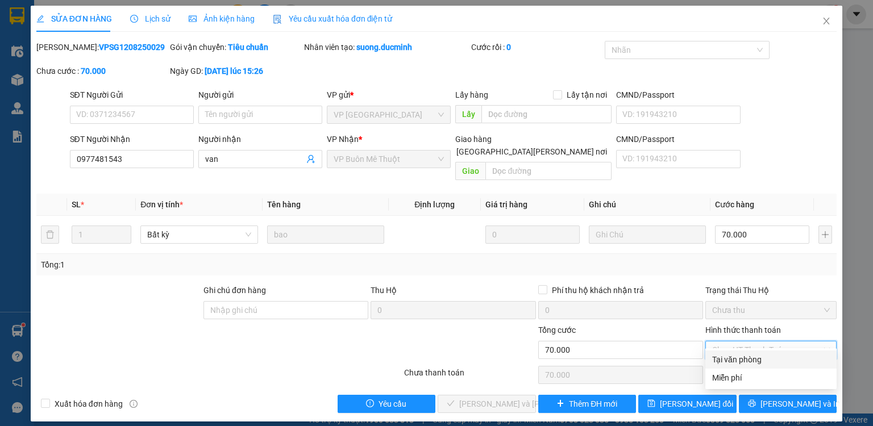
click at [740, 362] on div "Tại văn phòng" at bounding box center [771, 360] width 118 height 13
type input "0"
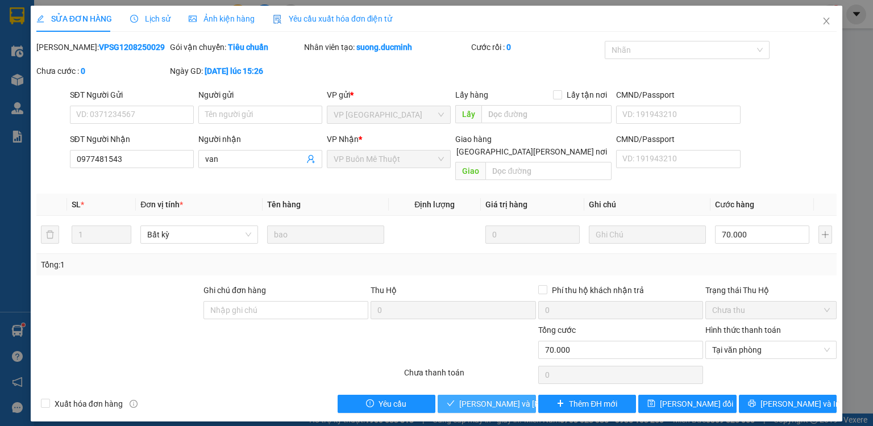
drag, startPoint x: 496, startPoint y: 390, endPoint x: 507, endPoint y: 368, distance: 24.2
click at [496, 398] on span "[PERSON_NAME] và Giao hàng" at bounding box center [536, 404] width 154 height 13
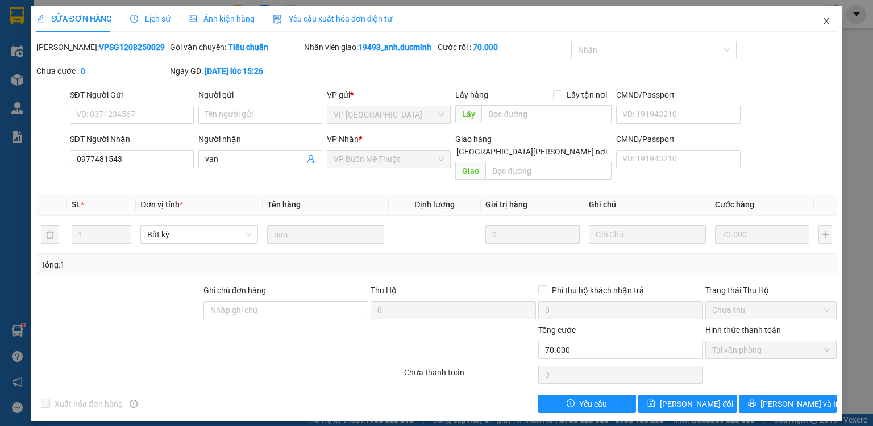
click at [826, 19] on icon "close" at bounding box center [826, 20] width 9 height 9
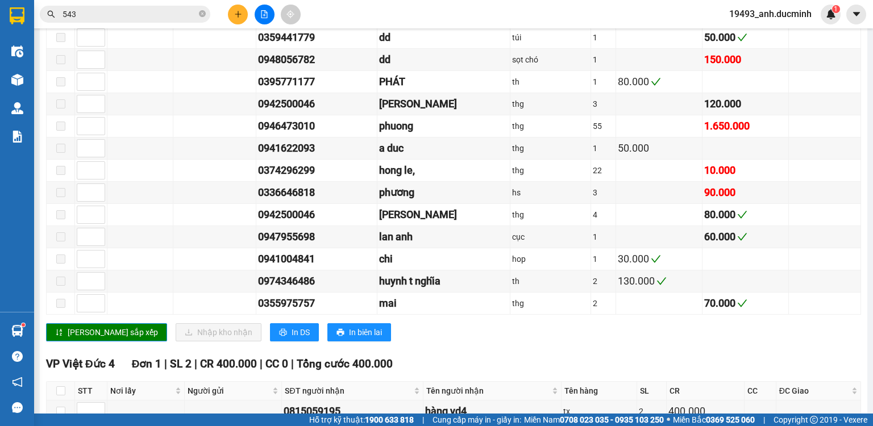
scroll to position [955, 0]
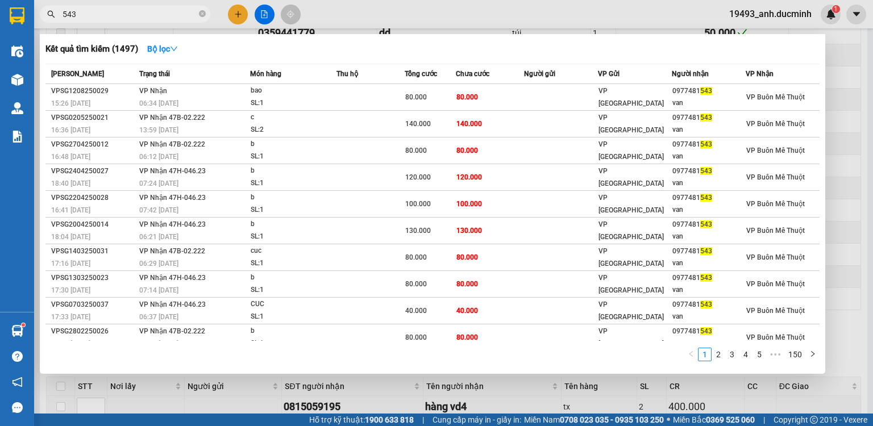
click at [130, 13] on input "543" at bounding box center [130, 14] width 134 height 13
type input "5"
type input "383"
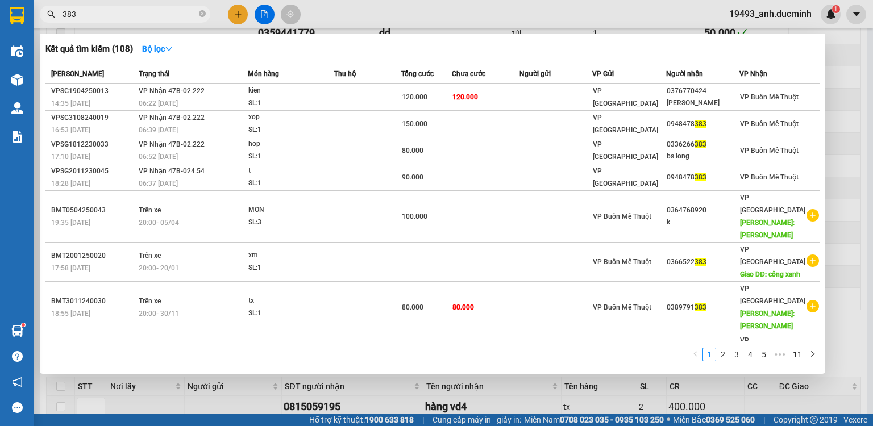
drag, startPoint x: 86, startPoint y: 14, endPoint x: 39, endPoint y: 11, distance: 47.3
click at [39, 11] on div "383" at bounding box center [111, 14] width 222 height 17
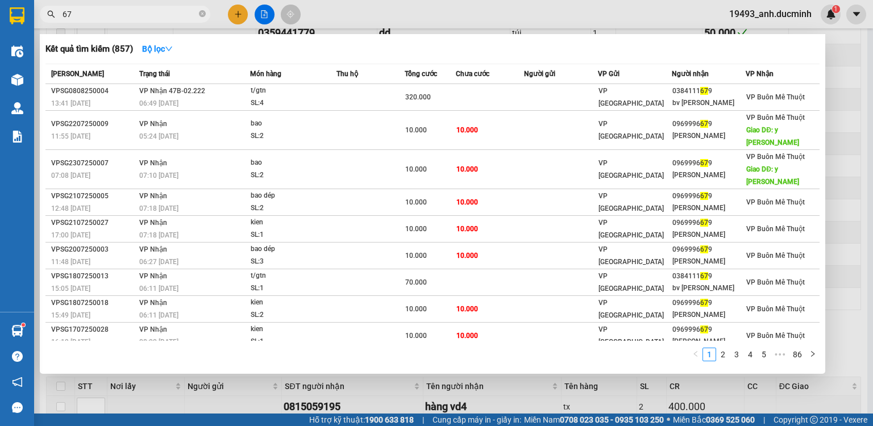
type input "6"
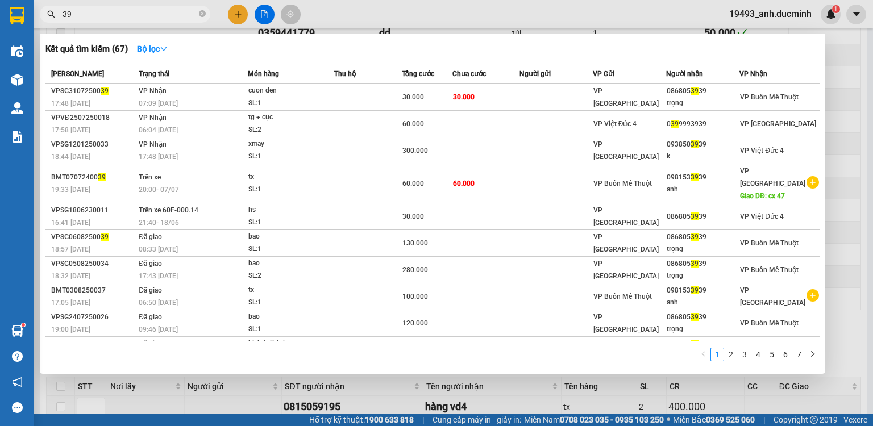
type input "3"
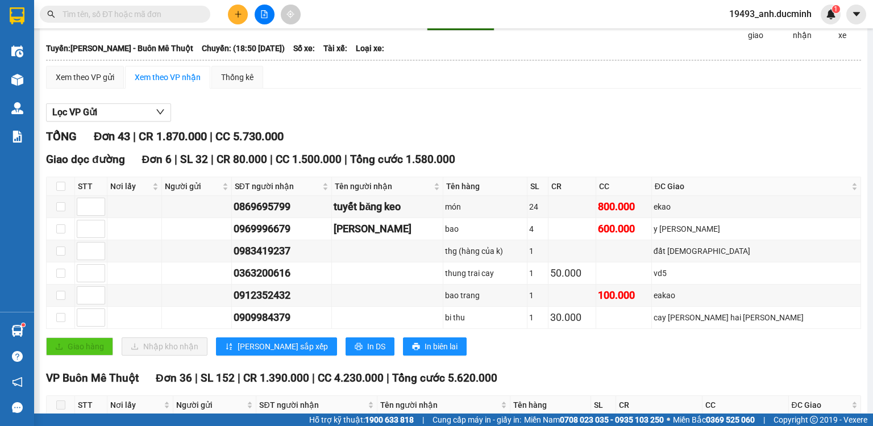
scroll to position [0, 0]
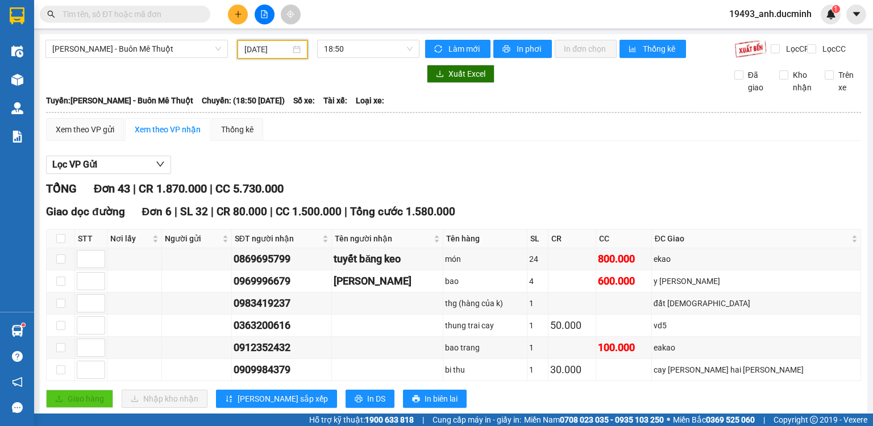
click at [268, 48] on input "[DATE]" at bounding box center [267, 49] width 45 height 13
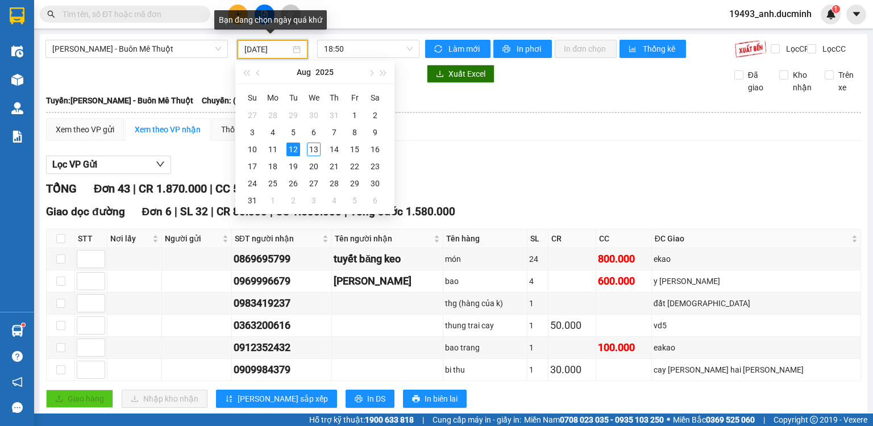
type input "[DATE]"
click at [288, 146] on div "12" at bounding box center [294, 150] width 14 height 14
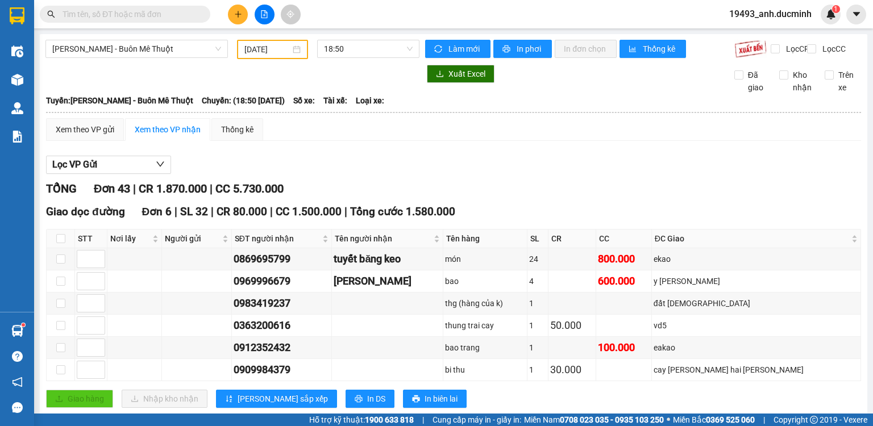
click at [158, 19] on input "text" at bounding box center [130, 14] width 134 height 13
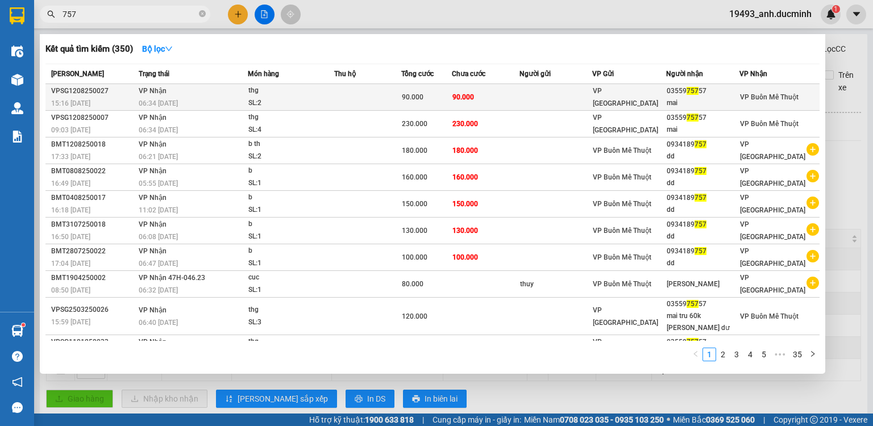
type input "757"
click at [387, 97] on td at bounding box center [367, 97] width 67 height 27
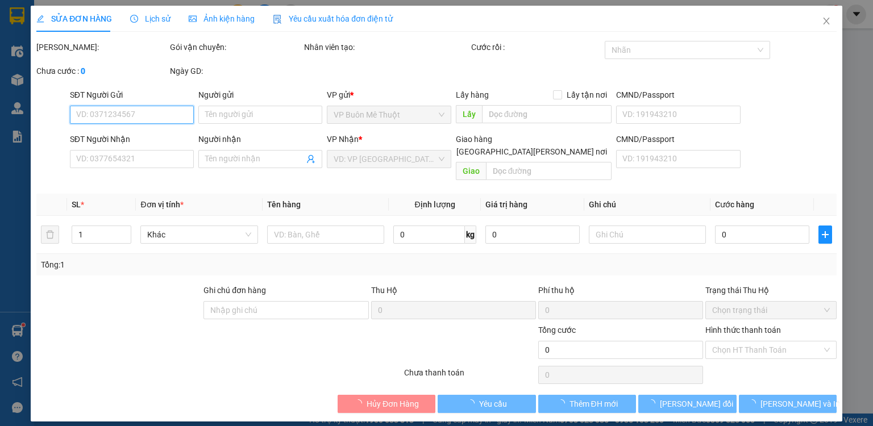
type input "0355975757"
type input "mai"
type input "90.000"
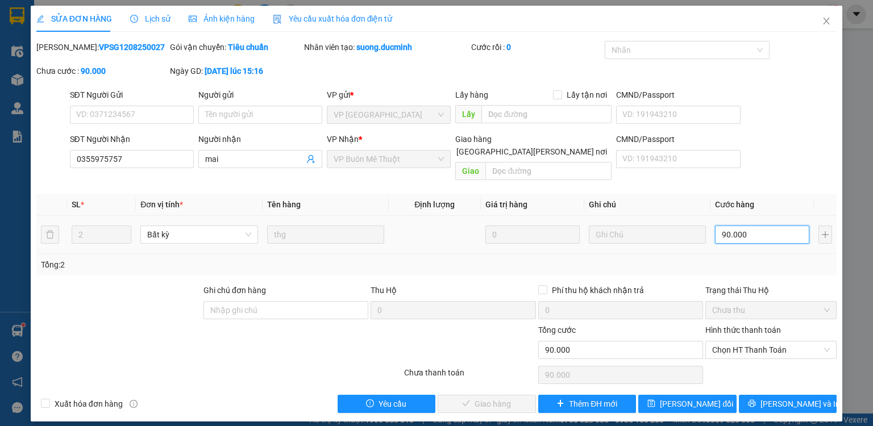
click at [753, 226] on input "90.000" at bounding box center [762, 235] width 94 height 18
type input "7"
type input "70"
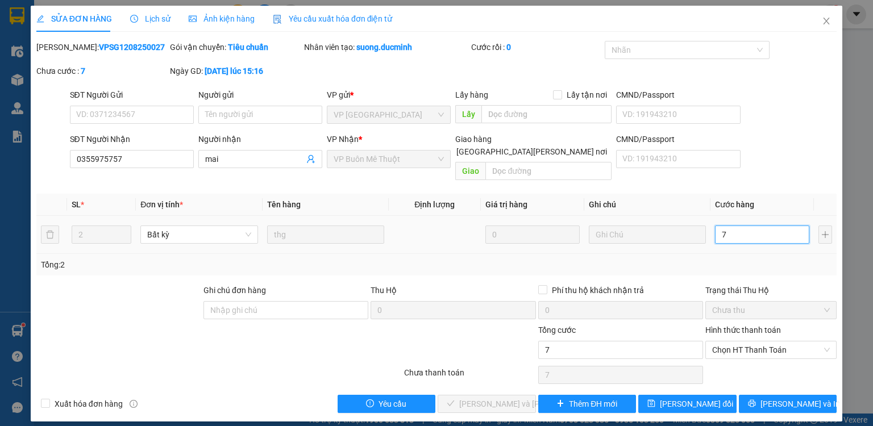
type input "70"
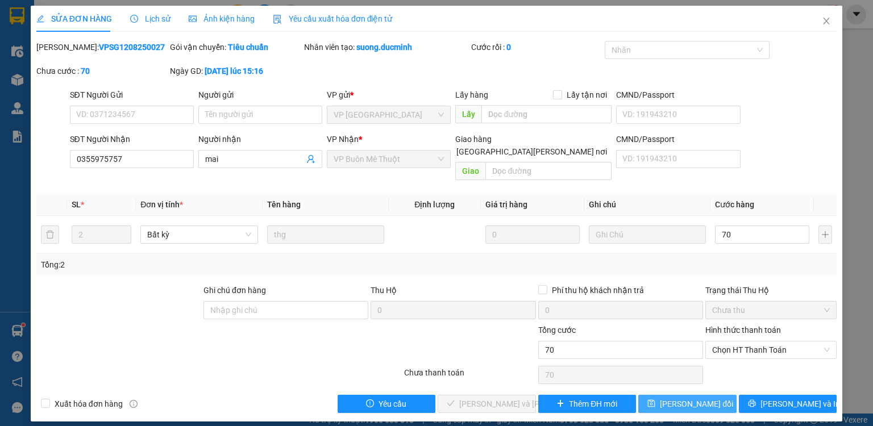
type input "70.000"
click at [672, 398] on span "[PERSON_NAME] thay đổi" at bounding box center [696, 404] width 73 height 13
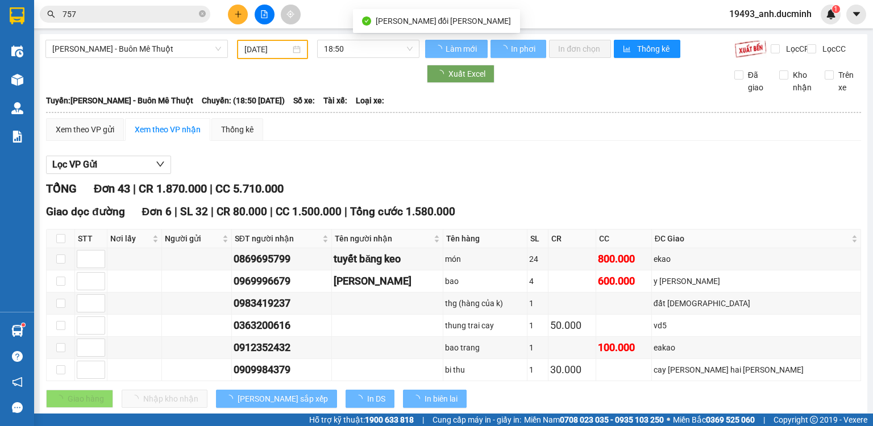
click at [111, 14] on input "757" at bounding box center [130, 14] width 134 height 13
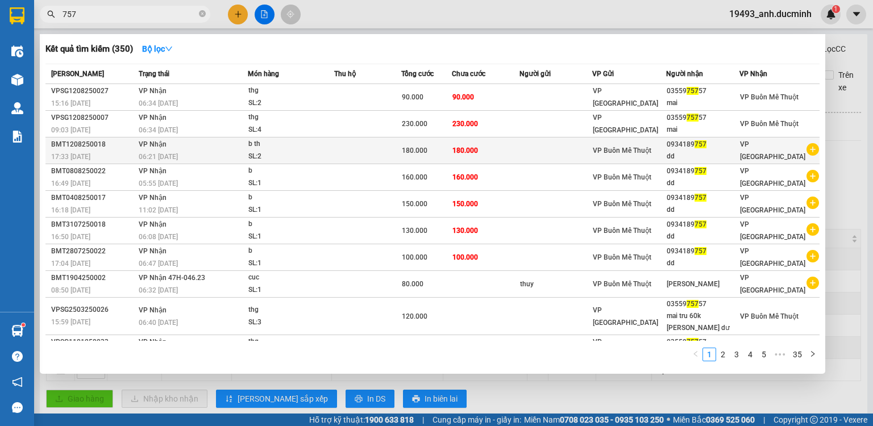
click at [458, 150] on span "180.000" at bounding box center [466, 151] width 26 height 8
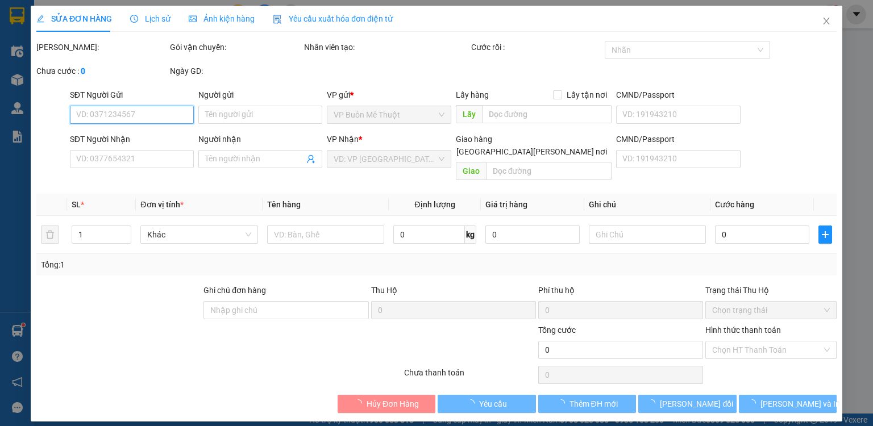
type input "0934189757"
type input "dd"
type input "180.000"
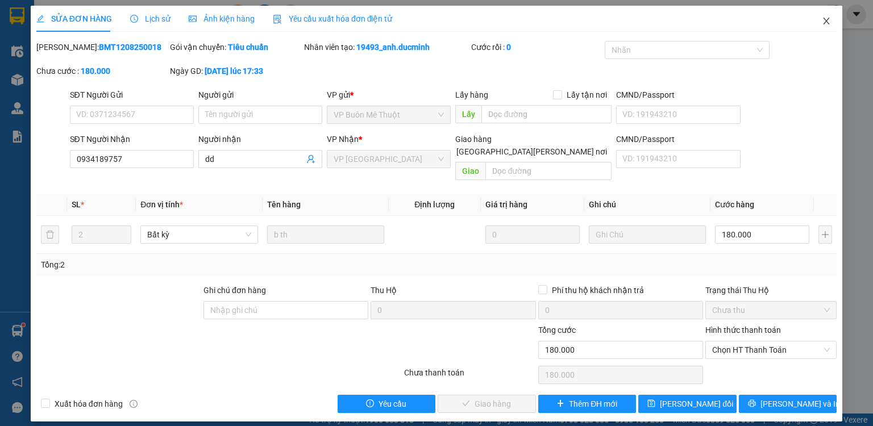
click at [823, 18] on icon "close" at bounding box center [826, 20] width 9 height 9
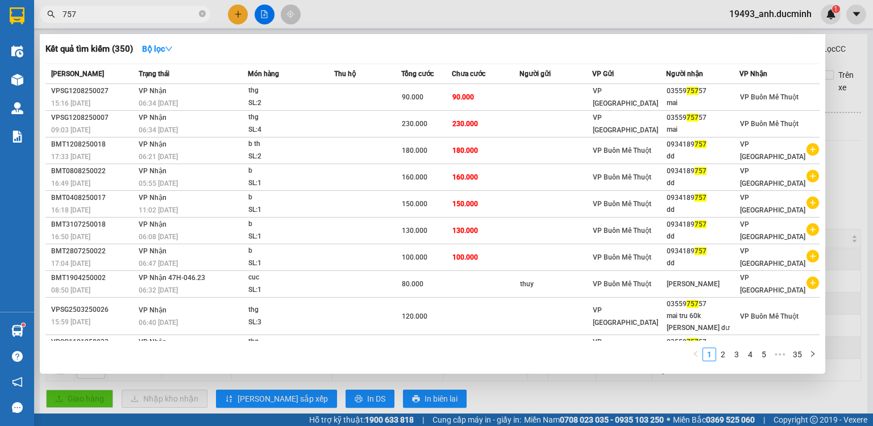
click at [164, 14] on input "757" at bounding box center [130, 14] width 134 height 13
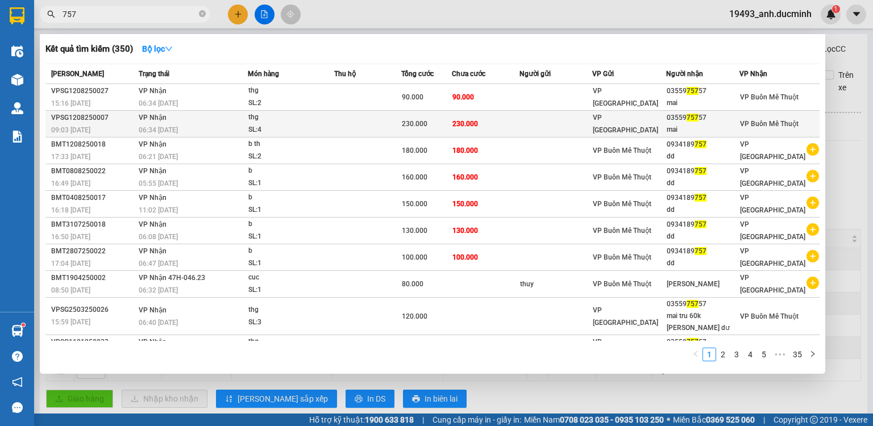
click at [480, 123] on td "230.000" at bounding box center [486, 124] width 68 height 27
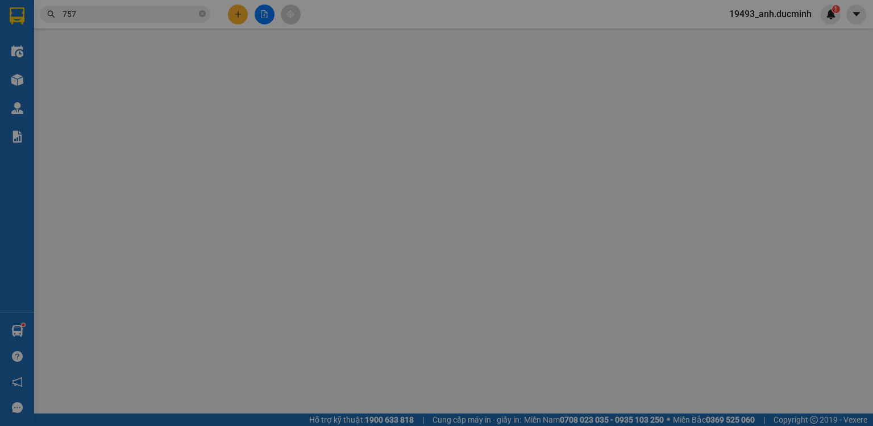
type input "0355975757"
type input "mai"
type input "230.000"
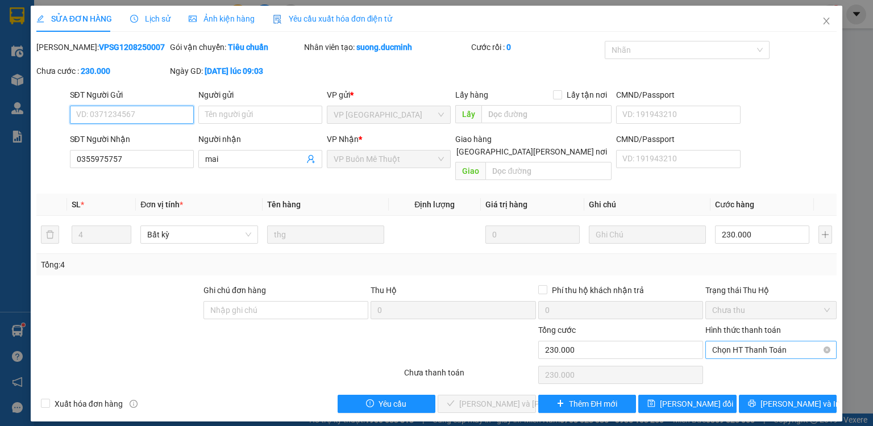
click at [743, 342] on span "Chọn HT Thanh Toán" at bounding box center [771, 350] width 118 height 17
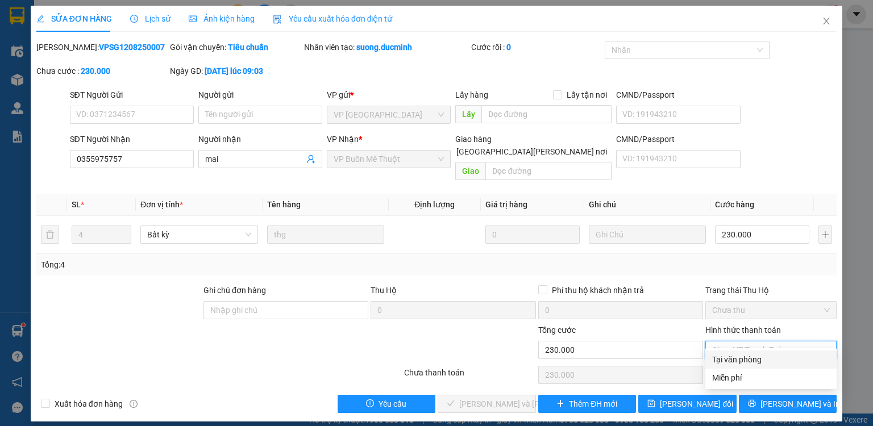
drag, startPoint x: 736, startPoint y: 363, endPoint x: 646, endPoint y: 370, distance: 90.7
click at [735, 363] on div "Tại văn phòng" at bounding box center [771, 360] width 118 height 13
type input "0"
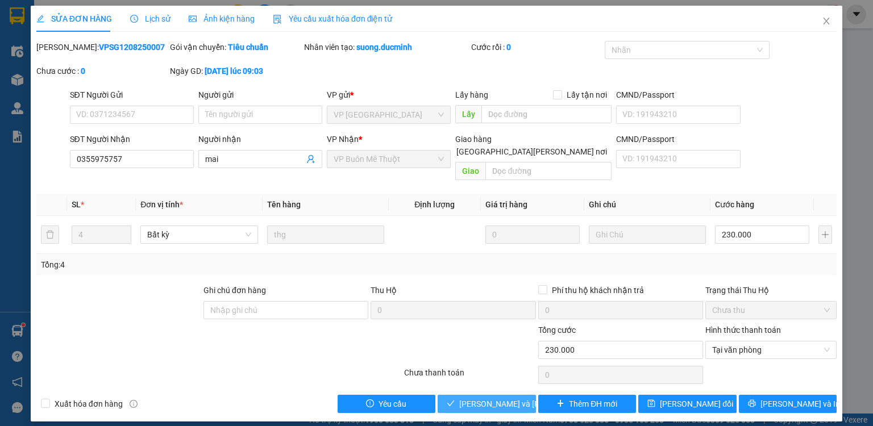
drag, startPoint x: 513, startPoint y: 390, endPoint x: 757, endPoint y: 162, distance: 333.9
click at [513, 398] on span "[PERSON_NAME] và Giao hàng" at bounding box center [536, 404] width 154 height 13
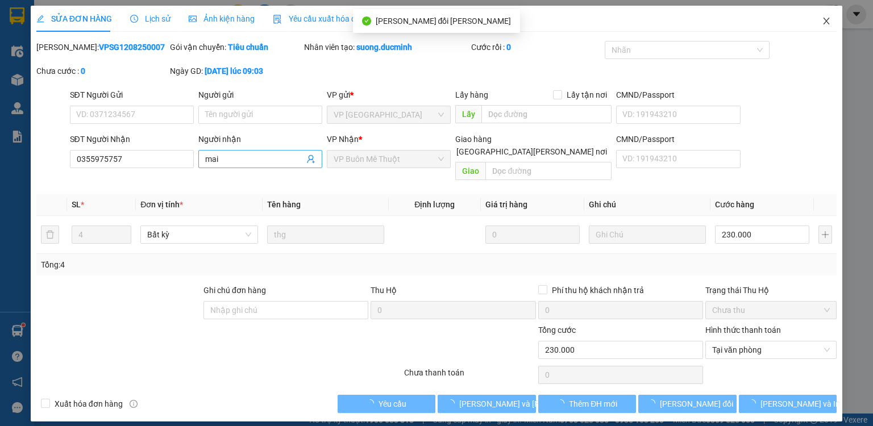
click at [823, 18] on icon "close" at bounding box center [826, 20] width 9 height 9
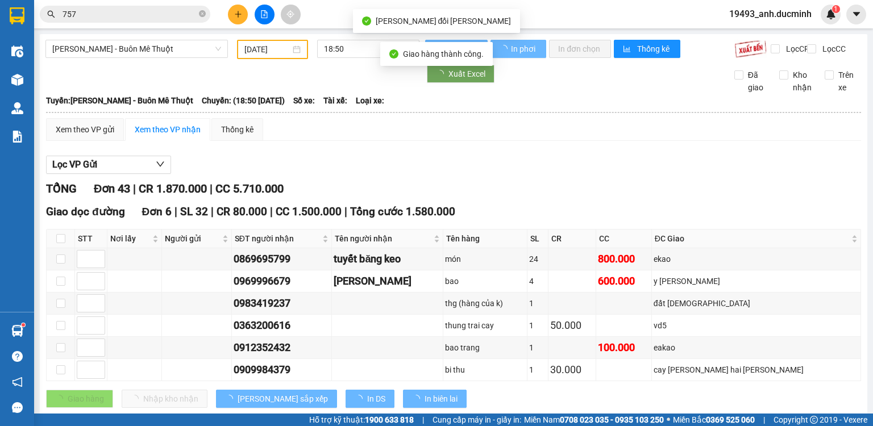
click at [161, 19] on input "757" at bounding box center [130, 14] width 134 height 13
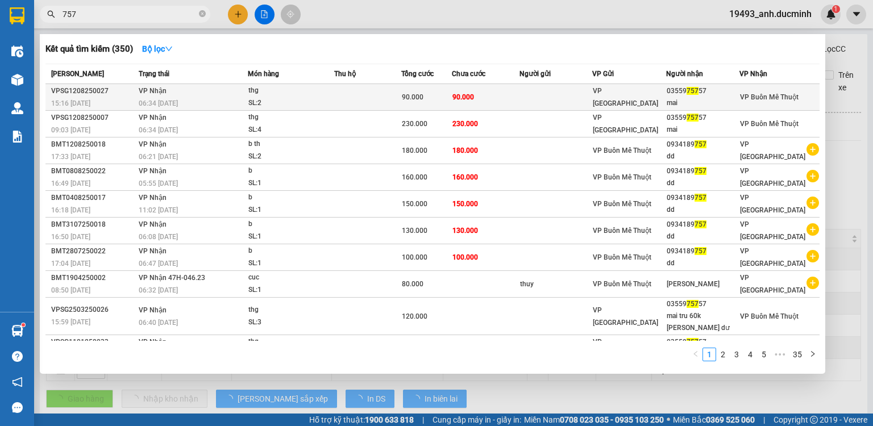
click at [471, 97] on span "90.000" at bounding box center [464, 97] width 22 height 8
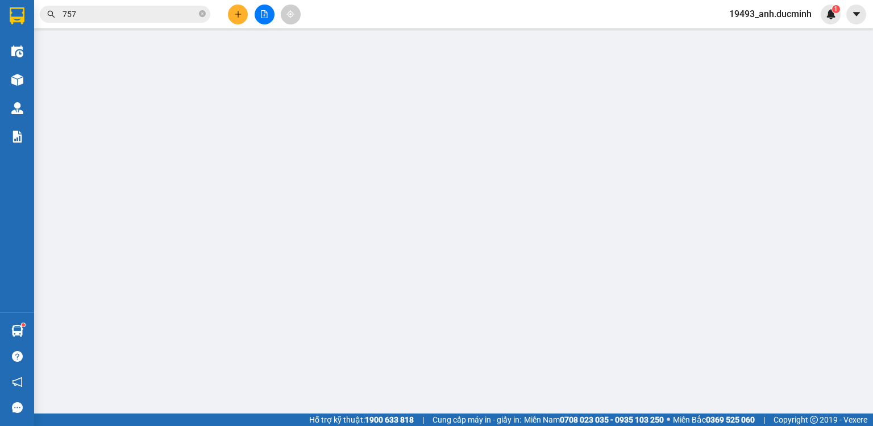
type input "0355975757"
type input "mai"
type input "70.000"
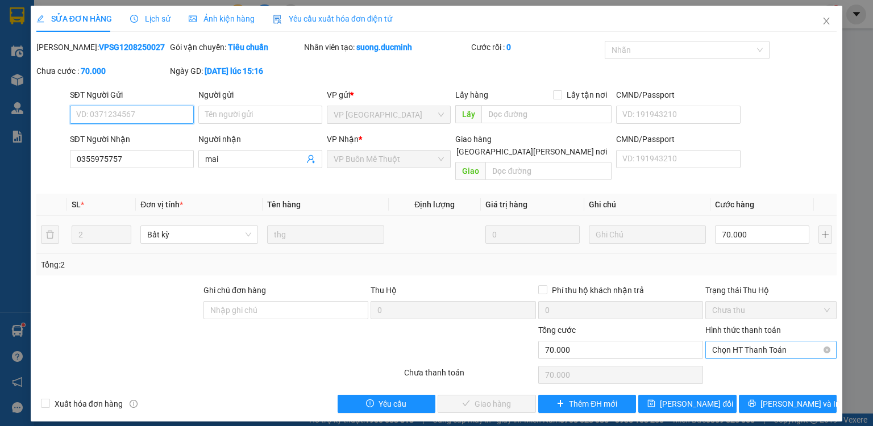
click at [744, 342] on span "Chọn HT Thanh Toán" at bounding box center [771, 350] width 118 height 17
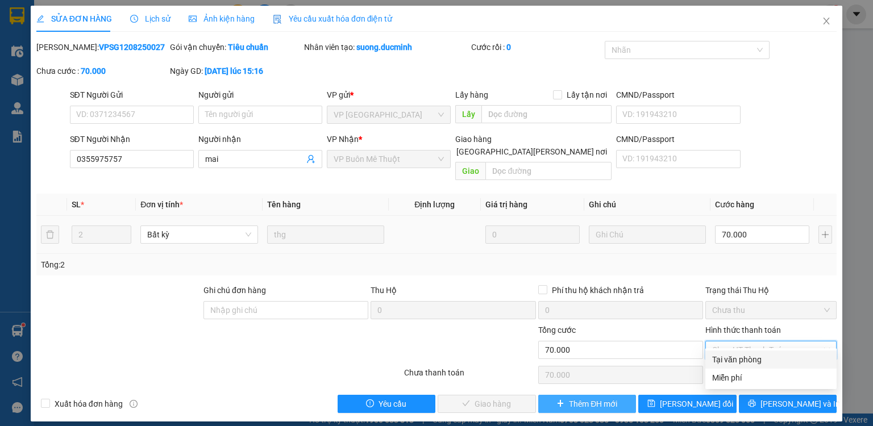
drag, startPoint x: 737, startPoint y: 359, endPoint x: 560, endPoint y: 400, distance: 181.9
click at [715, 367] on div "Tại văn phòng" at bounding box center [771, 360] width 131 height 18
type input "0"
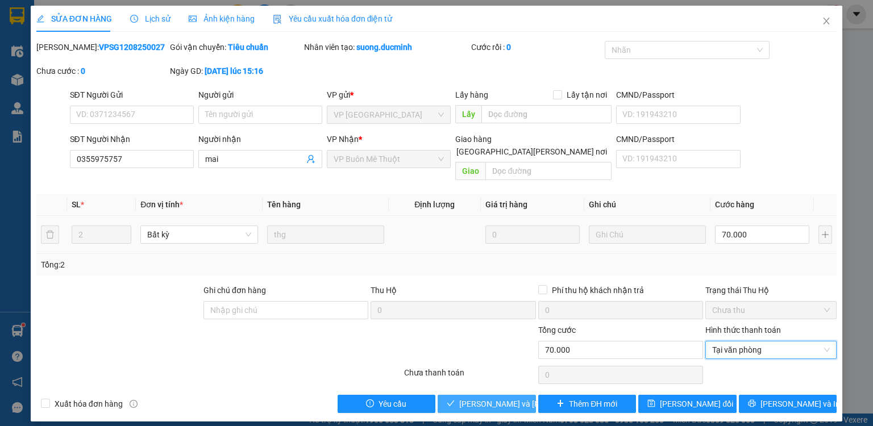
click at [494, 397] on button "[PERSON_NAME] và Giao hàng" at bounding box center [487, 404] width 98 height 18
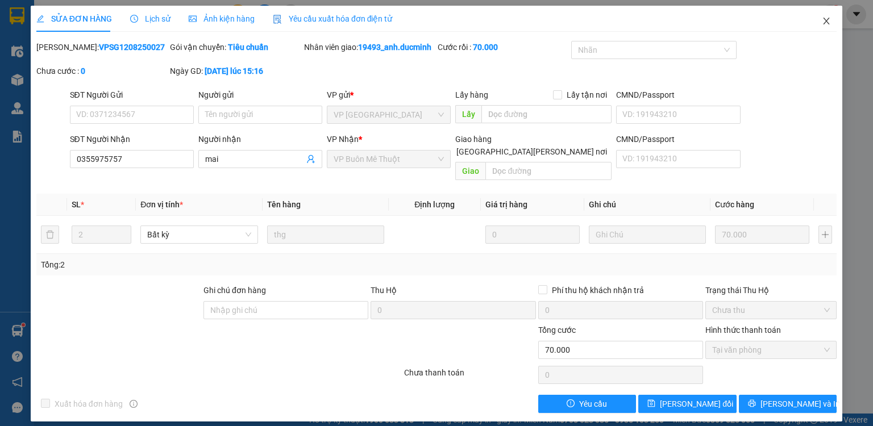
click at [828, 18] on icon "close" at bounding box center [826, 20] width 9 height 9
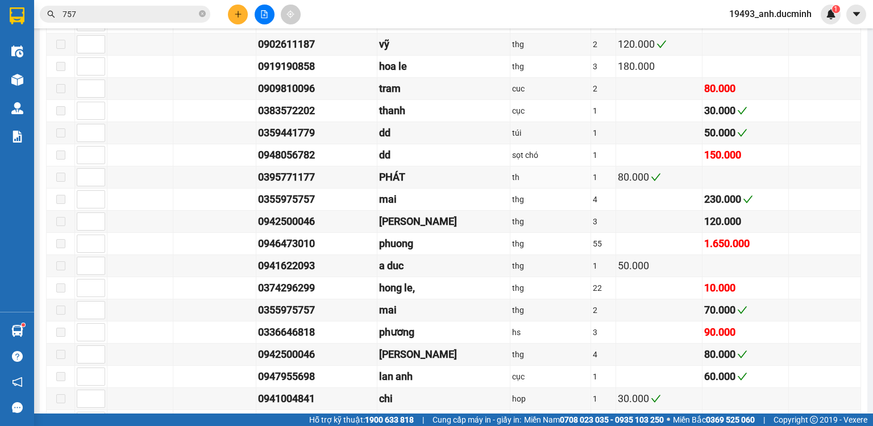
scroll to position [910, 0]
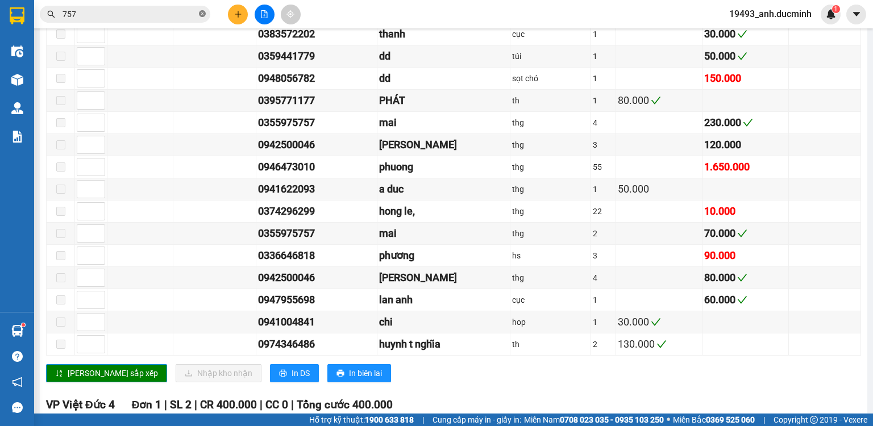
click at [201, 15] on icon "close-circle" at bounding box center [202, 13] width 7 height 7
click at [152, 16] on input "text" at bounding box center [130, 14] width 134 height 13
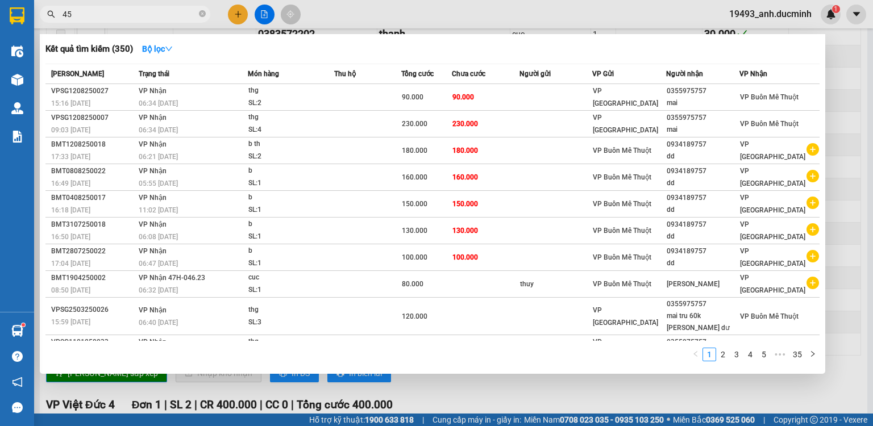
type input "456"
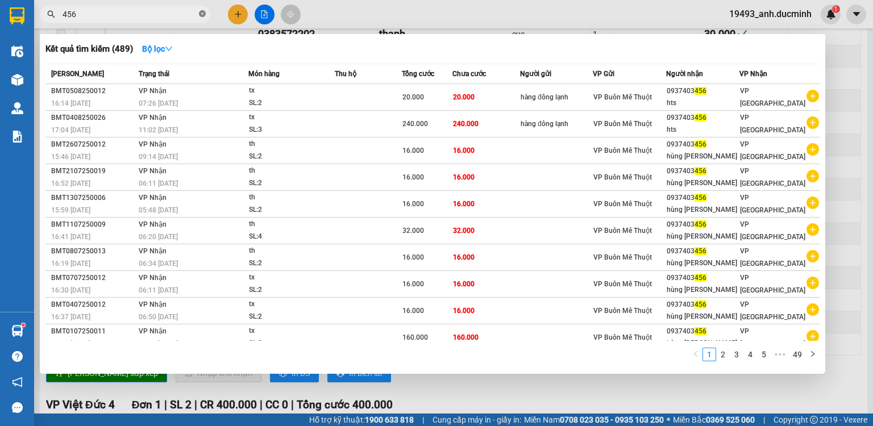
click at [202, 13] on icon "close-circle" at bounding box center [202, 13] width 7 height 7
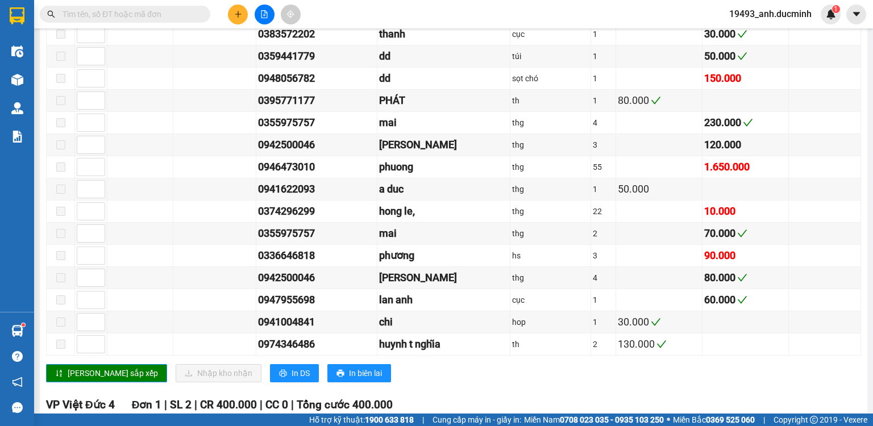
click at [171, 10] on input "text" at bounding box center [130, 14] width 134 height 13
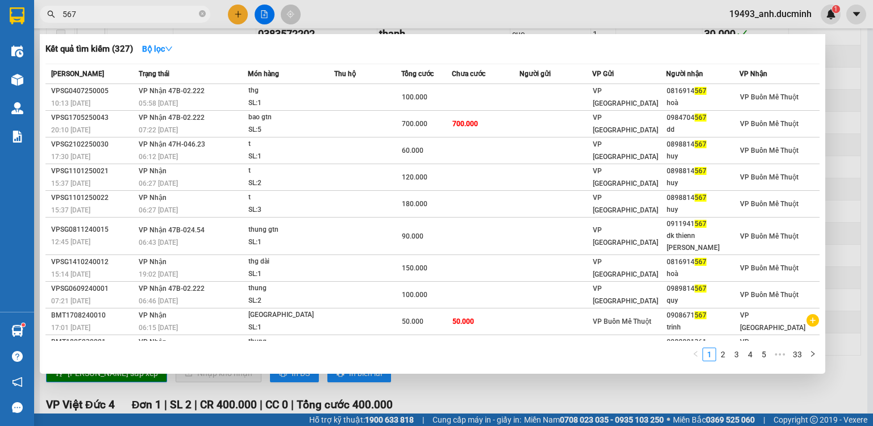
type input "567"
click at [202, 10] on span at bounding box center [202, 14] width 7 height 11
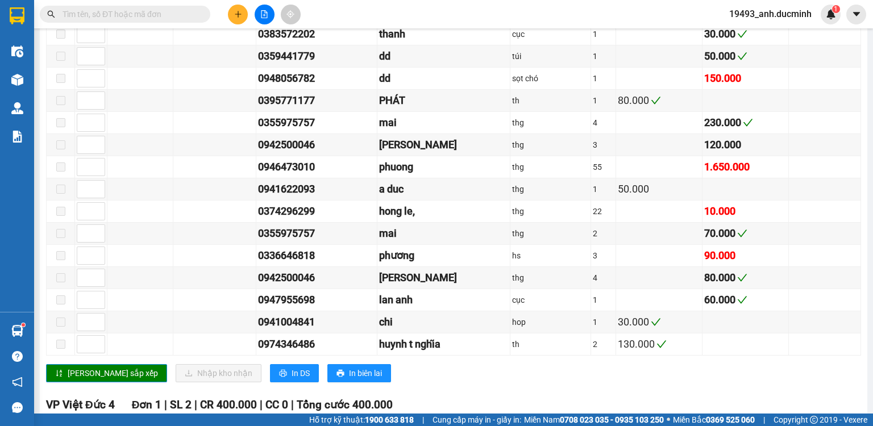
click at [183, 11] on input "text" at bounding box center [130, 14] width 134 height 13
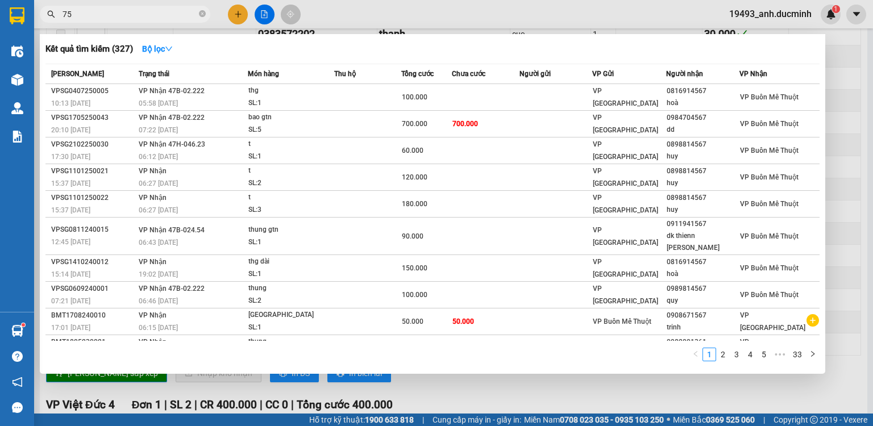
type input "757"
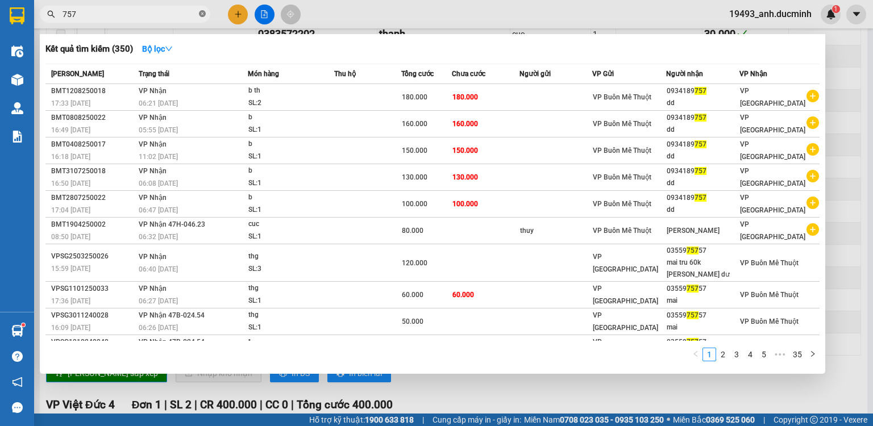
click at [202, 13] on icon "close-circle" at bounding box center [202, 13] width 7 height 7
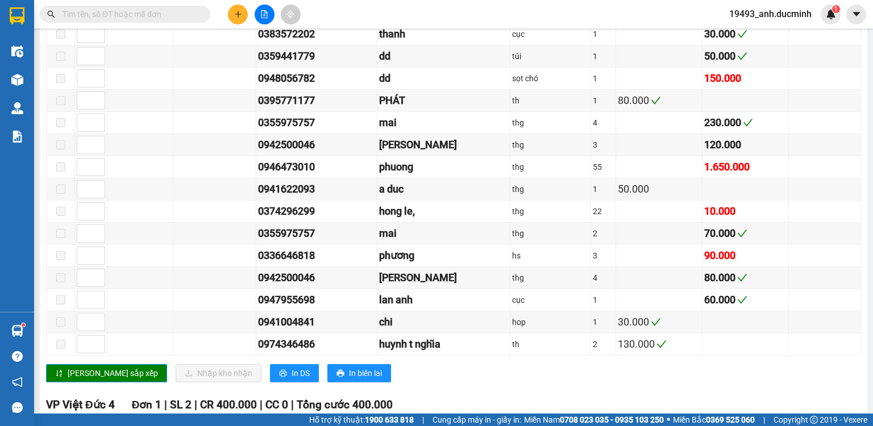
click at [181, 11] on input "text" at bounding box center [130, 14] width 134 height 13
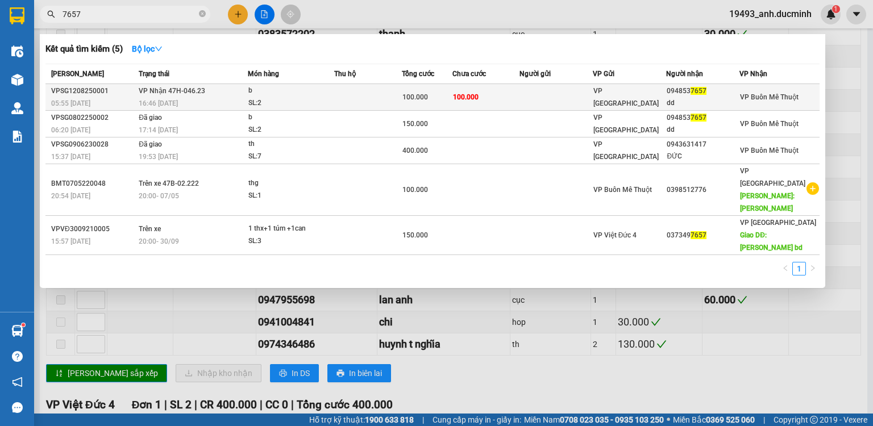
type input "7657"
click at [508, 102] on td "100.000" at bounding box center [487, 97] width 68 height 27
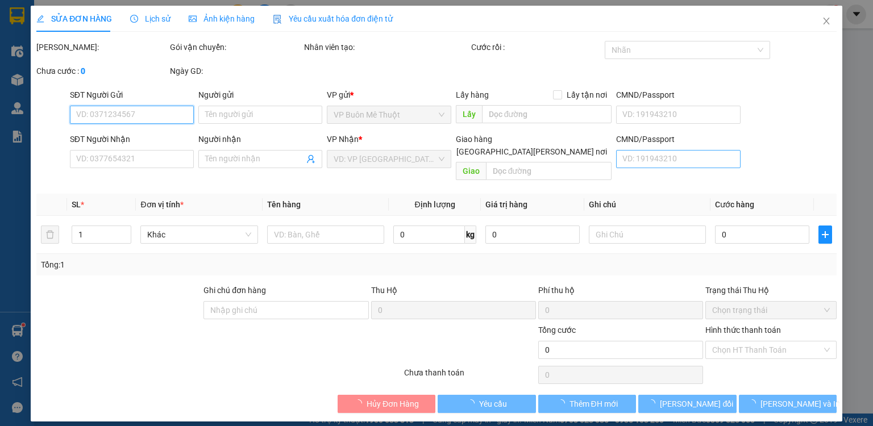
type input "0948537657"
type input "dd"
type input "100.000"
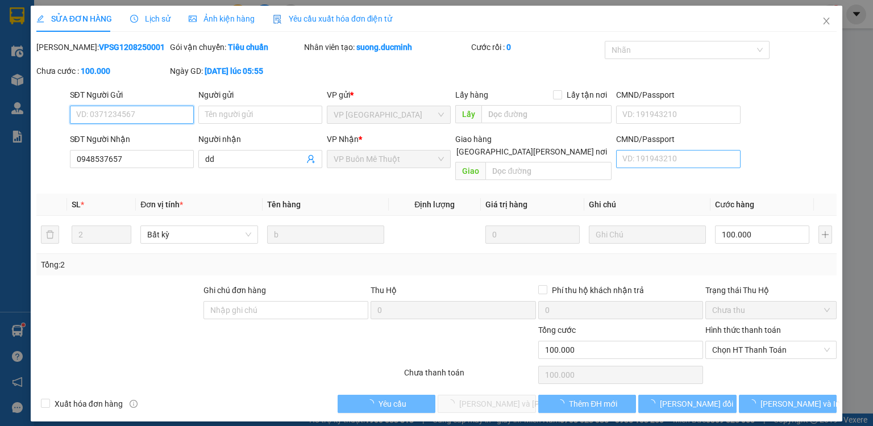
click at [735, 342] on span "Chọn HT Thanh Toán" at bounding box center [771, 350] width 118 height 17
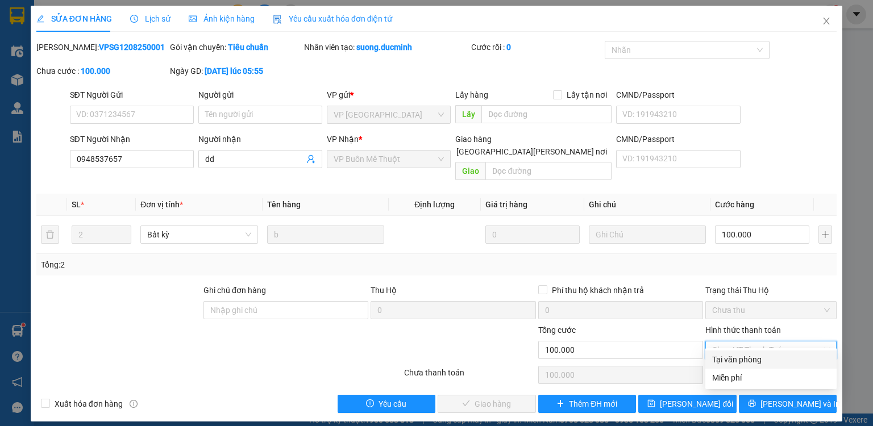
drag, startPoint x: 732, startPoint y: 359, endPoint x: 649, endPoint y: 368, distance: 84.0
click at [731, 359] on div "Tại văn phòng" at bounding box center [771, 360] width 118 height 13
type input "0"
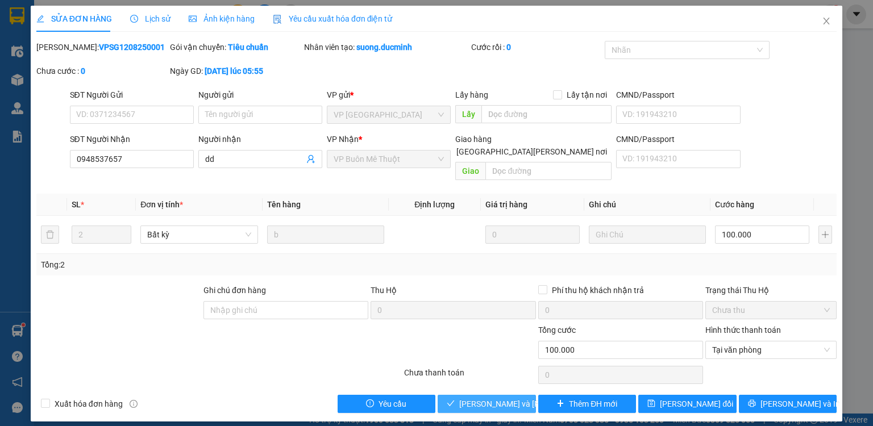
click at [478, 398] on span "[PERSON_NAME] và Giao hàng" at bounding box center [536, 404] width 154 height 13
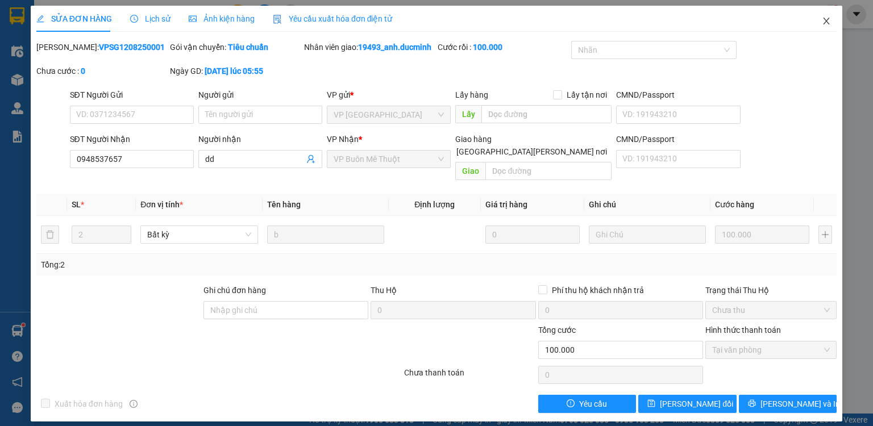
click at [823, 14] on span "Close" at bounding box center [827, 22] width 32 height 32
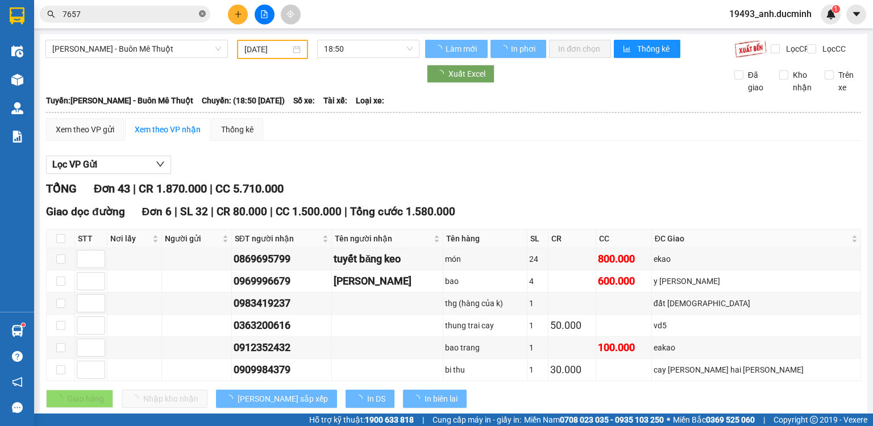
click at [200, 15] on icon "close-circle" at bounding box center [202, 13] width 7 height 7
click at [185, 16] on input "7657" at bounding box center [130, 14] width 134 height 13
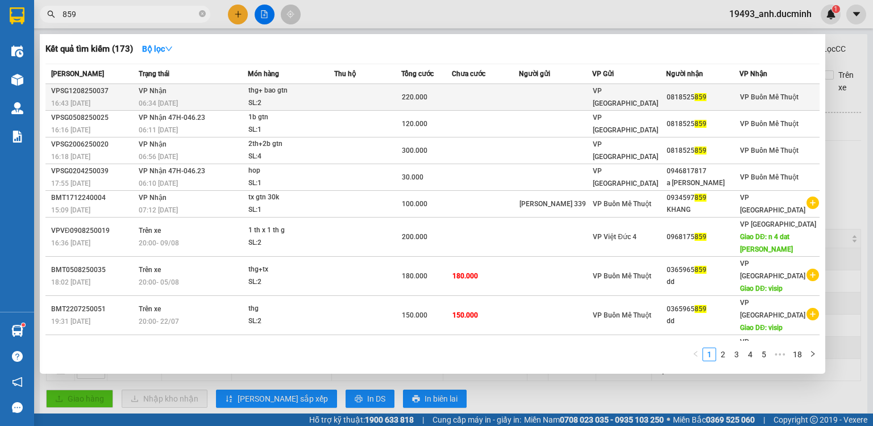
type input "859"
click at [336, 93] on td at bounding box center [367, 97] width 67 height 27
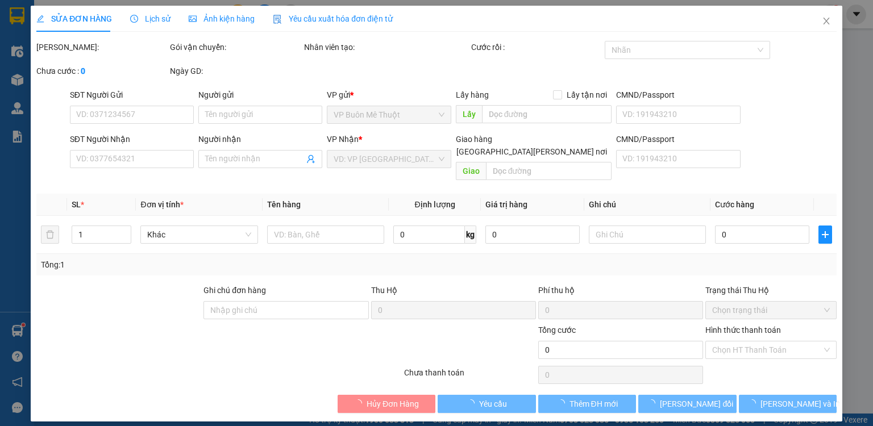
type input "0818525859"
type input "220.000"
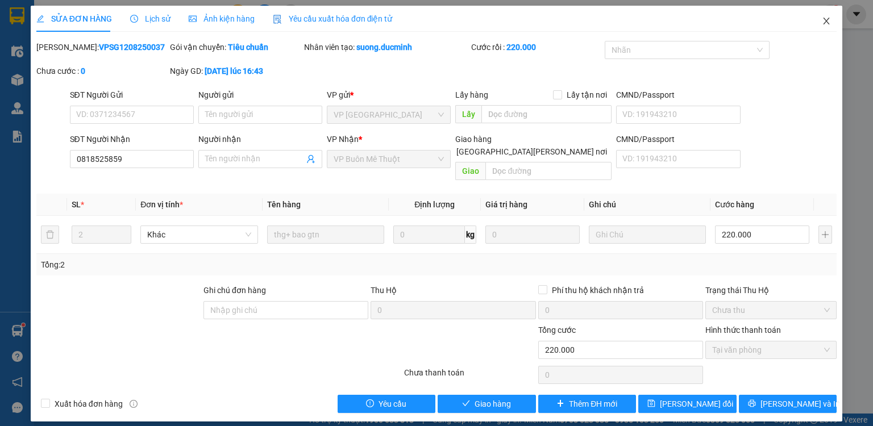
click at [826, 18] on icon "close" at bounding box center [826, 20] width 9 height 9
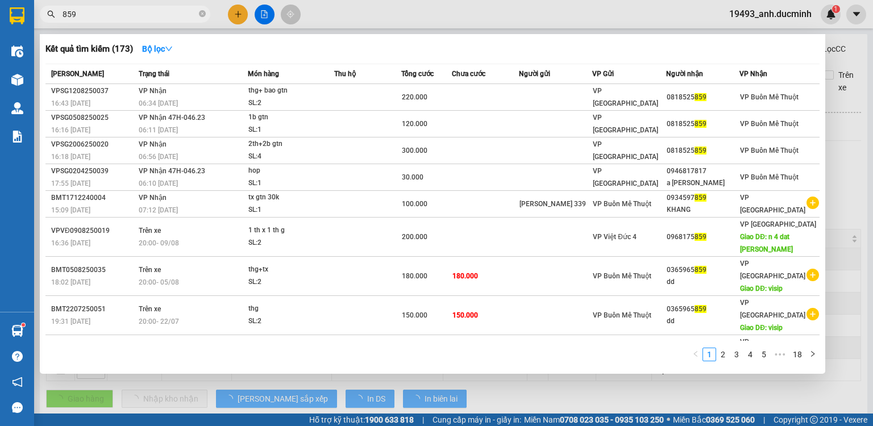
drag, startPoint x: 89, startPoint y: 14, endPoint x: 50, endPoint y: 9, distance: 39.0
click at [50, 9] on span "859" at bounding box center [125, 14] width 171 height 17
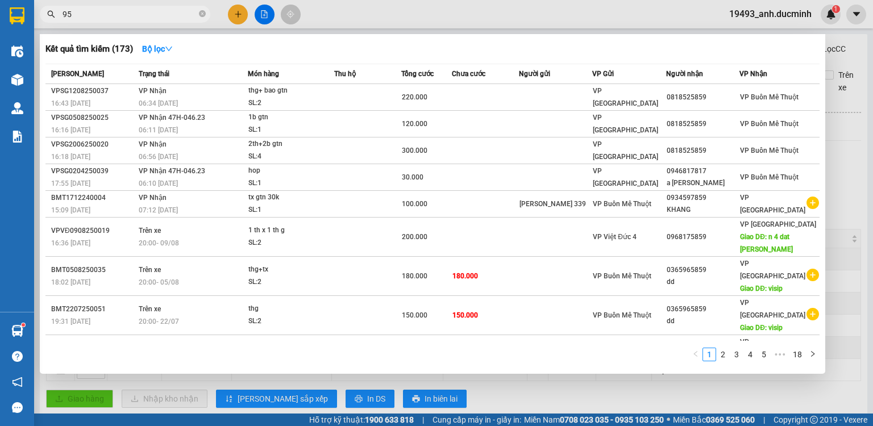
type input "950"
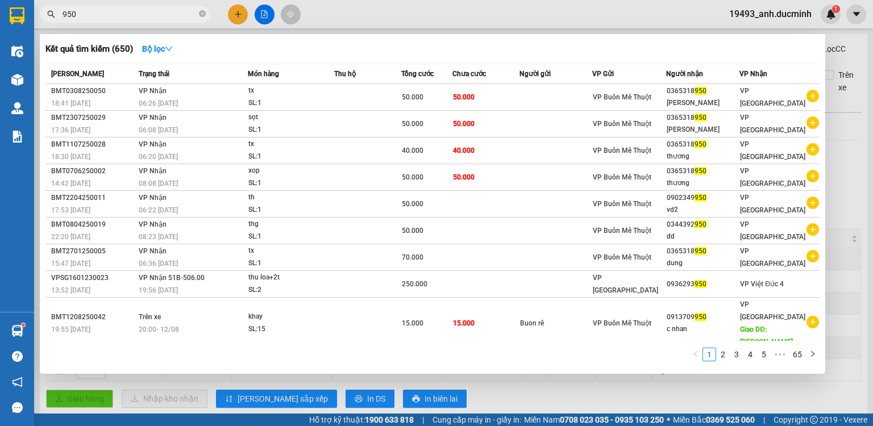
drag, startPoint x: 87, startPoint y: 9, endPoint x: 36, endPoint y: 5, distance: 50.8
click at [36, 5] on div "Kết quả tìm kiếm ( 650 ) Bộ lọc Mã ĐH Trạng thái Món hàng Thu hộ Tổng cước Chưa…" at bounding box center [111, 15] width 222 height 20
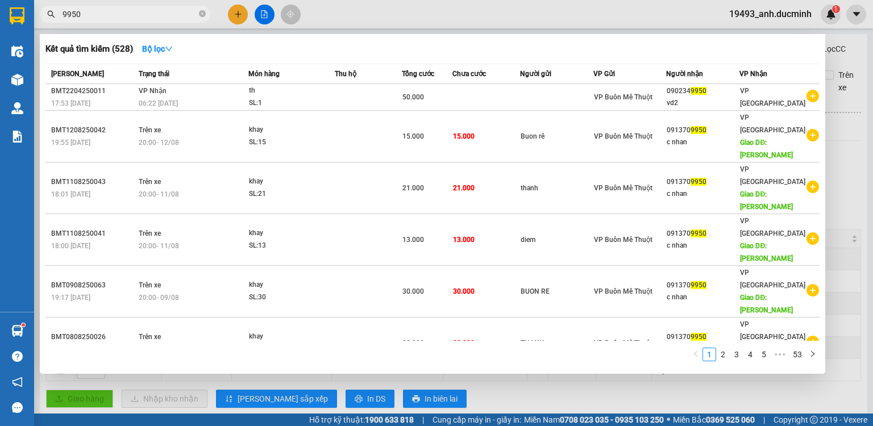
type input "9950"
click at [844, 238] on div at bounding box center [436, 213] width 873 height 426
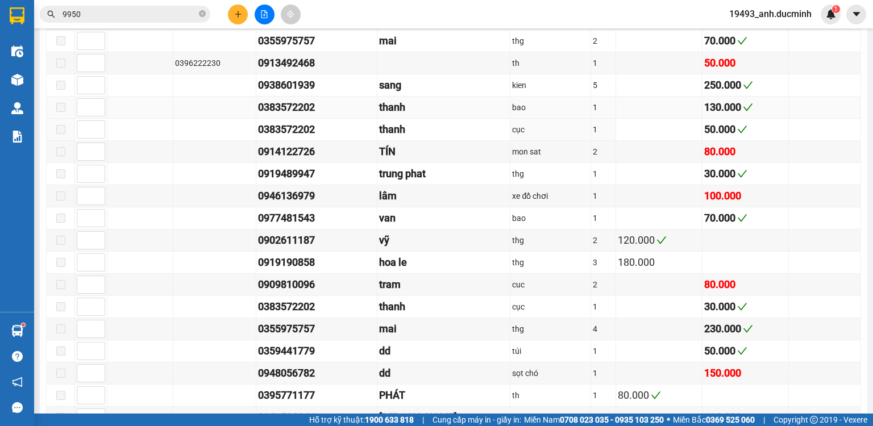
scroll to position [682, 0]
